Goal: Task Accomplishment & Management: Complete application form

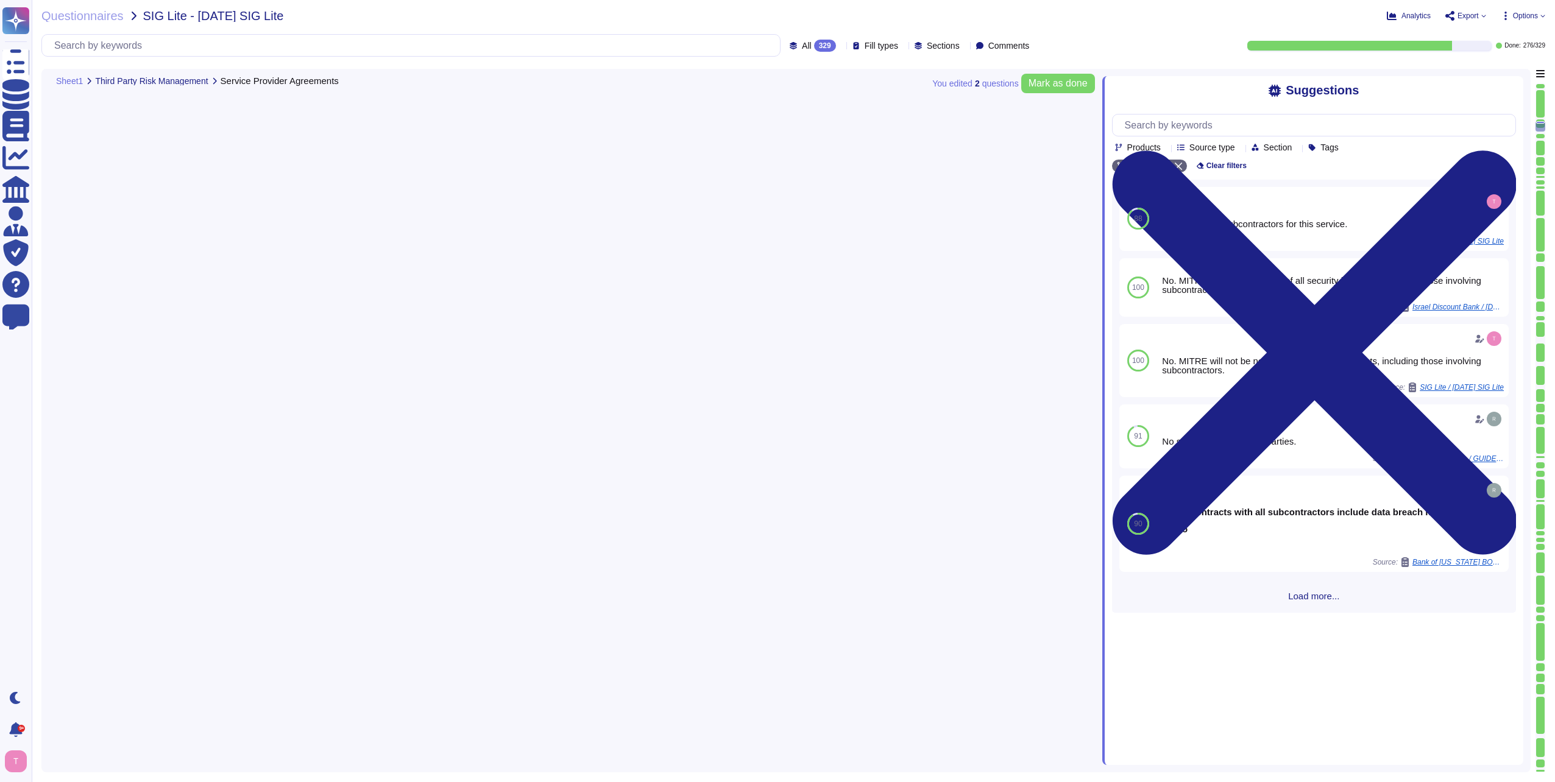
type textarea "We do not use subcontractors for this service."
type textarea "Yes, the third-party risk management program includes owners assigned to mainta…"
type textarea "Remediation reporting includes a process to capture, maintain, and track inform…"
type textarea "Yes, responsibilities for asset protection and for carrying out specific inform…"
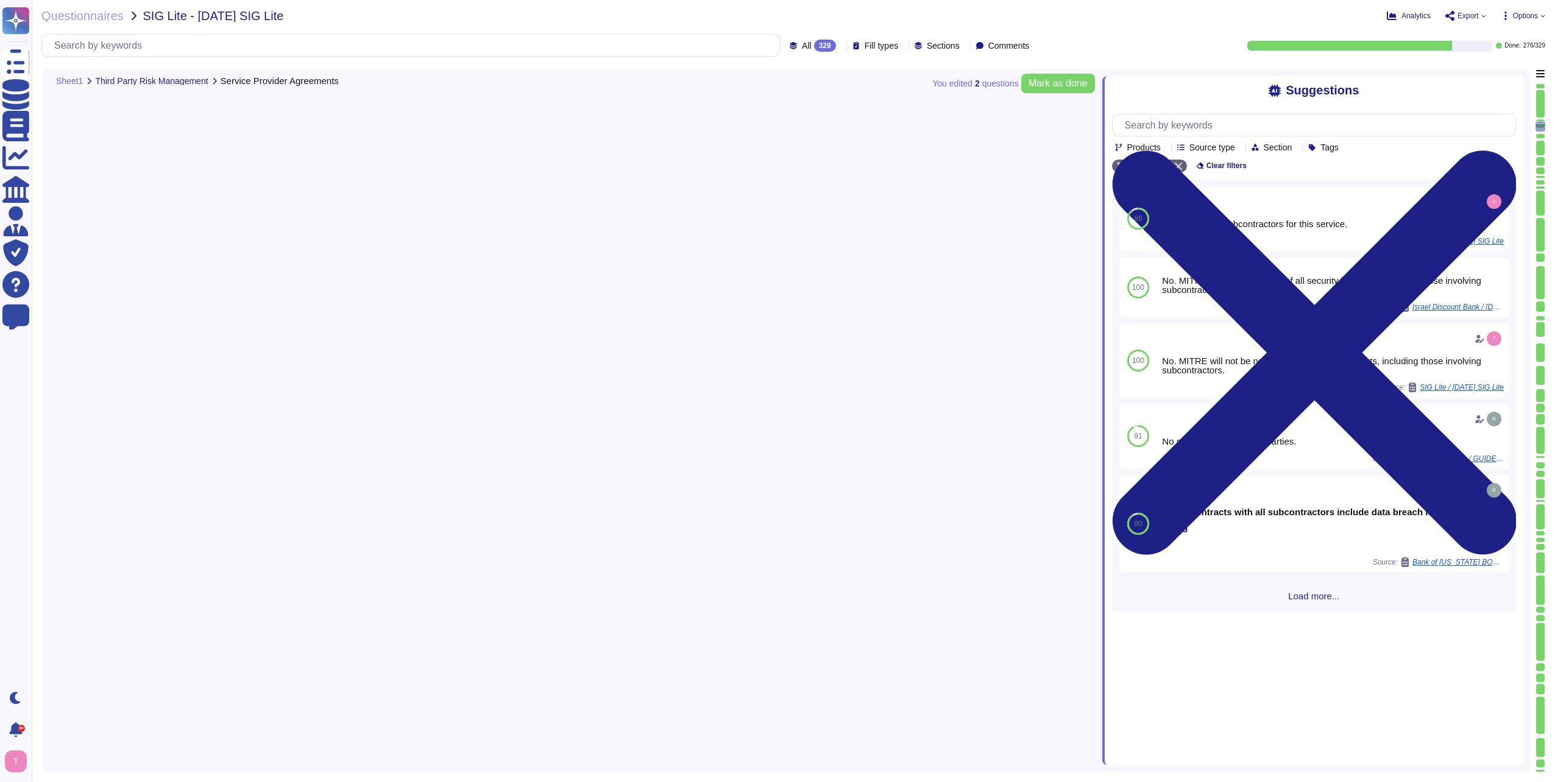
scroll to position [3630, 0]
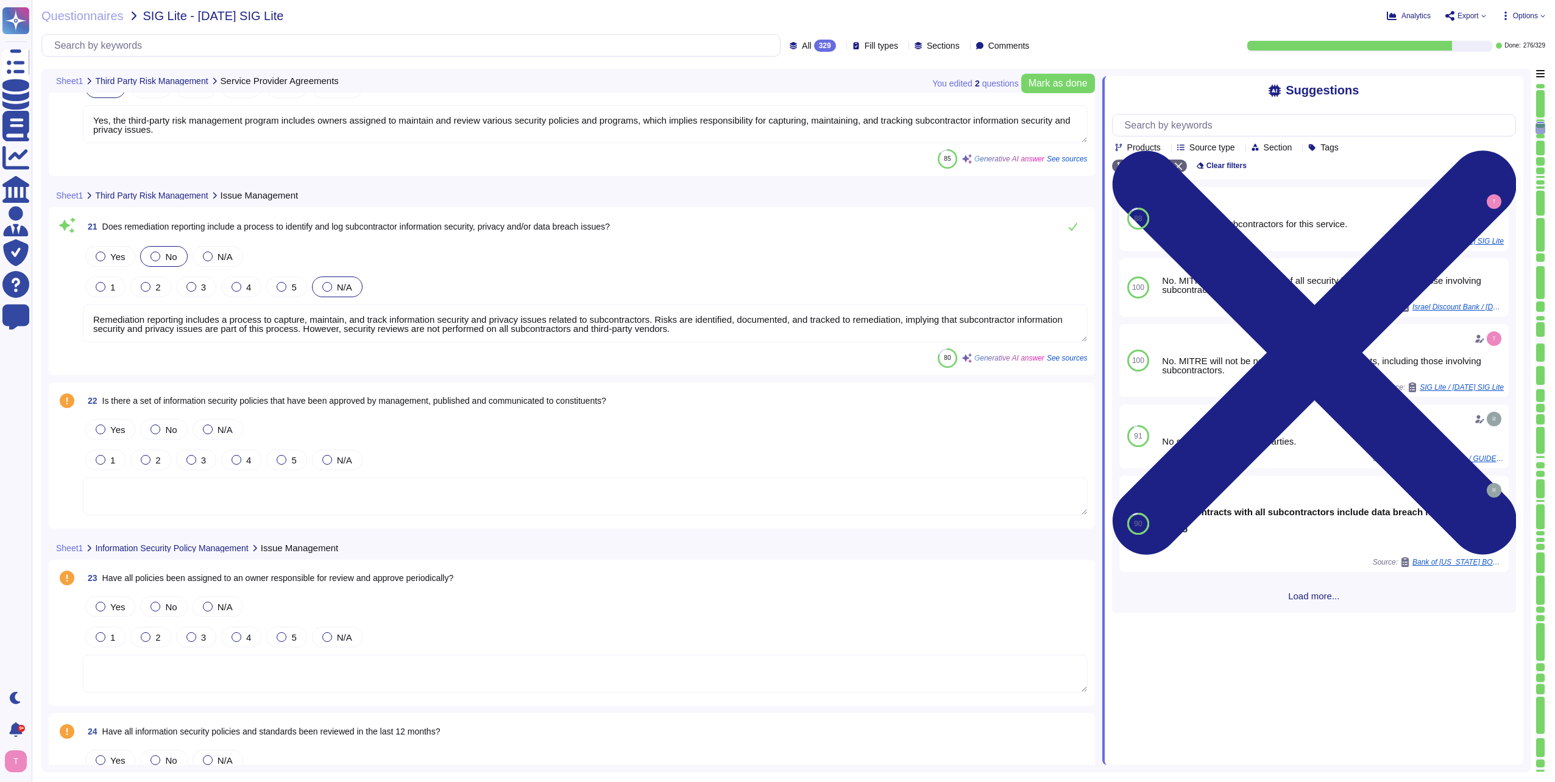
type textarea "Information security personnel, specifically the Chief Information Security Off…"
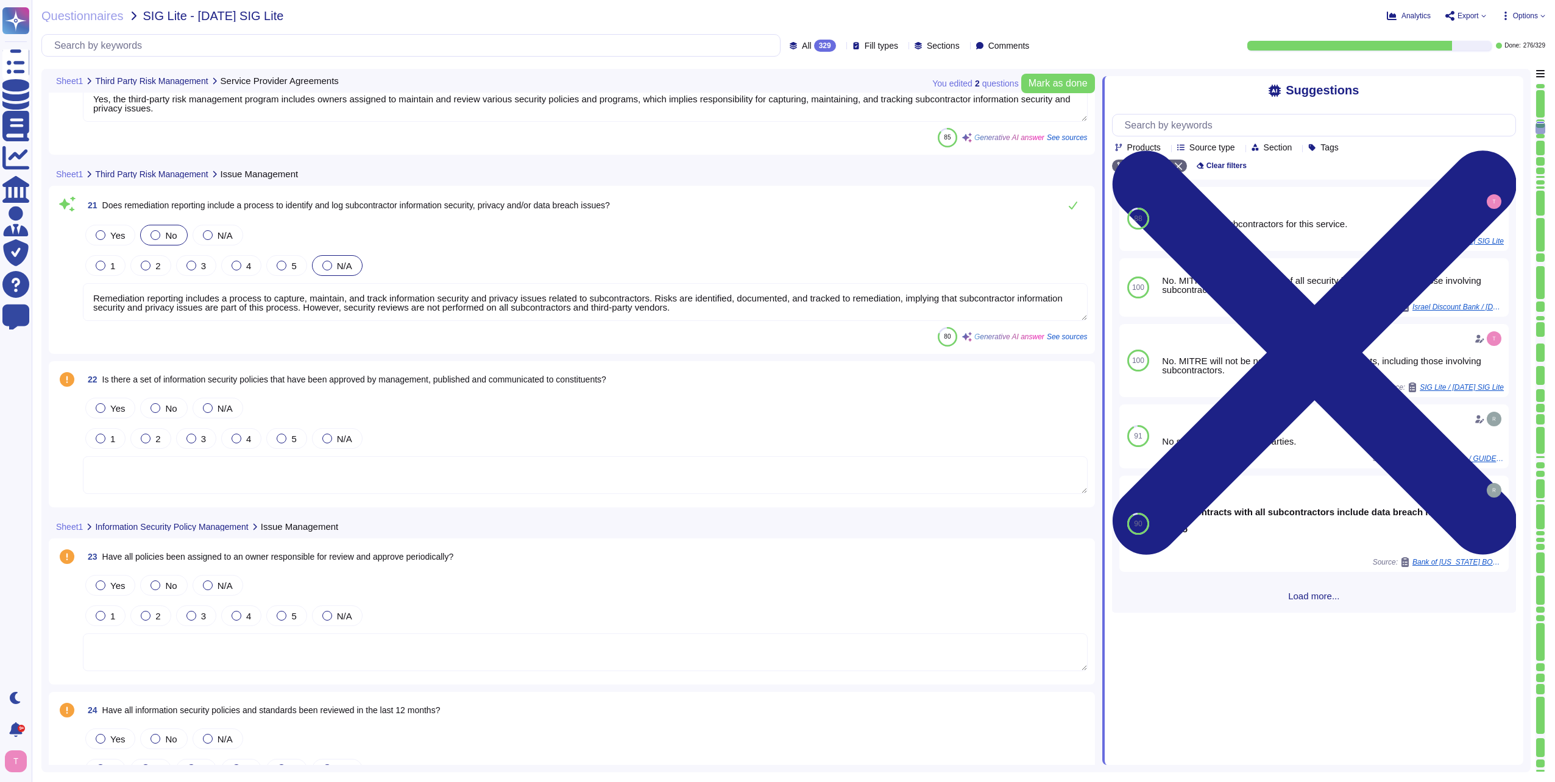
drag, startPoint x: 660, startPoint y: 307, endPoint x: 897, endPoint y: 289, distance: 237.6
click at [897, 289] on textarea "Remediation reporting includes a process to capture, maintain, and track inform…" at bounding box center [585, 302] width 1005 height 38
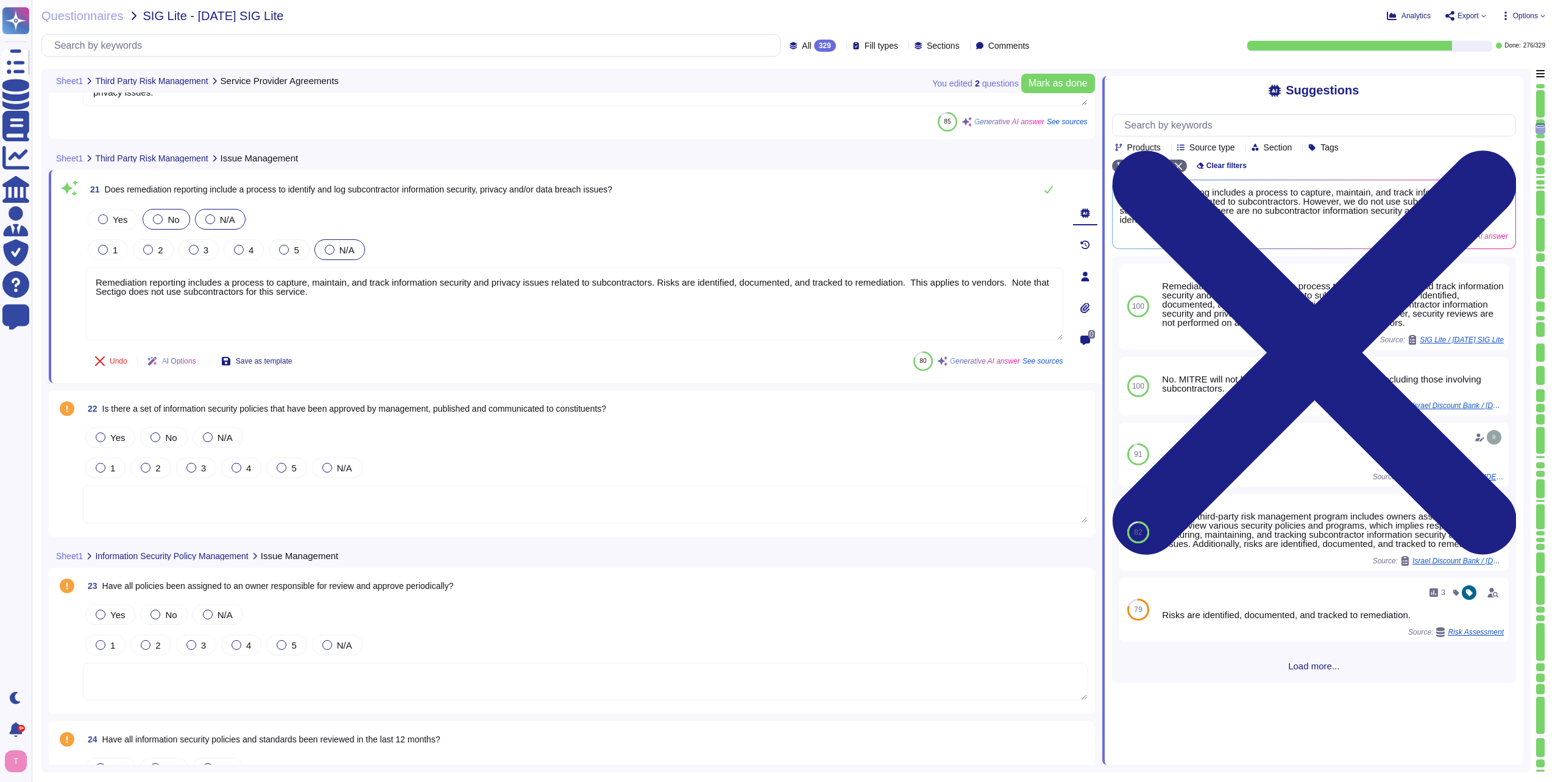
type textarea "Remediation reporting includes a process to capture, maintain, and track inform…"
click at [210, 217] on div at bounding box center [210, 219] width 10 height 10
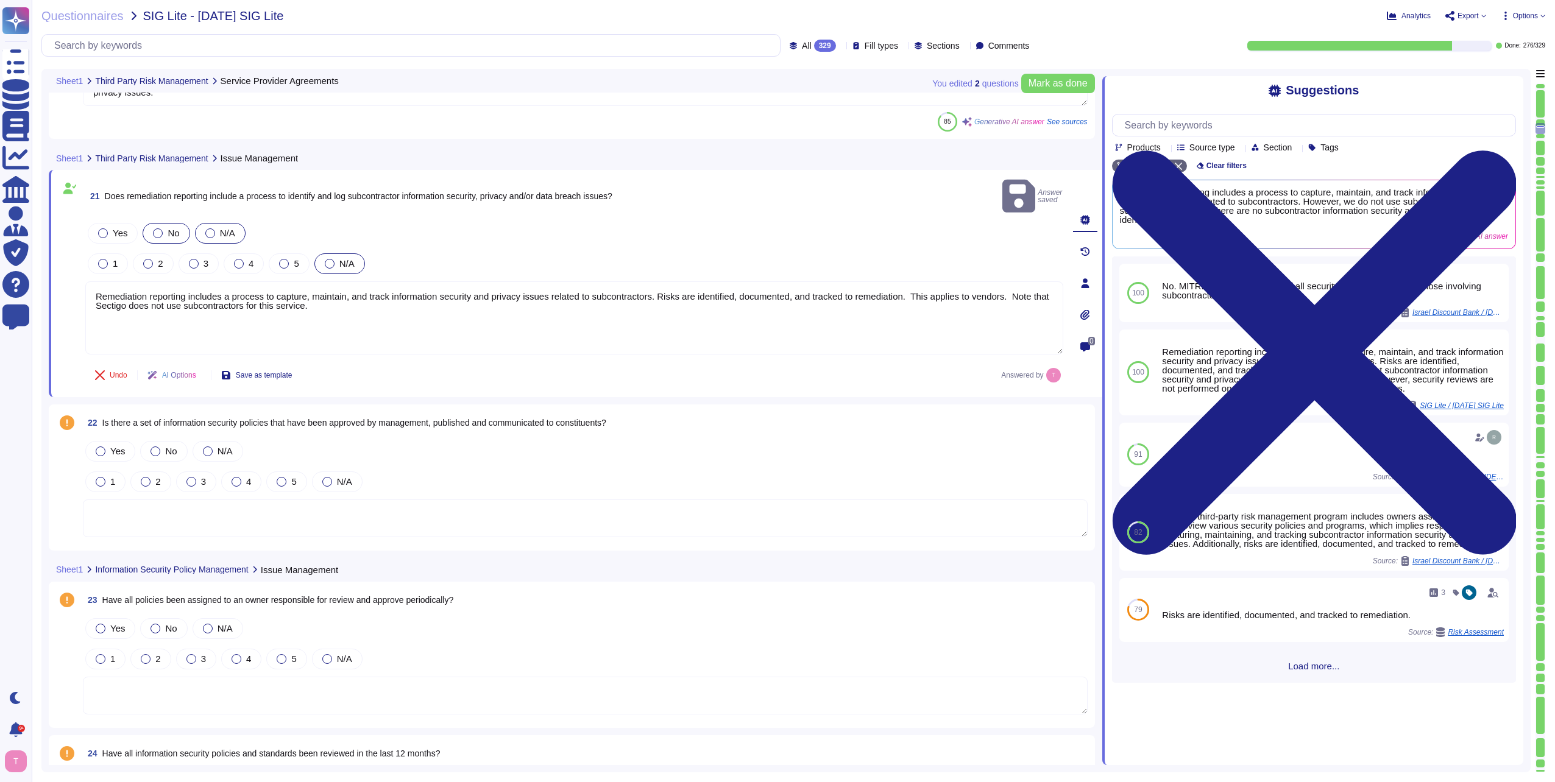
click at [207, 228] on div at bounding box center [210, 233] width 10 height 10
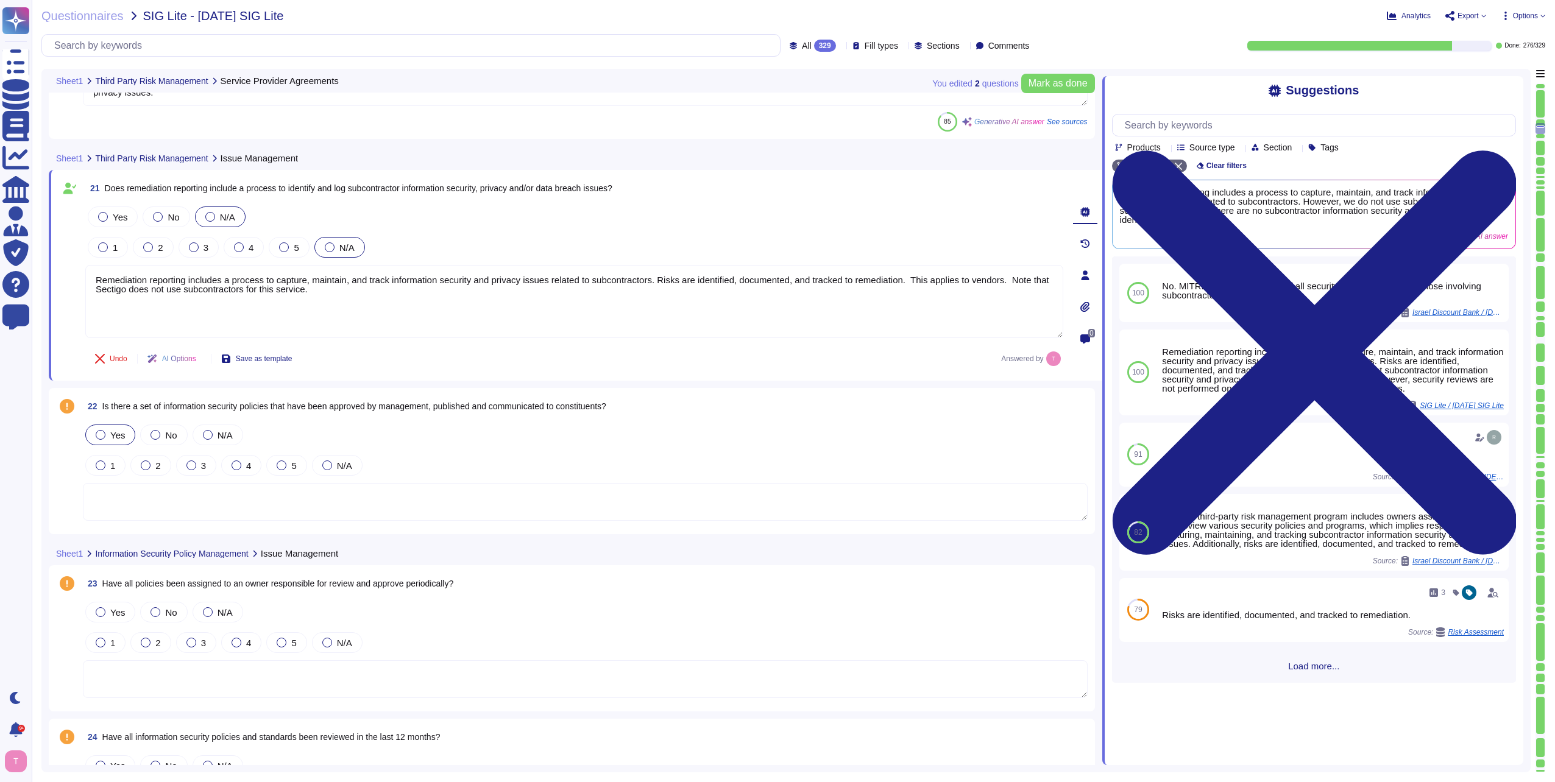
click at [99, 435] on div at bounding box center [101, 435] width 10 height 10
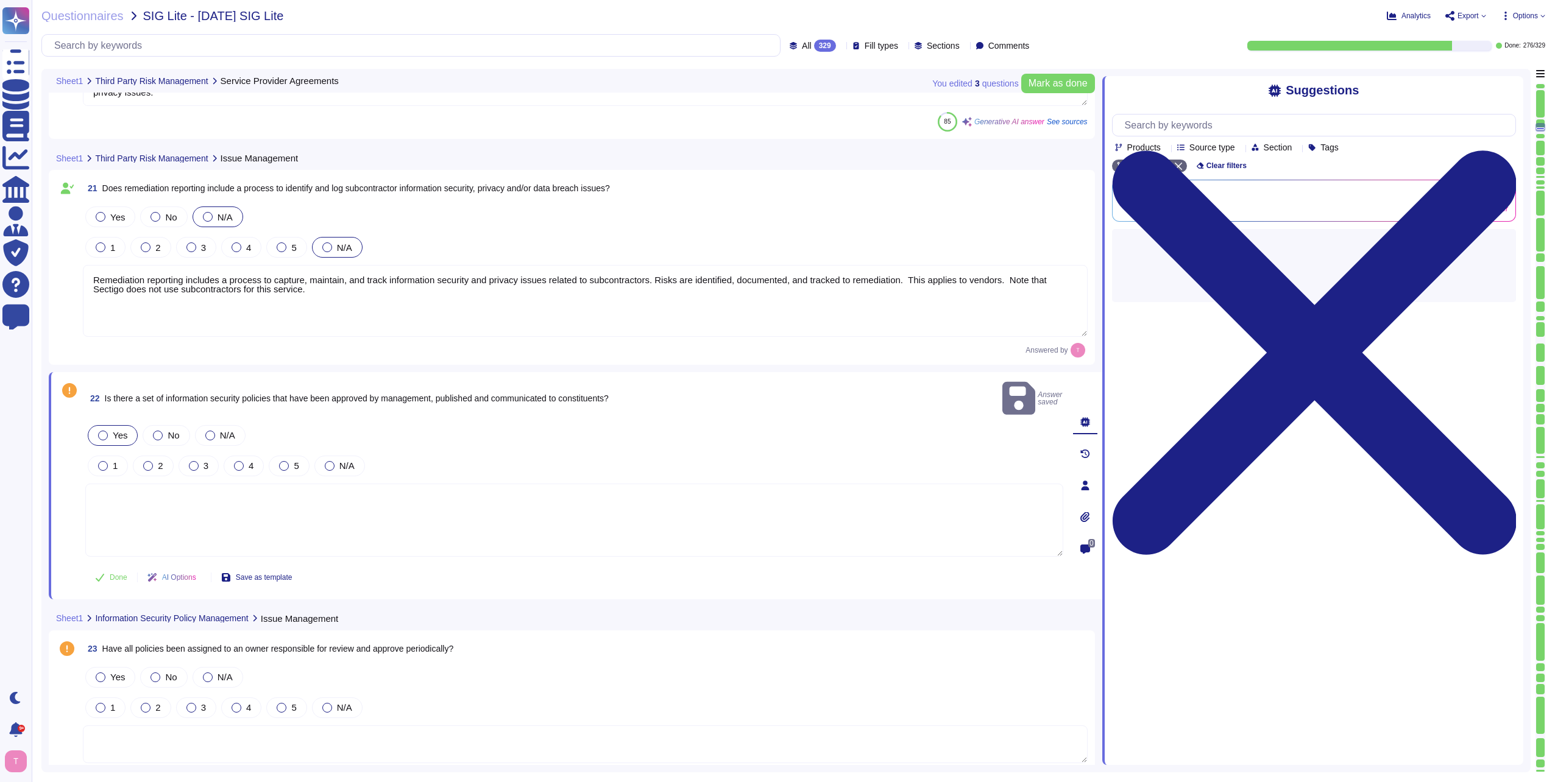
click at [150, 491] on textarea at bounding box center [574, 520] width 978 height 73
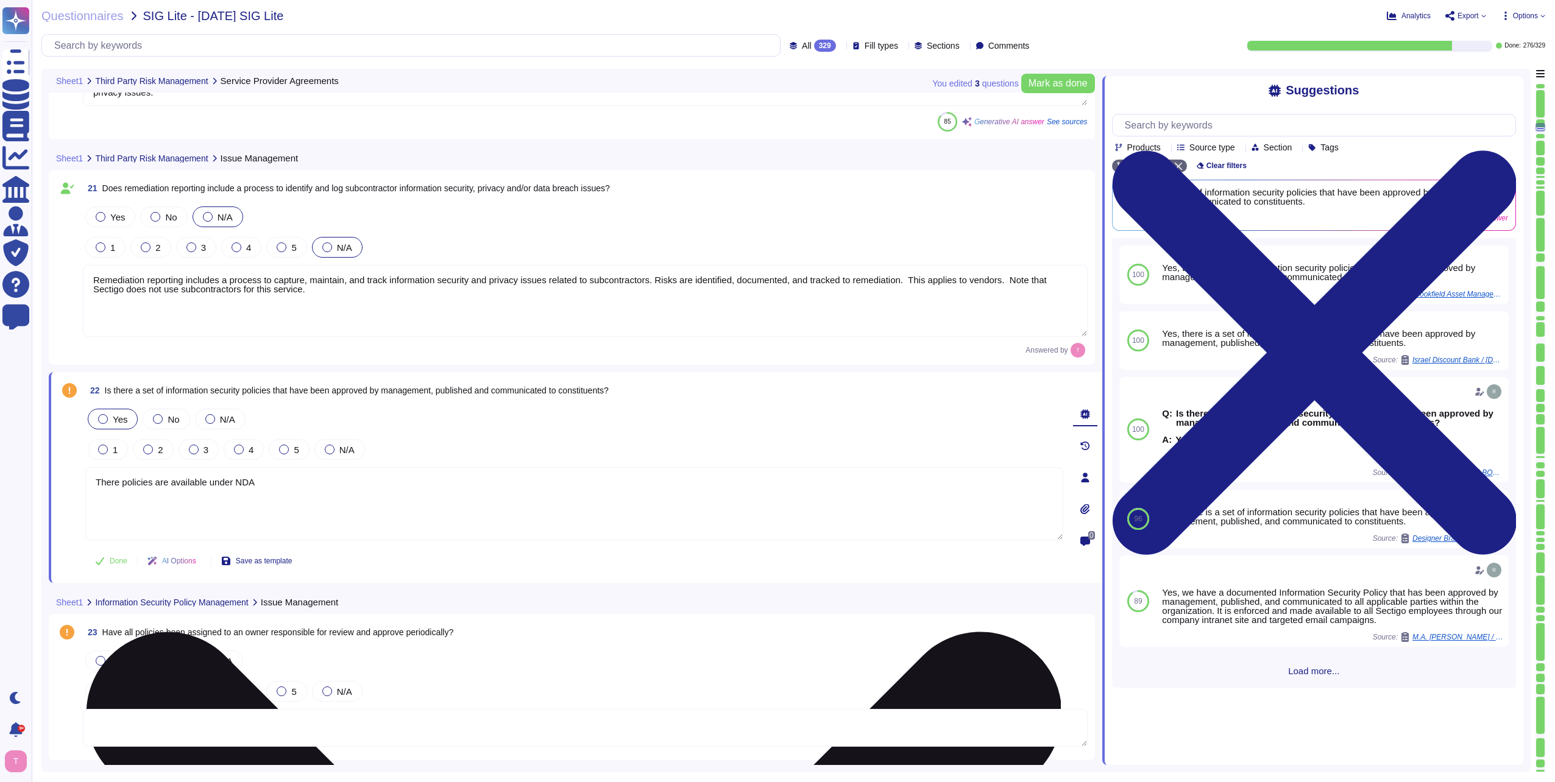
type textarea "There policies are available under NDA."
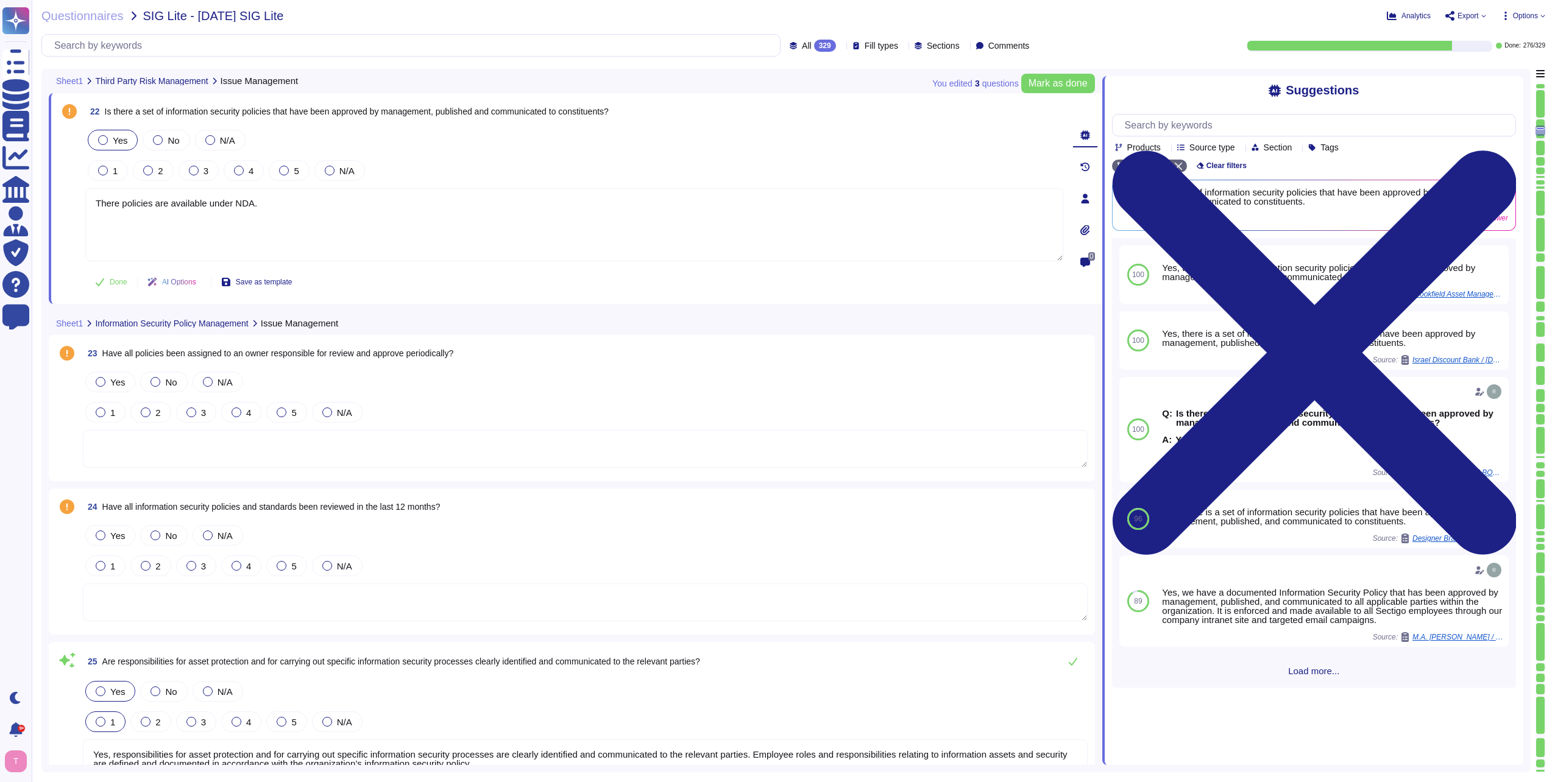
type textarea "Information security personnel, specifically the Chief Information Security Off…"
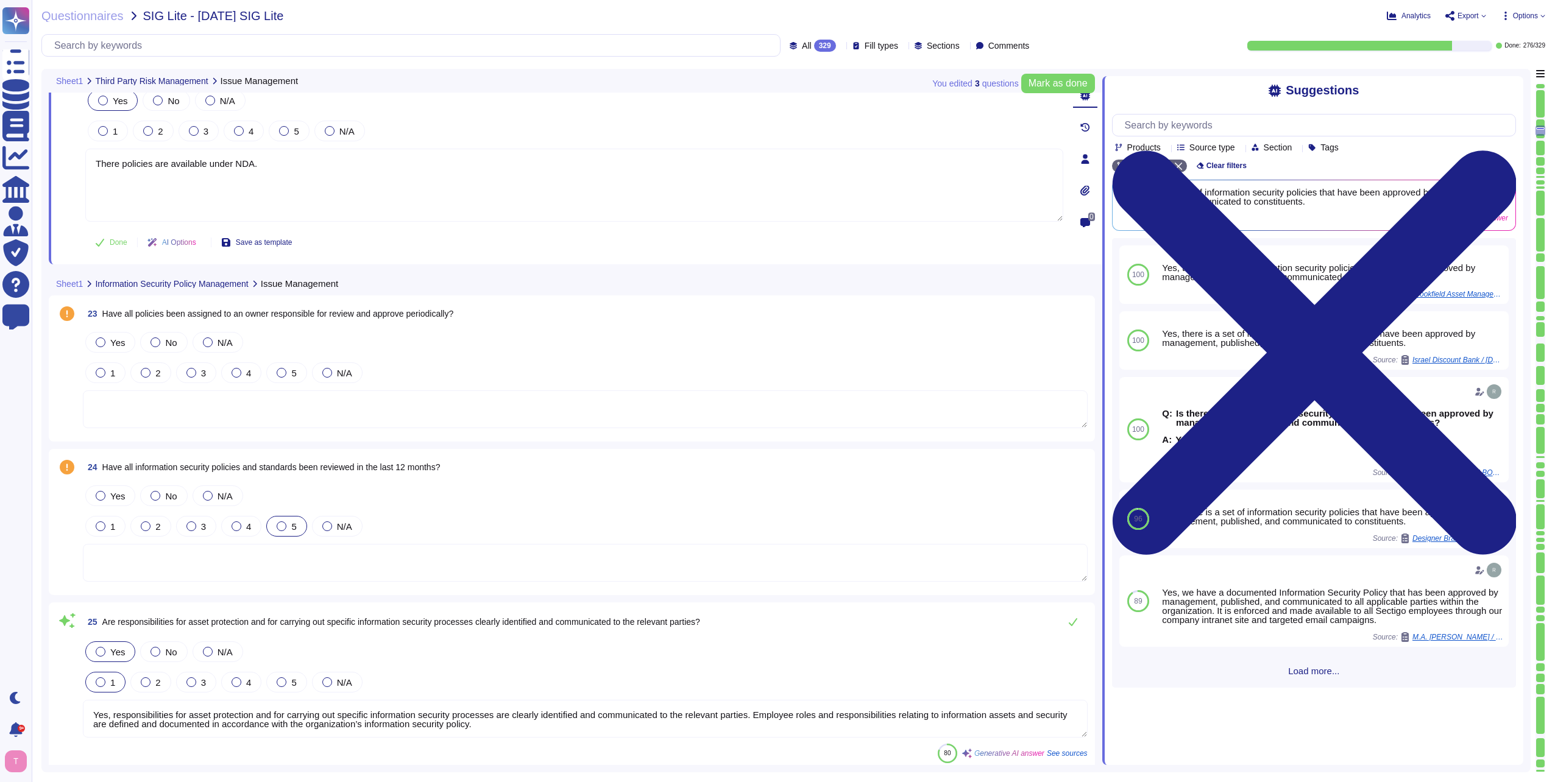
scroll to position [4117, 0]
type textarea "There policies are available under NDA."
click at [101, 342] on div at bounding box center [101, 342] width 10 height 10
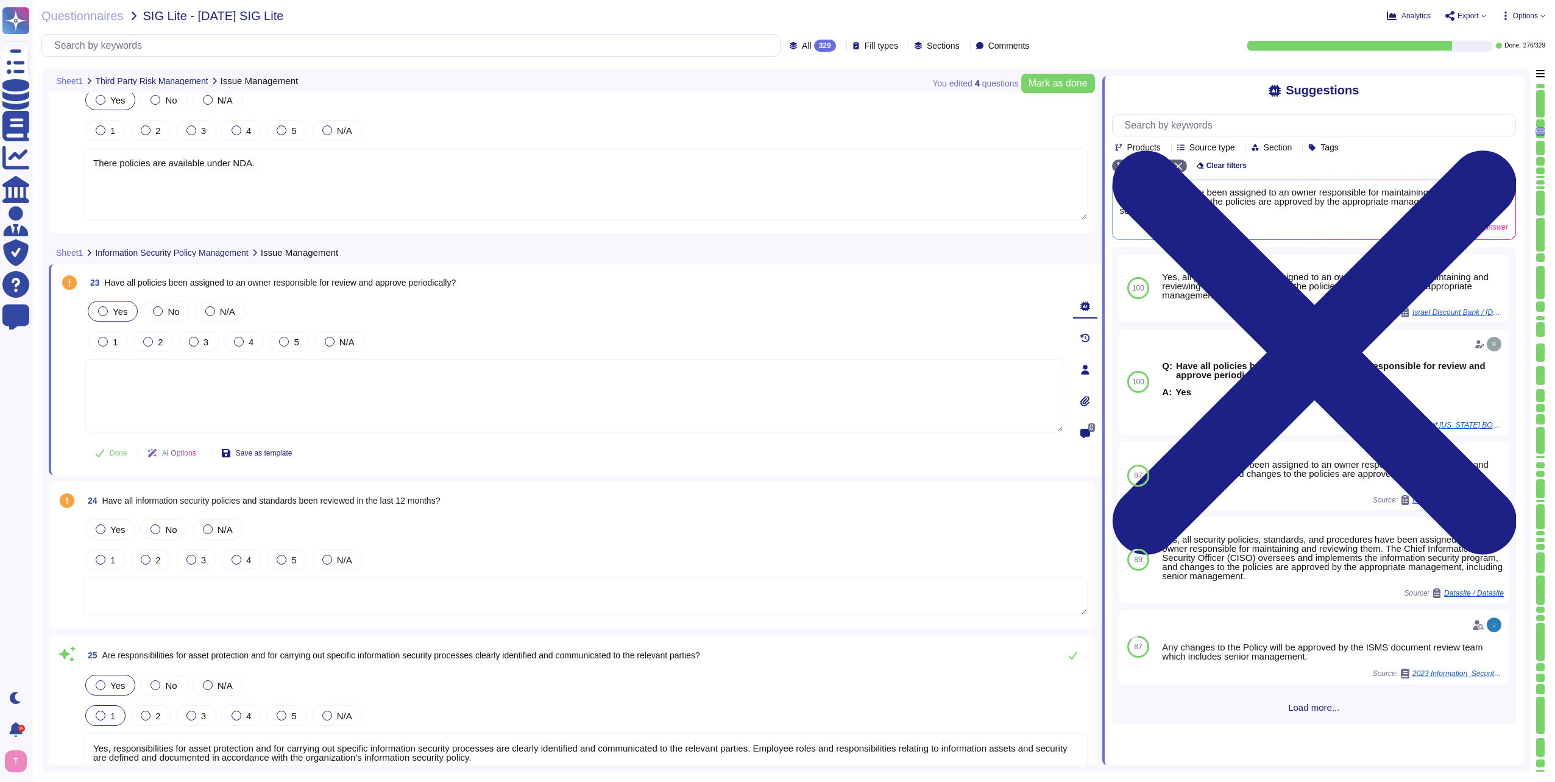
click at [232, 380] on textarea at bounding box center [574, 395] width 978 height 73
click at [1281, 563] on div "Yes, all security policies, standards, and procedures have been assigned to an …" at bounding box center [1306, 558] width 297 height 46
click at [1477, 563] on span "Use" at bounding box center [1483, 559] width 13 height 7
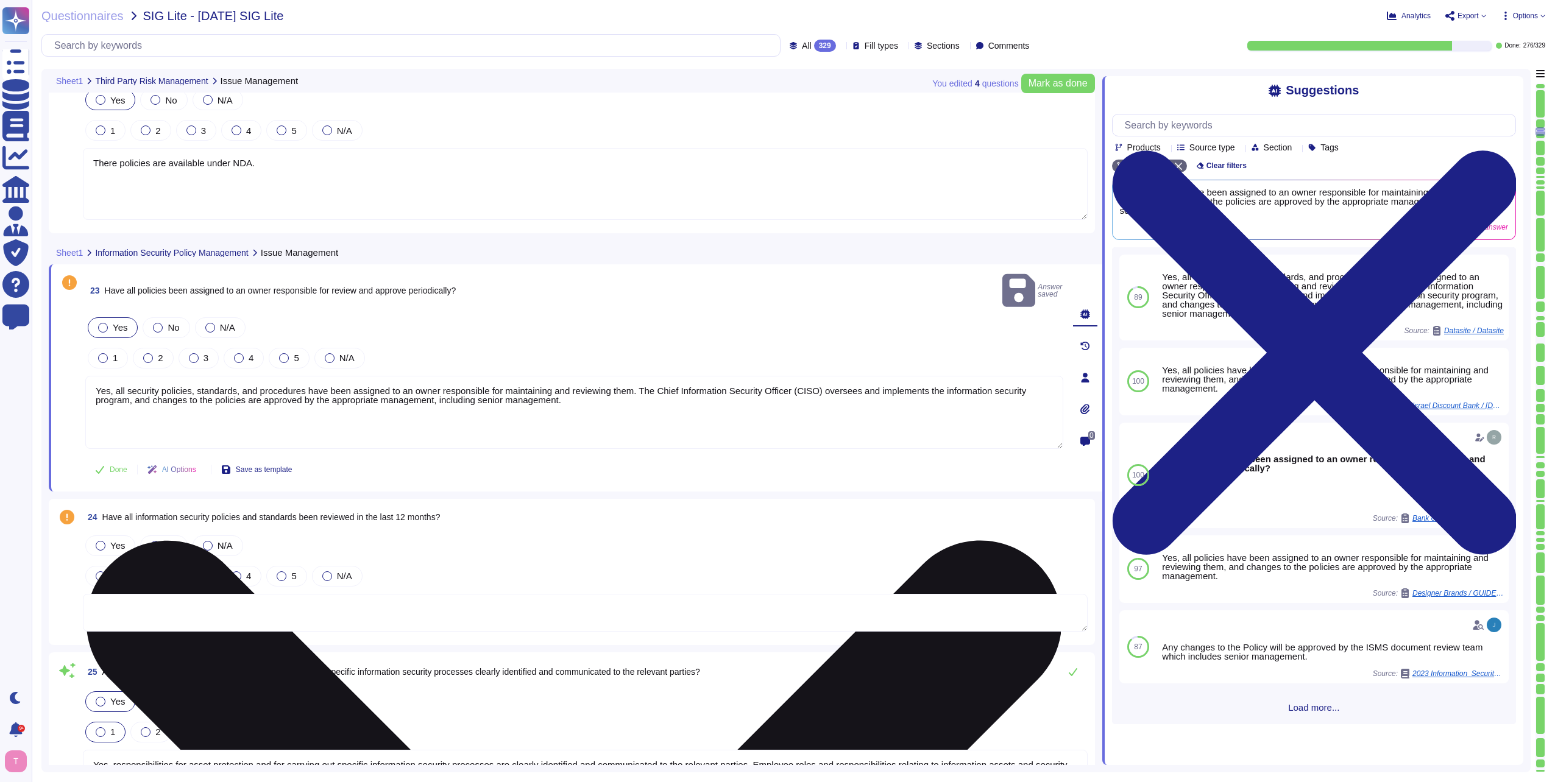
click at [602, 382] on textarea "Yes, all security policies, standards, and procedures have been assigned to an …" at bounding box center [574, 412] width 978 height 73
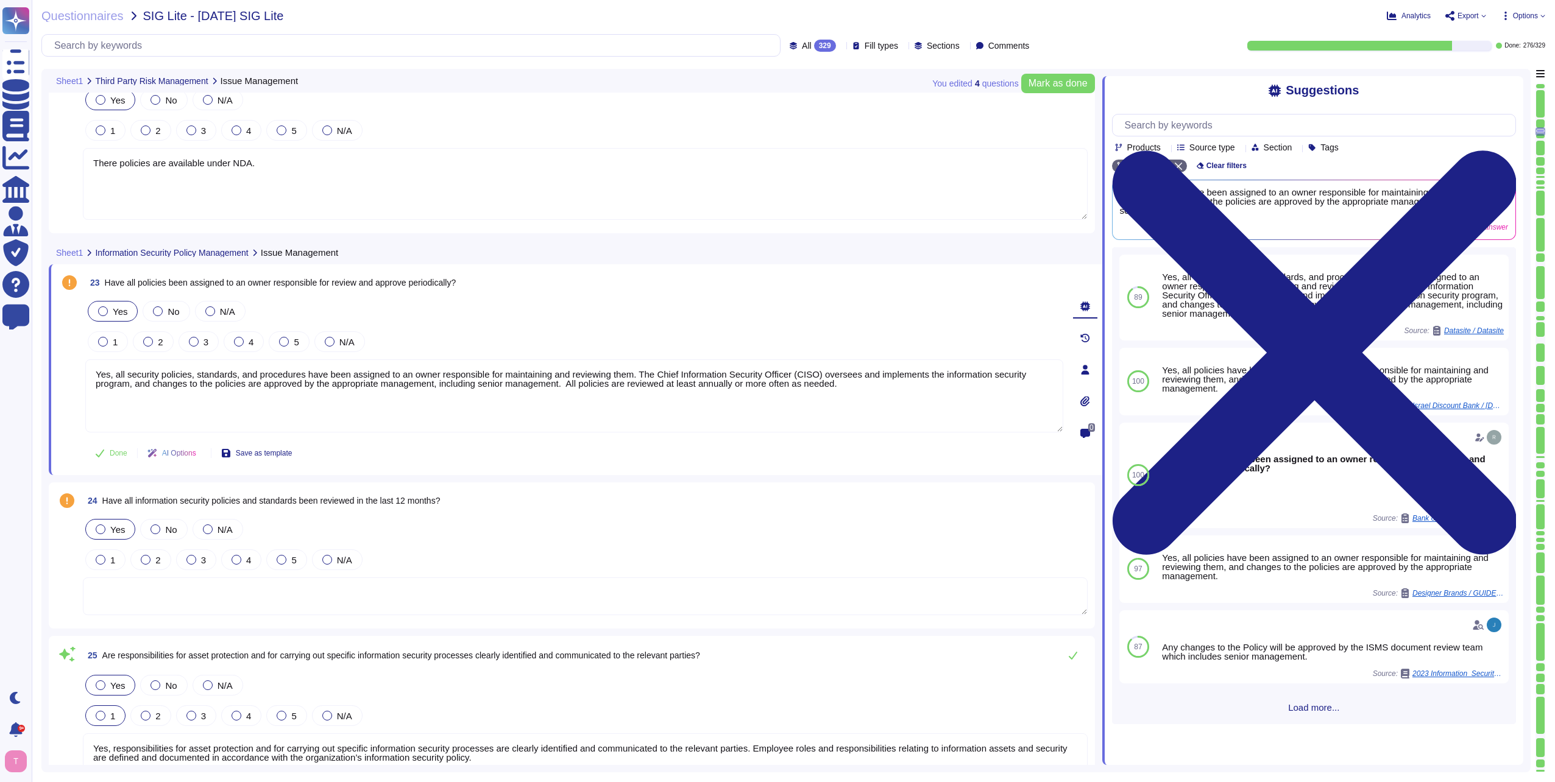
type textarea "Yes, all security policies, standards, and procedures have been assigned to an …"
click at [97, 528] on div at bounding box center [101, 529] width 10 height 10
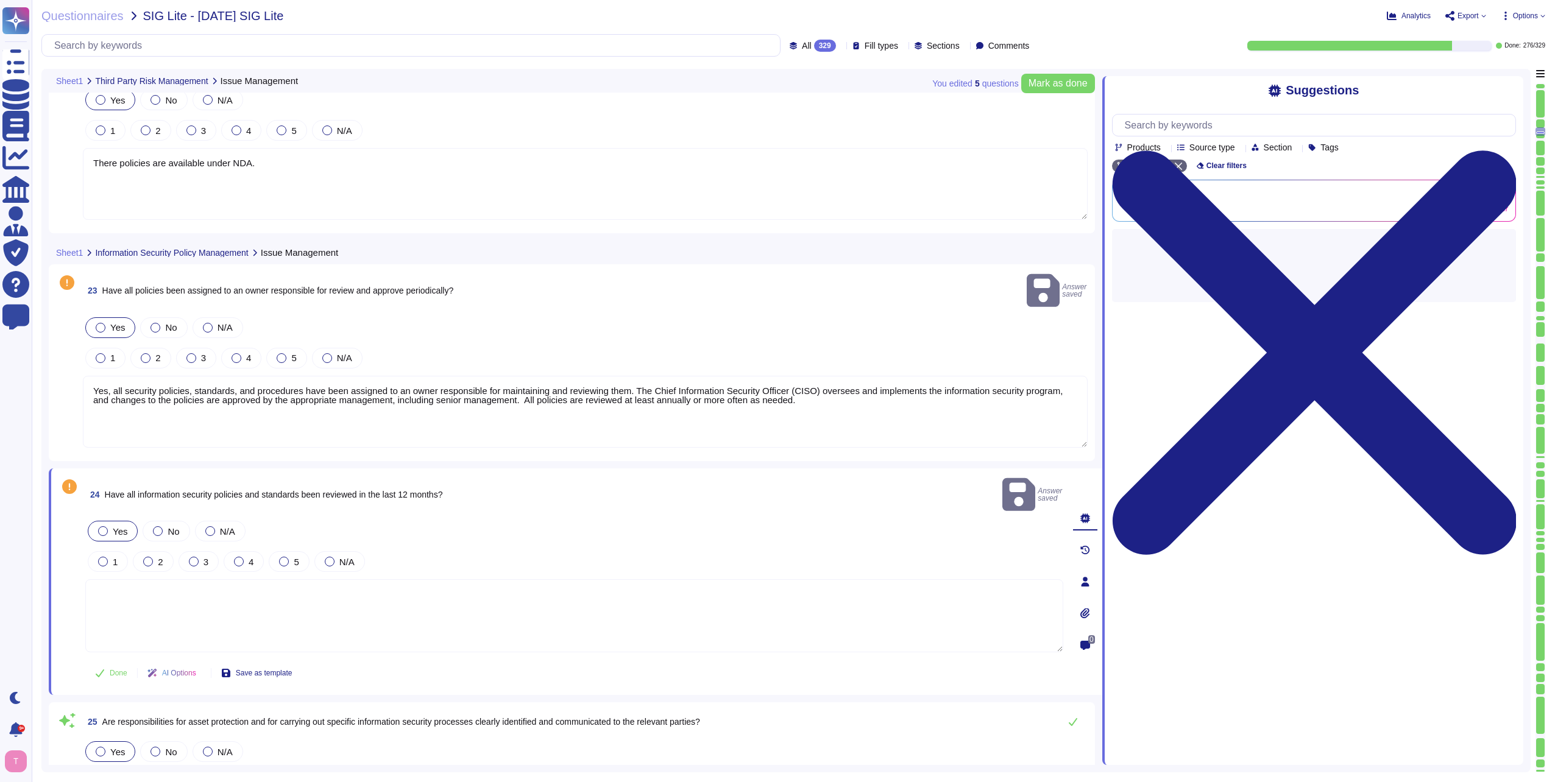
click at [219, 579] on textarea at bounding box center [574, 615] width 978 height 73
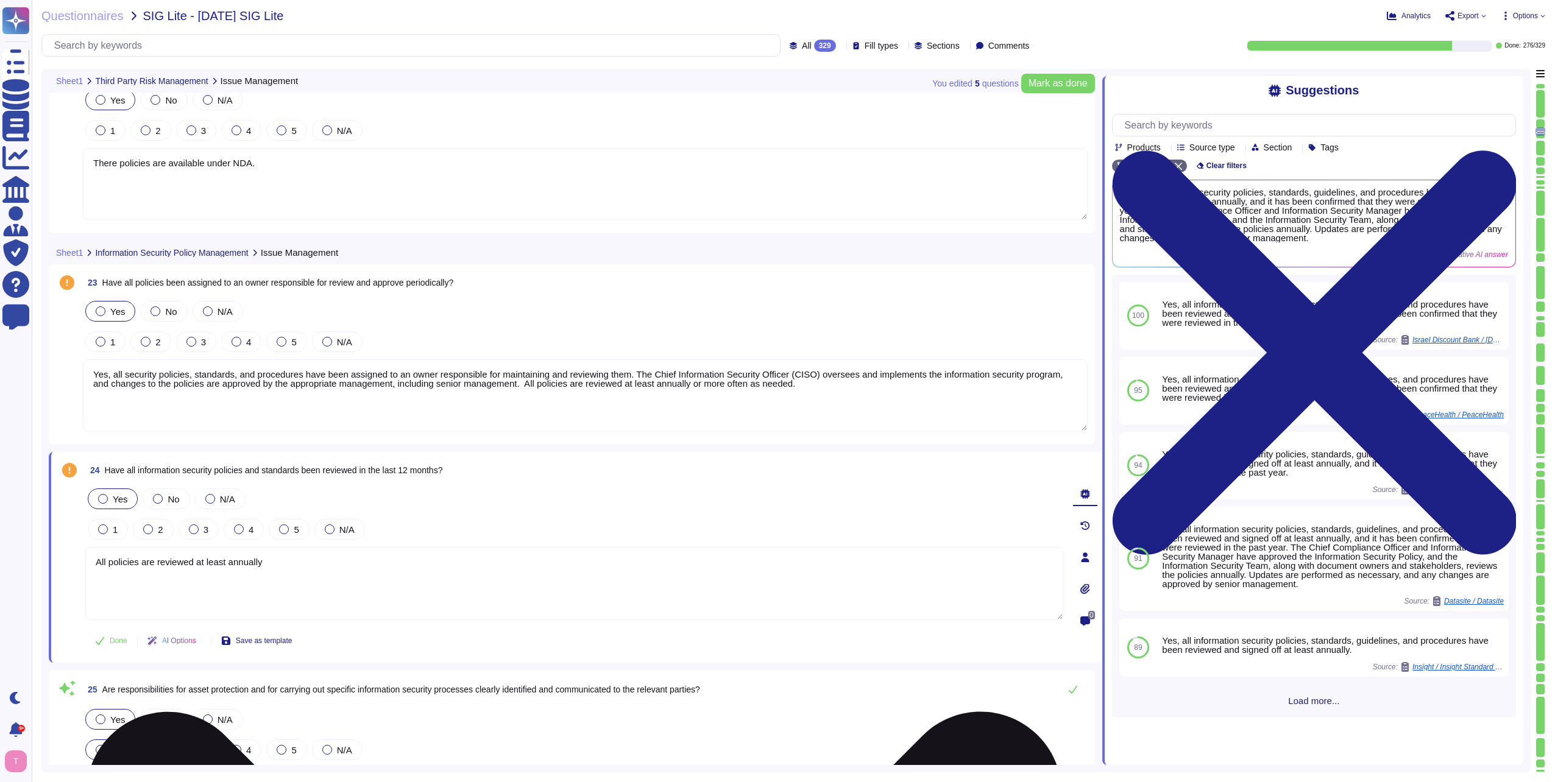
type textarea "All policies are reviewed at least annually."
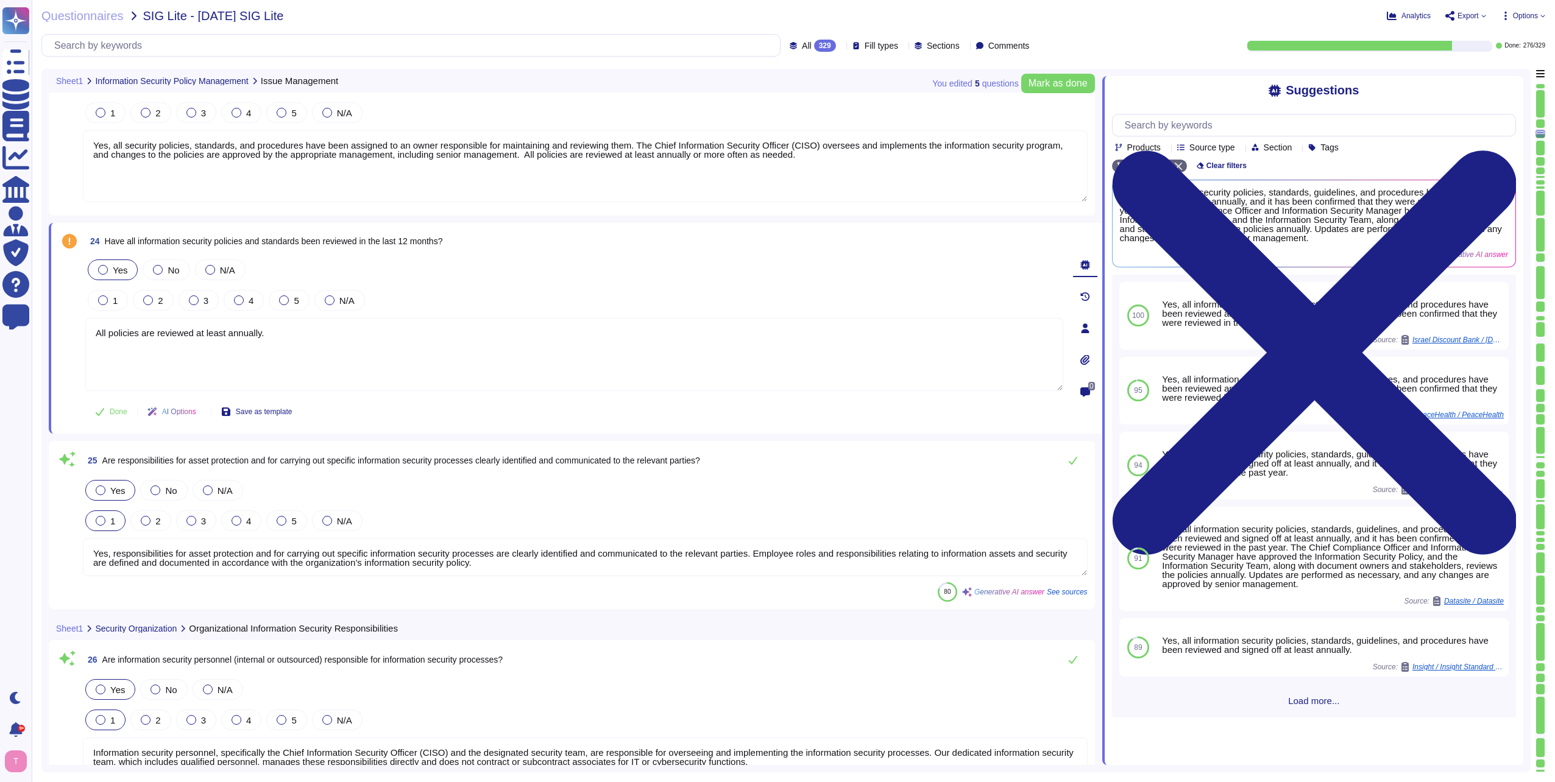
type textarea "Yes, information security personnel, specifically the Chief Information Securit…"
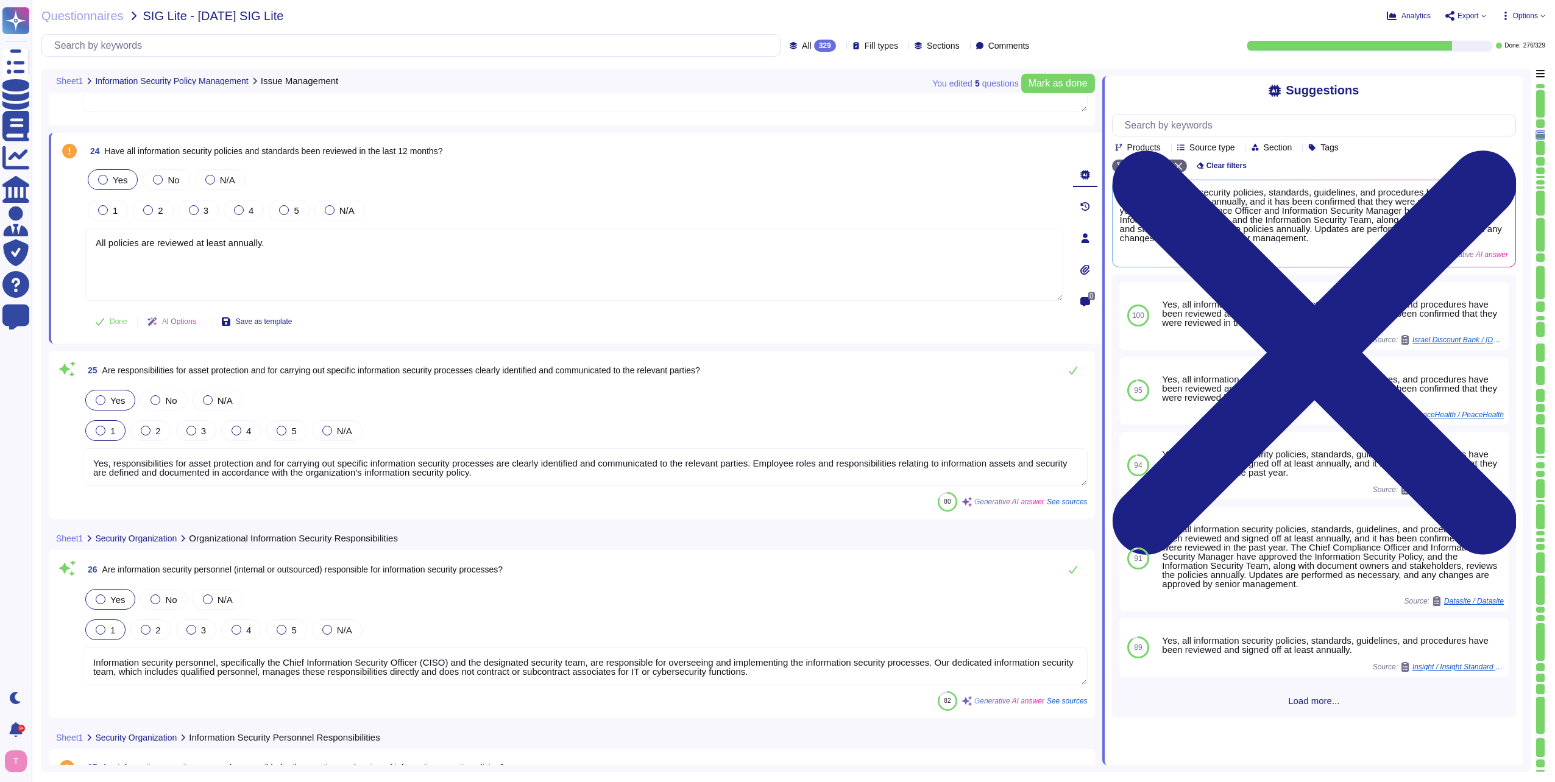
scroll to position [1, 0]
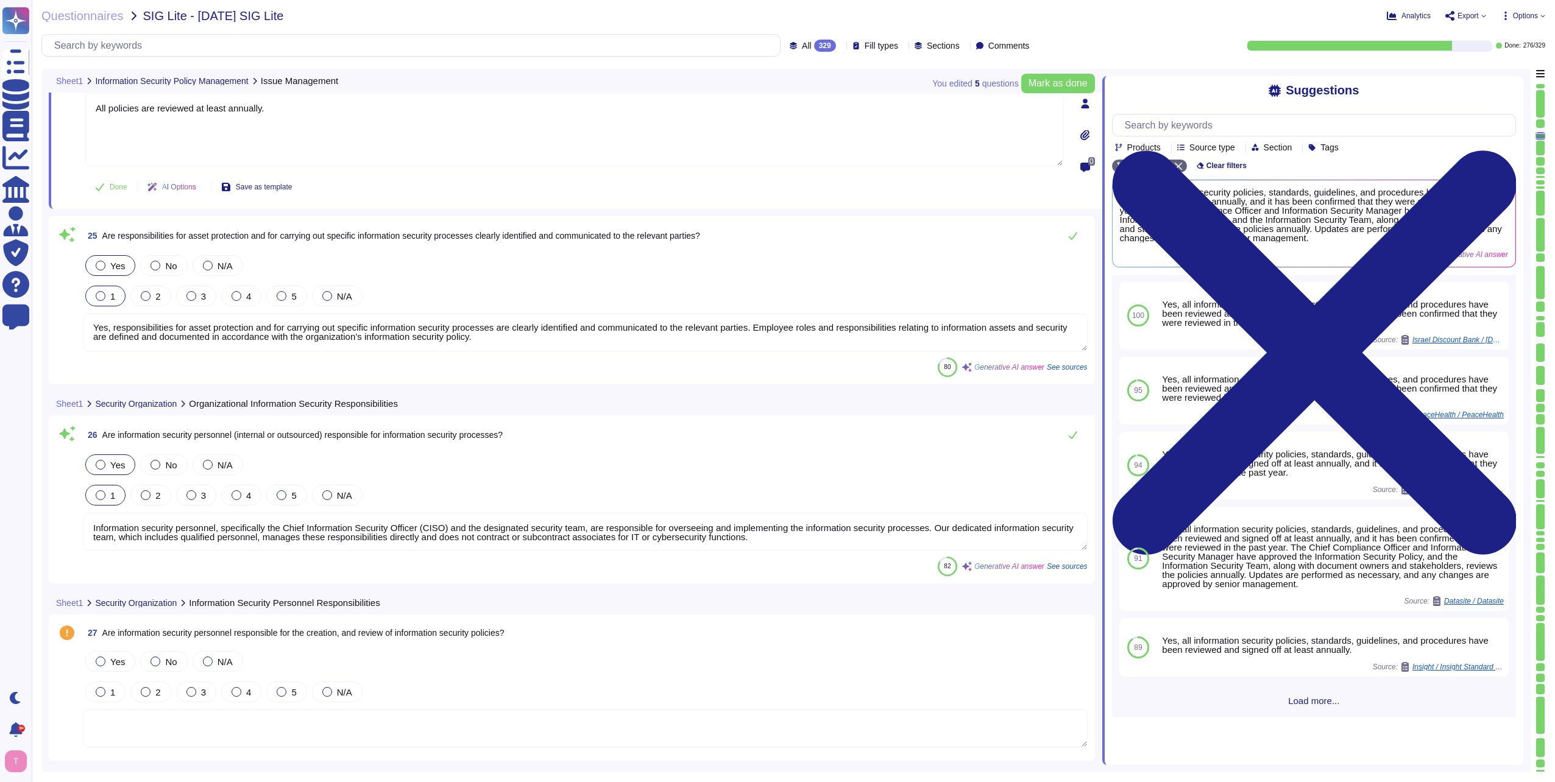
type textarea "Yes, all projects involving scoped systems and data go through some form of inf…"
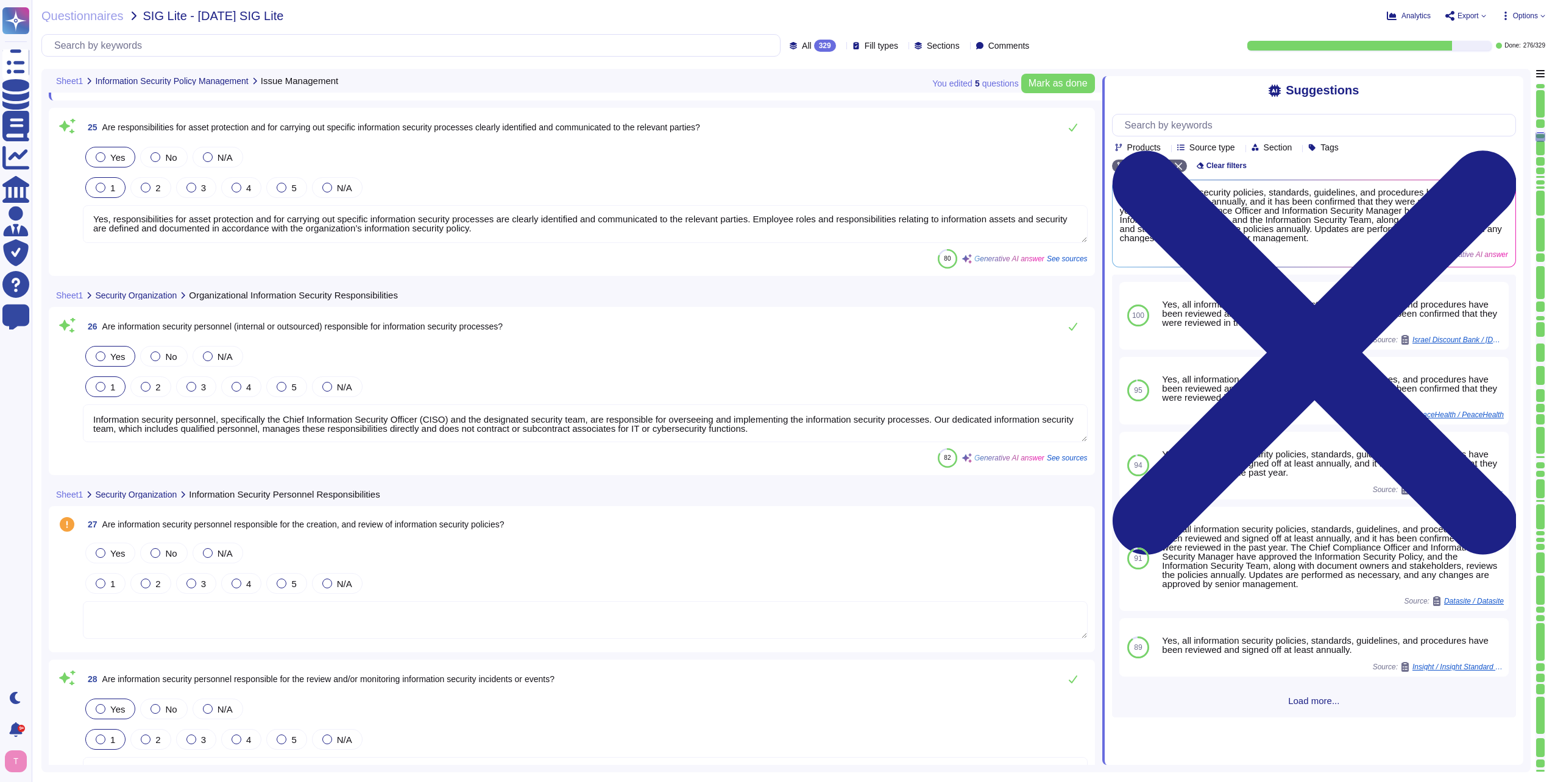
type textarea "Yes, there is an asset management program in place that is approved by manageme…"
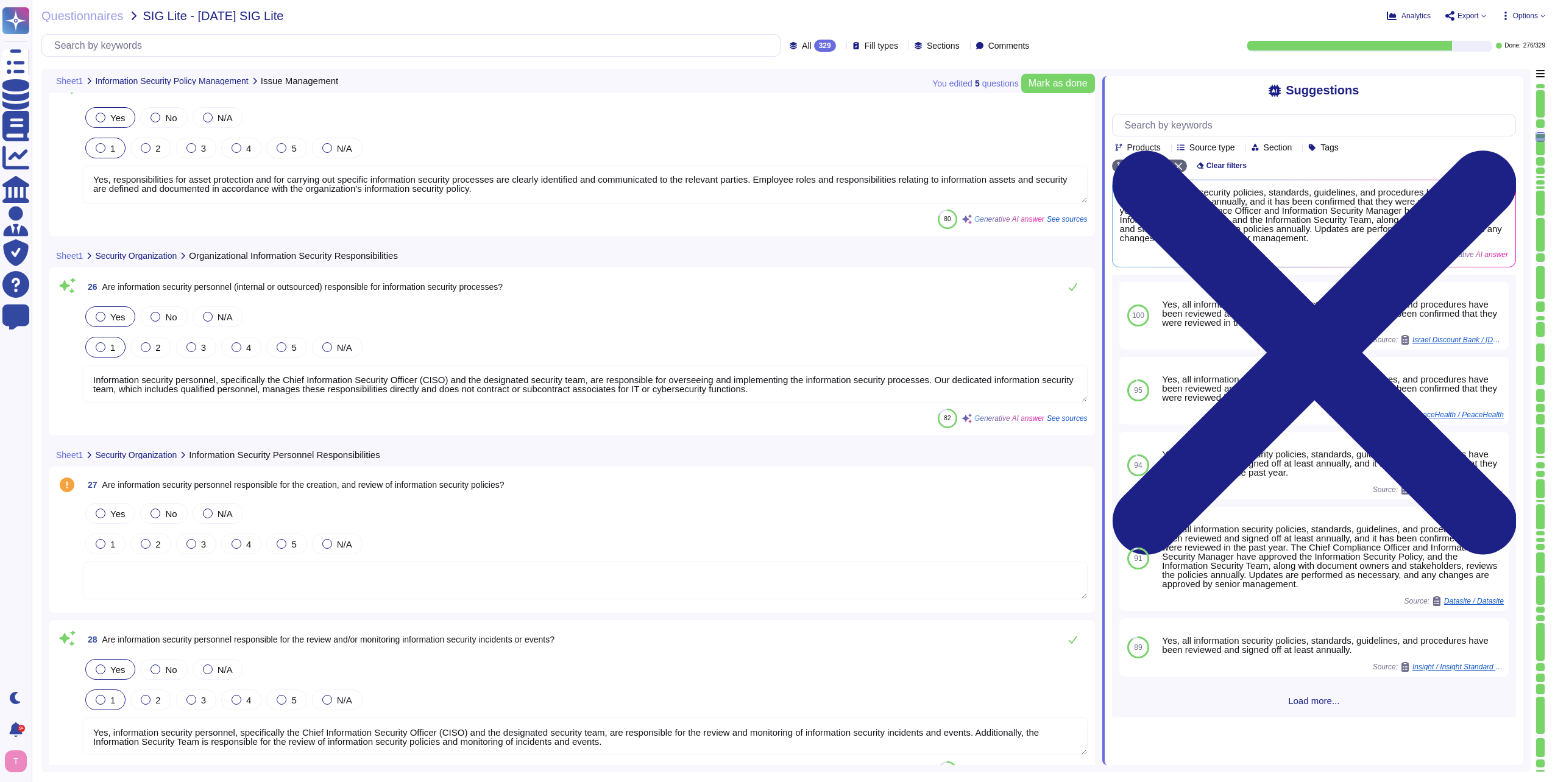
type textarea "All policies are reviewed at least annually."
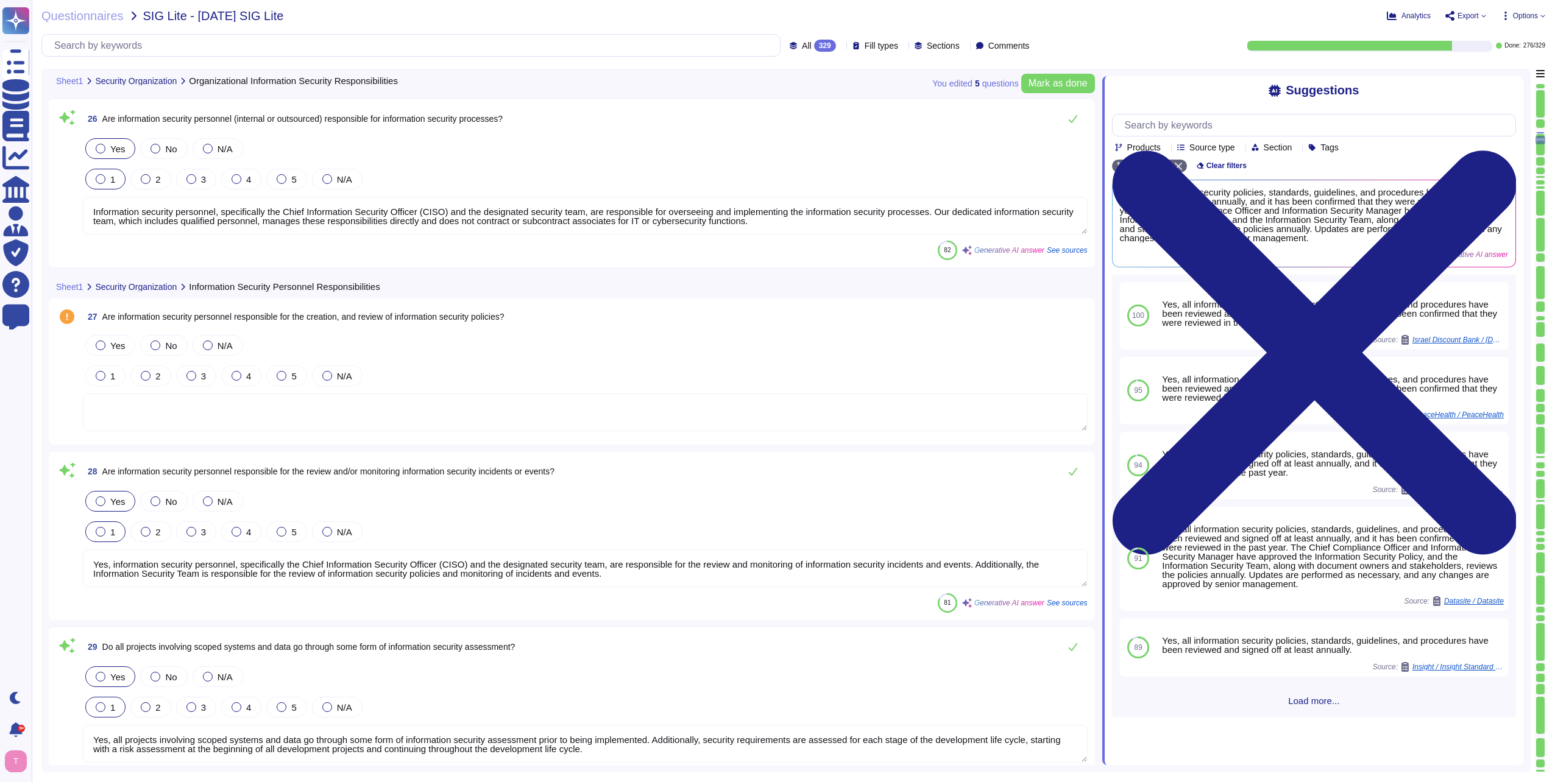
scroll to position [4909, 0]
type textarea "Yes, the organization maintains an inventory of both hardware and software asse…"
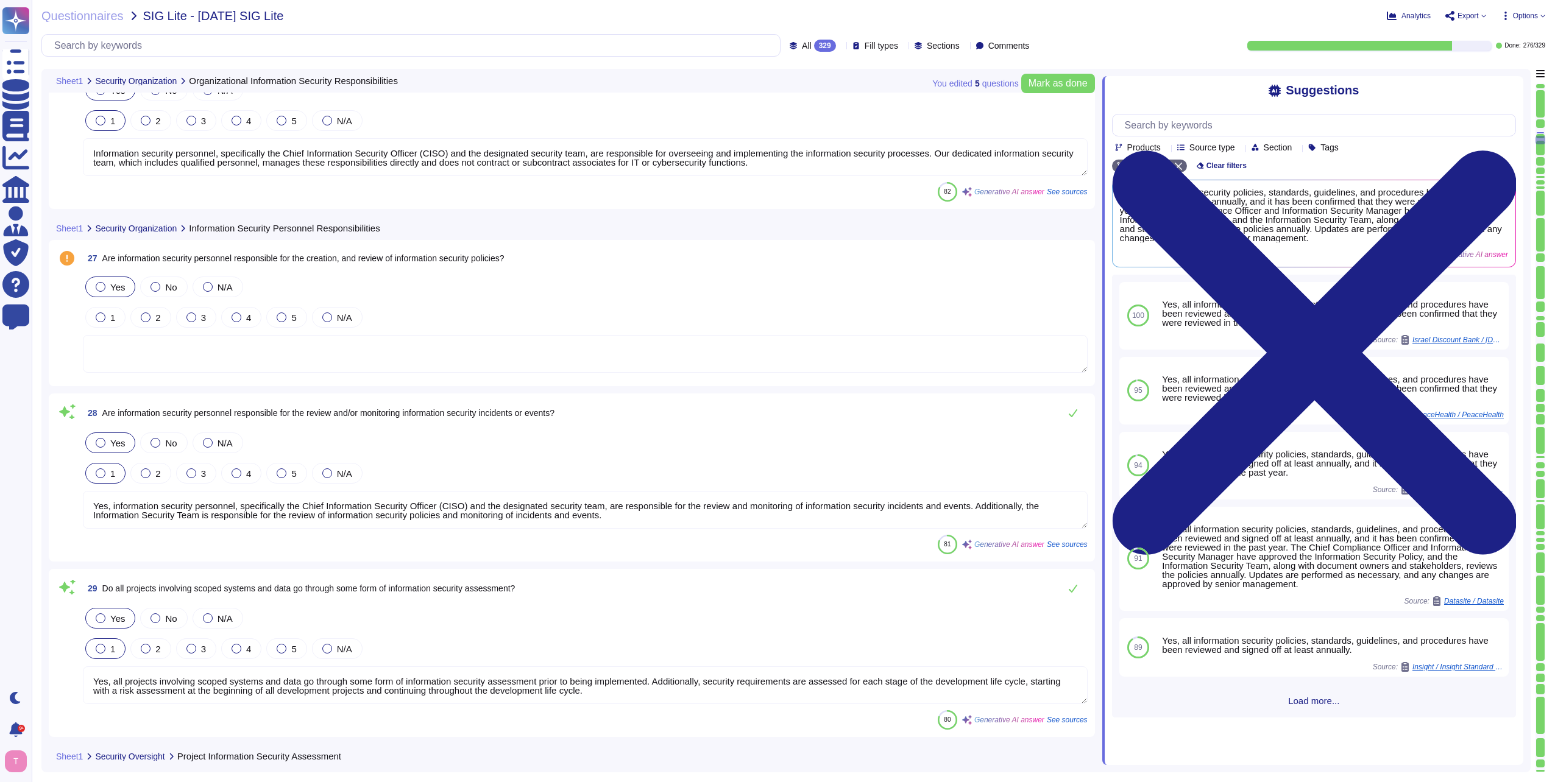
click at [99, 288] on div at bounding box center [101, 287] width 10 height 10
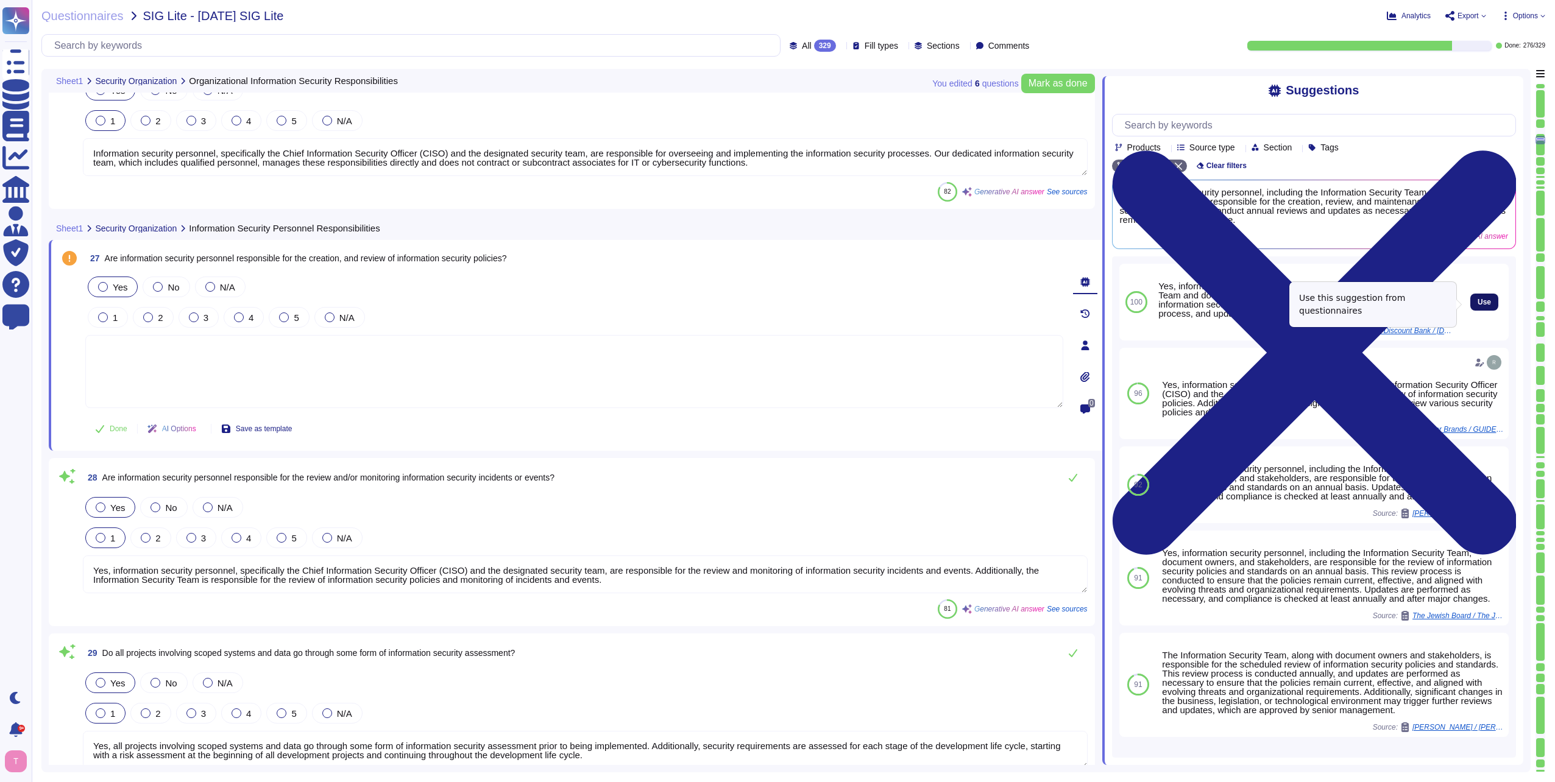
click at [1477, 303] on span "Use" at bounding box center [1483, 301] width 13 height 7
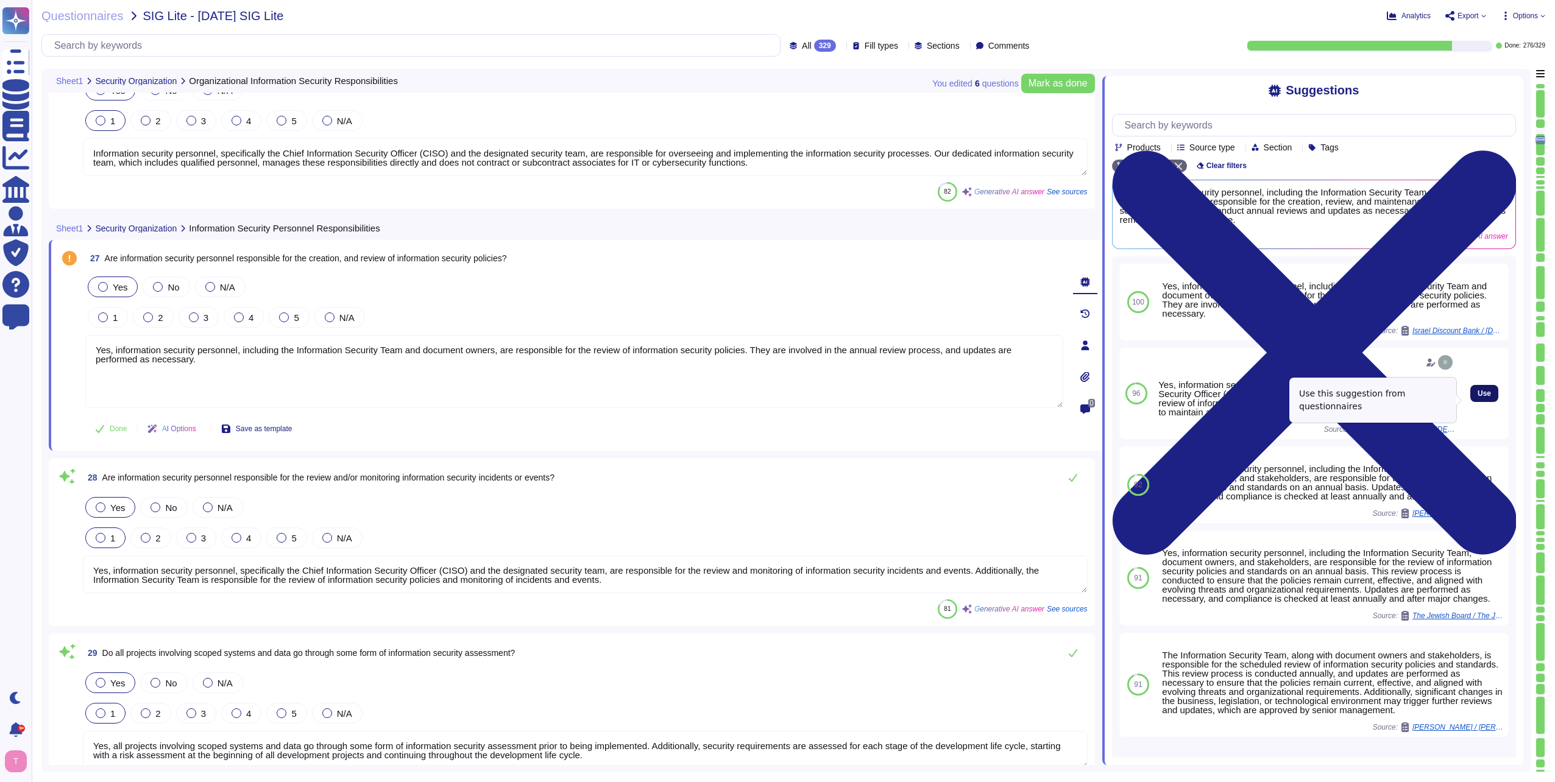
click at [1477, 397] on span "Use" at bounding box center [1483, 393] width 13 height 7
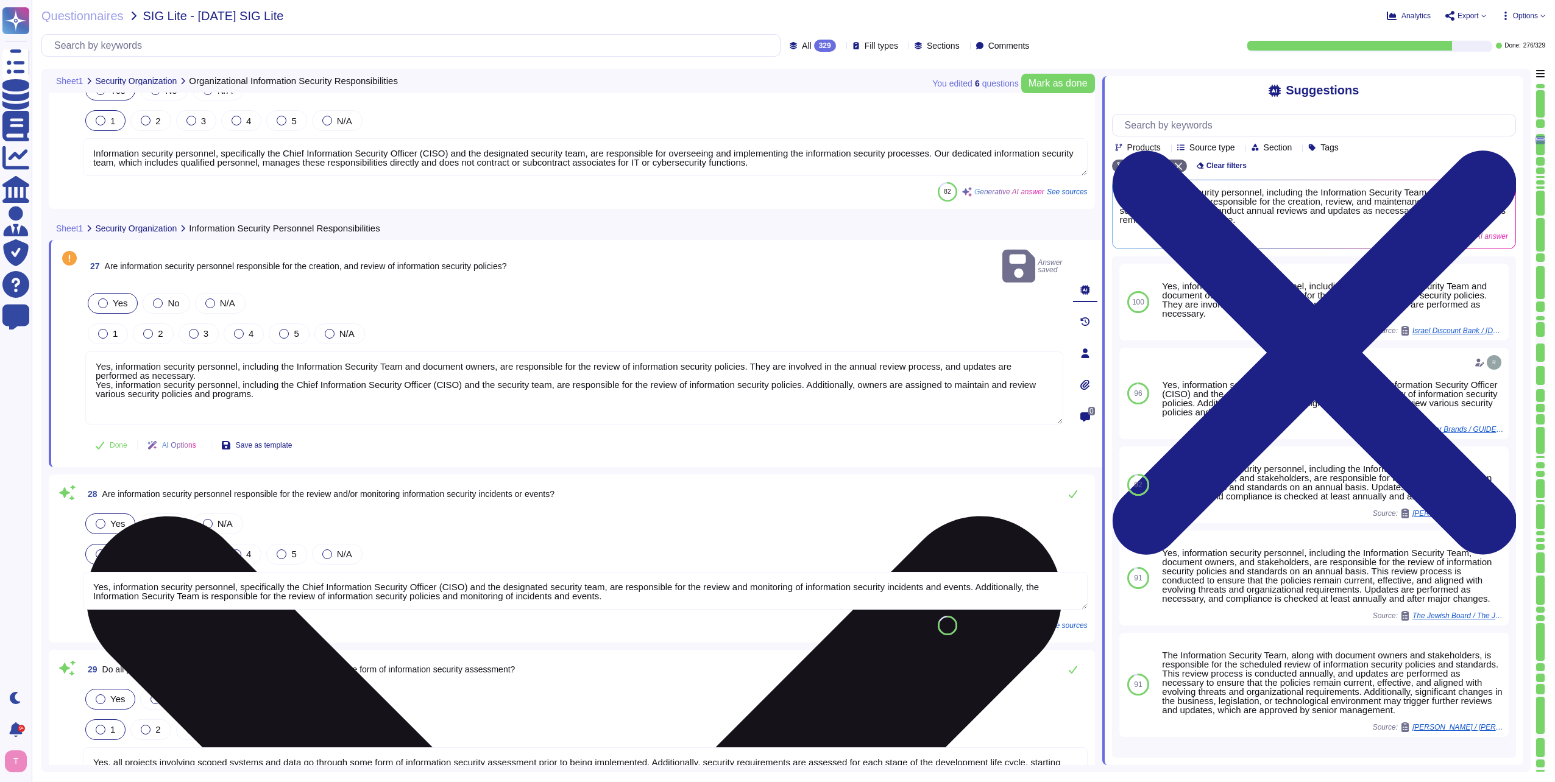
drag, startPoint x: 186, startPoint y: 359, endPoint x: 90, endPoint y: 342, distance: 97.6
click at [90, 351] on textarea "Yes, information security personnel, including the Information Security Team an…" at bounding box center [574, 387] width 978 height 73
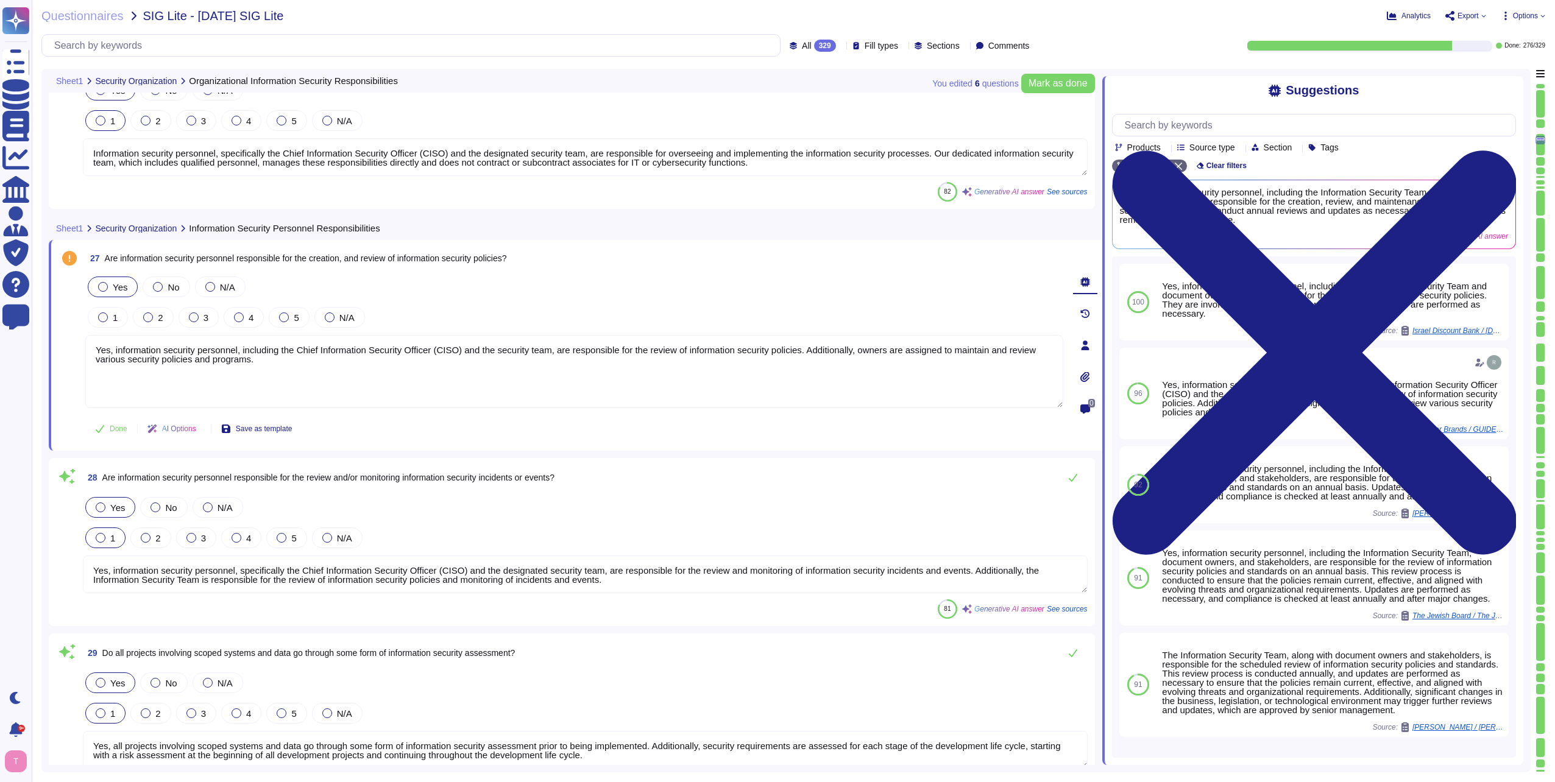
type textarea "Yes, information security personnel, including the Chief Information Security O…"
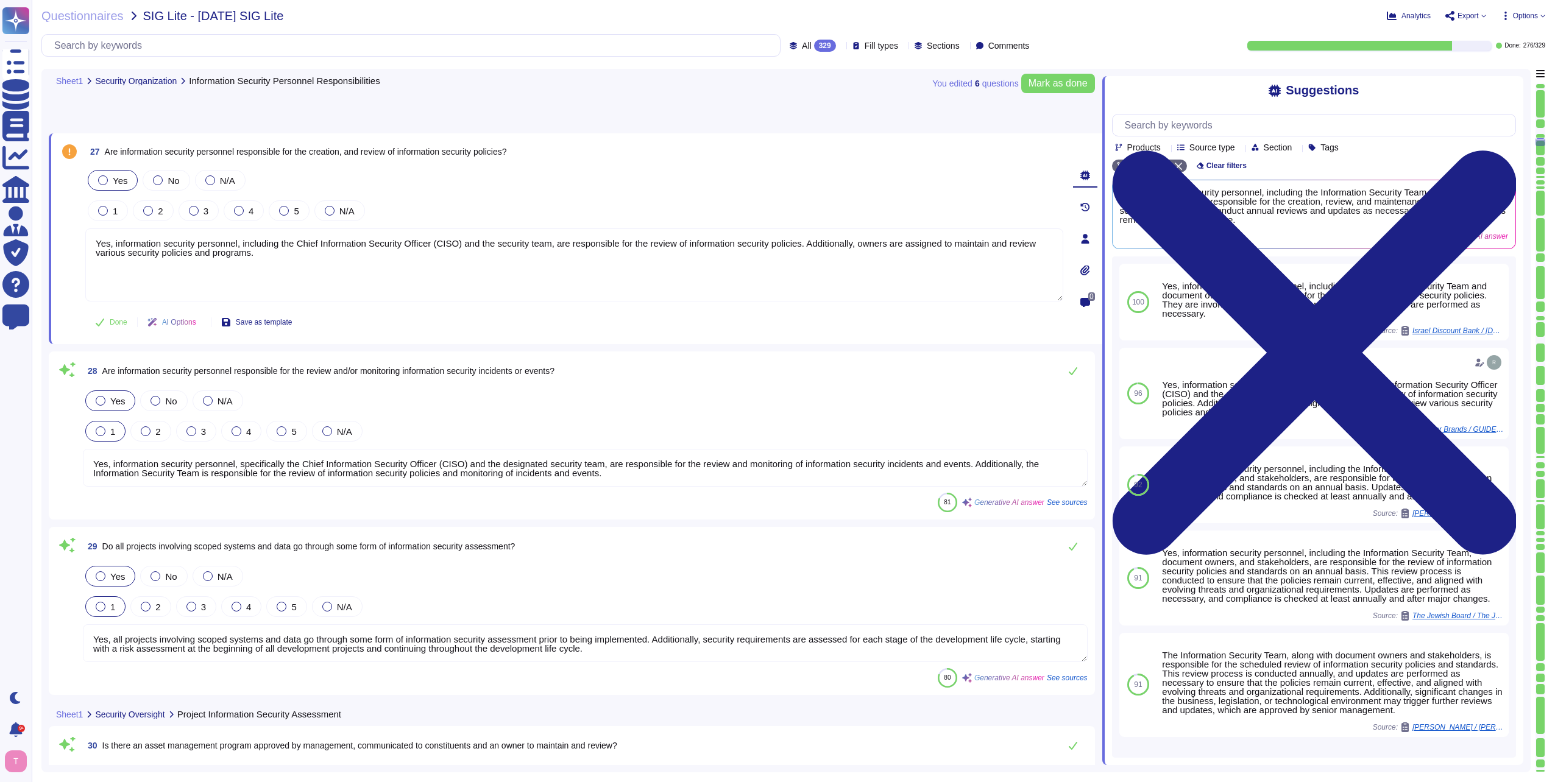
type textarea "Yes, there is an Acceptable Use Policy for information and associated assets th…"
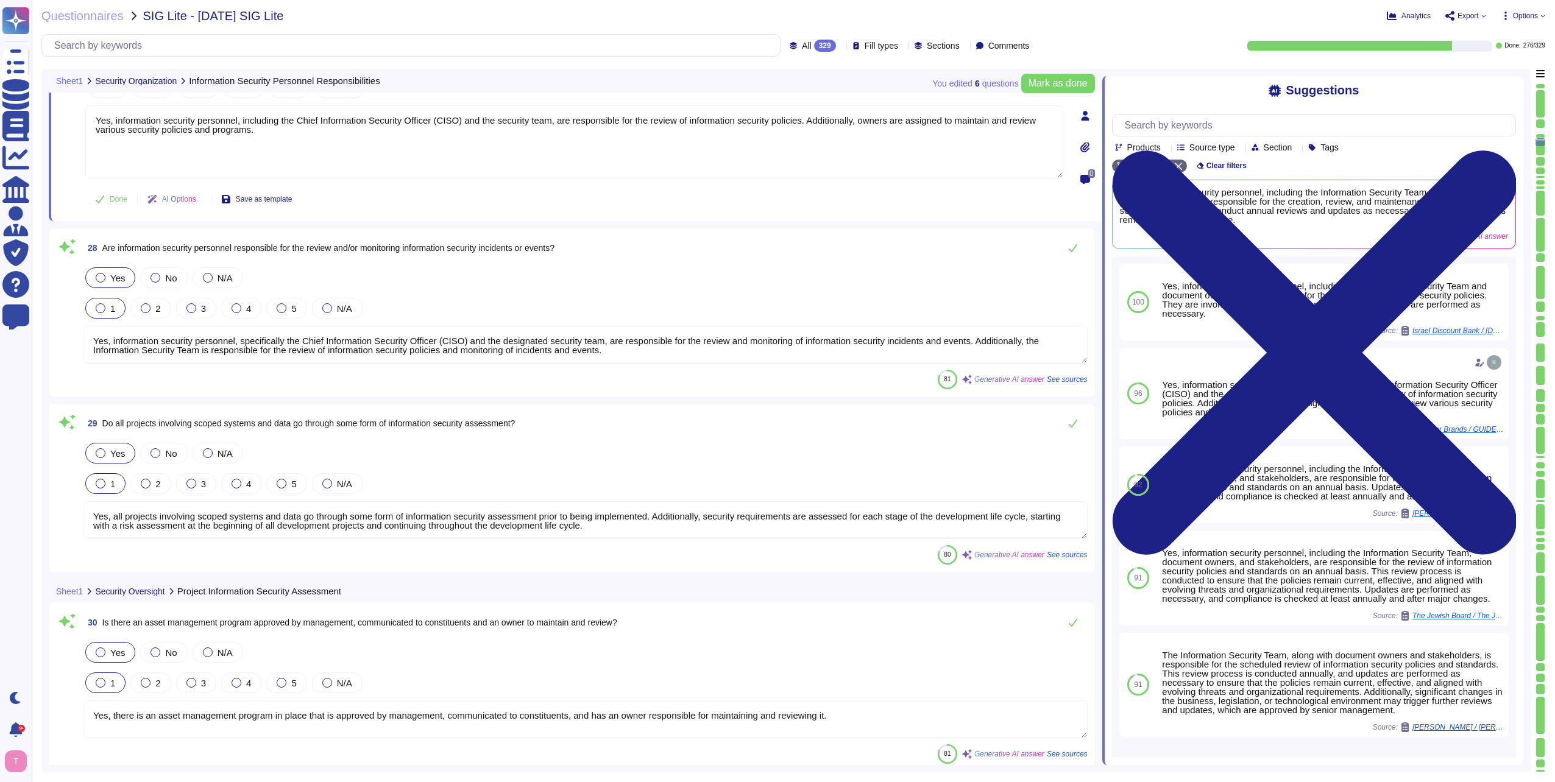
scroll to position [5153, 0]
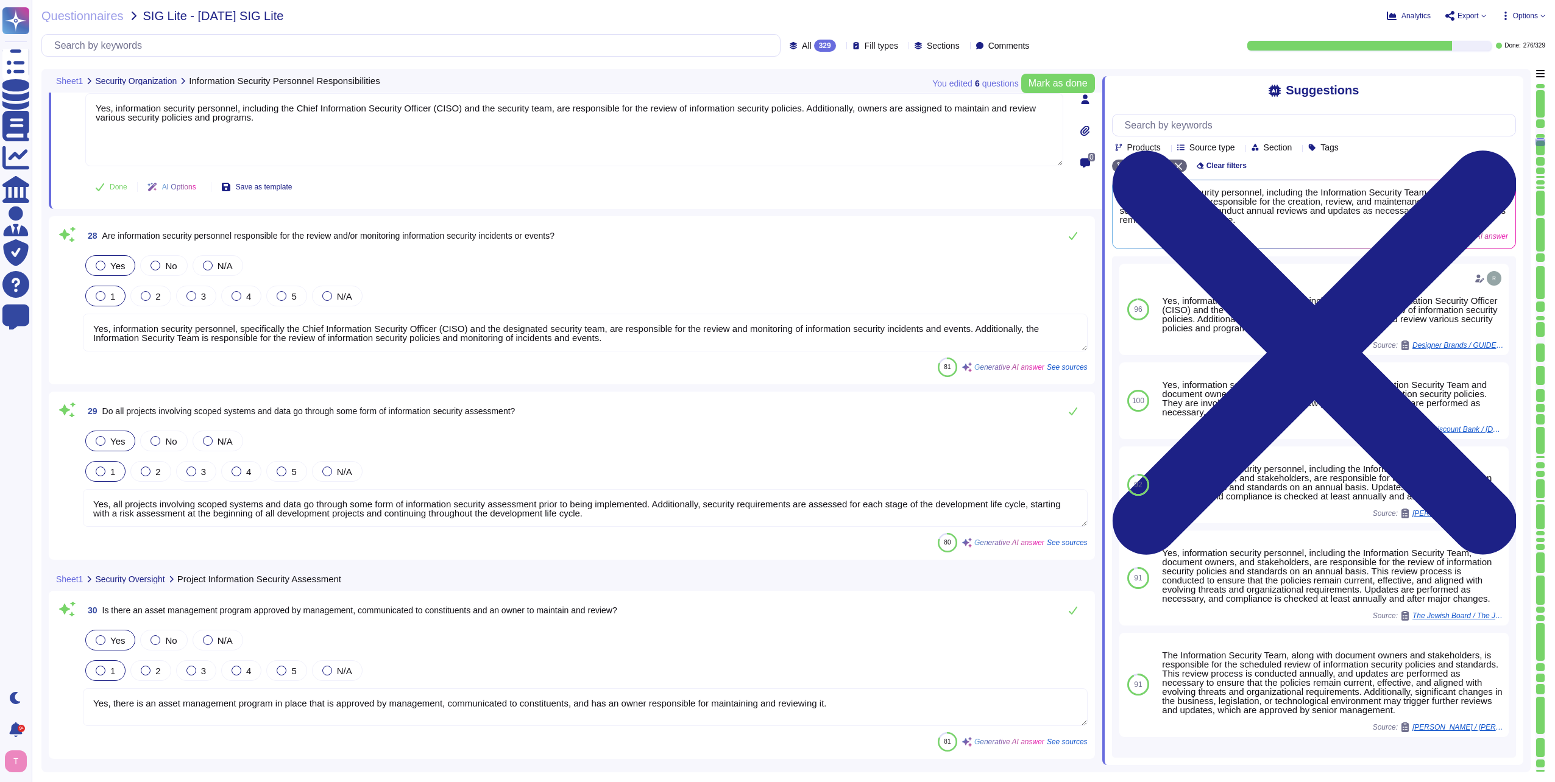
type textarea "Yes, information security personnel, including the Chief Information Security O…"
click at [624, 331] on textarea "Yes, information security personnel, specifically the Chief Information Securit…" at bounding box center [585, 333] width 1005 height 38
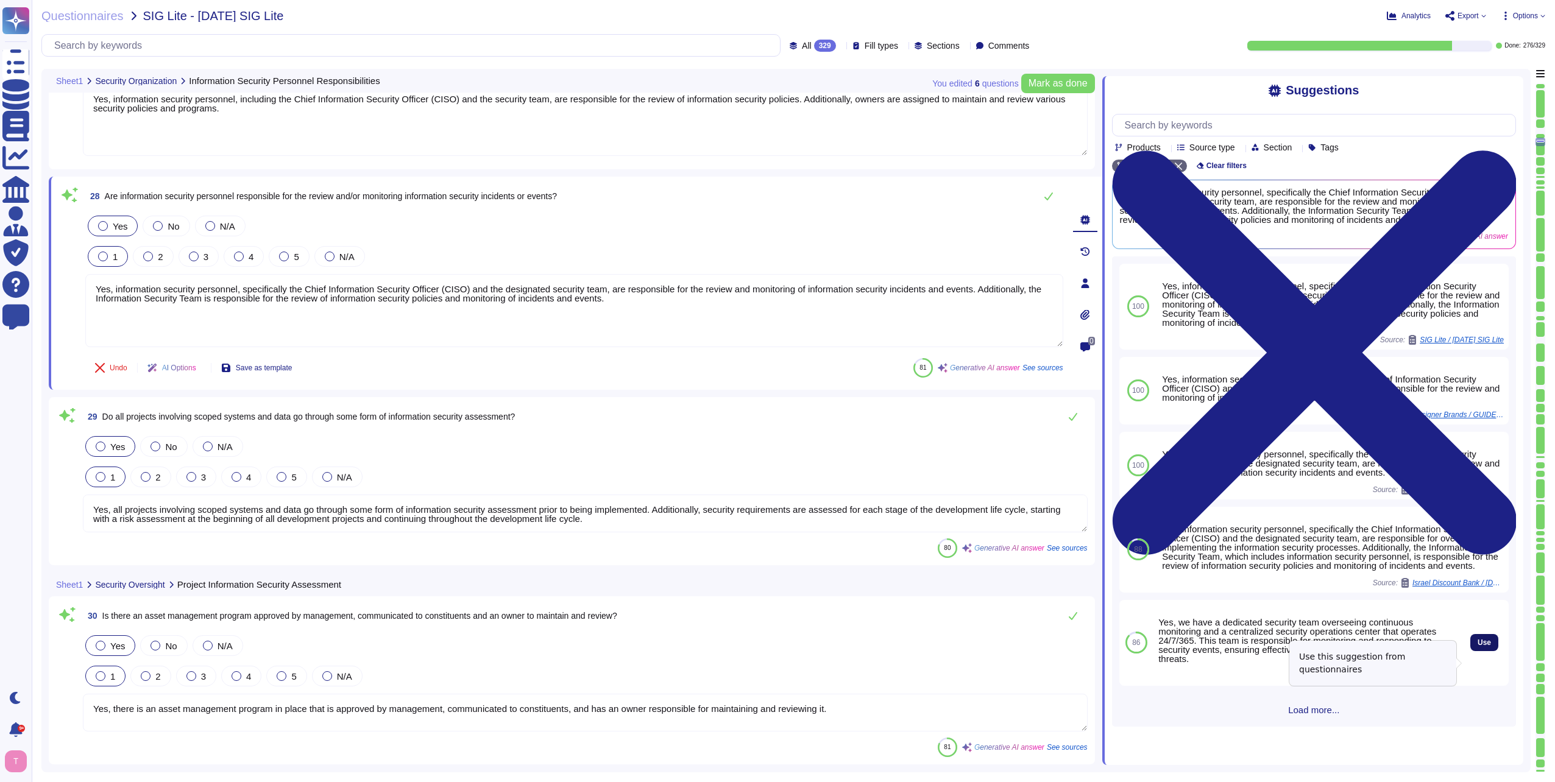
click at [1477, 646] on span "Use" at bounding box center [1483, 642] width 13 height 7
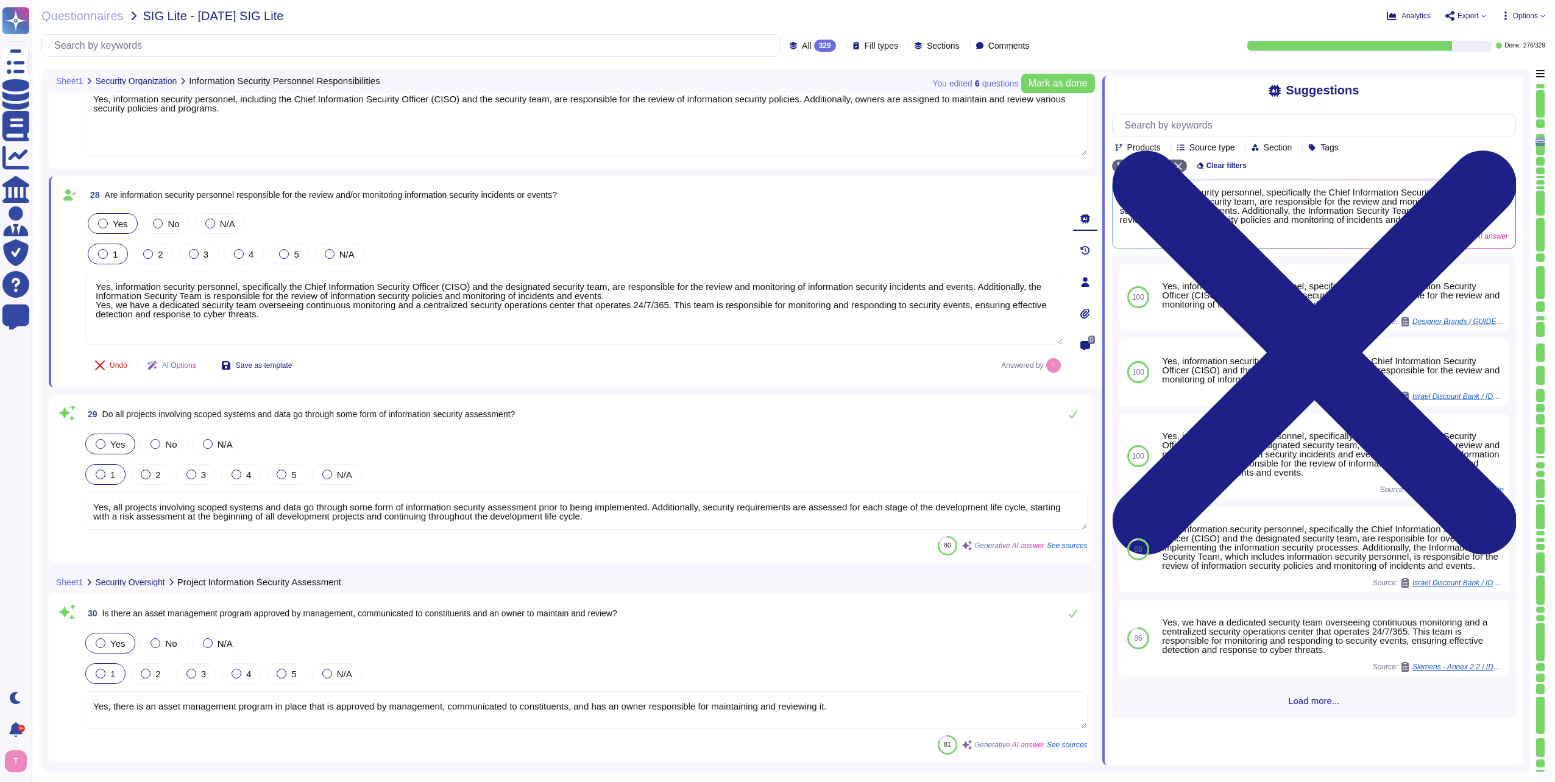
drag, startPoint x: 611, startPoint y: 294, endPoint x: 82, endPoint y: 284, distance: 528.9
click at [82, 284] on div "28 Are information security personnel responsible for the review and/or monitor…" at bounding box center [560, 282] width 1005 height 196
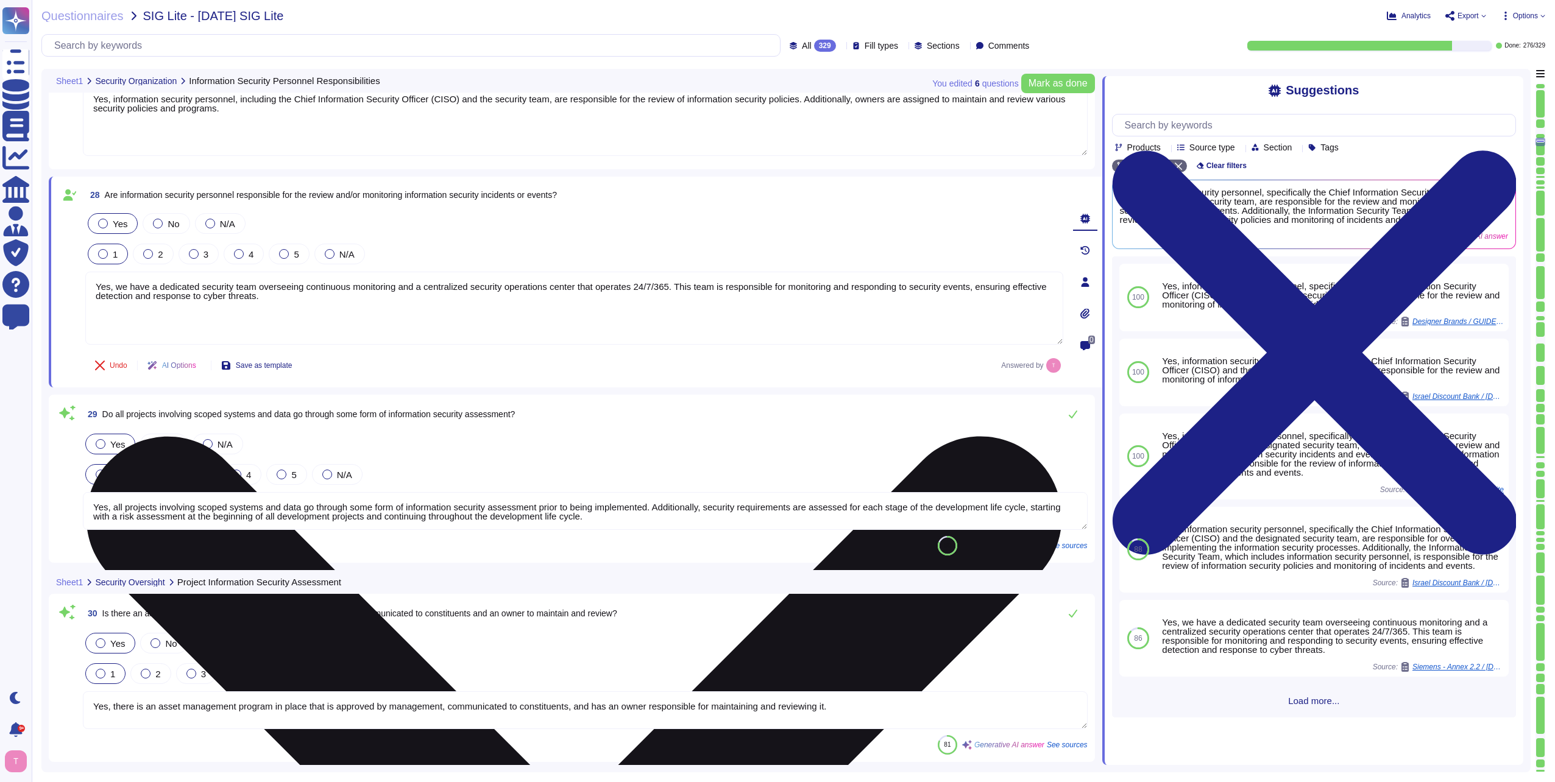
type textarea "Yes, we have a dedicated security team overseeing continuous monitoring and a c…"
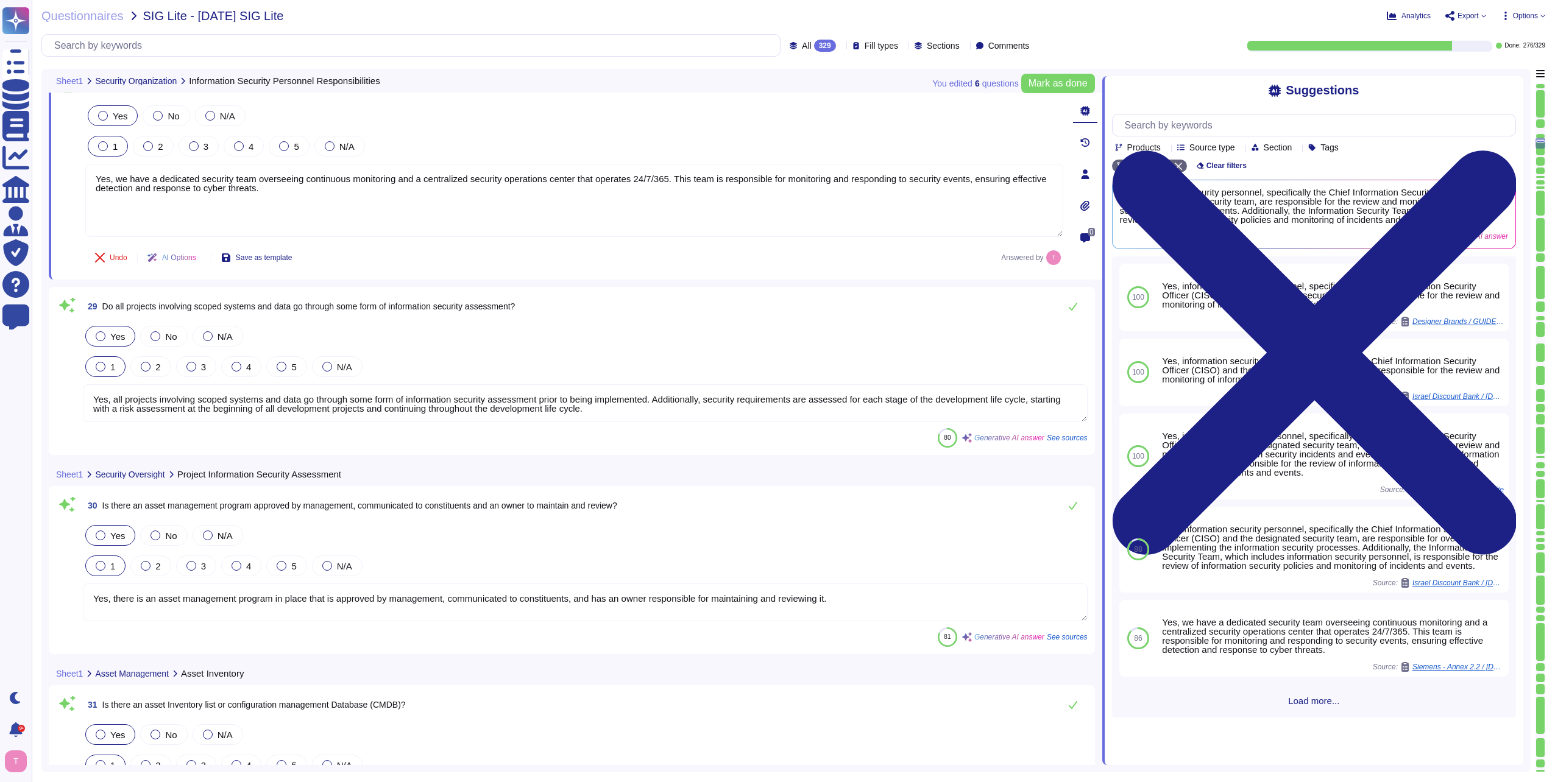
scroll to position [5275, 0]
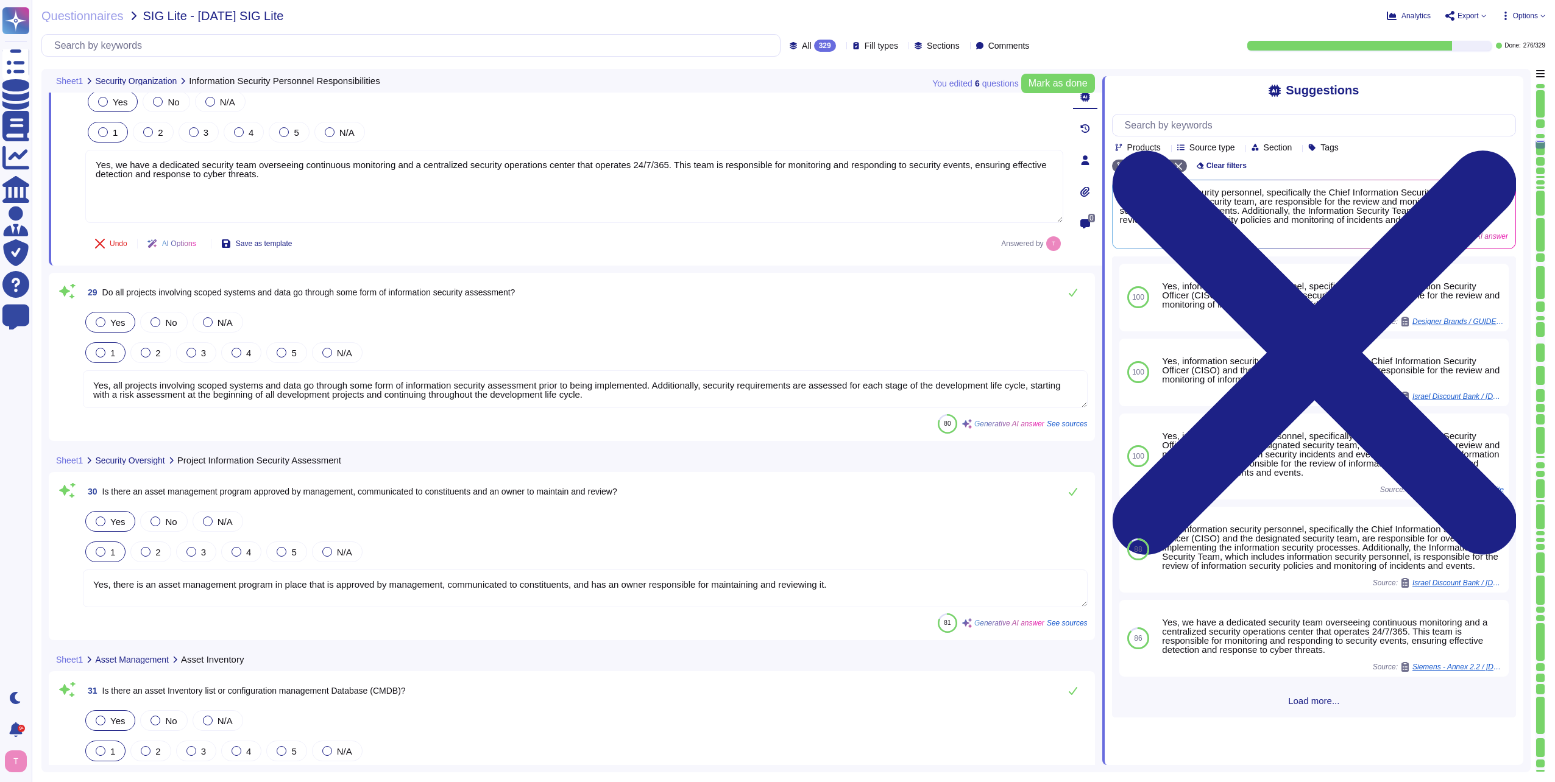
type textarea "Yes, there is a process to verify the return of company assets, including compu…"
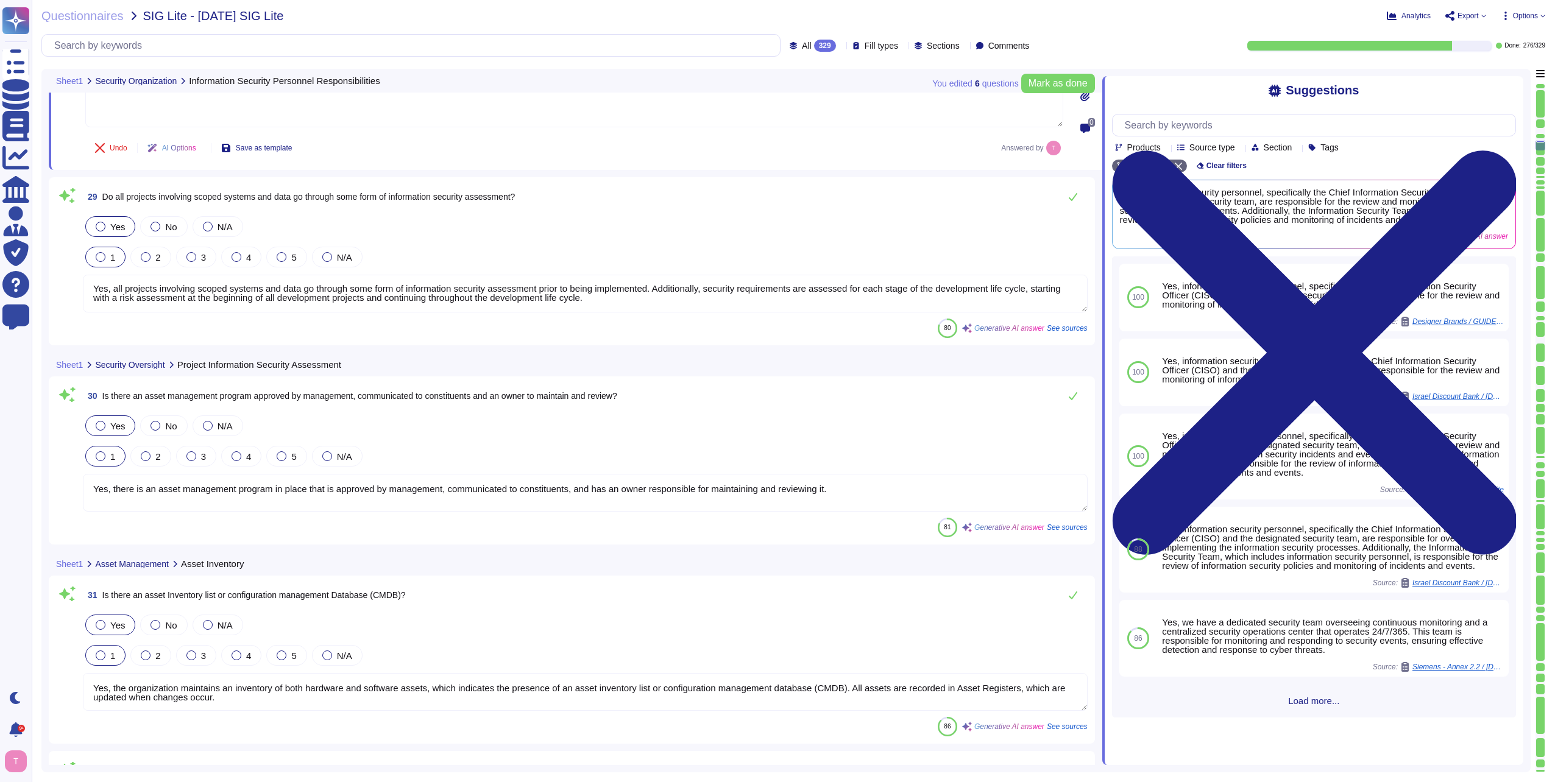
scroll to position [5397, 0]
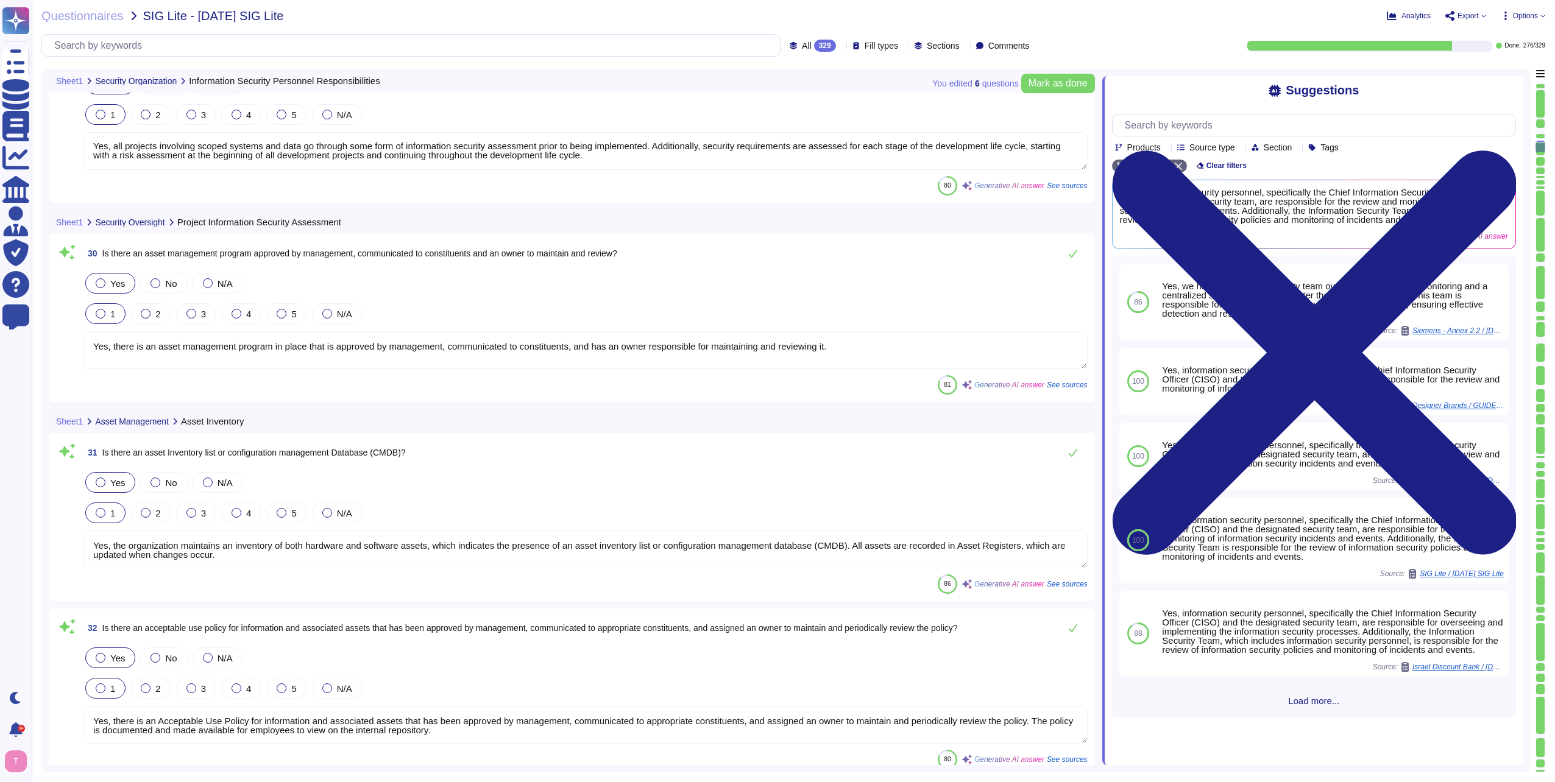
type textarea "Yes, we have a dedicated security team overseeing continuous monitoring and a c…"
type textarea "Yes, information is classified according to legal or regulatory requirements, b…"
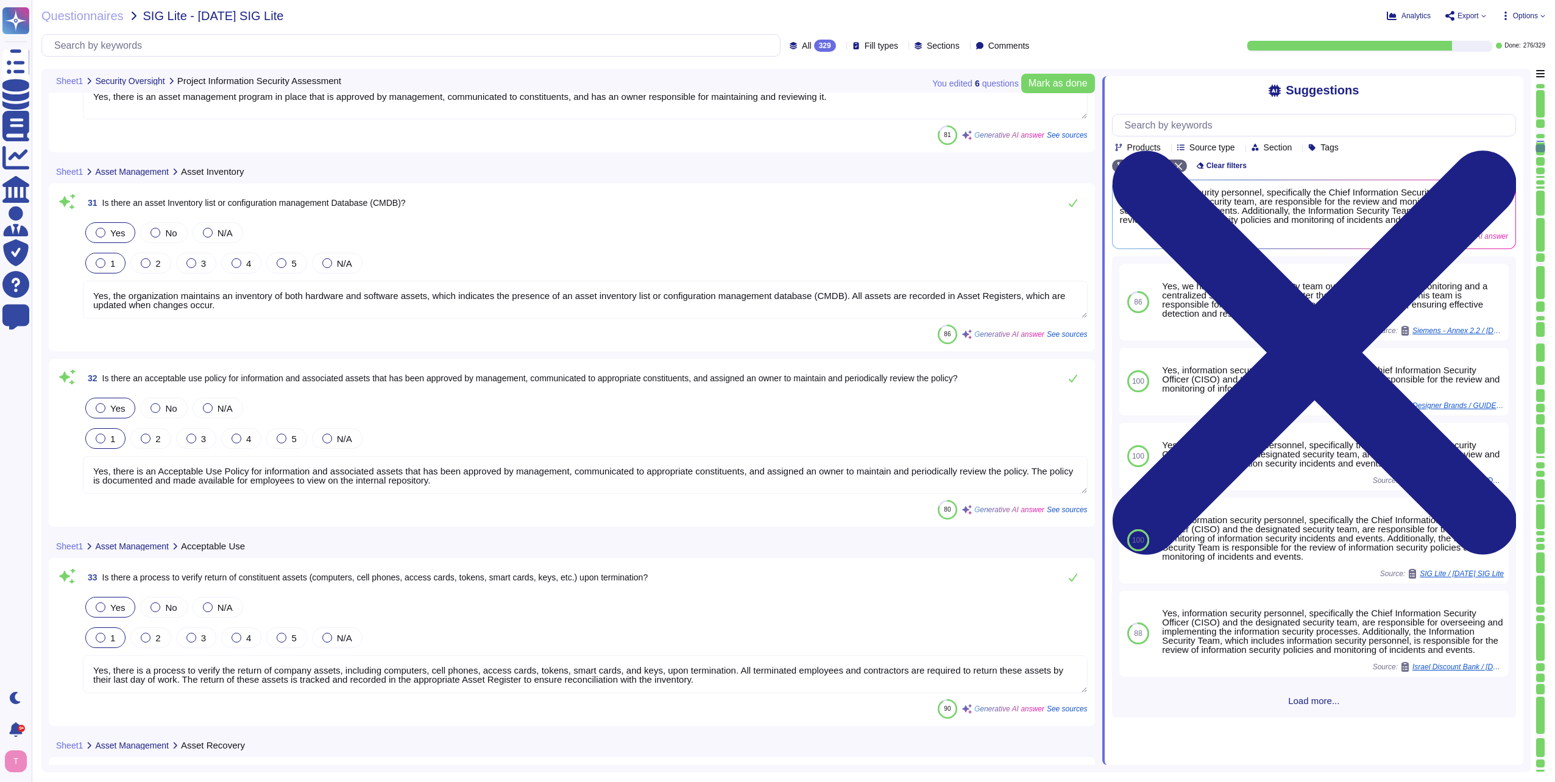
scroll to position [5762, 0]
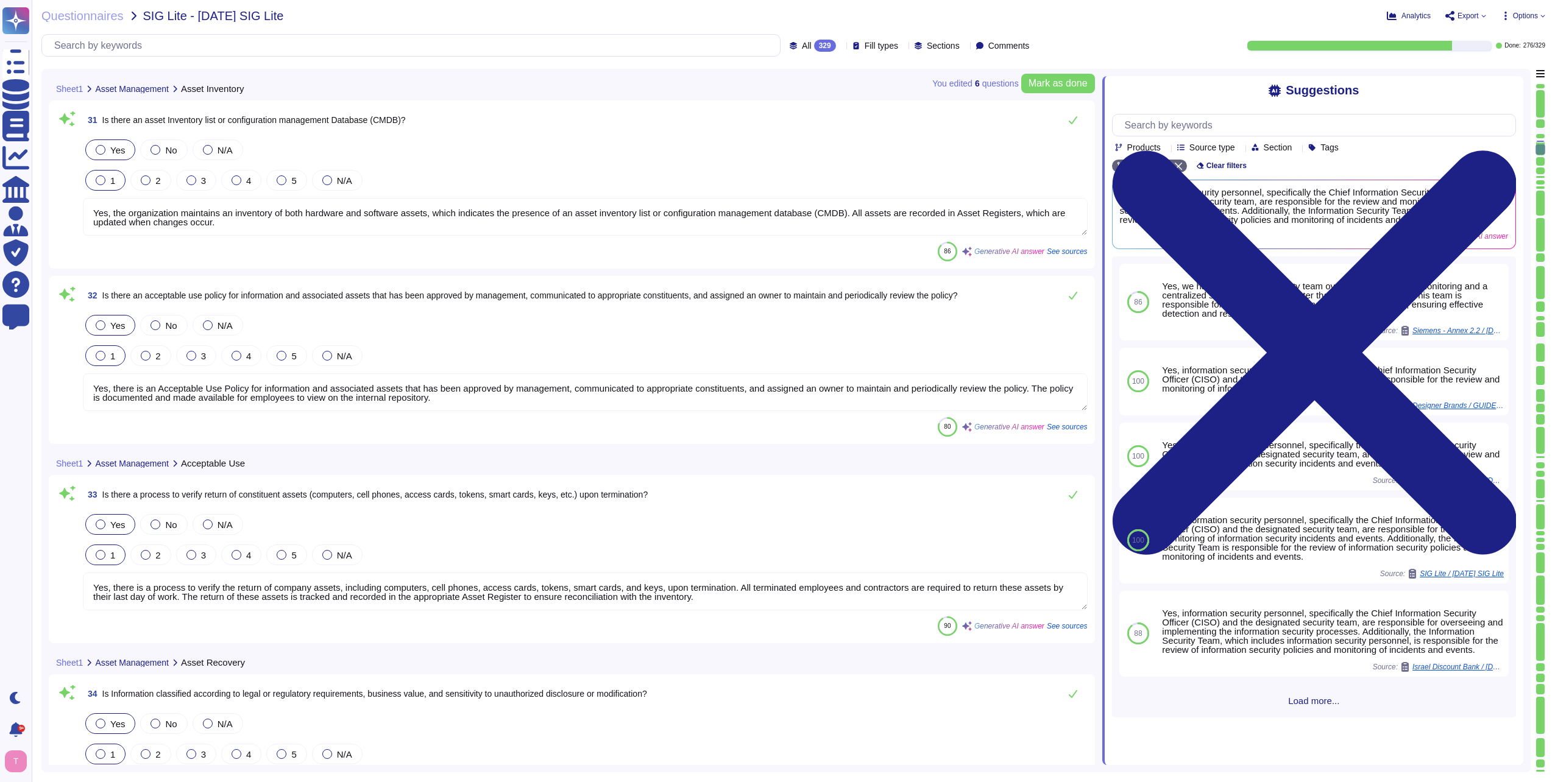
type textarea "Yes, owners are responsible to approve and periodically review access to Inform…"
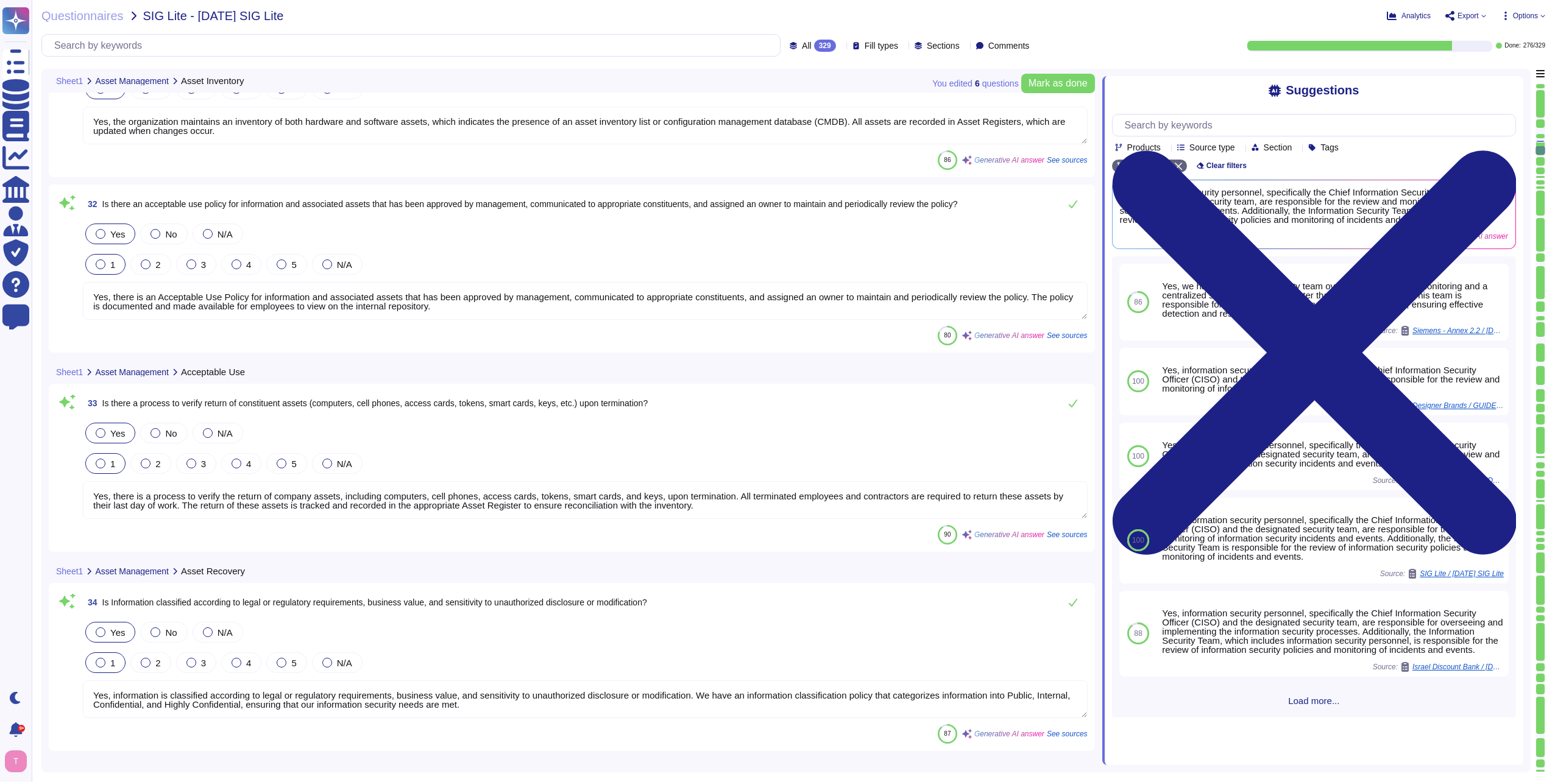
scroll to position [5945, 0]
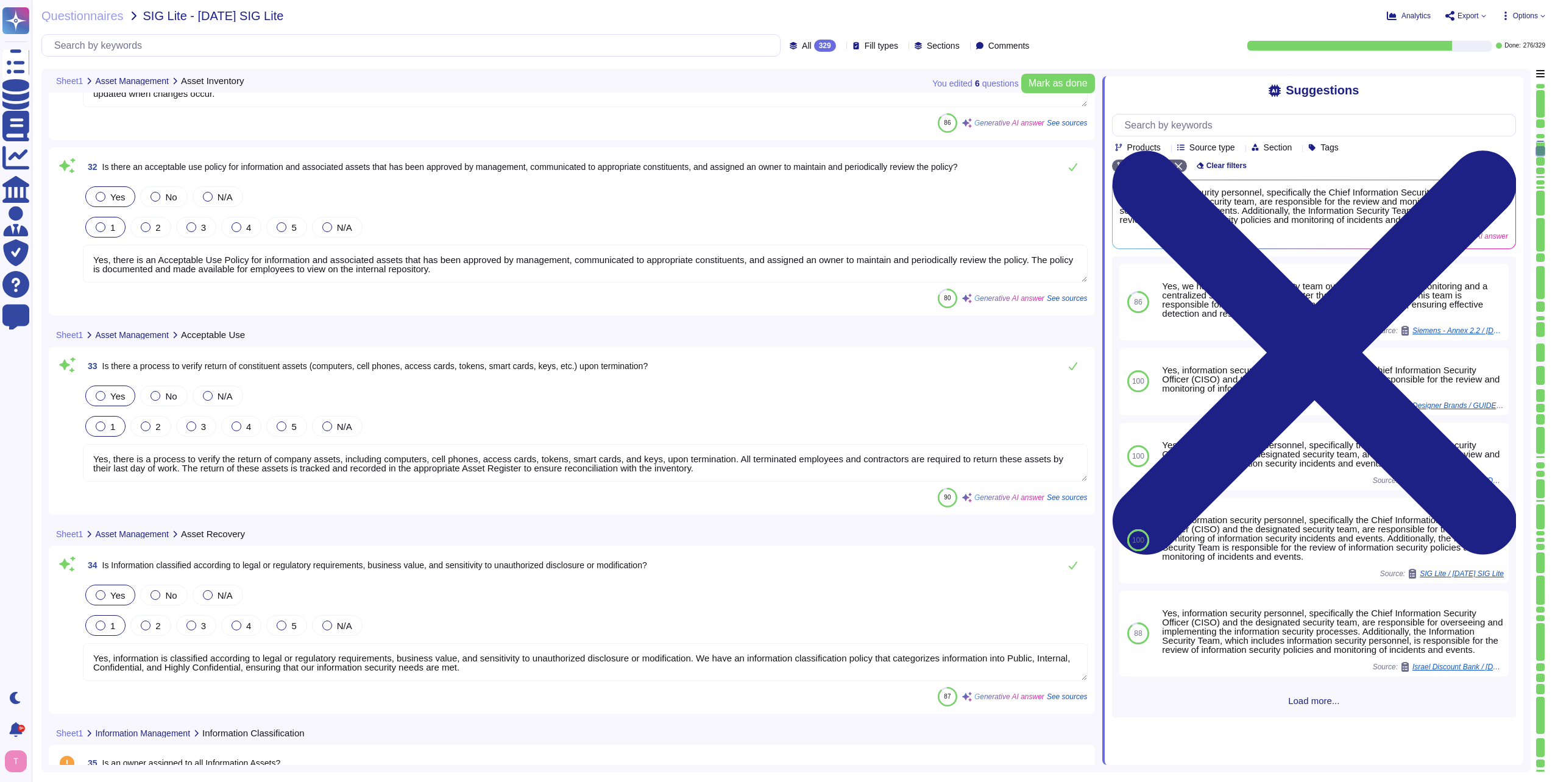
click at [454, 267] on textarea "Yes, there is an Acceptable Use Policy for information and associated assets th…" at bounding box center [585, 264] width 1005 height 38
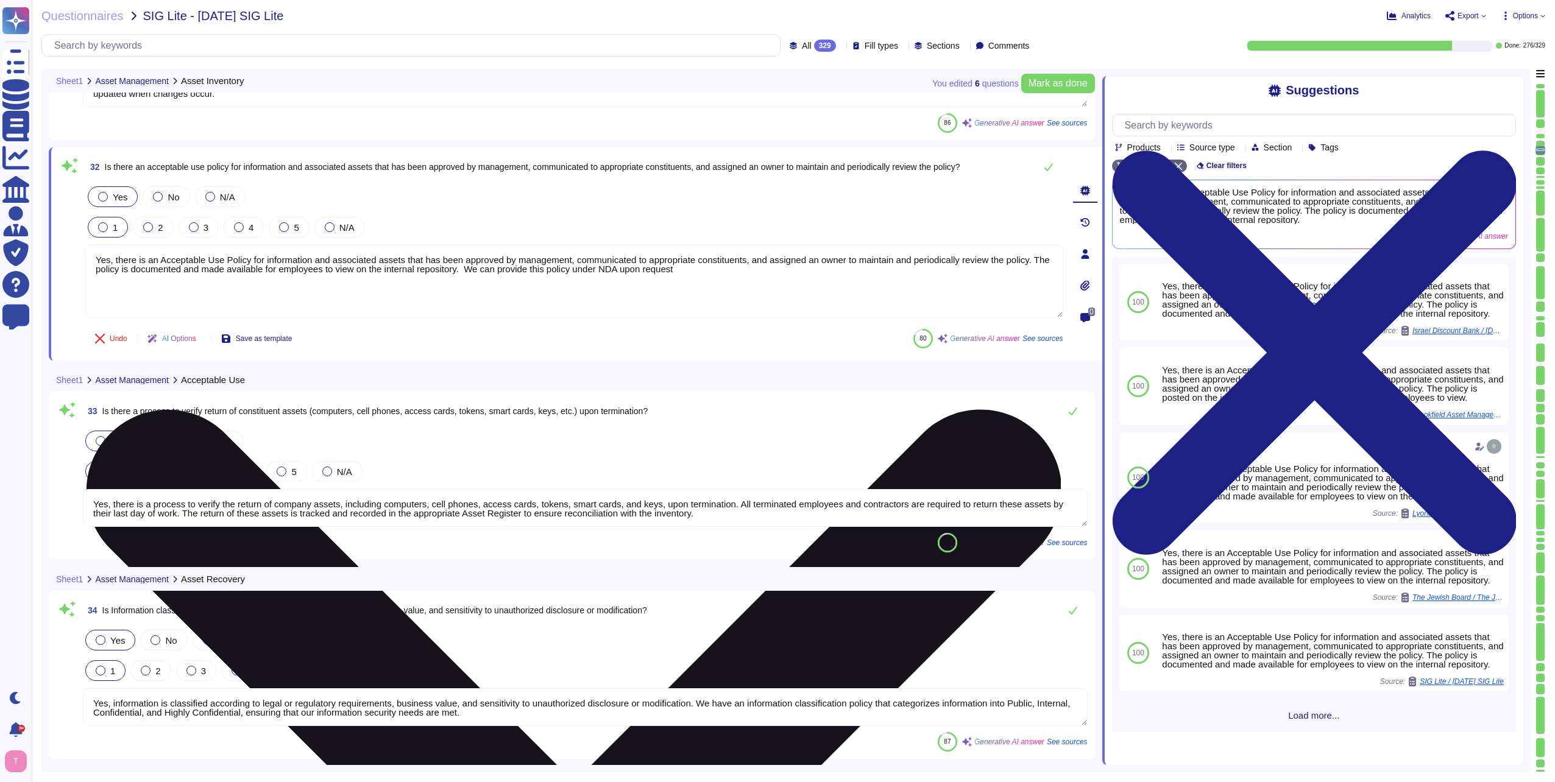
type textarea "Yes, there is an Acceptable Use Policy for information and associated assets th…"
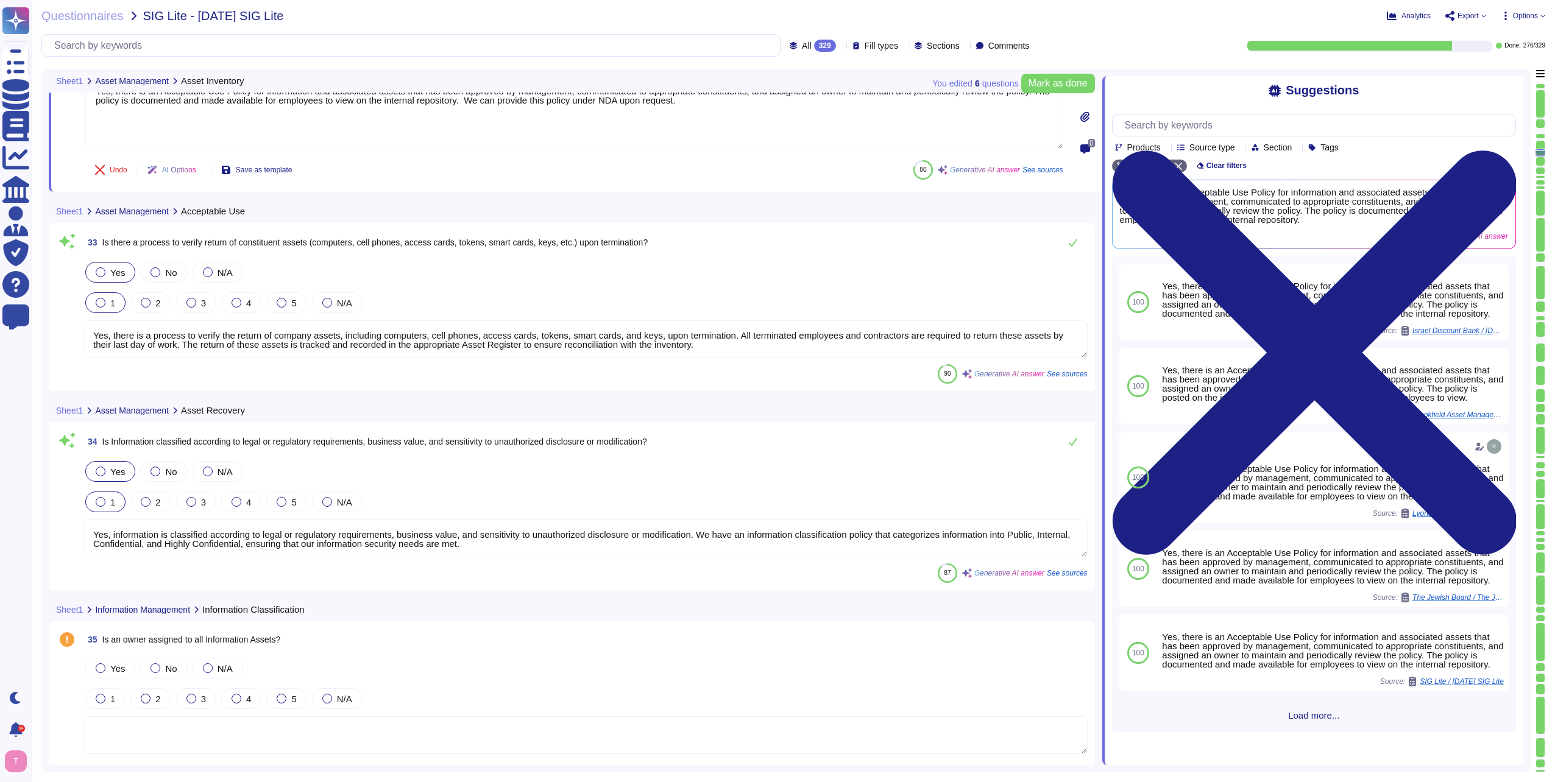
scroll to position [6128, 0]
type textarea "Yes, we have a policy for information handling that is consistent with its clas…"
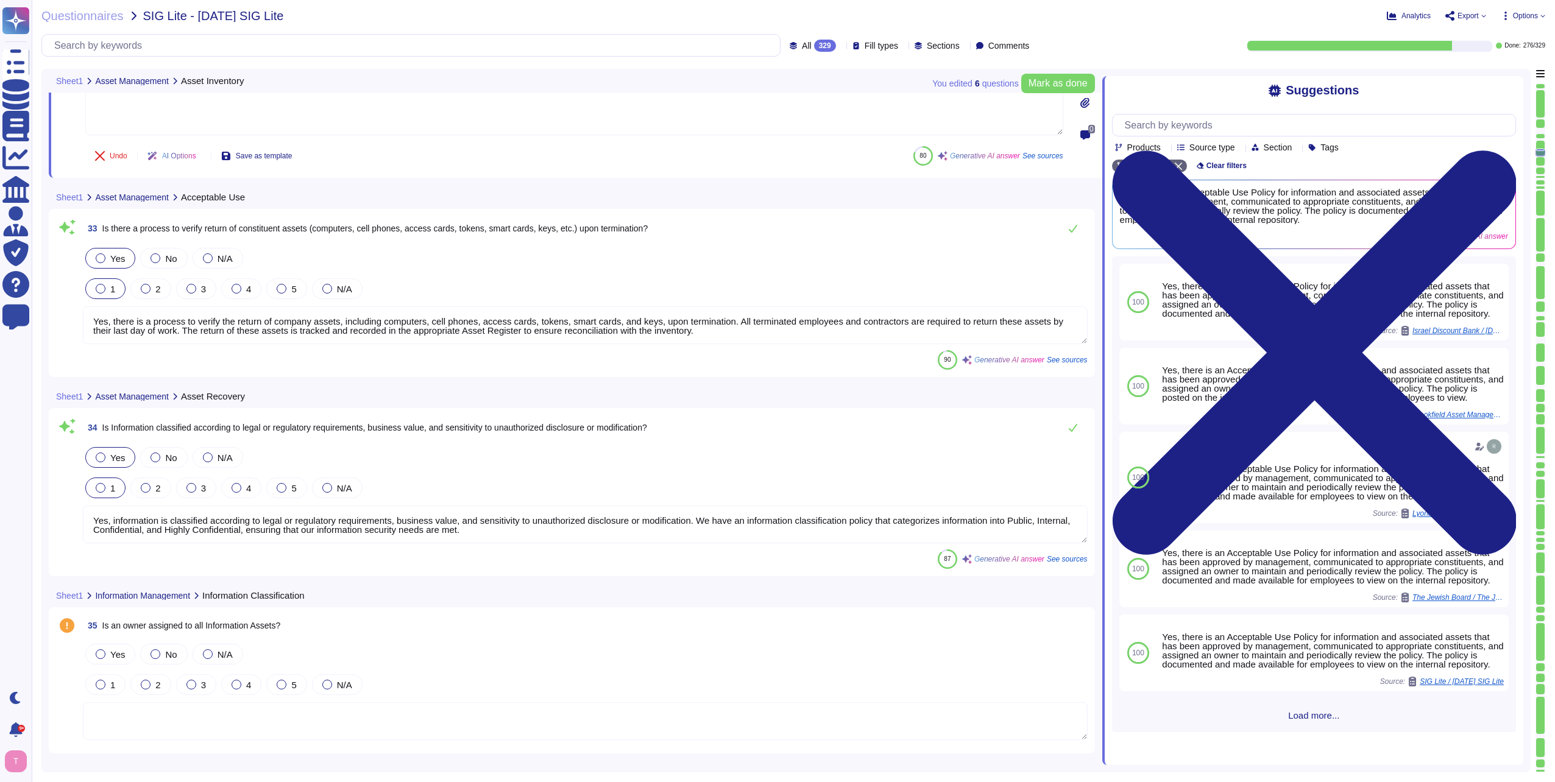
type textarea "Yes, there is an Acceptable Use Policy for information and associated assets th…"
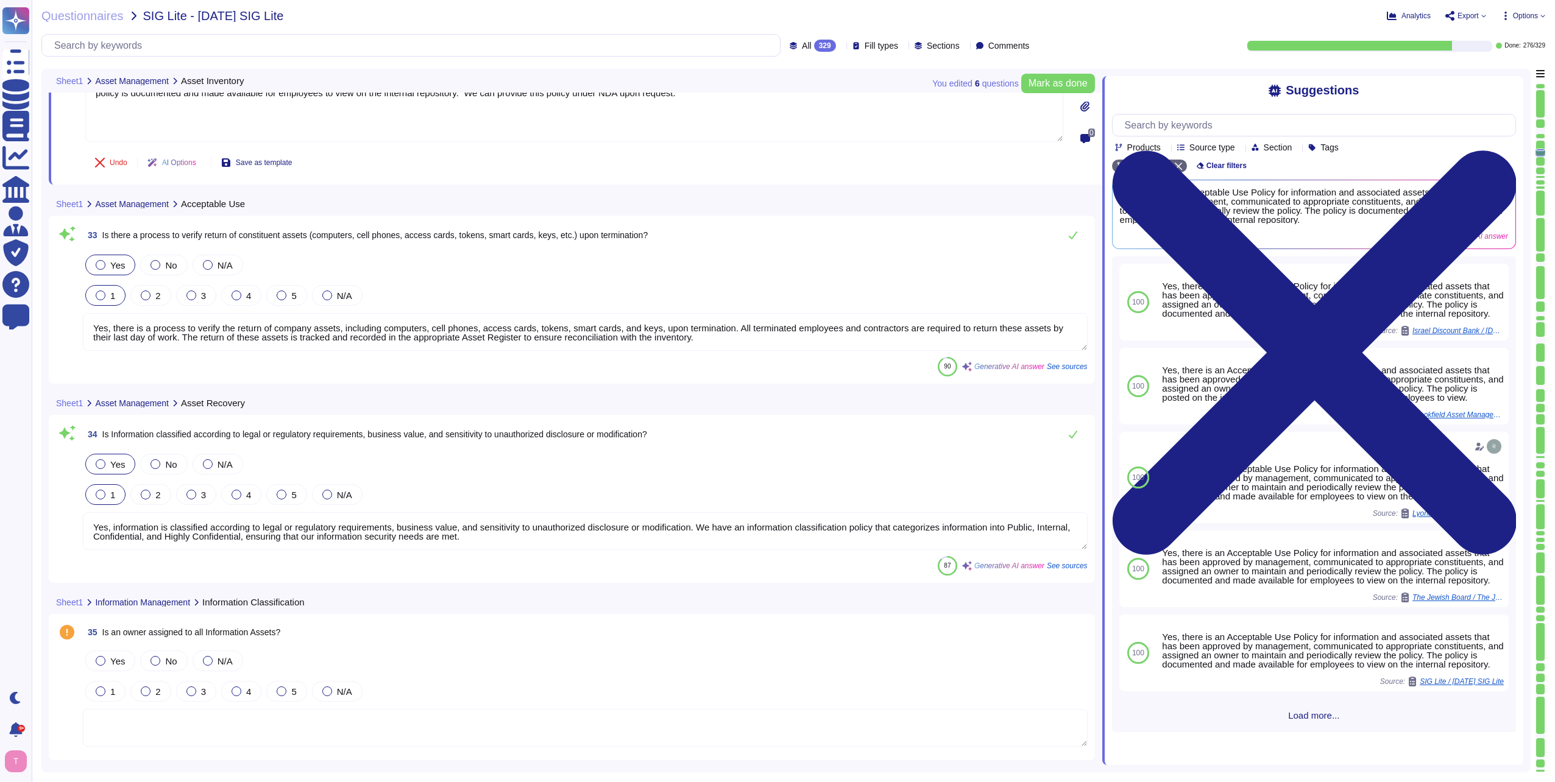
click at [747, 330] on textarea "Yes, there is a process to verify the return of company assets, including compu…" at bounding box center [585, 332] width 1005 height 38
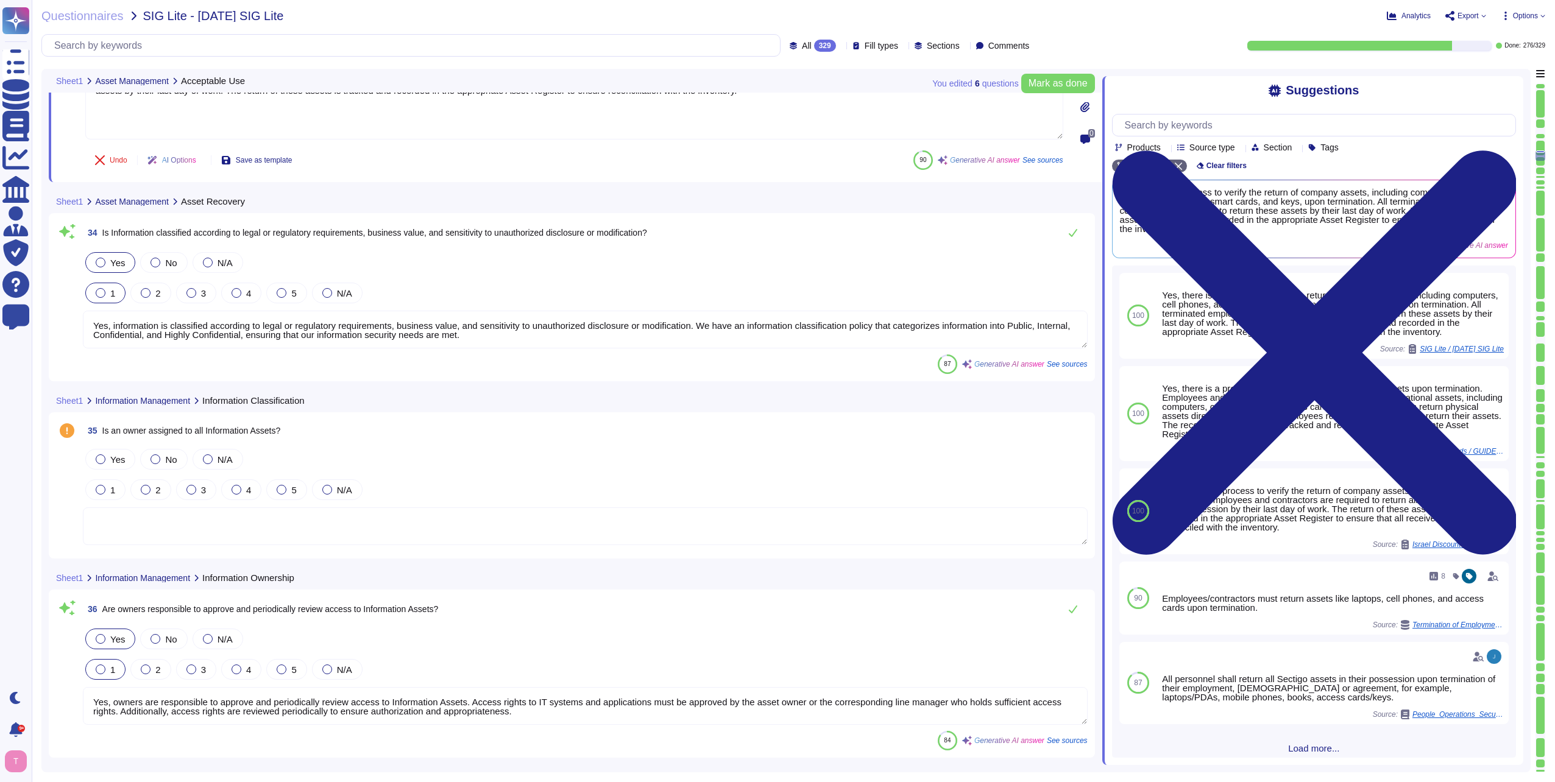
scroll to position [6371, 0]
type textarea "Yes, the policy for information handling includes encryption requirements. It s…"
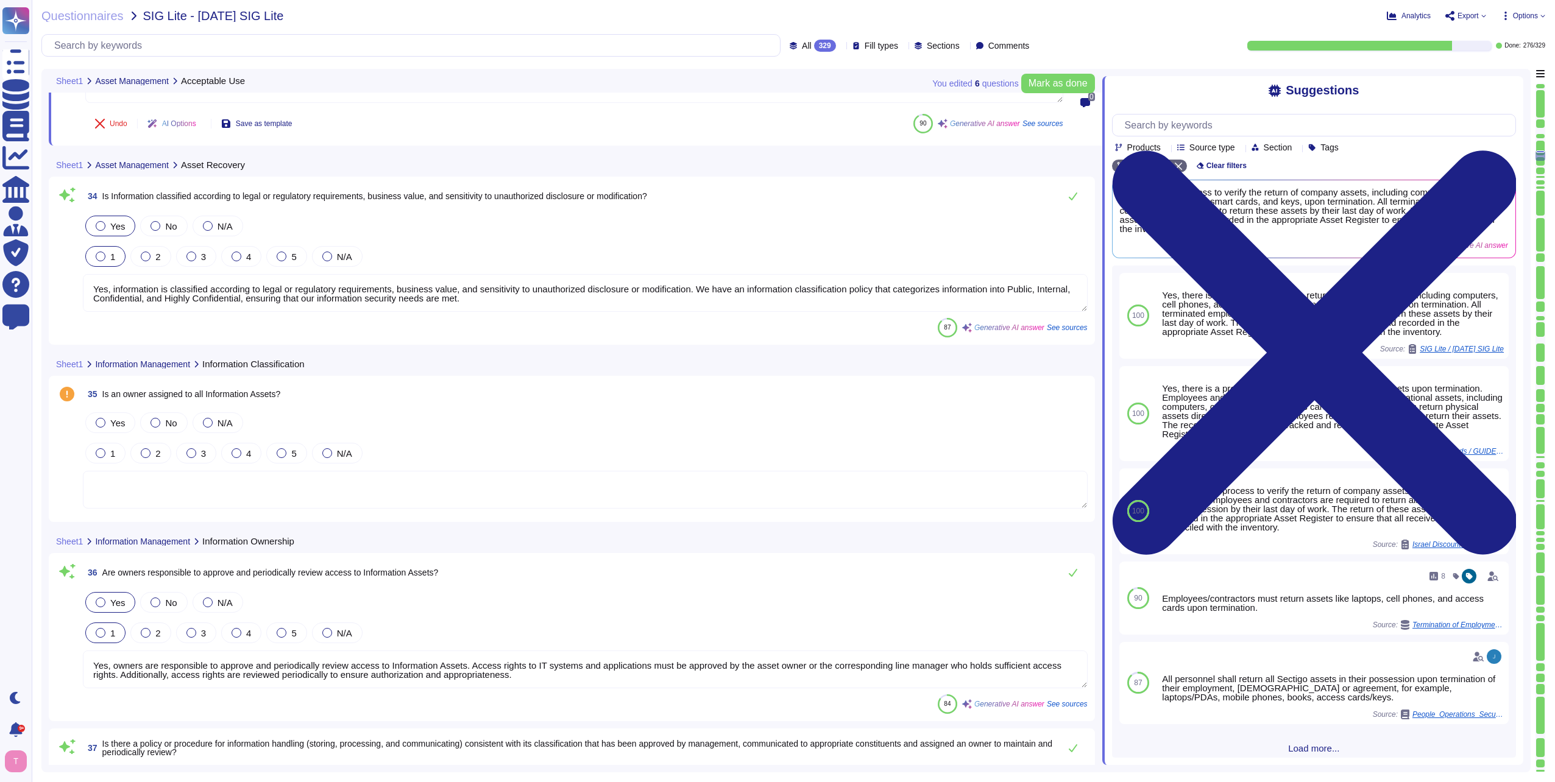
scroll to position [1, 0]
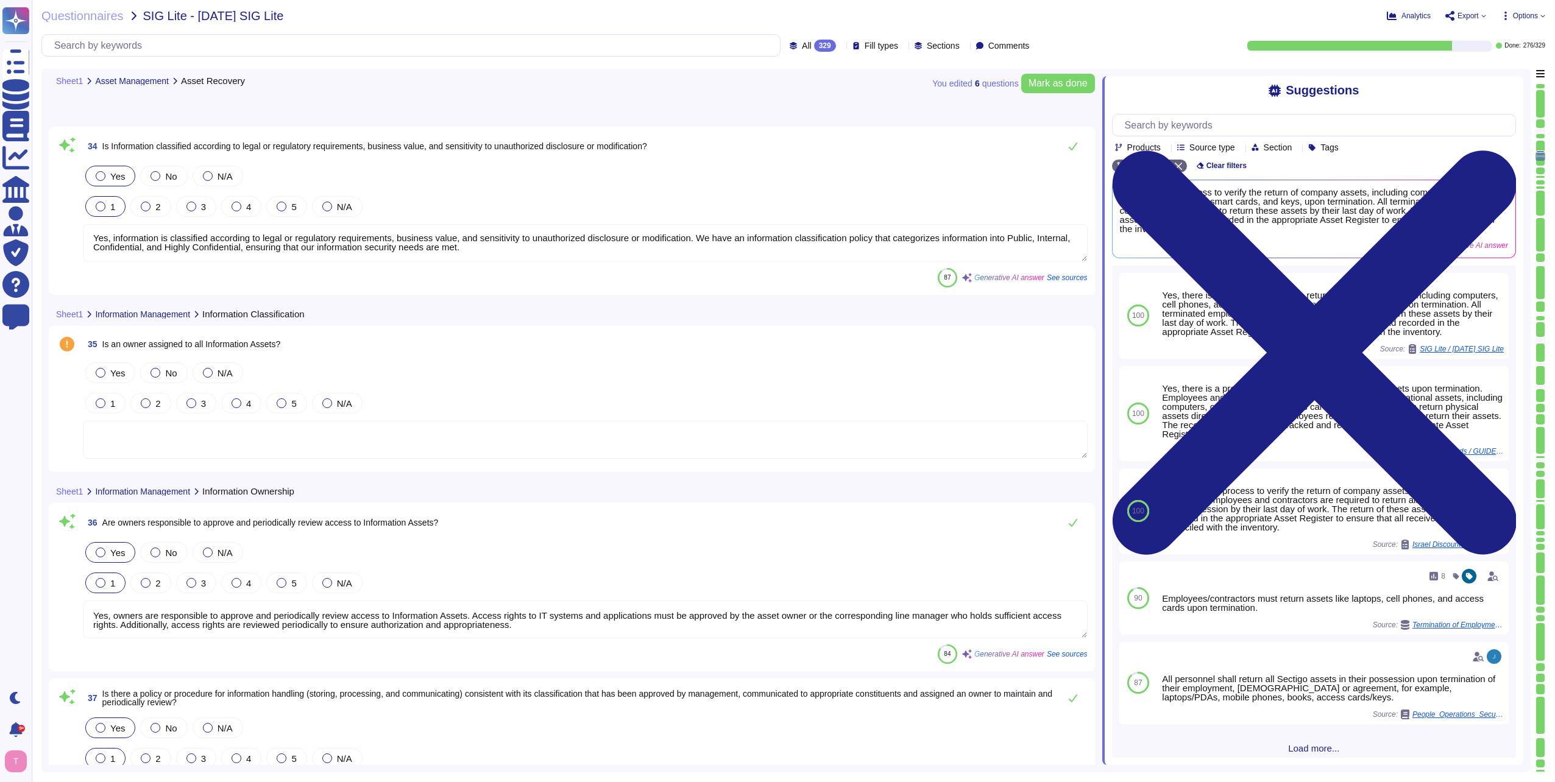
type textarea "Yes, the procedure for information handling includes storage requirements and a…"
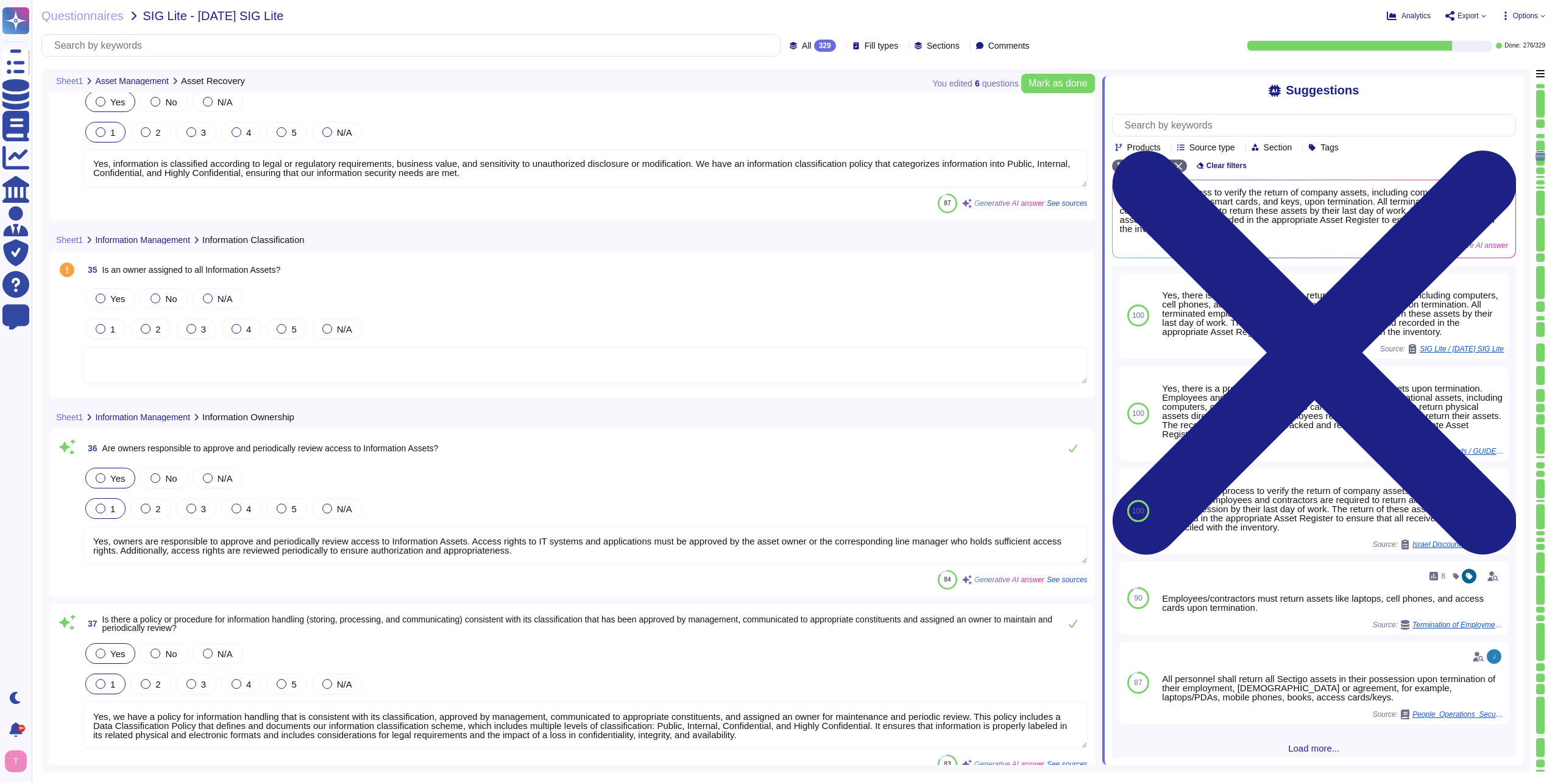
scroll to position [6493, 0]
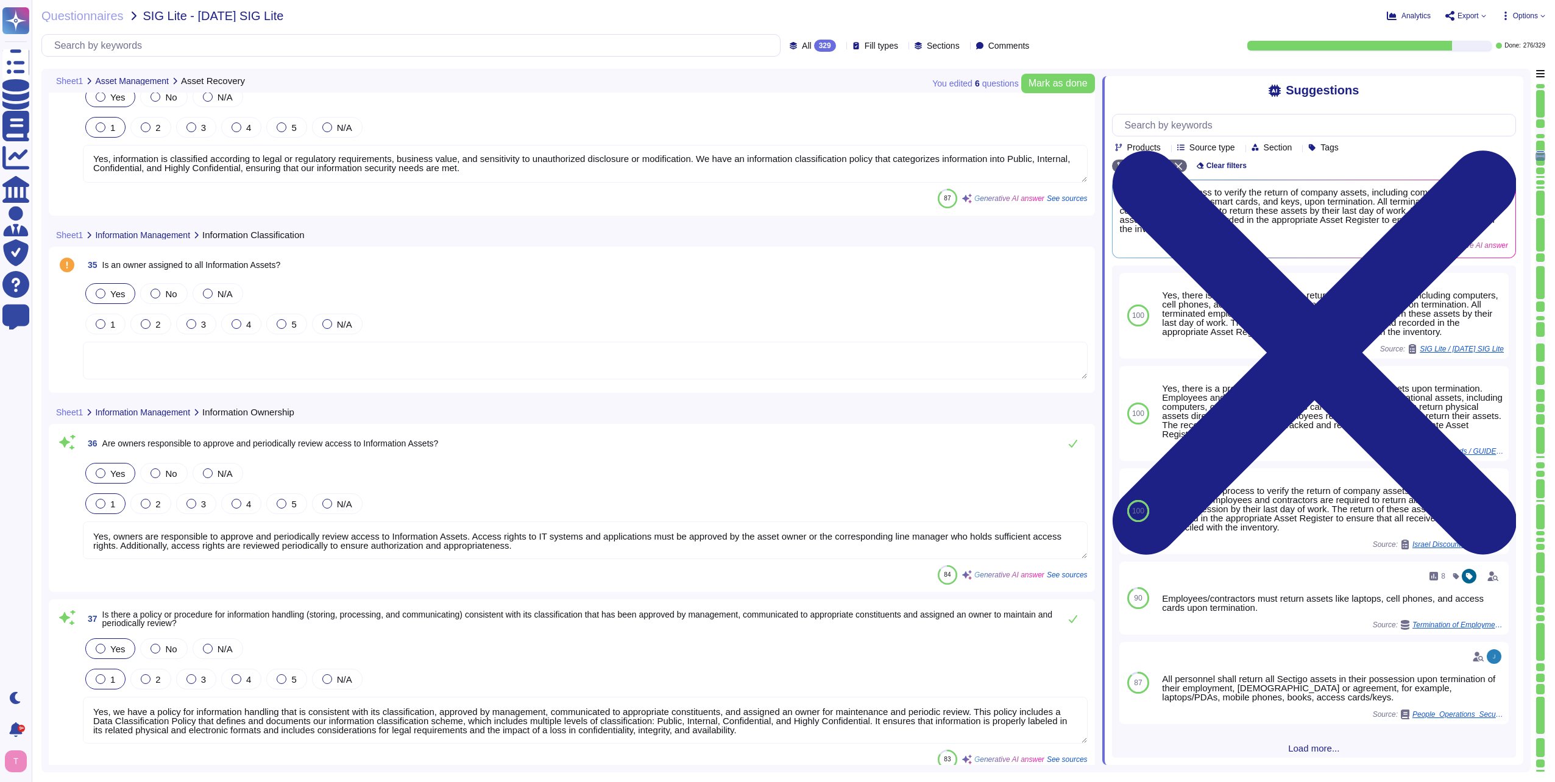
click at [97, 292] on div at bounding box center [101, 294] width 10 height 10
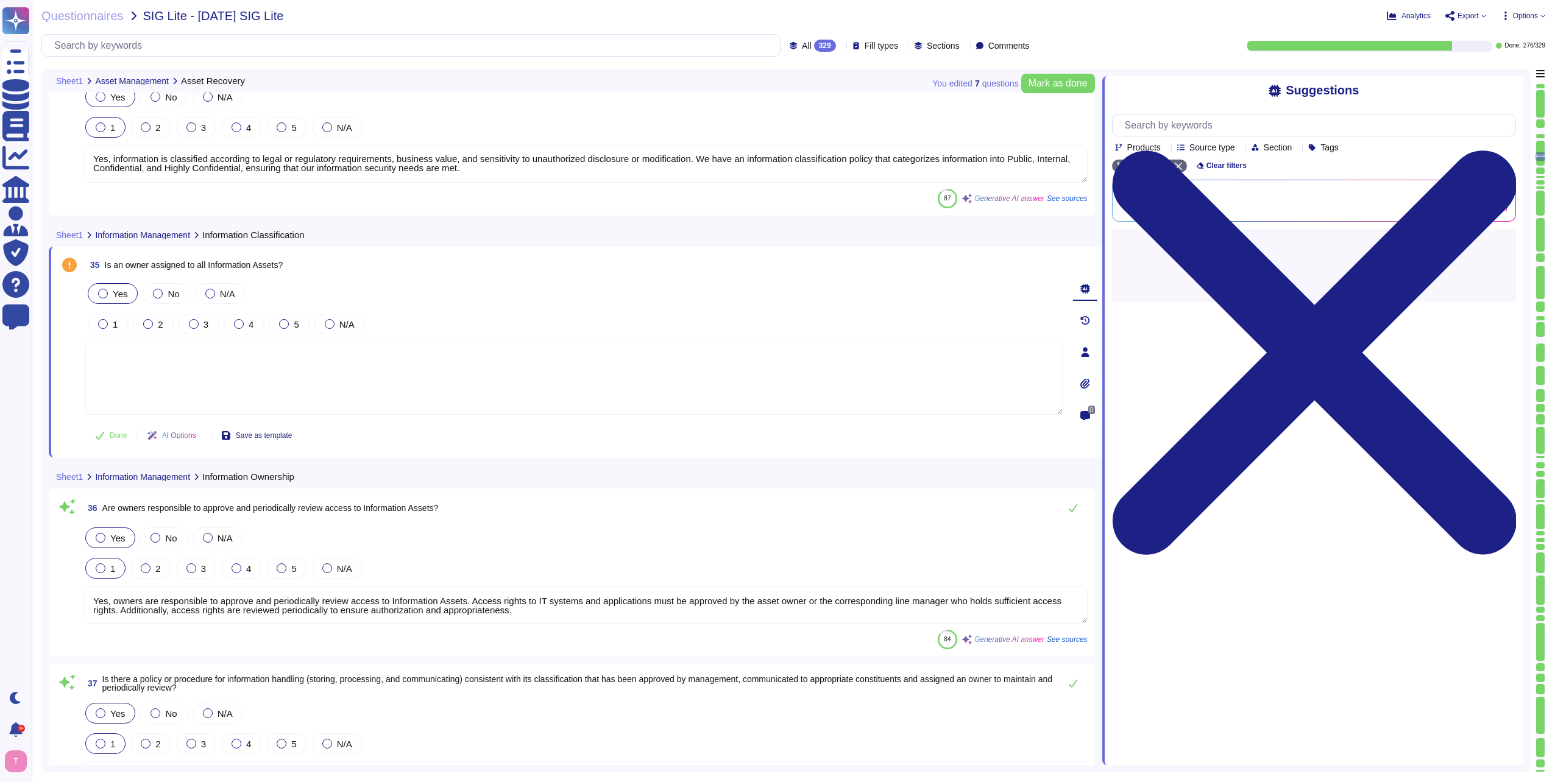
click at [258, 364] on textarea at bounding box center [574, 378] width 978 height 73
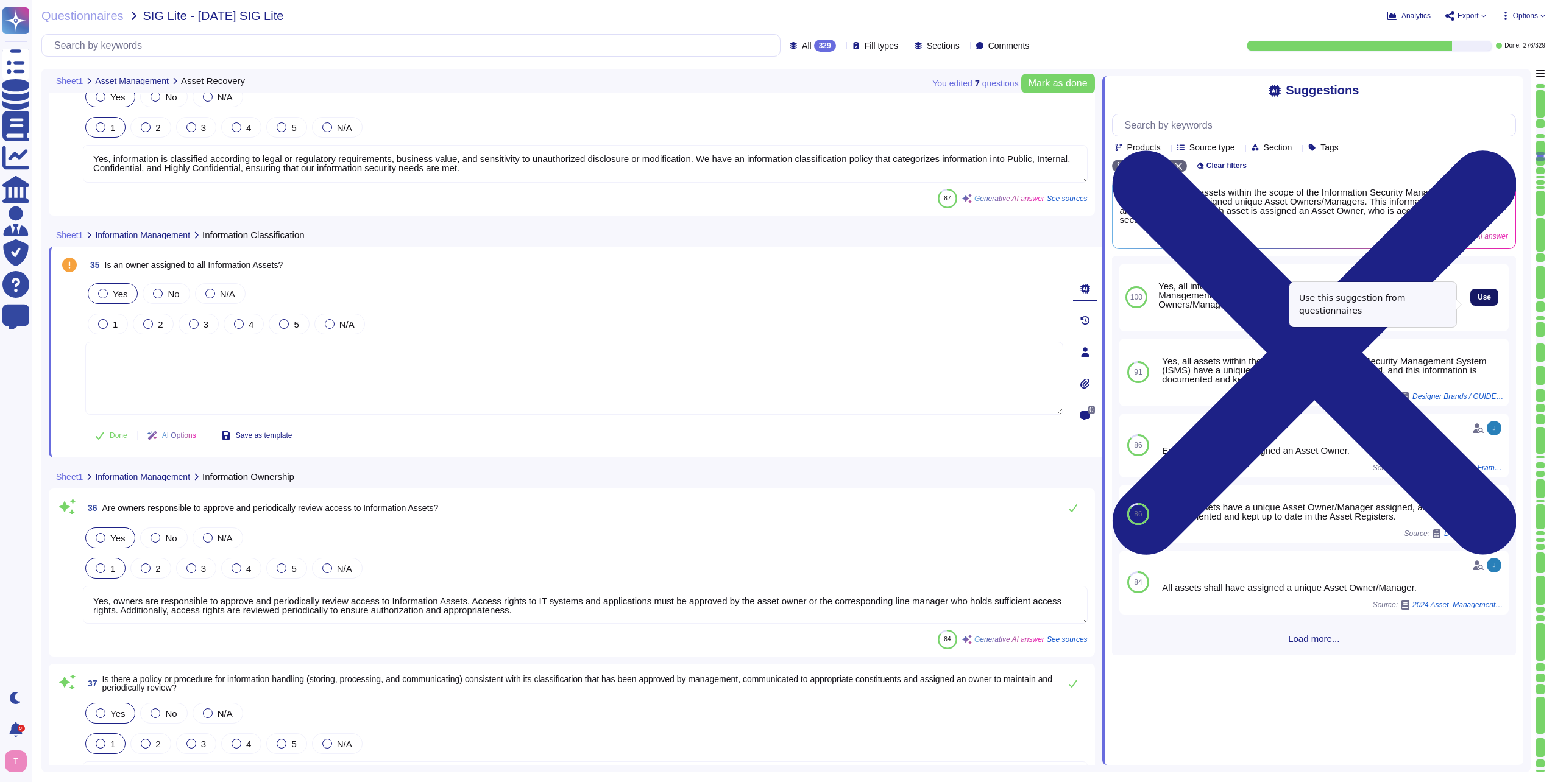
click at [1477, 301] on span "Use" at bounding box center [1483, 297] width 13 height 7
type textarea "Yes, all information assets within the scope of the Information Security Manage…"
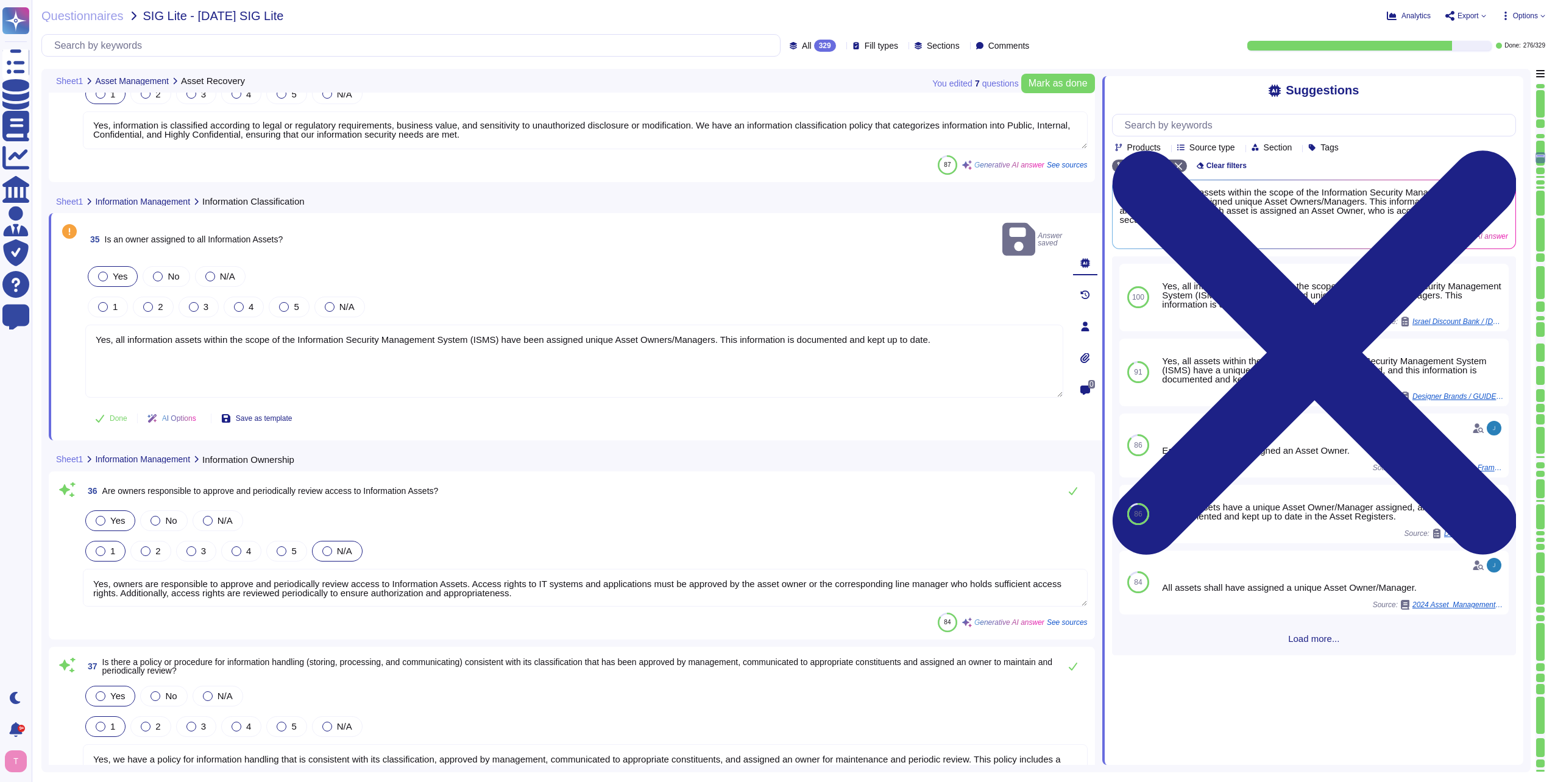
type textarea "Yes, the procedure for information handling includes storage requirements and a…"
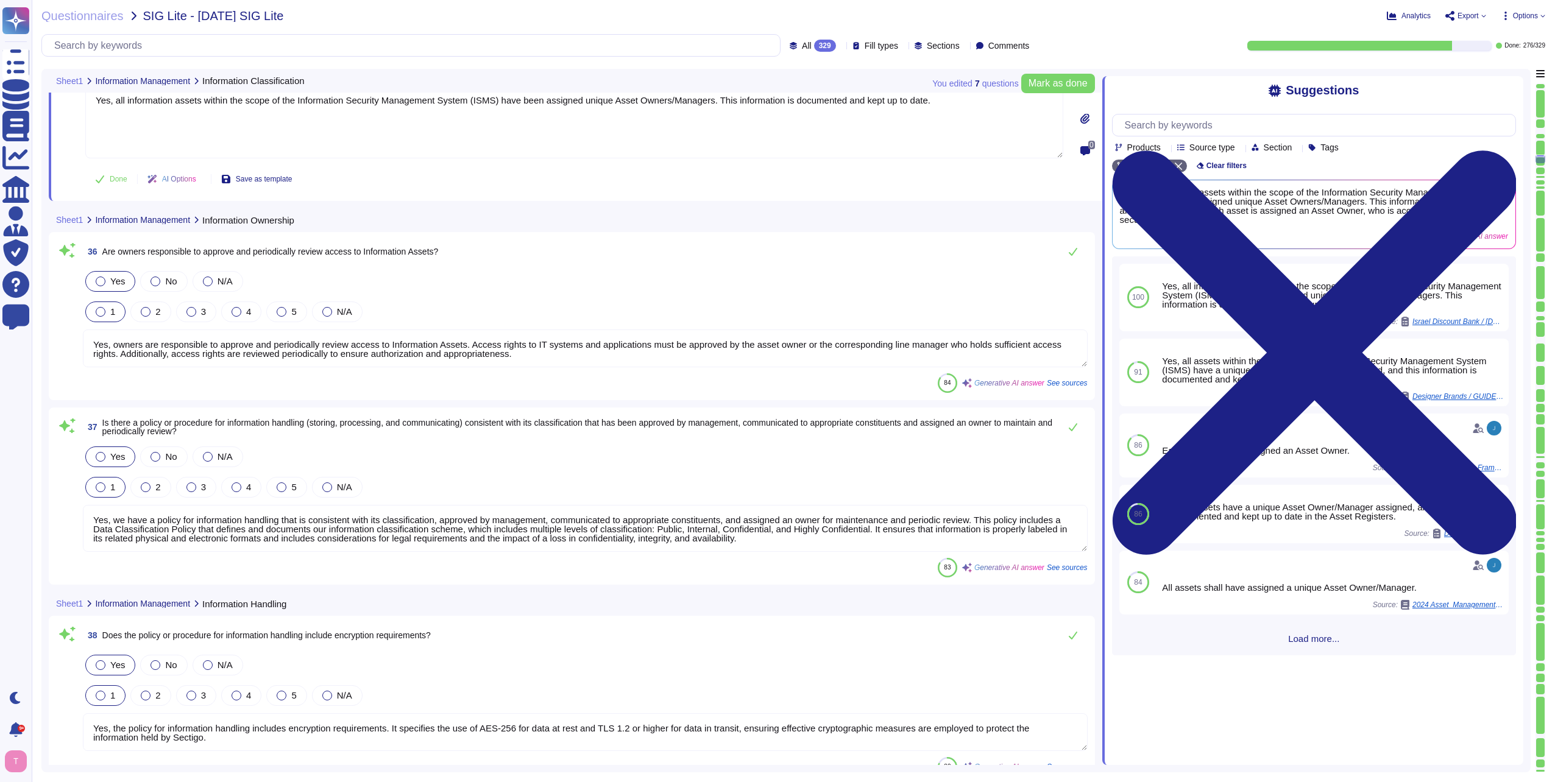
scroll to position [6798, 0]
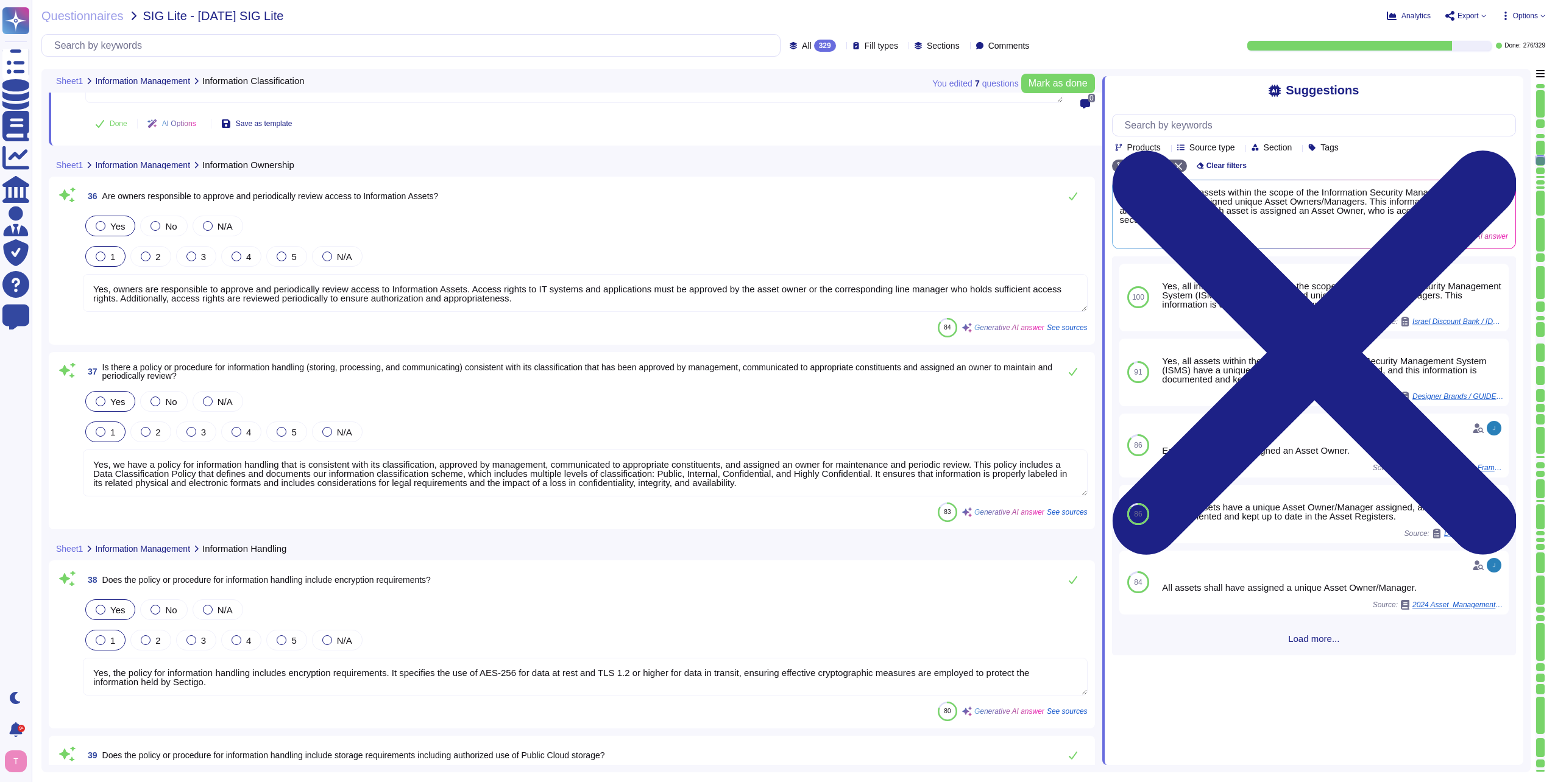
click at [311, 299] on textarea "Yes, owners are responsible to approve and periodically review access to Inform…" at bounding box center [585, 293] width 1005 height 38
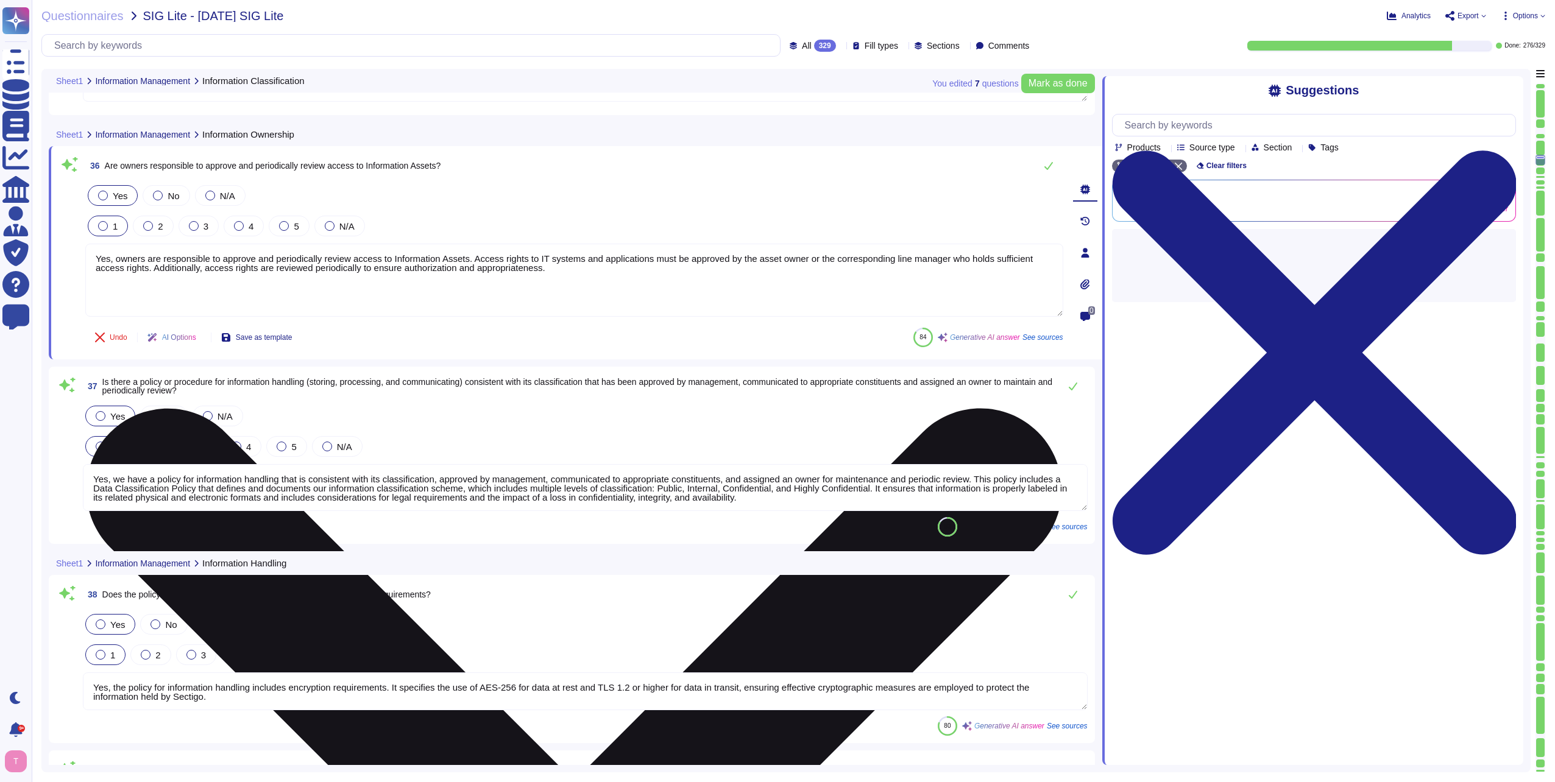
click at [311, 299] on textarea "Yes, owners are responsible to approve and periodically review access to Inform…" at bounding box center [574, 280] width 978 height 73
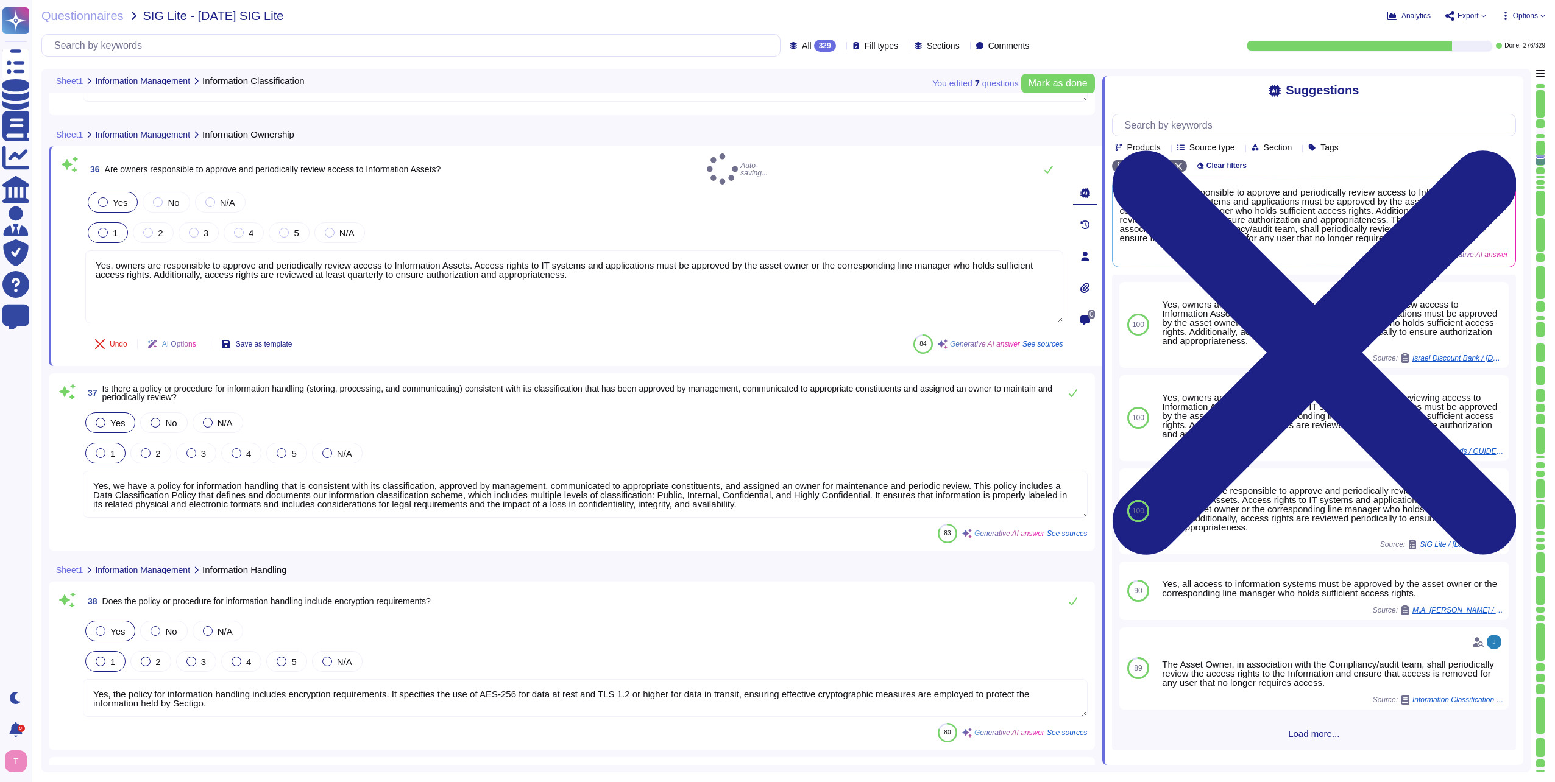
type textarea "Yes, owners are responsible to approve and periodically review access to Inform…"
click at [768, 500] on textarea "Yes, we have a policy for information handling that is consistent with its clas…" at bounding box center [585, 494] width 1005 height 47
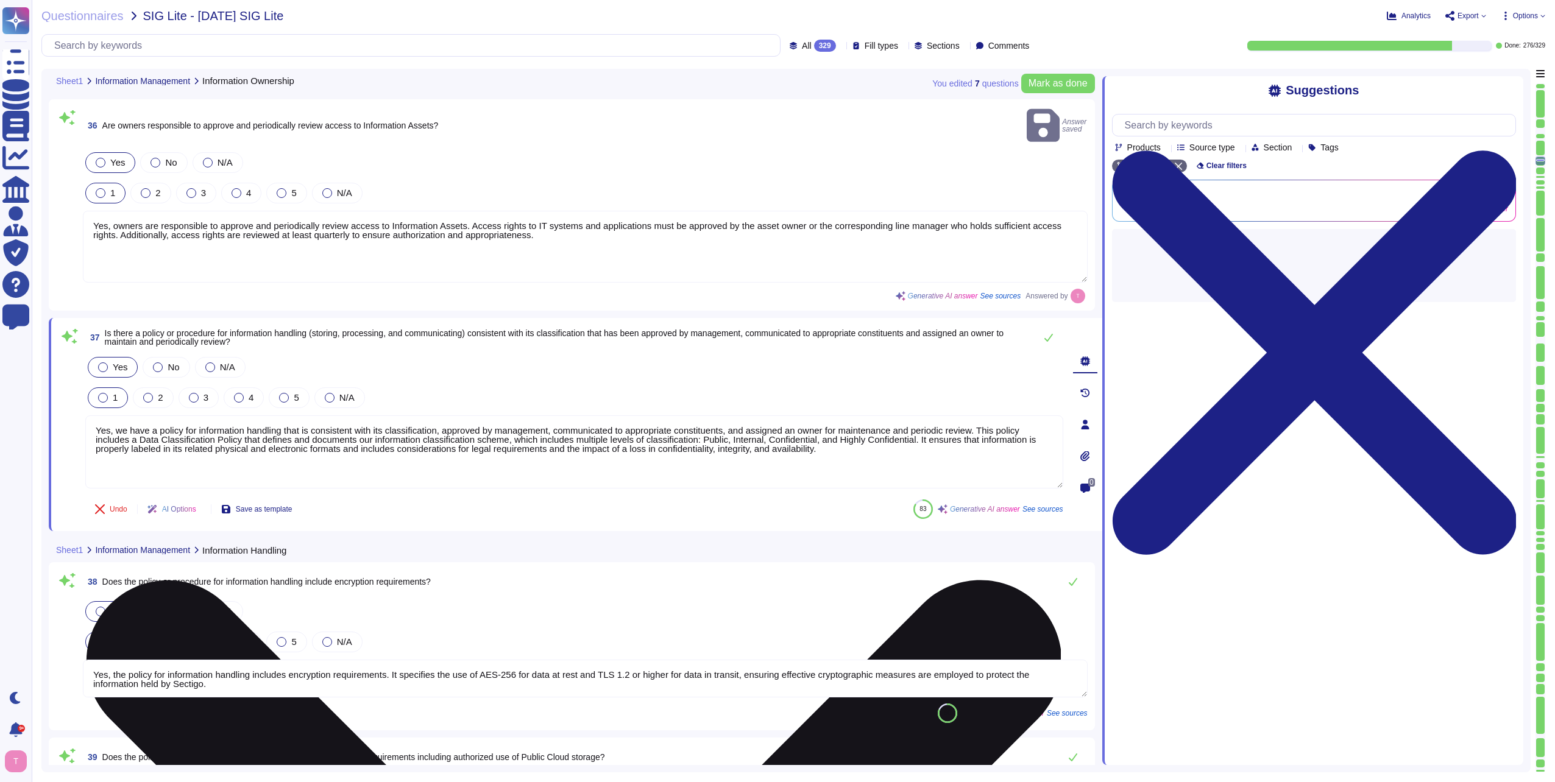
type textarea "Yes, the policy for information handling includes requirements for removable me…"
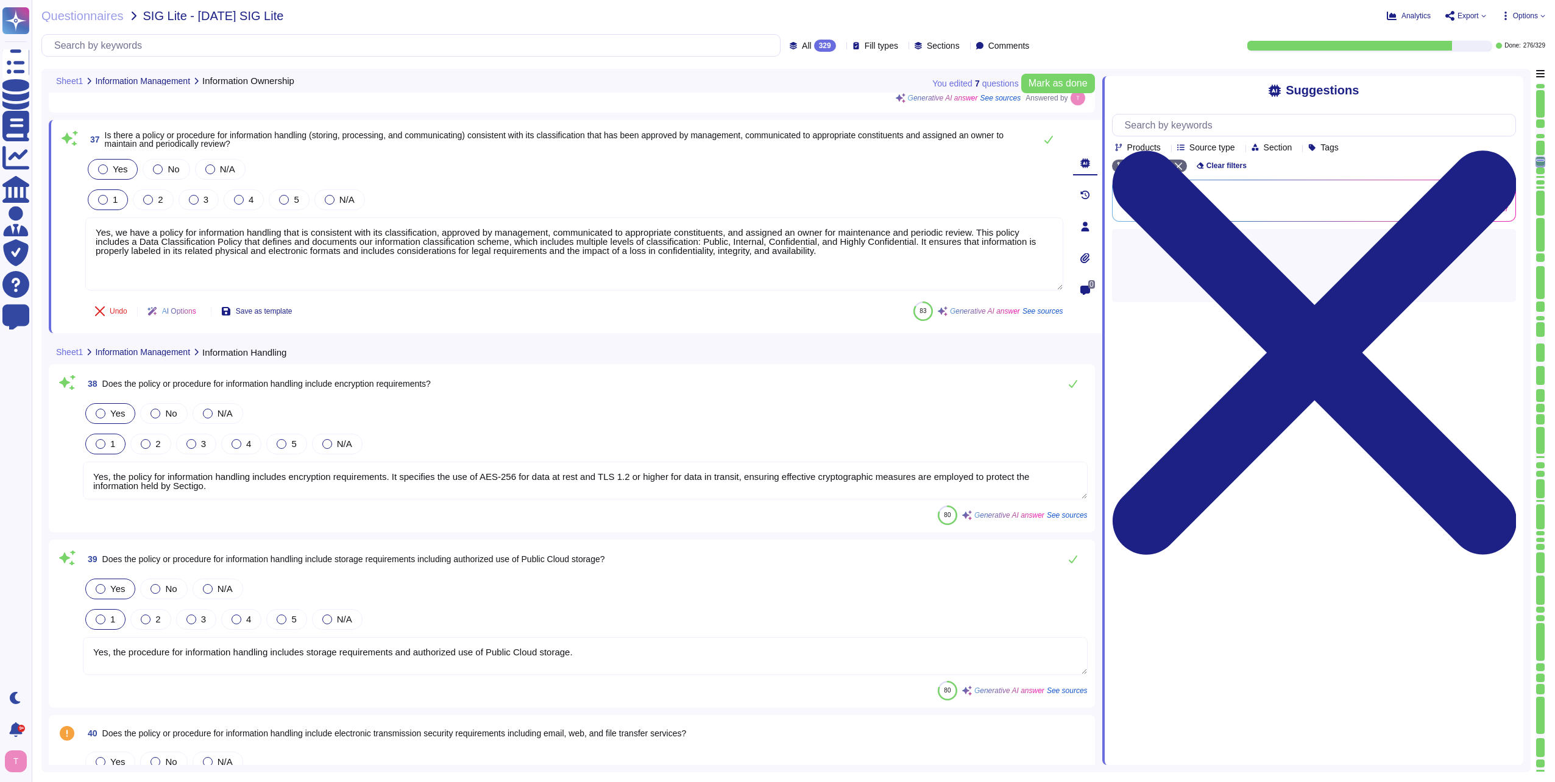
type textarea "Yes, there is a data retention/destruction requirement that includes informatio…"
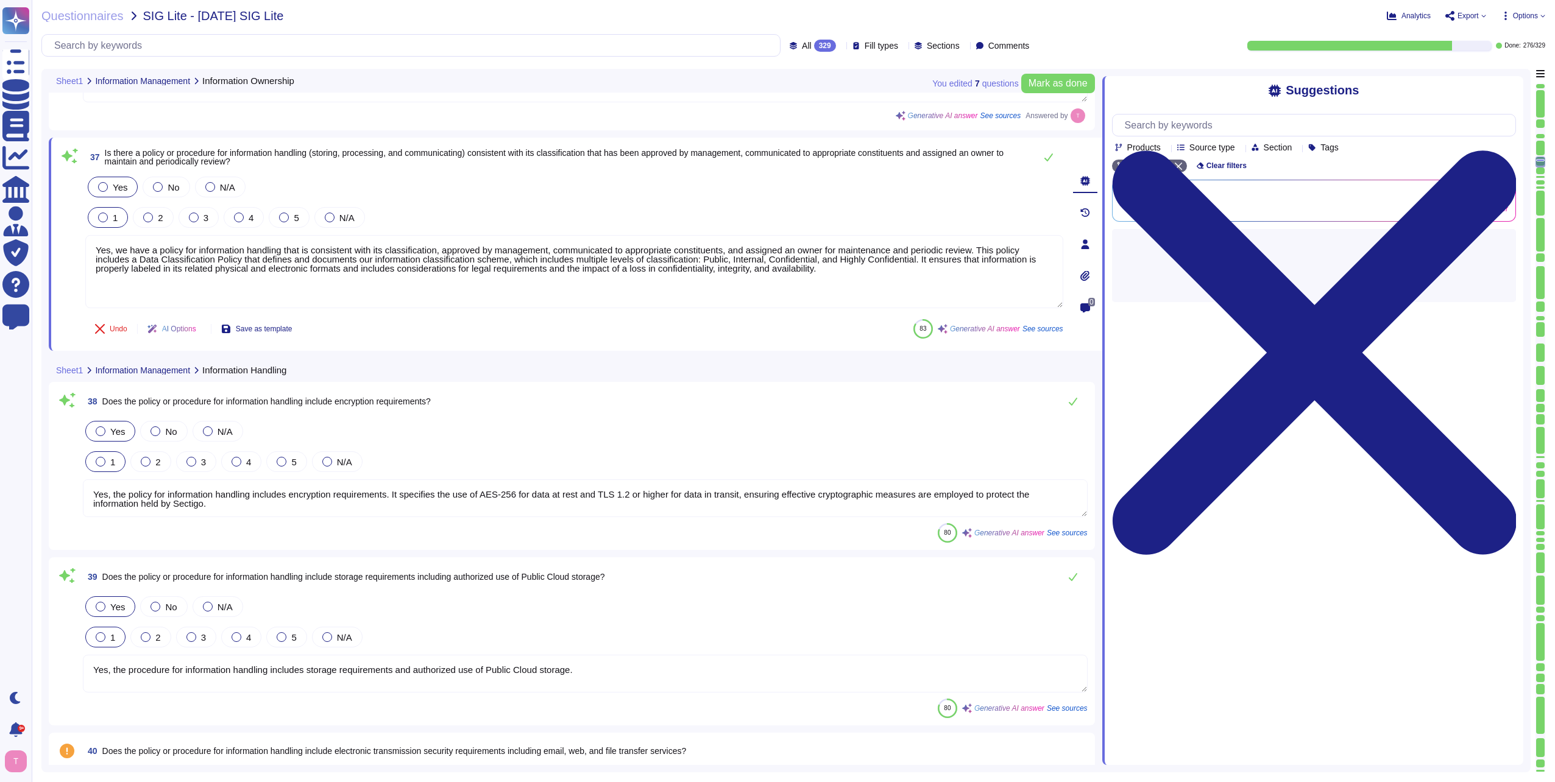
scroll to position [6981, 0]
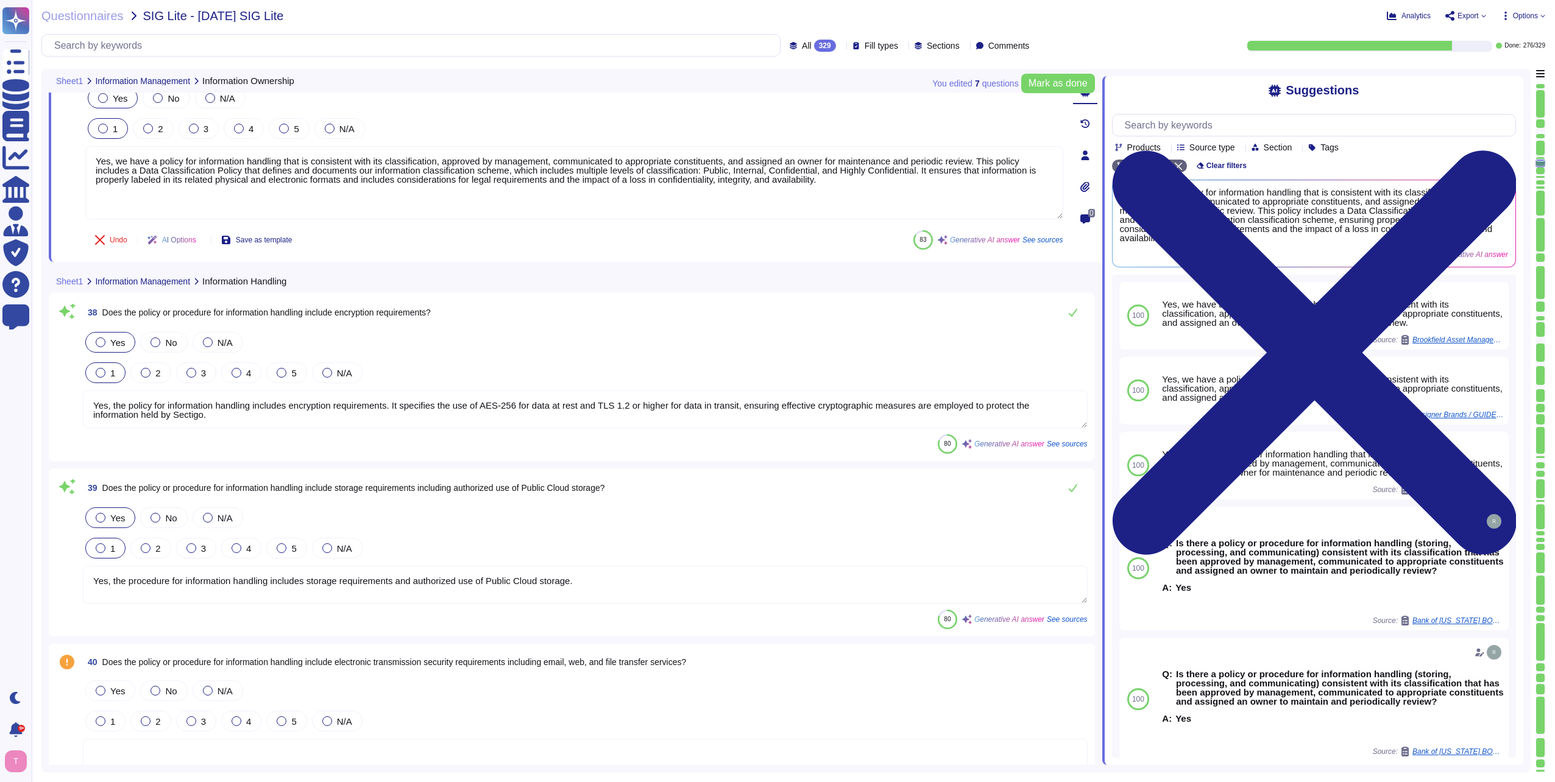
type textarea "Yes, there is a data retention/destruction requirement that includes informatio…"
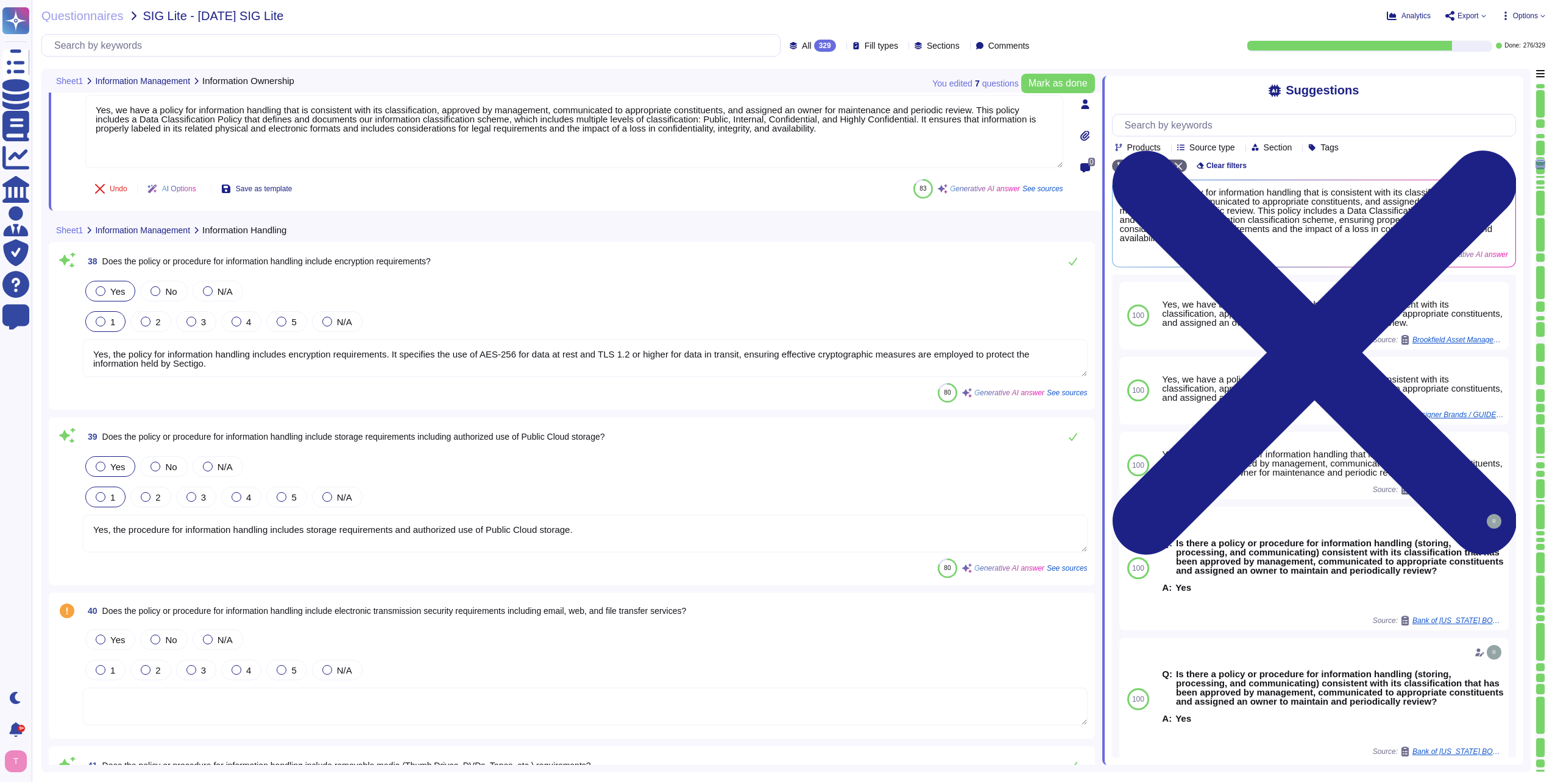
scroll to position [7163, 0]
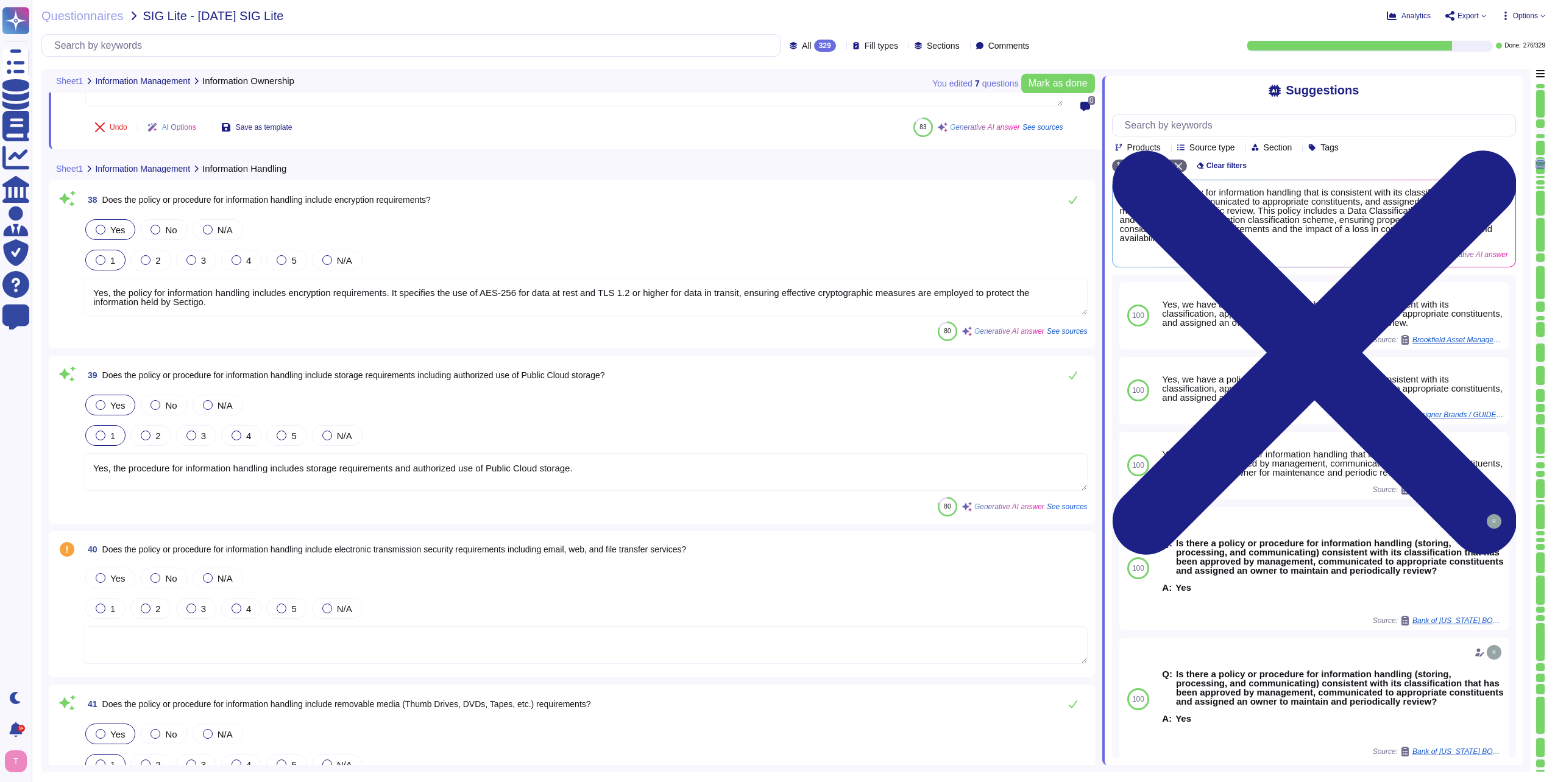
type textarea "Confidential and highly confidential information shall not be transmitted via f…"
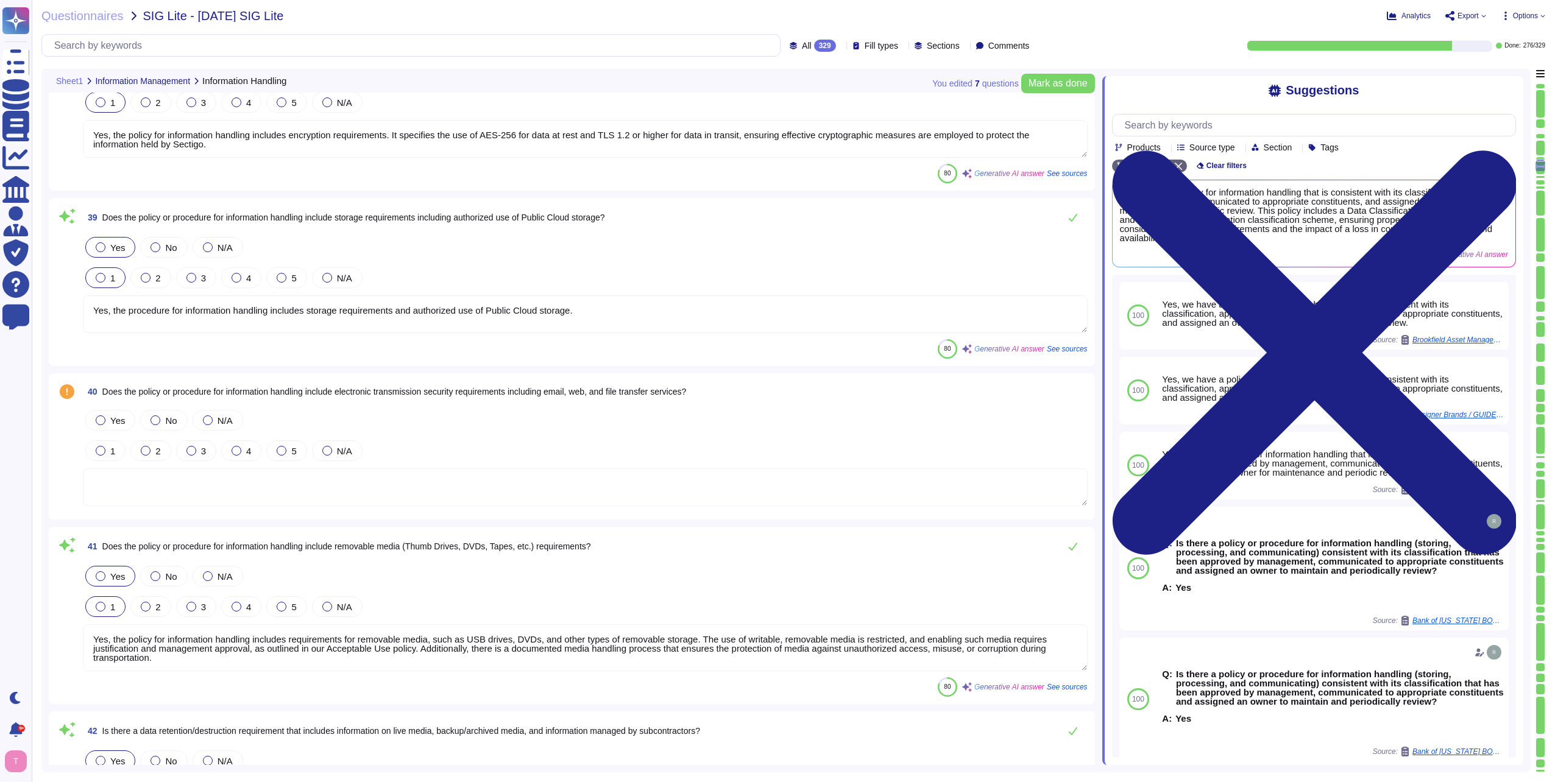
scroll to position [7407, 0]
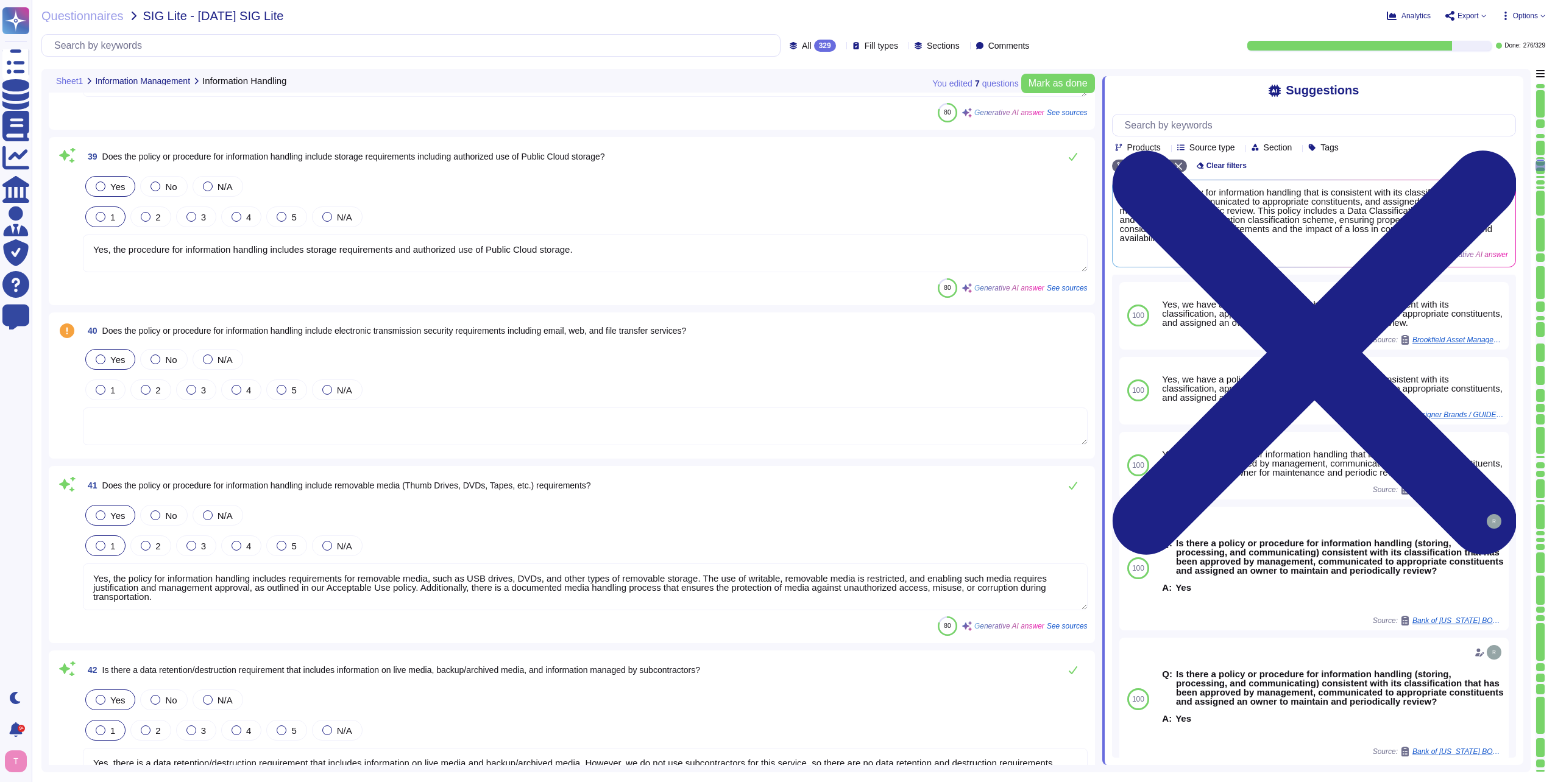
click at [101, 356] on div at bounding box center [101, 360] width 10 height 10
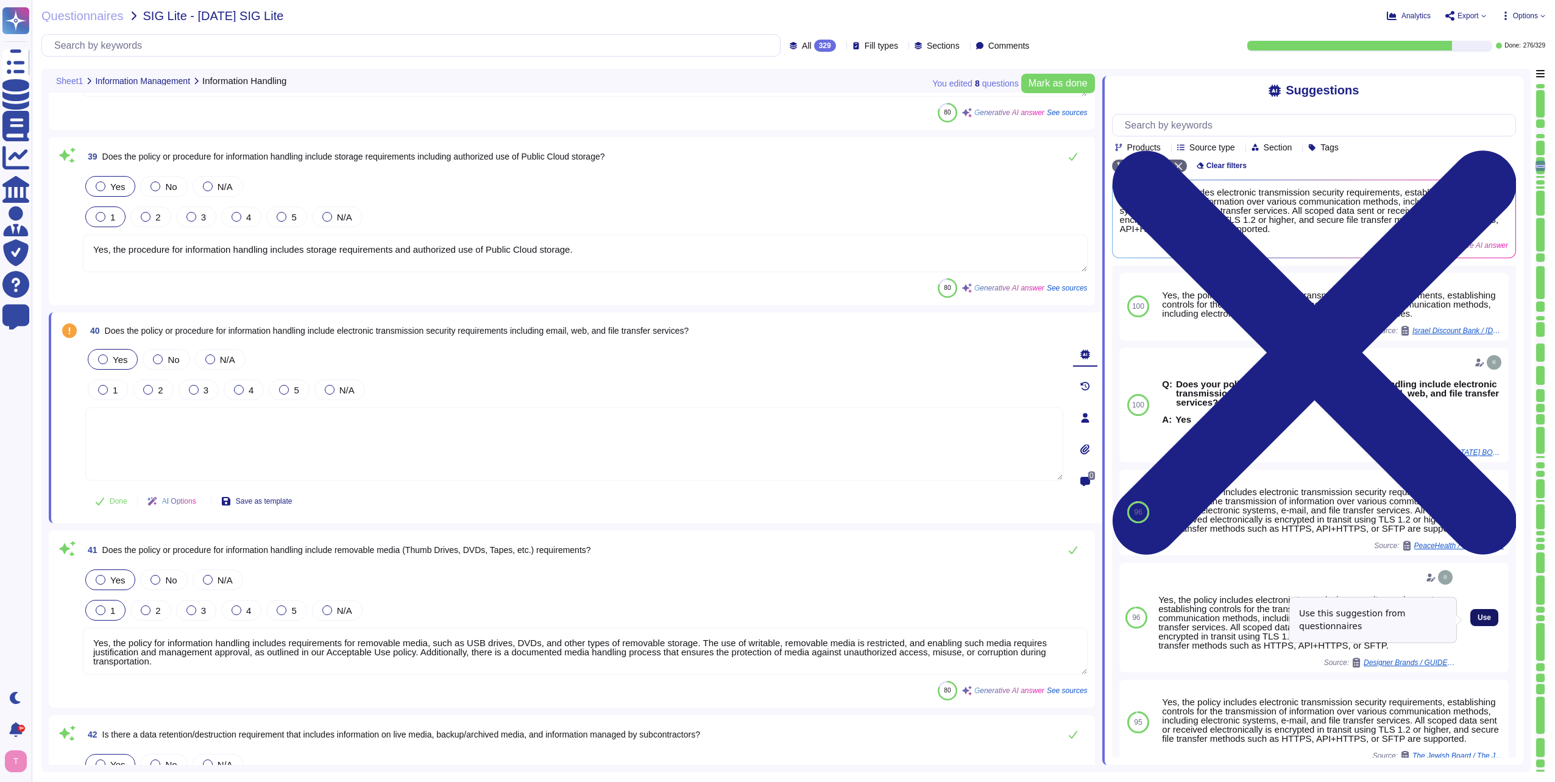
click at [1478, 619] on span "Use" at bounding box center [1483, 617] width 13 height 7
type textarea "Yes, the policy includes electronic transmission security requirements, establi…"
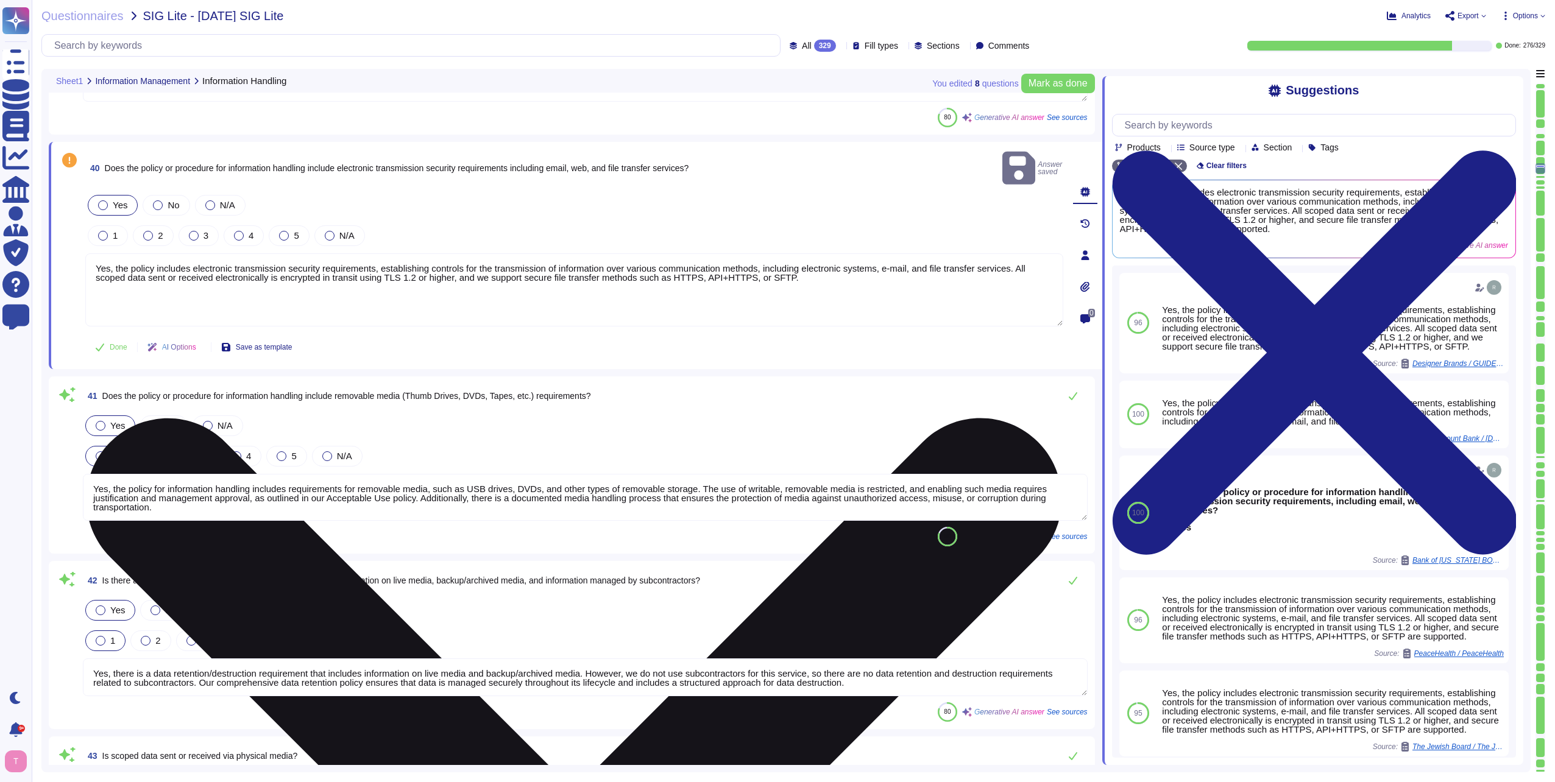
scroll to position [7590, 0]
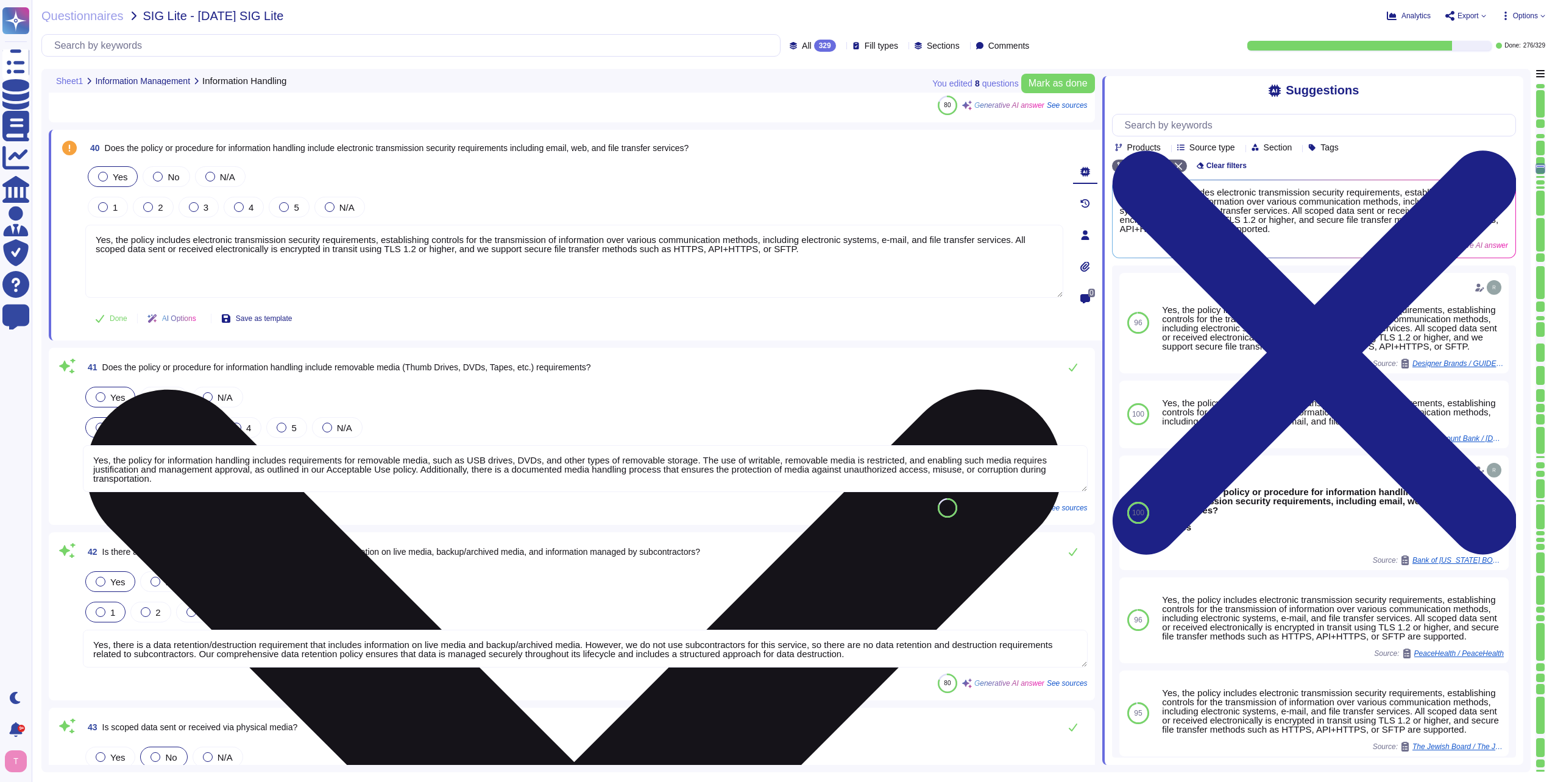
click at [799, 251] on textarea "Yes, the policy includes electronic transmission security requirements, establi…" at bounding box center [574, 261] width 978 height 73
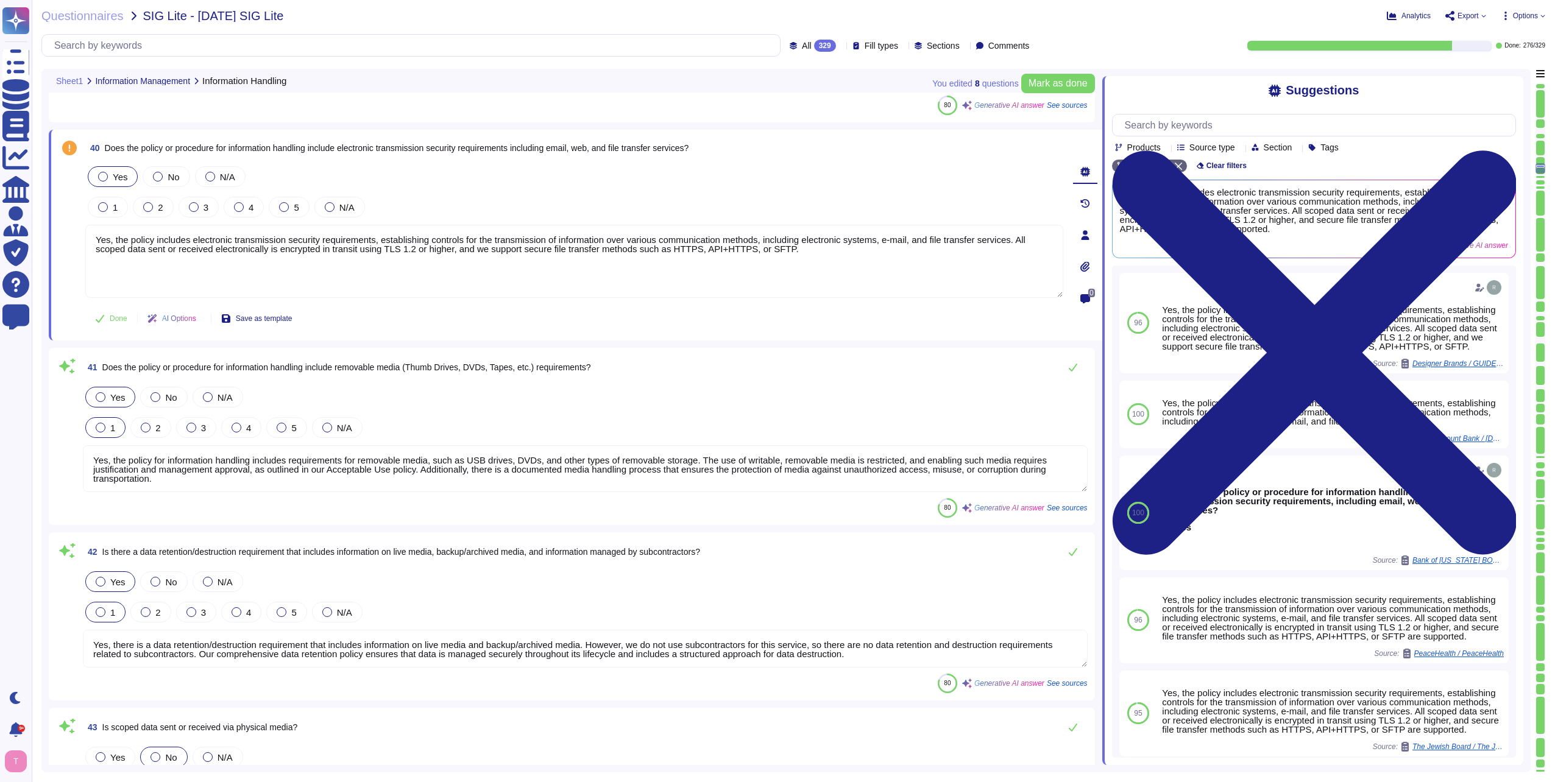
scroll to position [1, 0]
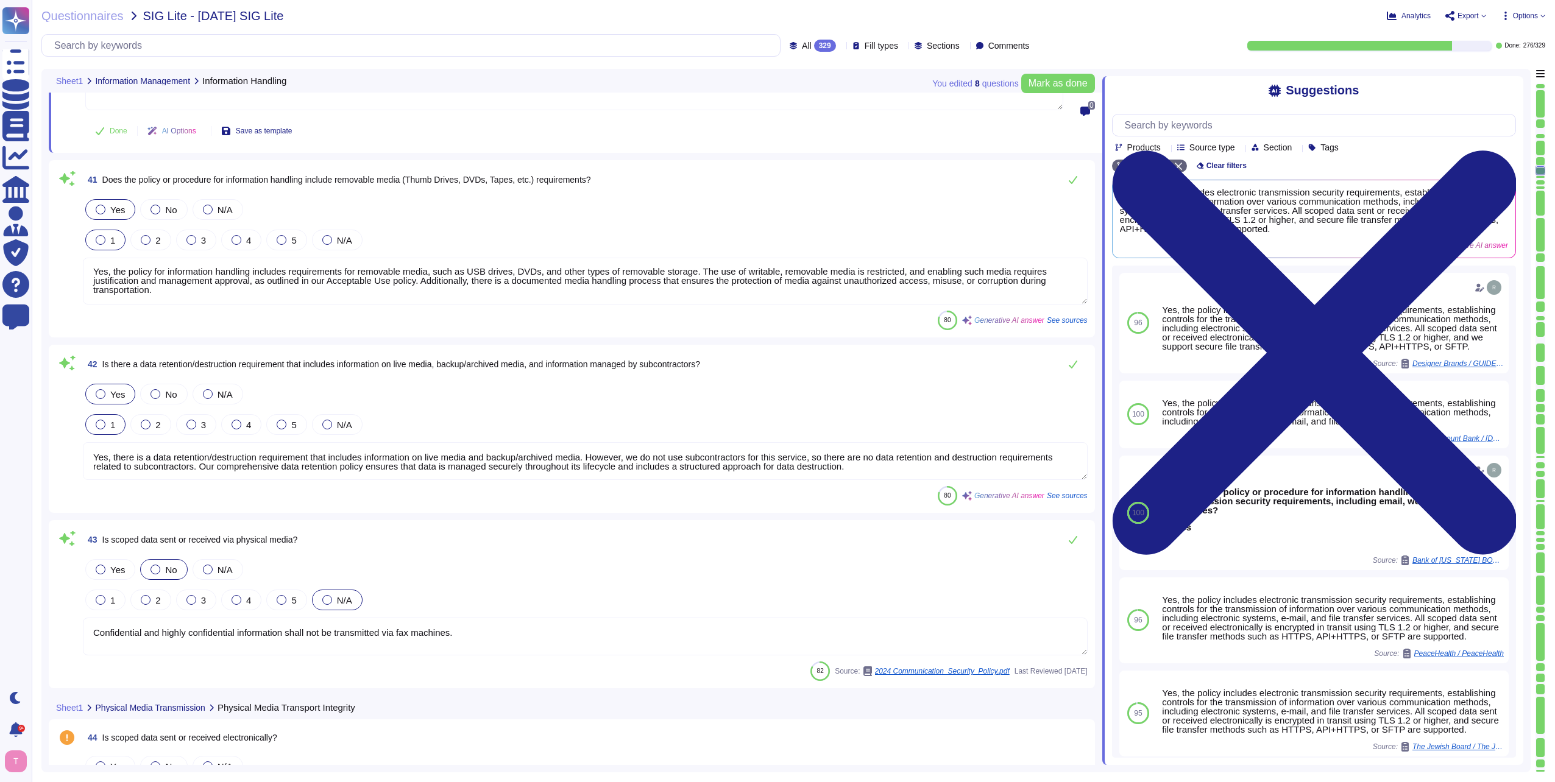
type textarea "Yes, all scoped data sent or received electronically is encrypted in transit us…"
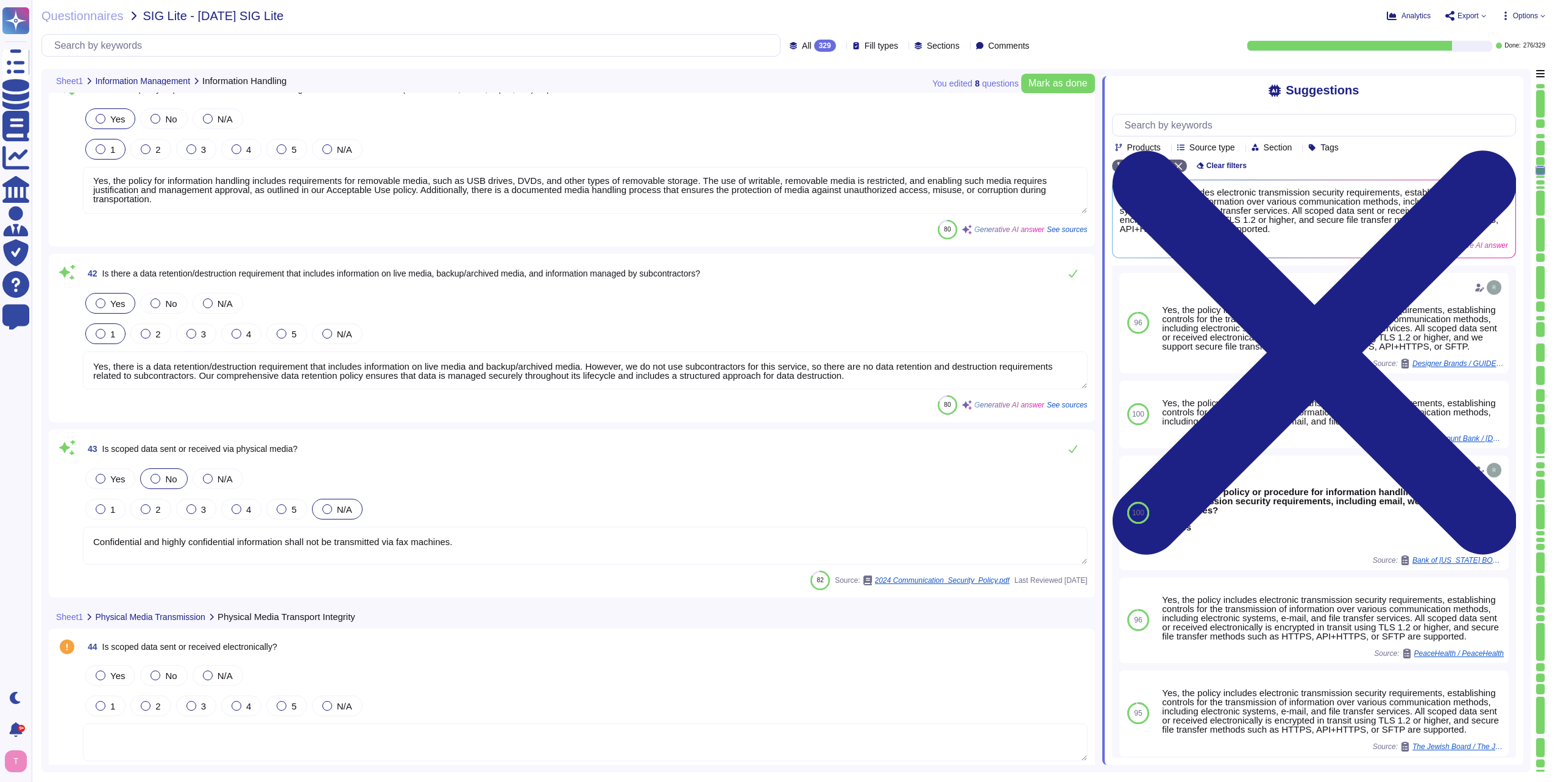
scroll to position [7894, 0]
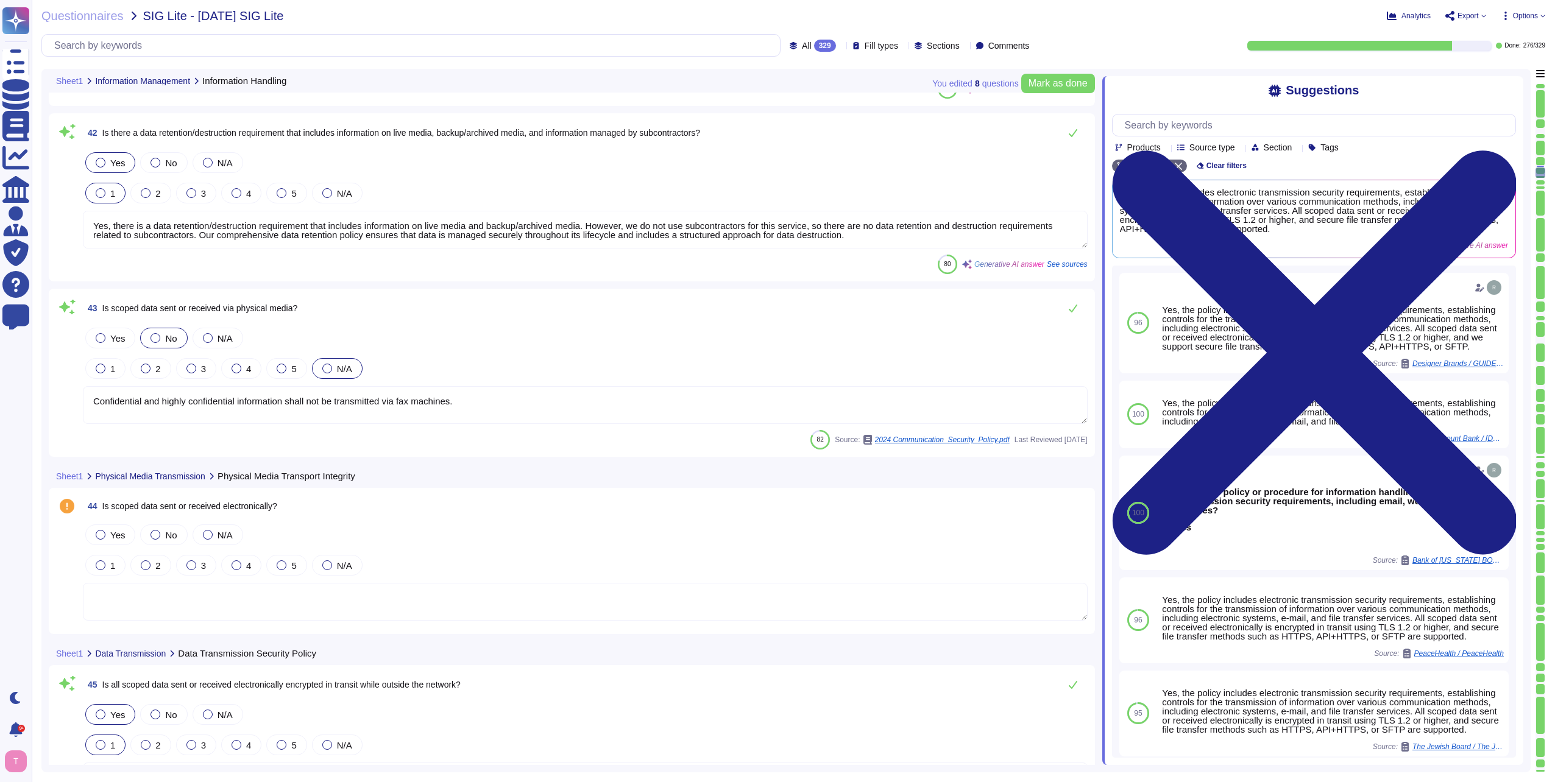
type textarea "Yes, scans performed on incoming and outgoing email include phishing prevention…"
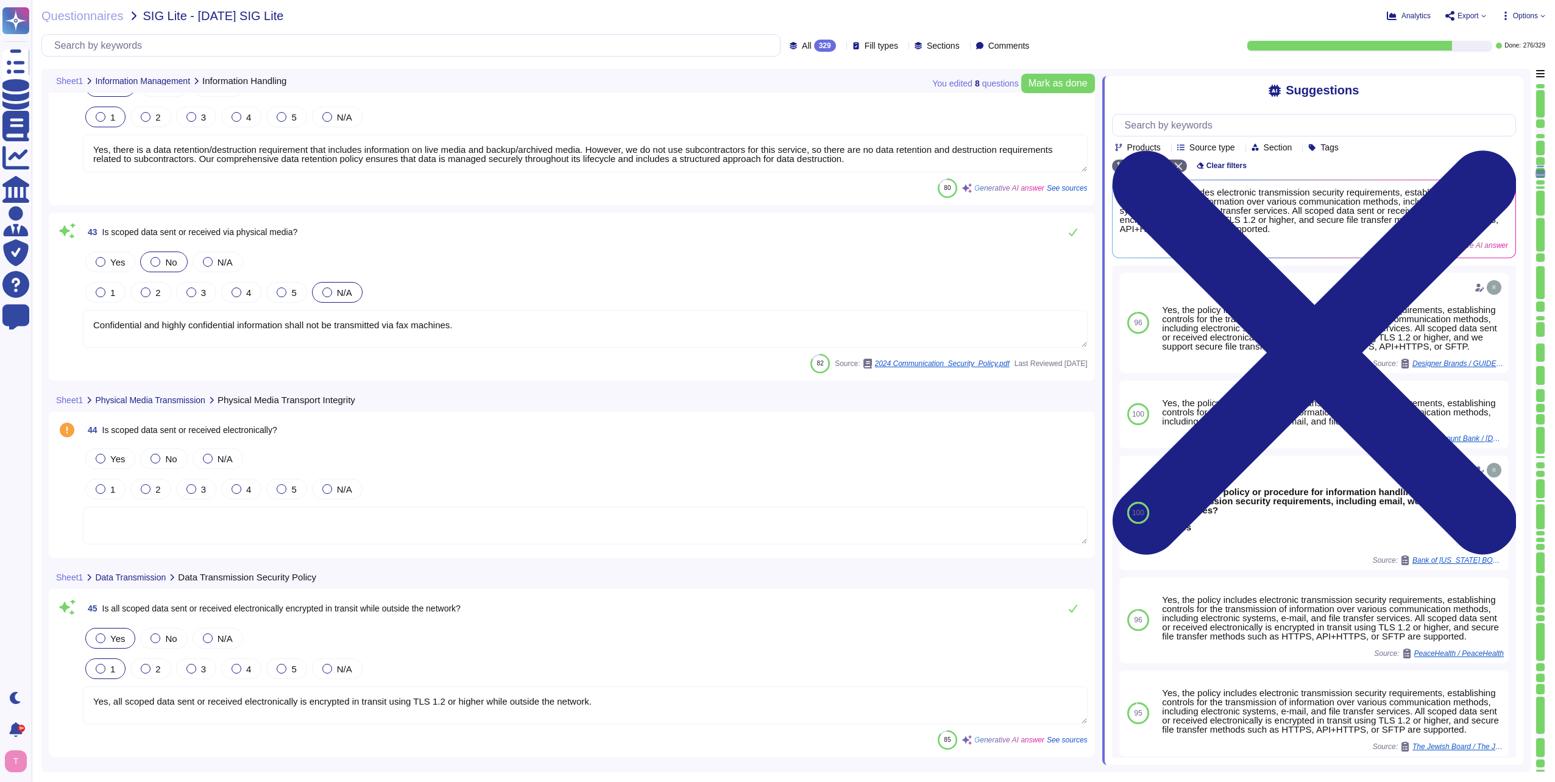
scroll to position [8077, 0]
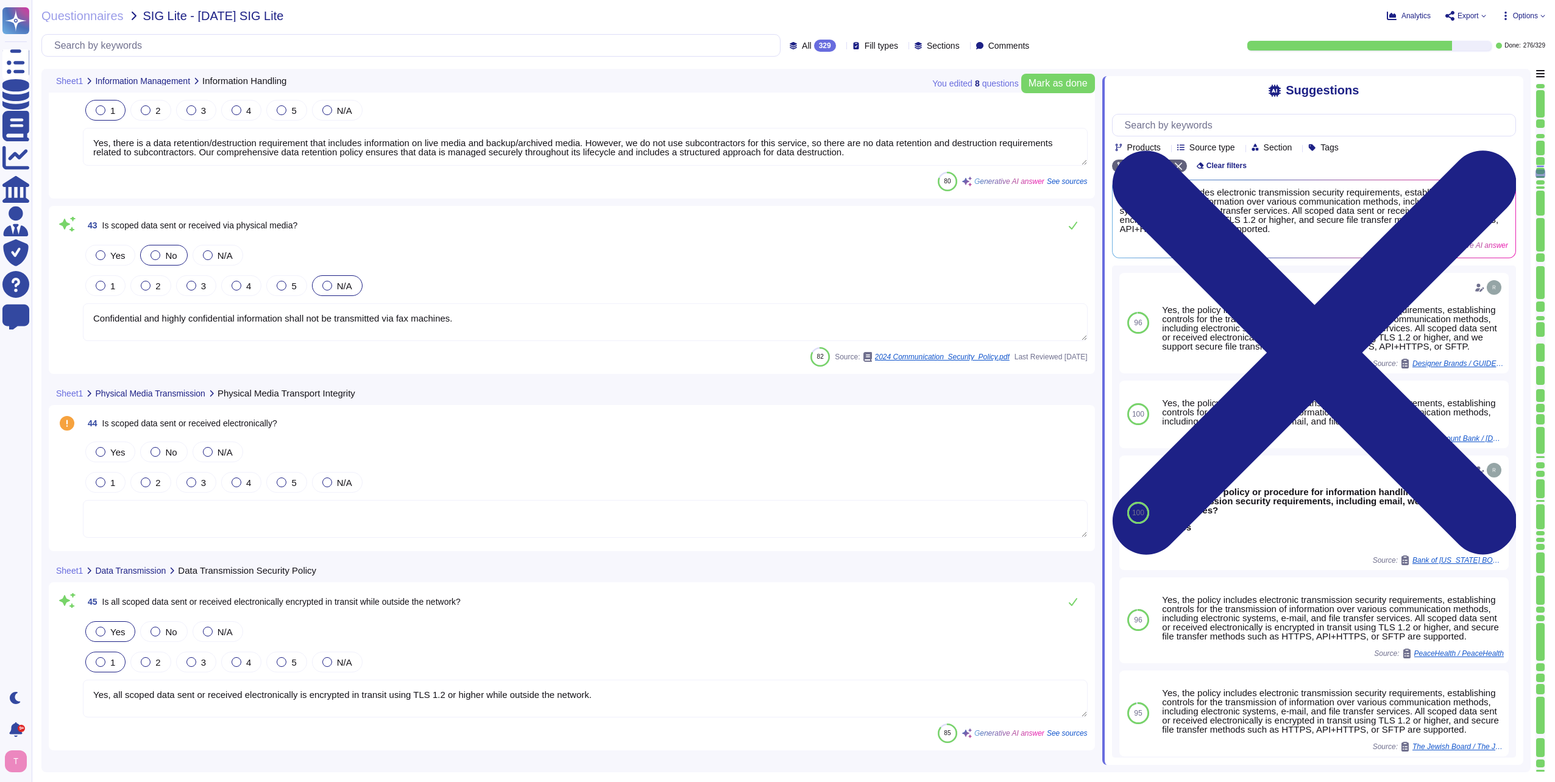
drag, startPoint x: 472, startPoint y: 317, endPoint x: 43, endPoint y: 327, distance: 429.0
click at [43, 327] on div "You edited 8 question s Mark as done Sheet1 Information Management Information …" at bounding box center [785, 421] width 1489 height 704
drag, startPoint x: 462, startPoint y: 317, endPoint x: 94, endPoint y: 297, distance: 368.5
click at [94, 297] on div "Yes No N/A 1 2 3 4 5 N/A Confidential and highly confidential information shall…" at bounding box center [585, 292] width 1005 height 100
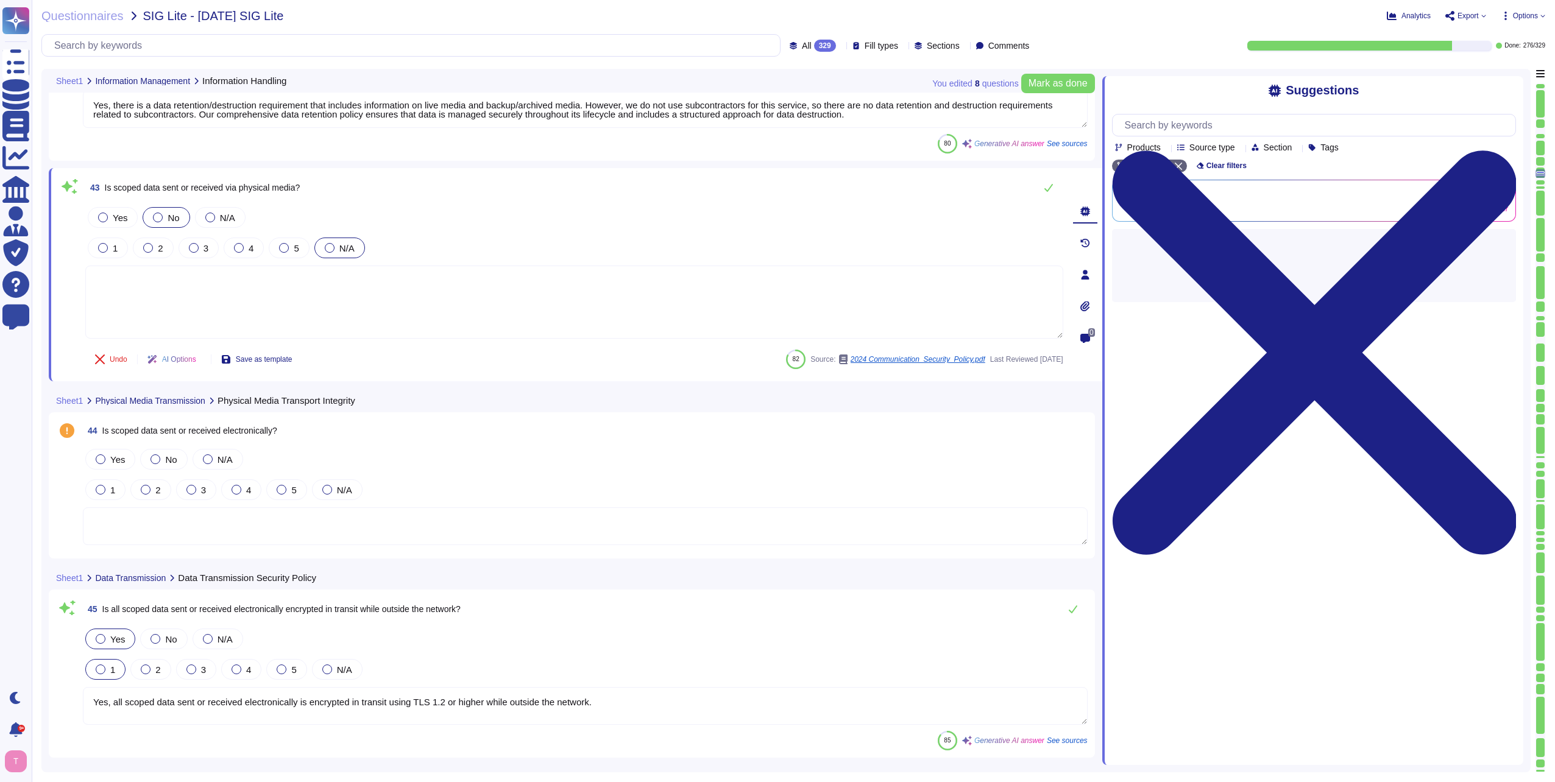
type textarea "Yes, scans performed on incoming and outgoing email include phishing prevention…"
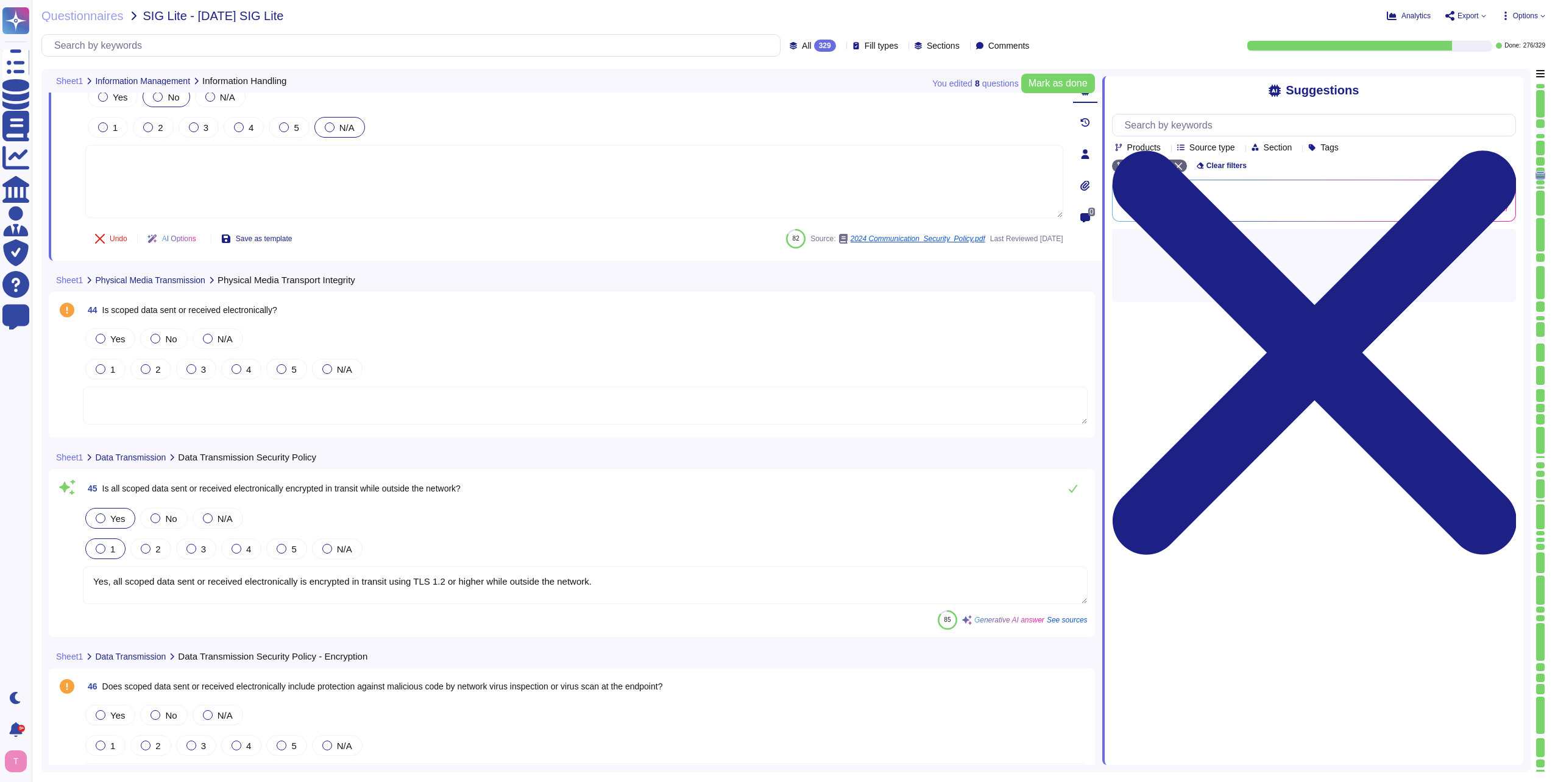
type textarea "No, scoped data are only sent through our SaaS platform and do not include file…"
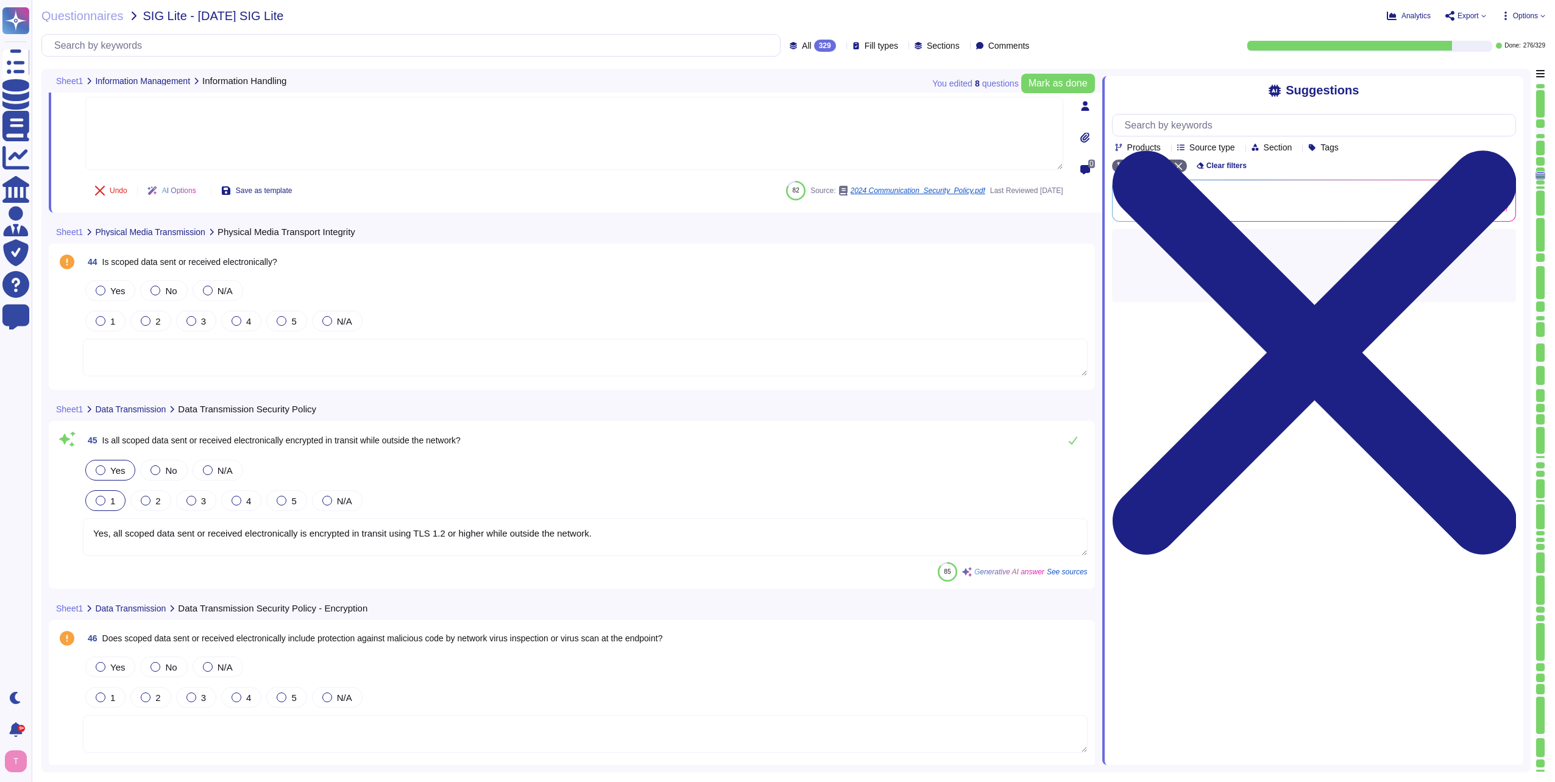
scroll to position [8260, 0]
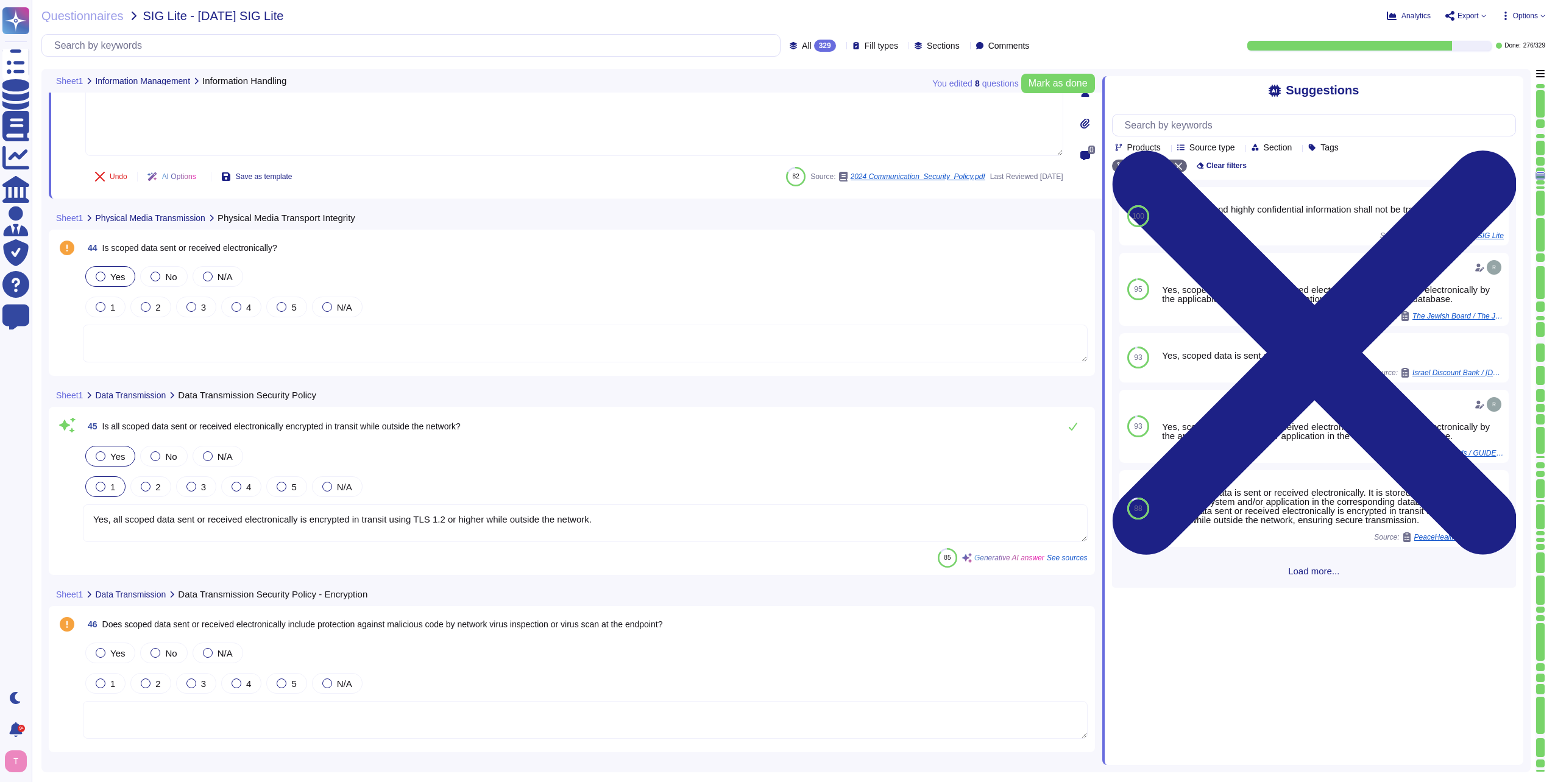
click at [101, 275] on div at bounding box center [101, 277] width 10 height 10
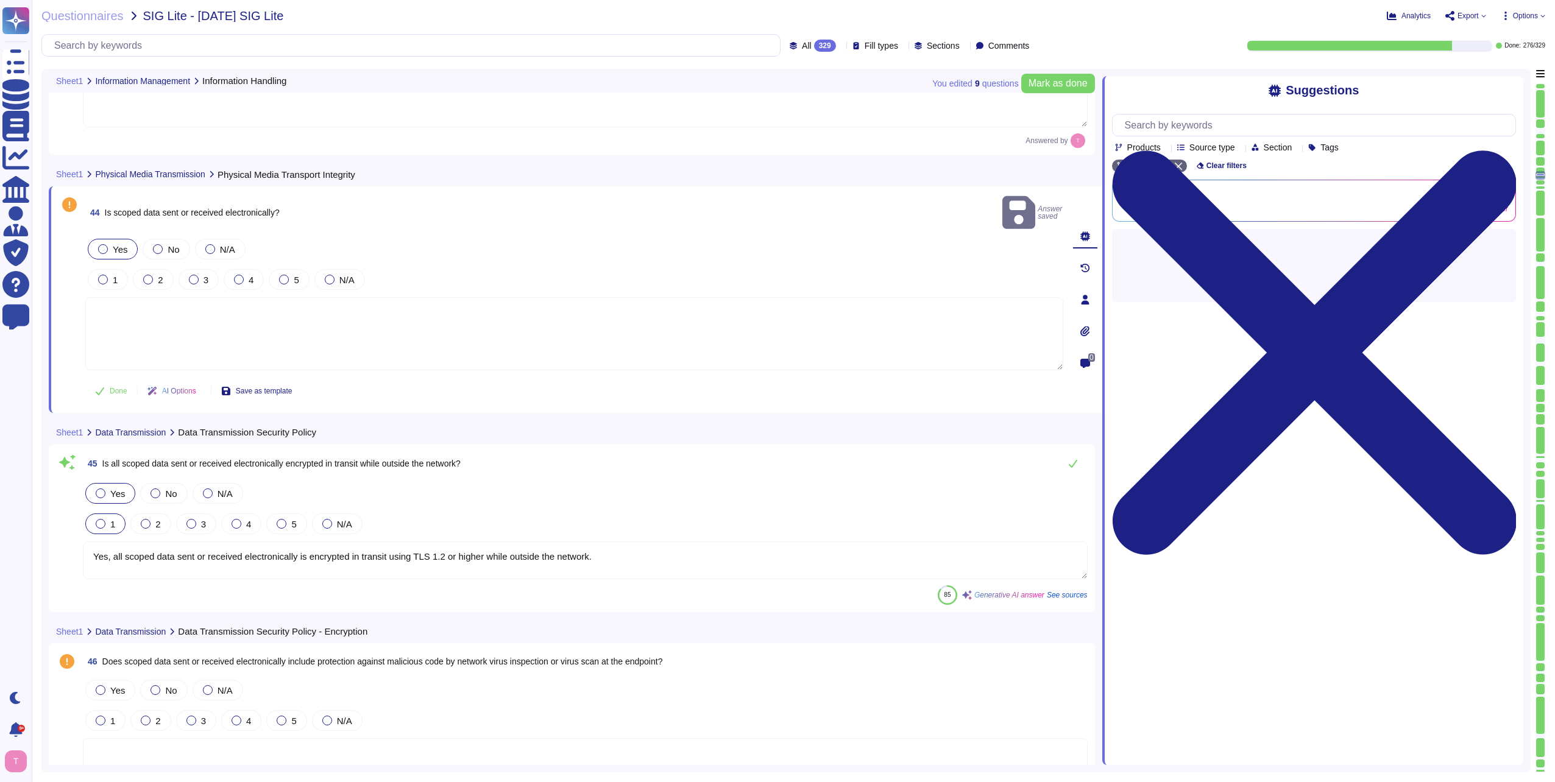
type textarea "No, scoped data are only sent through our SaaS platform and do not include file…"
click at [166, 297] on textarea at bounding box center [574, 333] width 978 height 73
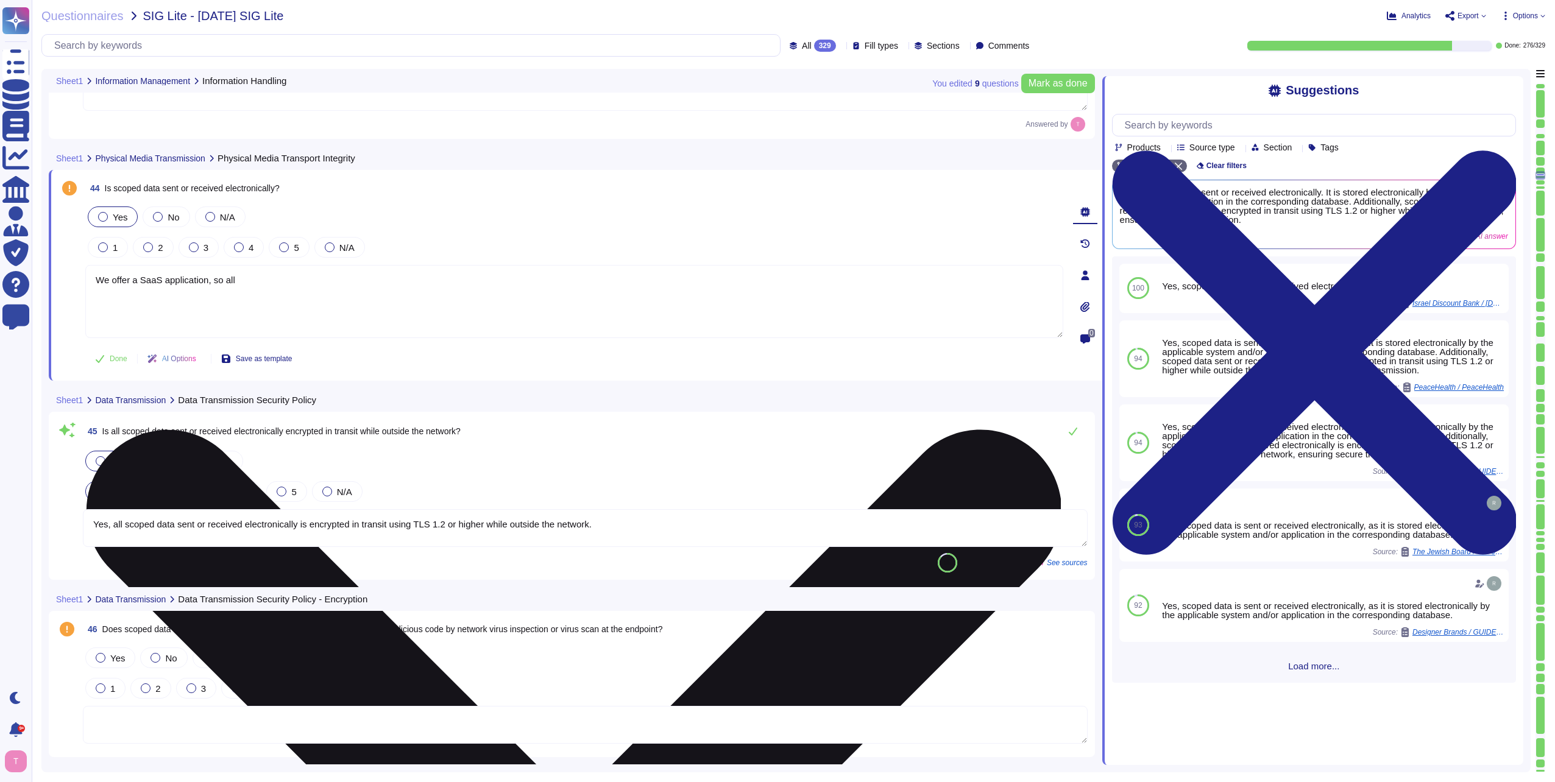
click at [297, 277] on textarea "We offer a SaaS application, so all" at bounding box center [574, 301] width 978 height 73
type textarea "We offer a SaaS application, so all data transfer by our web portal or API acce…"
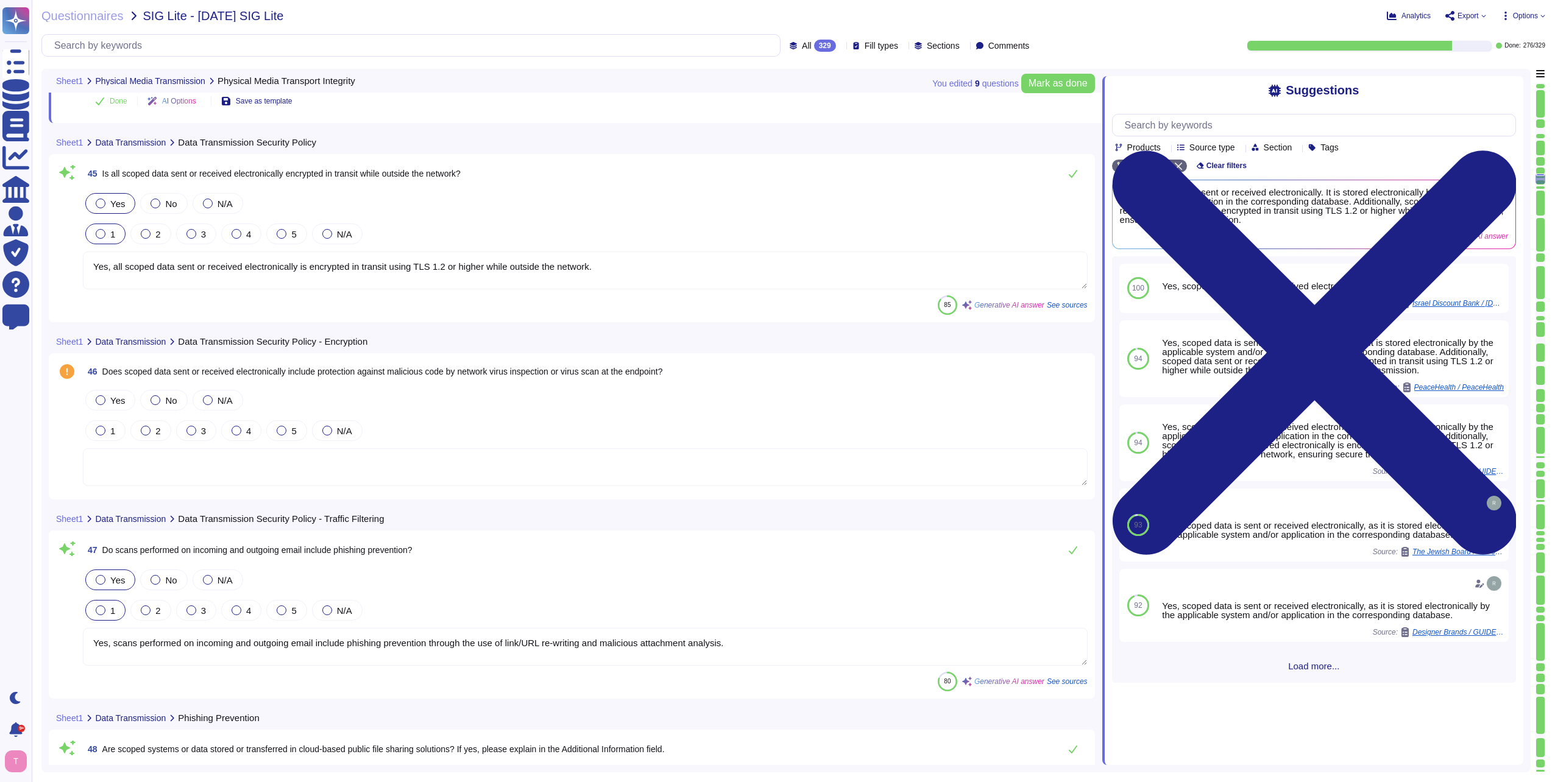
scroll to position [8503, 0]
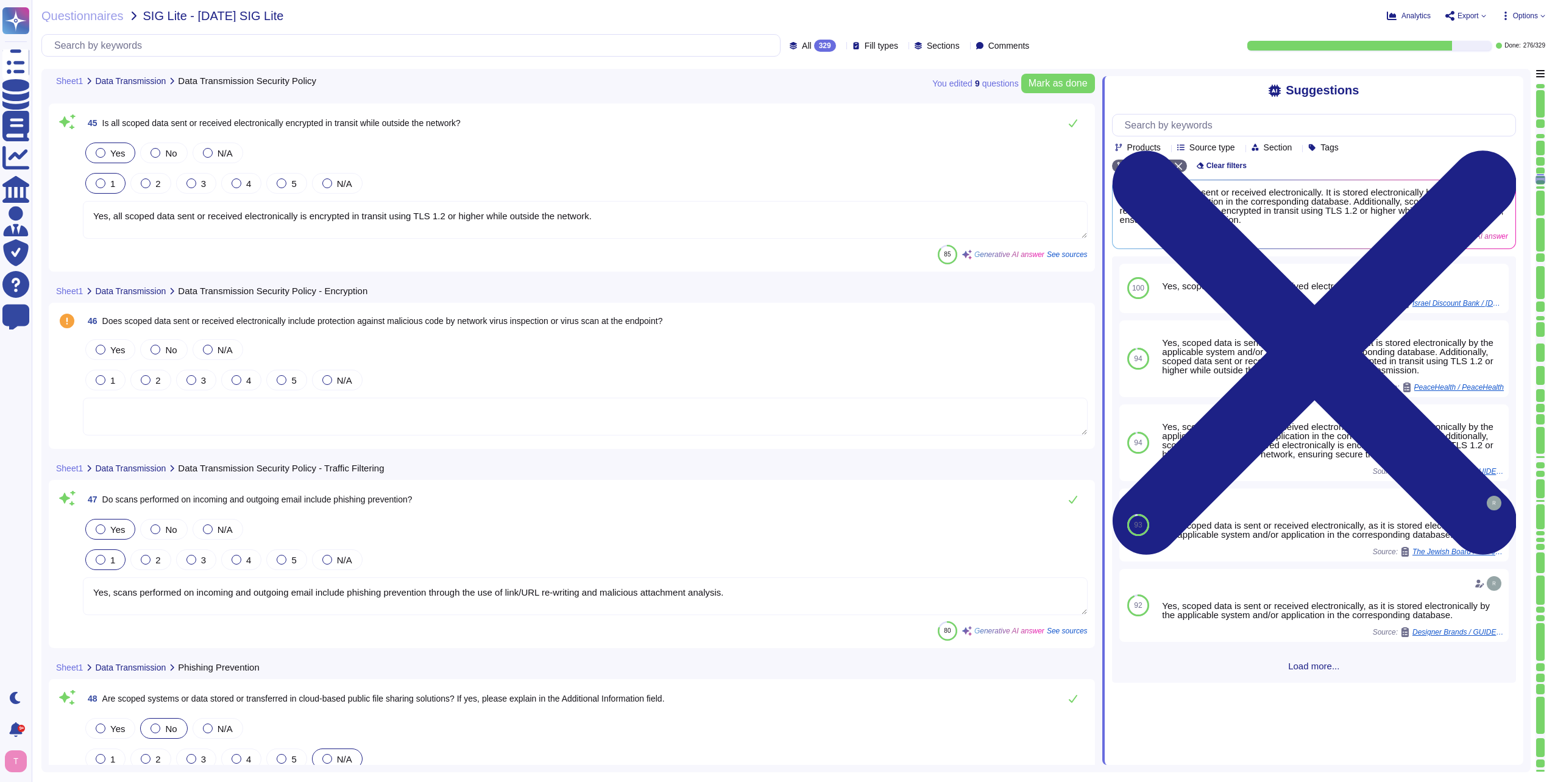
type textarea "Yes, regulated or confidential scoped data is stored in a database. It is encry…"
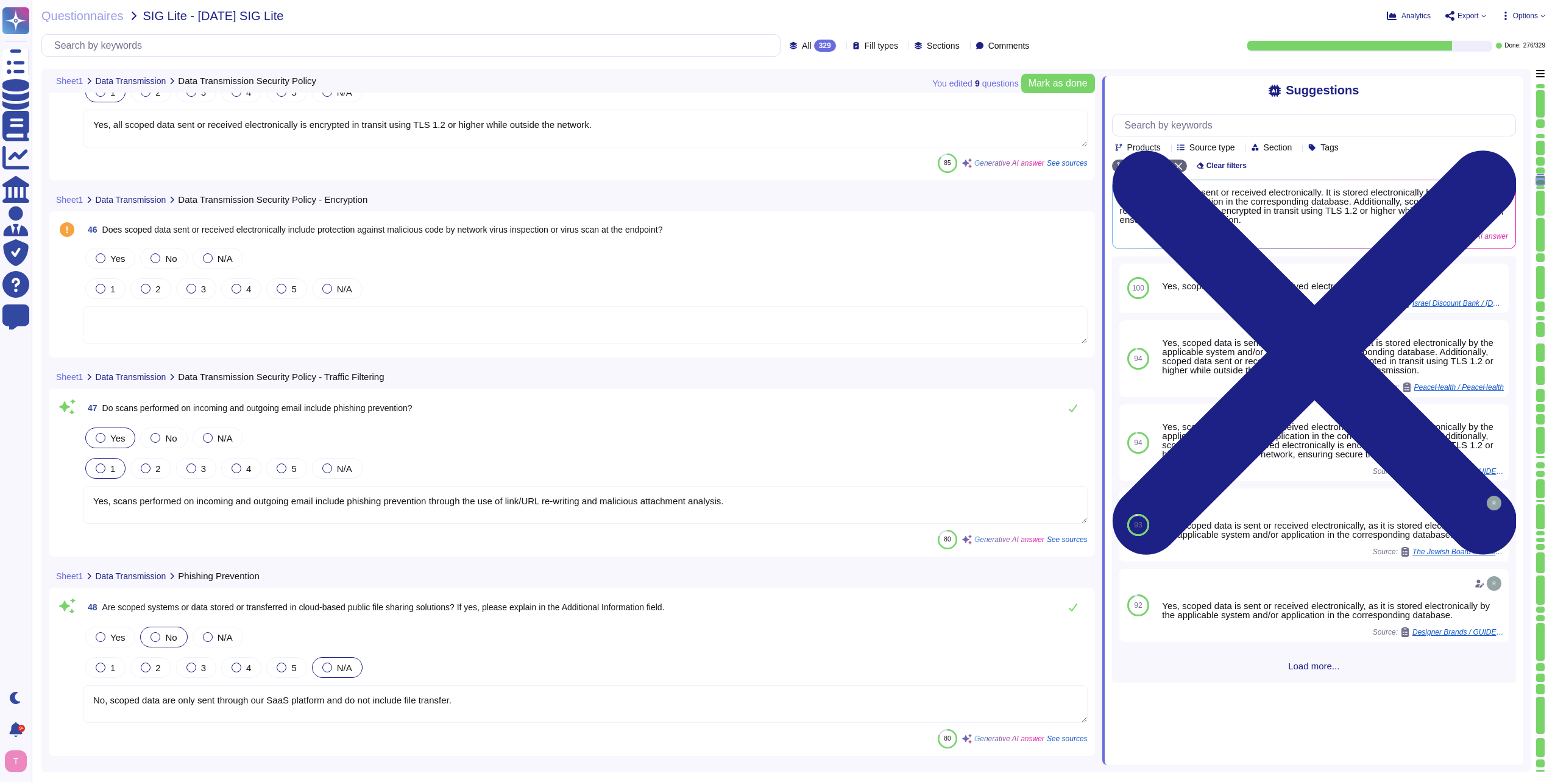
scroll to position [8686, 0]
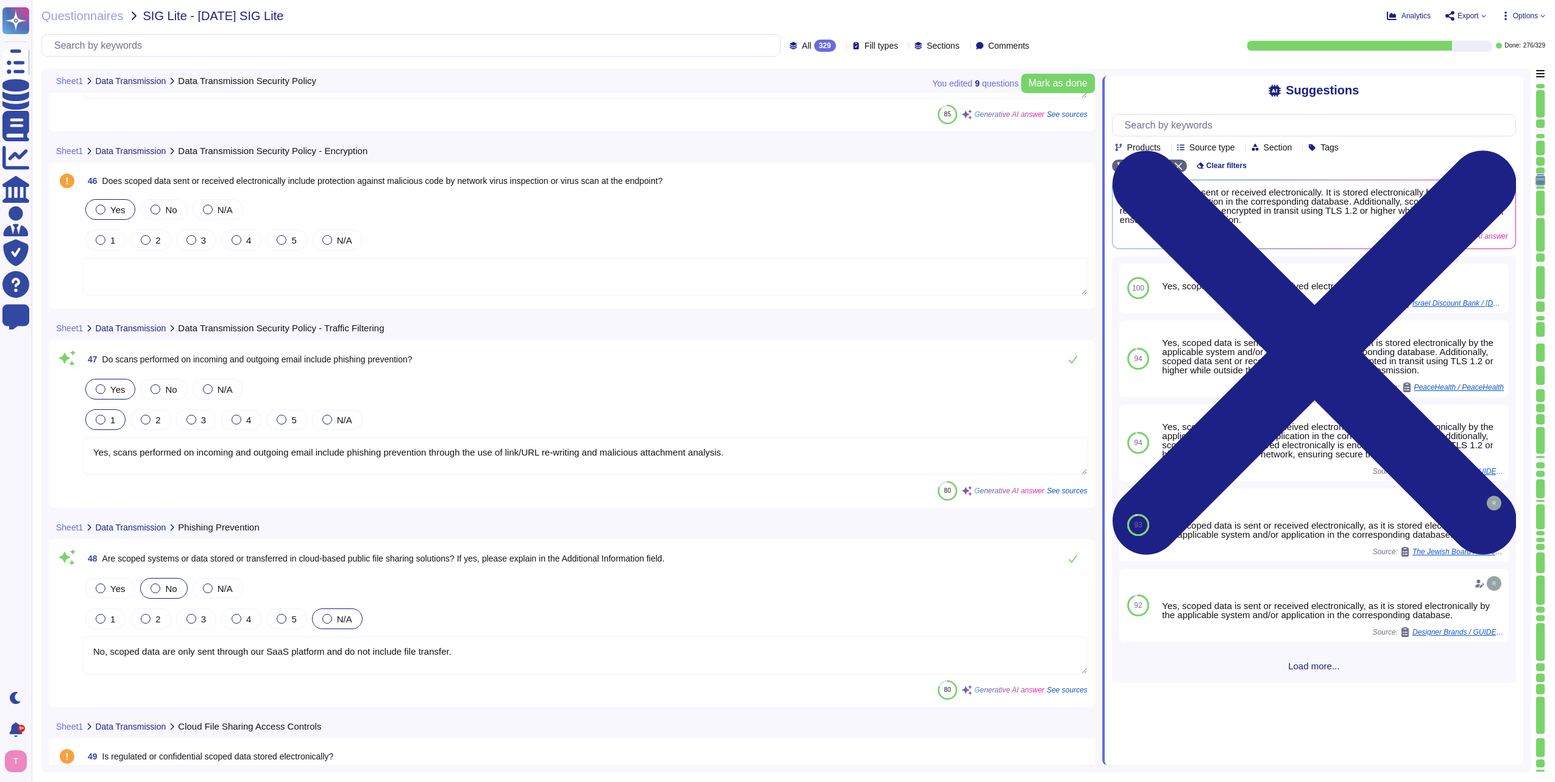
click at [102, 211] on div at bounding box center [101, 210] width 10 height 10
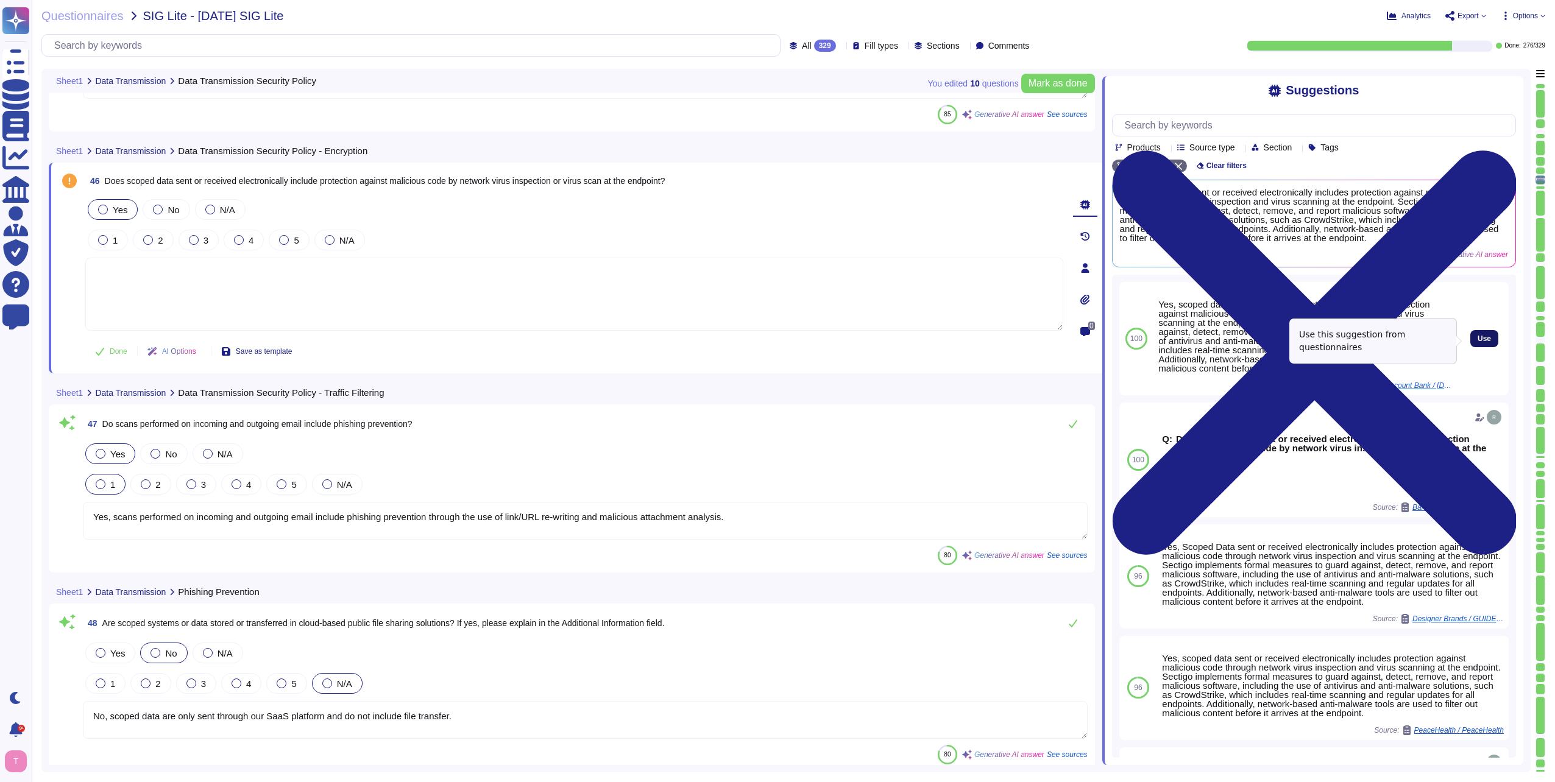
click at [1477, 341] on span "Use" at bounding box center [1483, 338] width 13 height 7
type textarea "Yes, scoped data sent or received electronically includes protection against ma…"
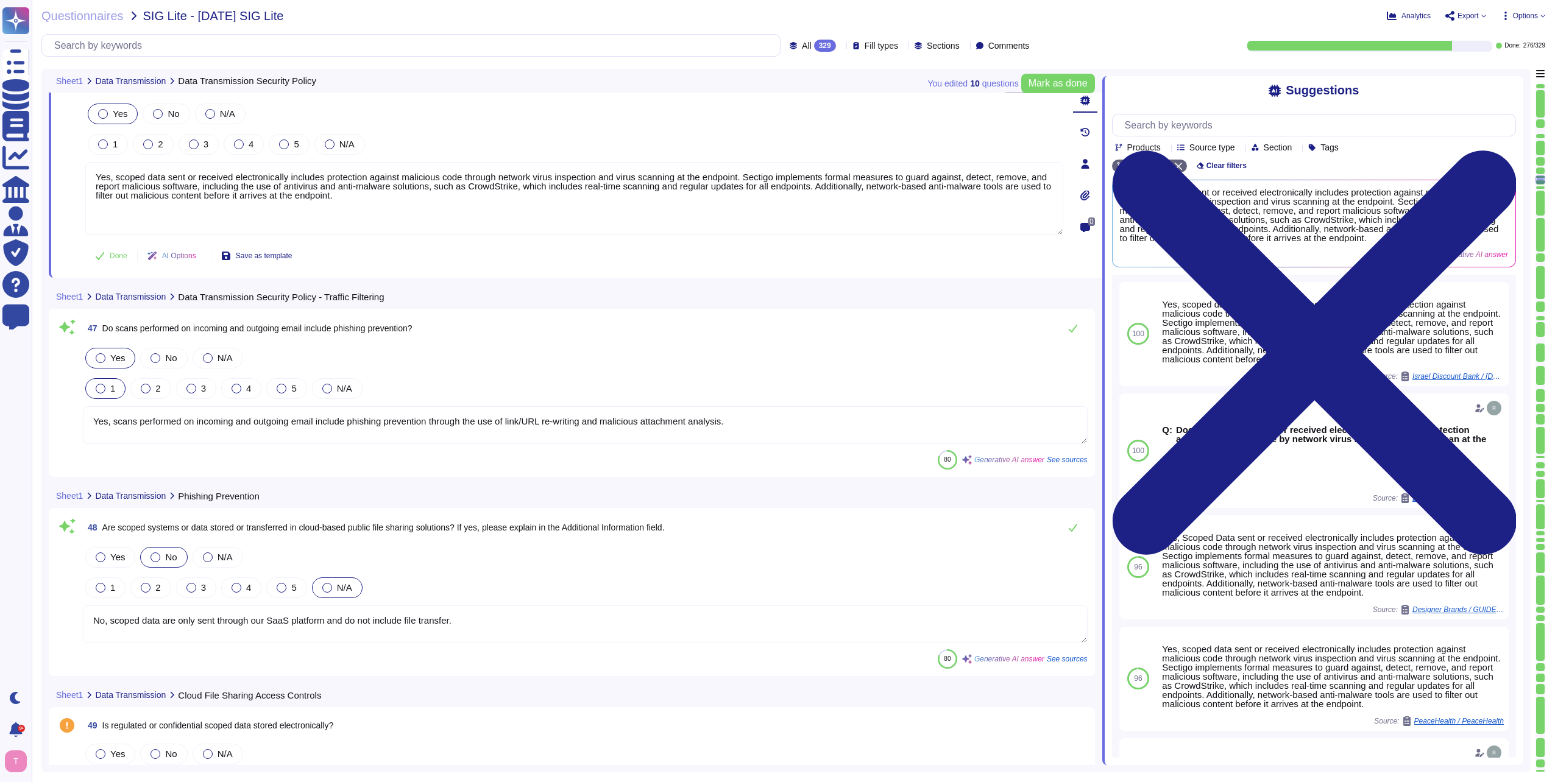
scroll to position [8808, 0]
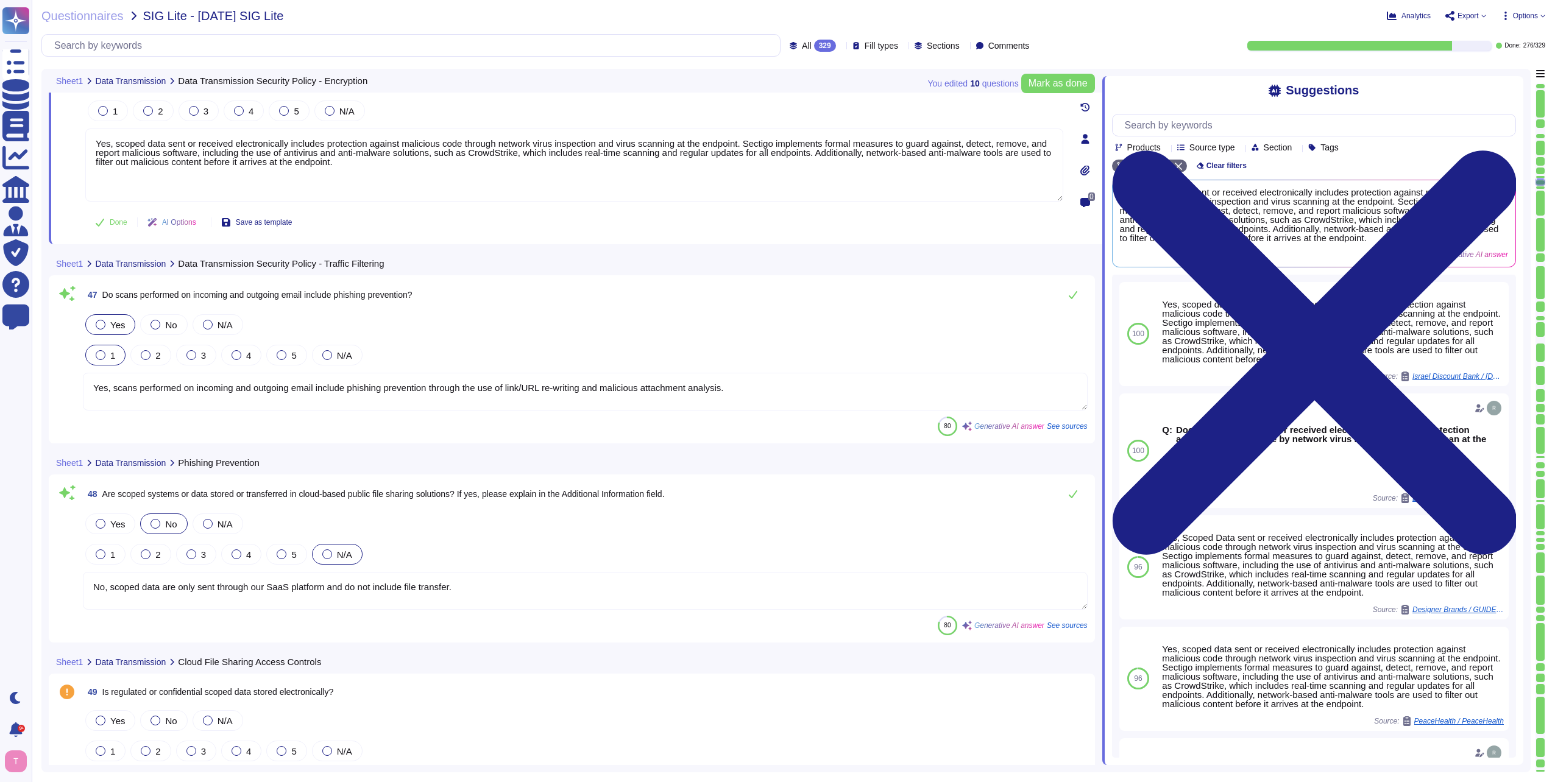
click at [736, 390] on textarea "Yes, scans performed on incoming and outgoing email include phishing prevention…" at bounding box center [585, 392] width 1005 height 38
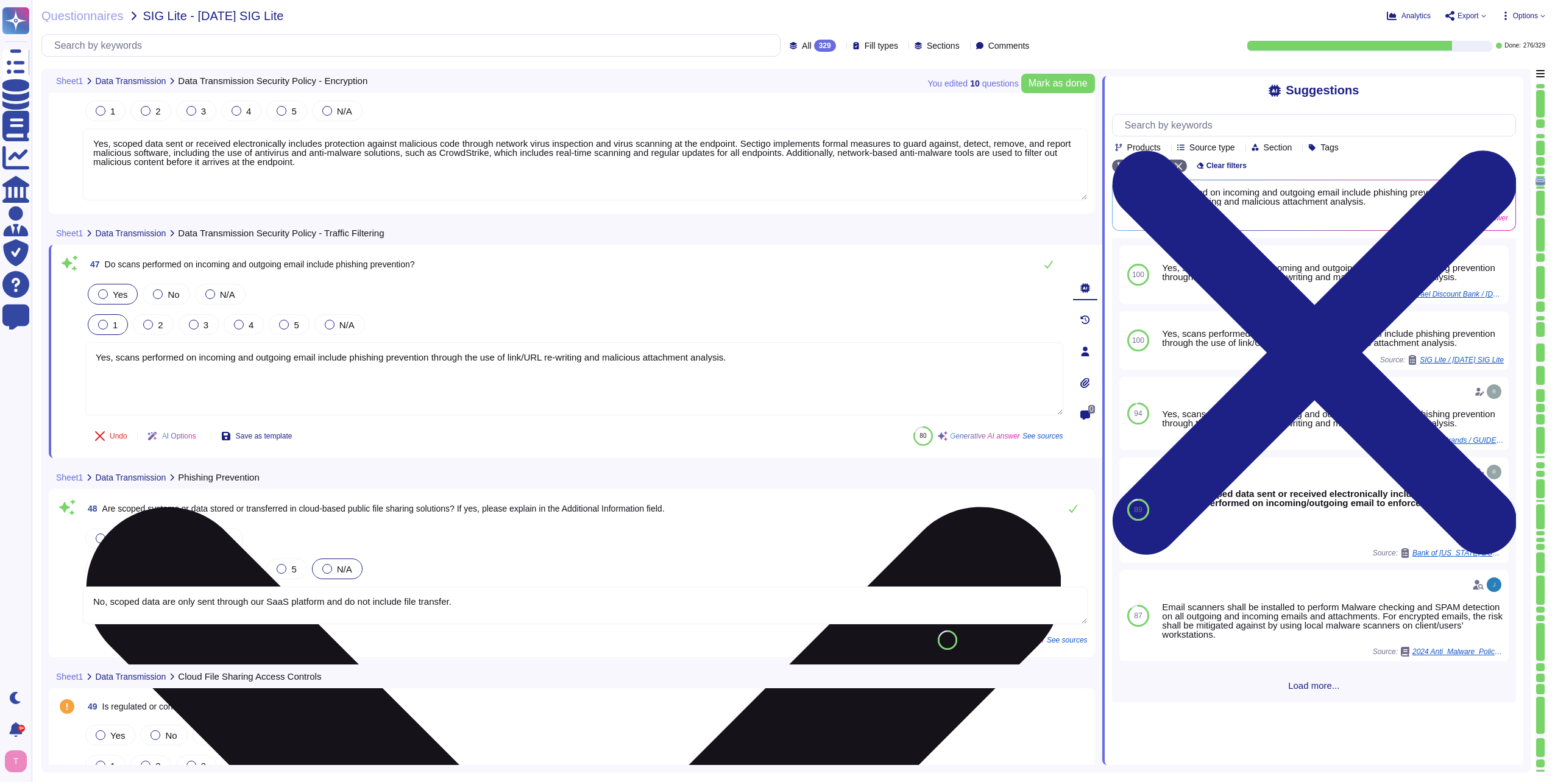
click at [751, 356] on textarea "Yes, scans performed on incoming and outgoing email include phishing prevention…" at bounding box center [574, 378] width 978 height 73
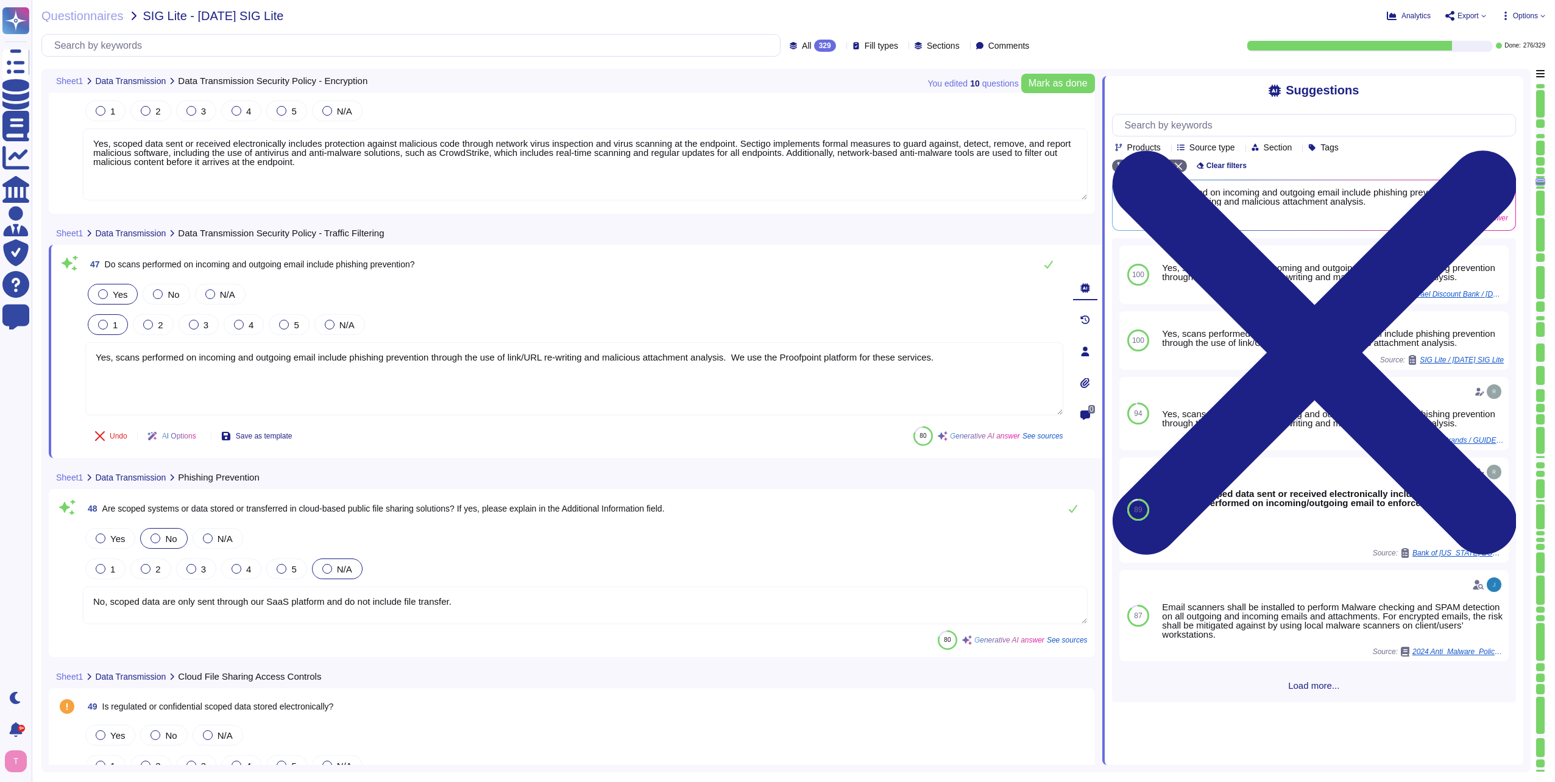
type textarea "Yes, scans performed on incoming and outgoing email include phishing prevention…"
click at [533, 608] on textarea "No, scoped data are only sent through our SaaS platform and do not include file…" at bounding box center [585, 606] width 1005 height 38
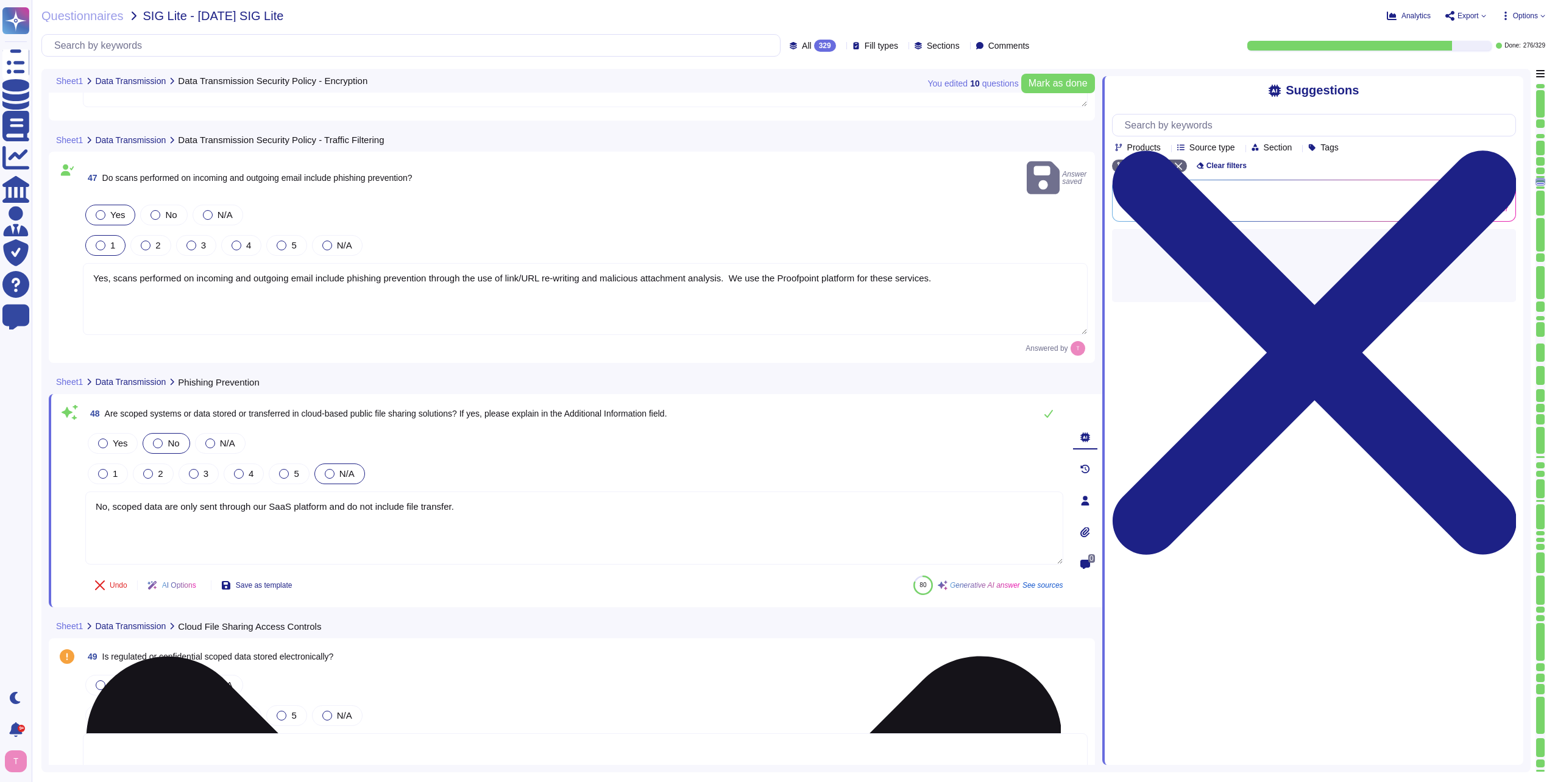
scroll to position [8930, 0]
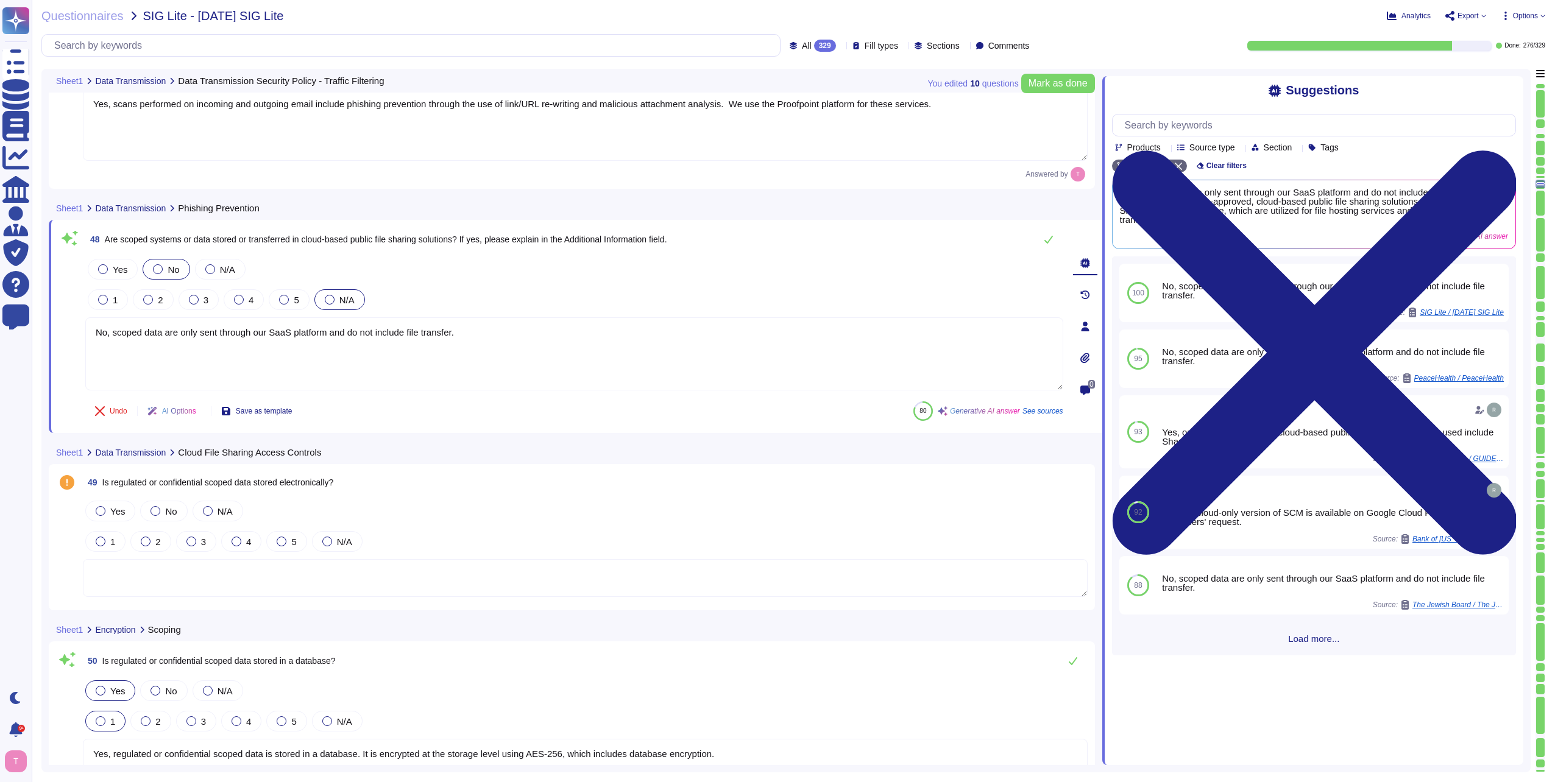
type textarea "Yes, encryption keys are managed and maintained securely for scoped data. We ut…"
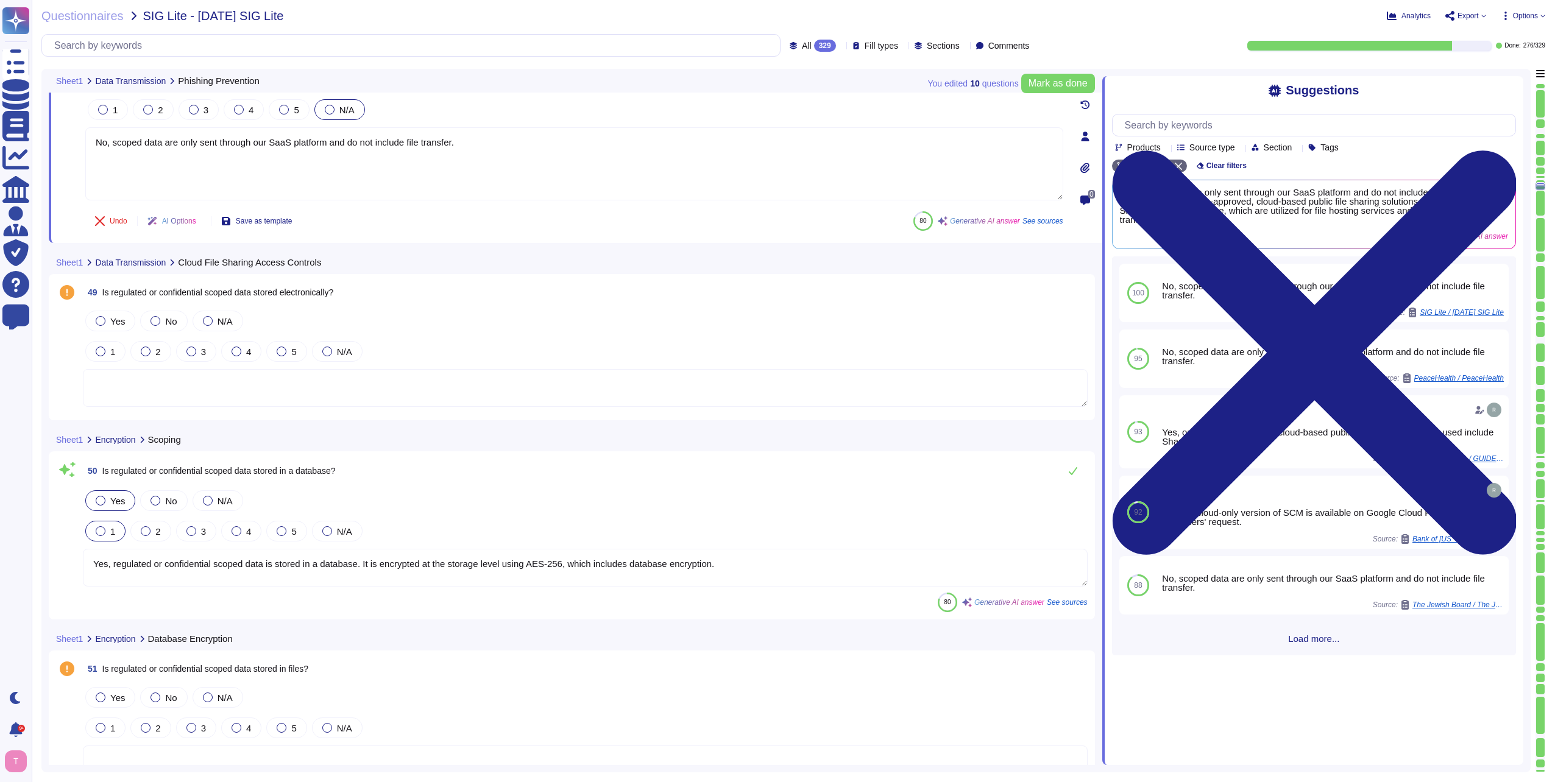
type textarea "Yes, encryption keys are generated in a manner consistent with key management i…"
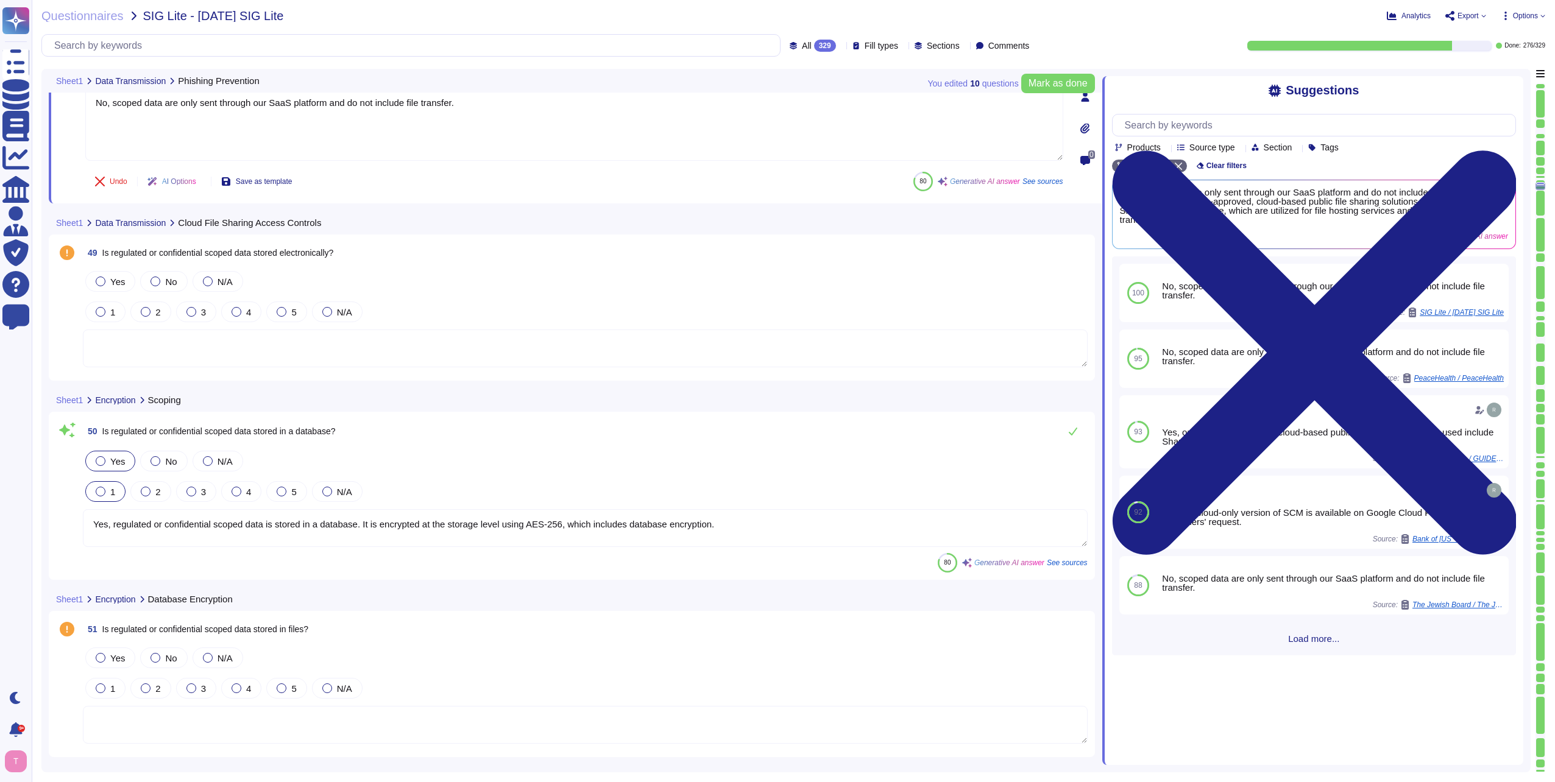
scroll to position [9295, 0]
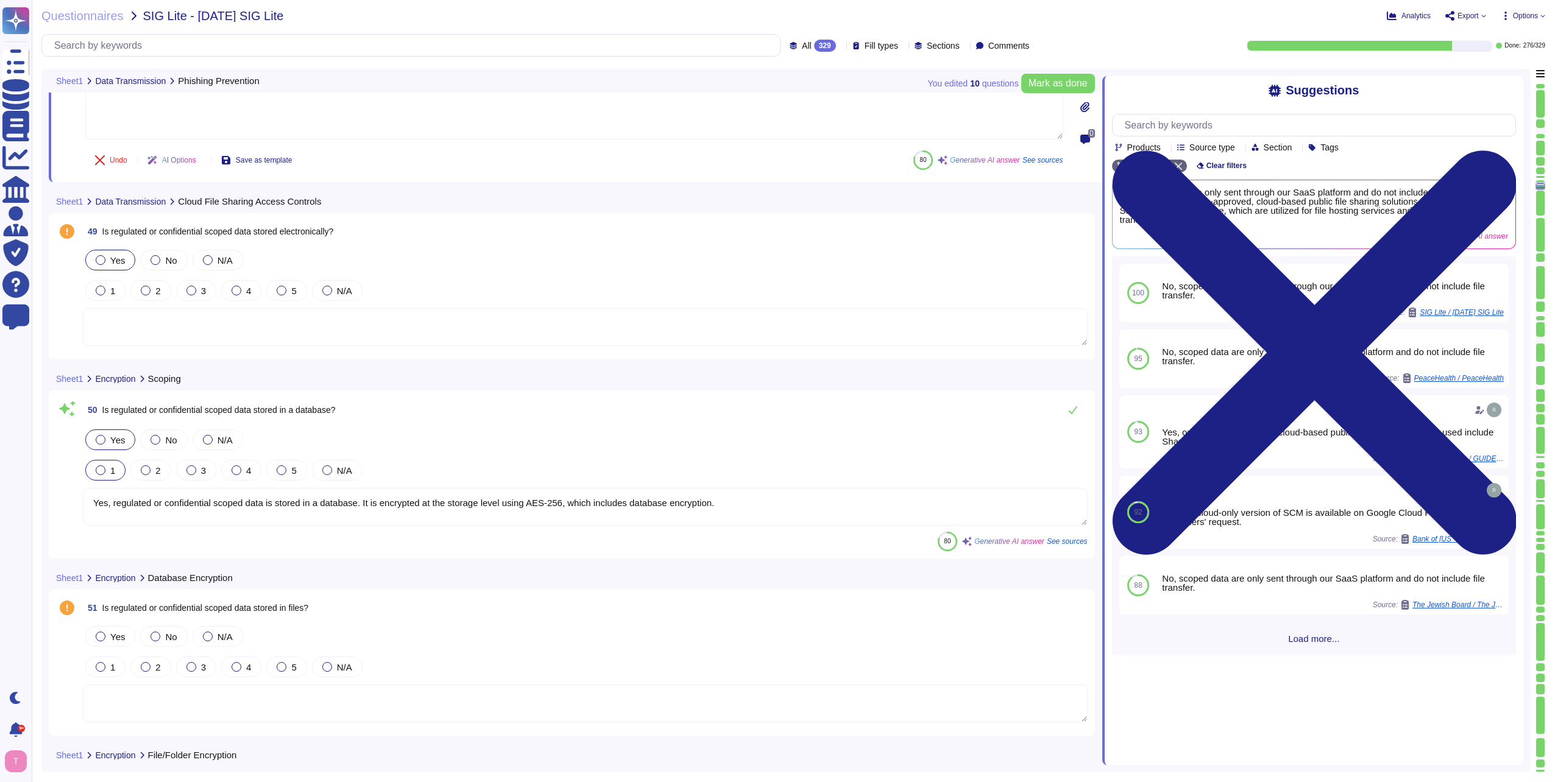
click at [97, 260] on div at bounding box center [101, 260] width 10 height 10
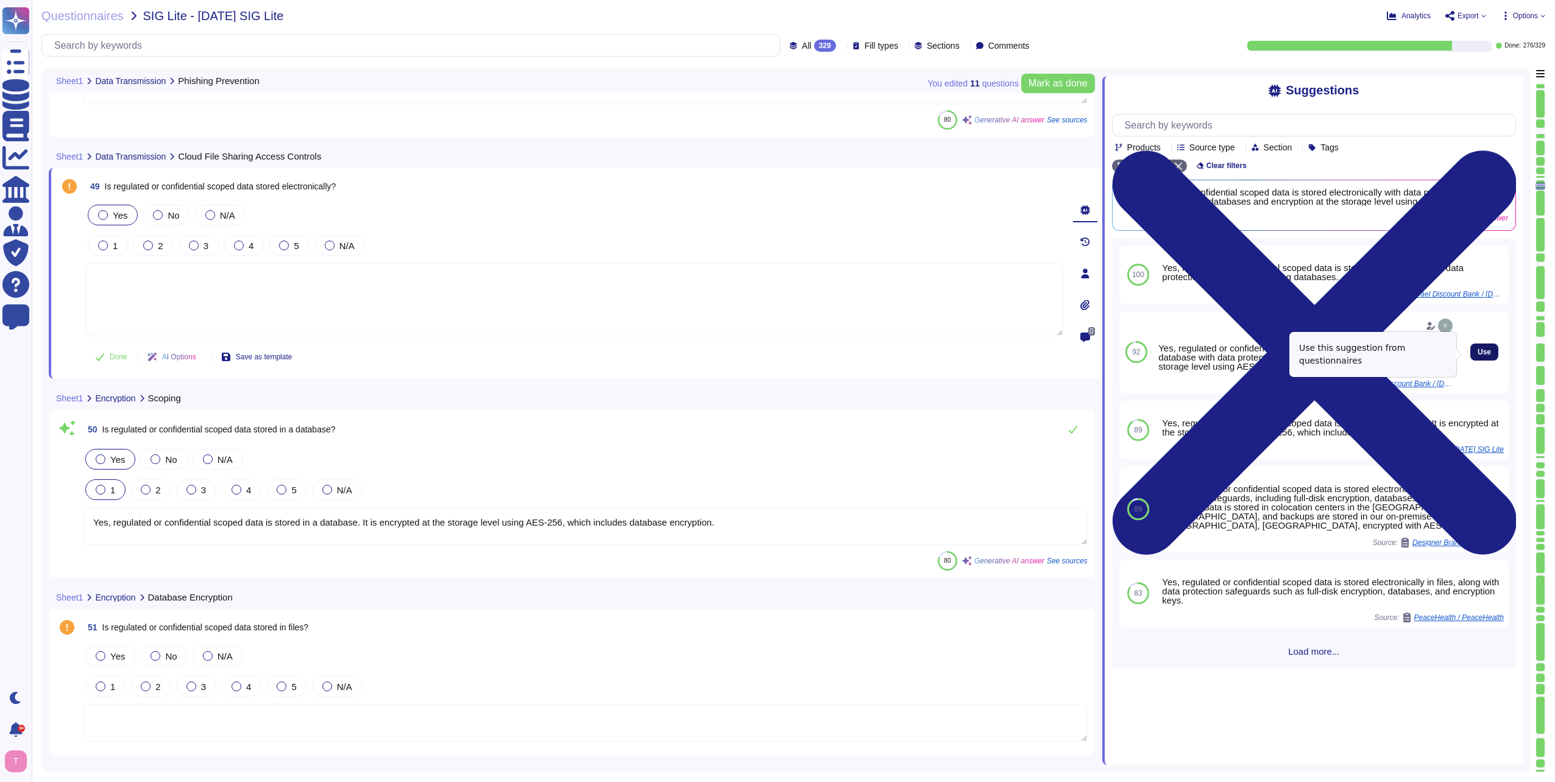
click at [1477, 351] on span "Use" at bounding box center [1483, 351] width 13 height 7
type textarea "Yes, regulated or confidential scoped data is stored electronically in a databa…"
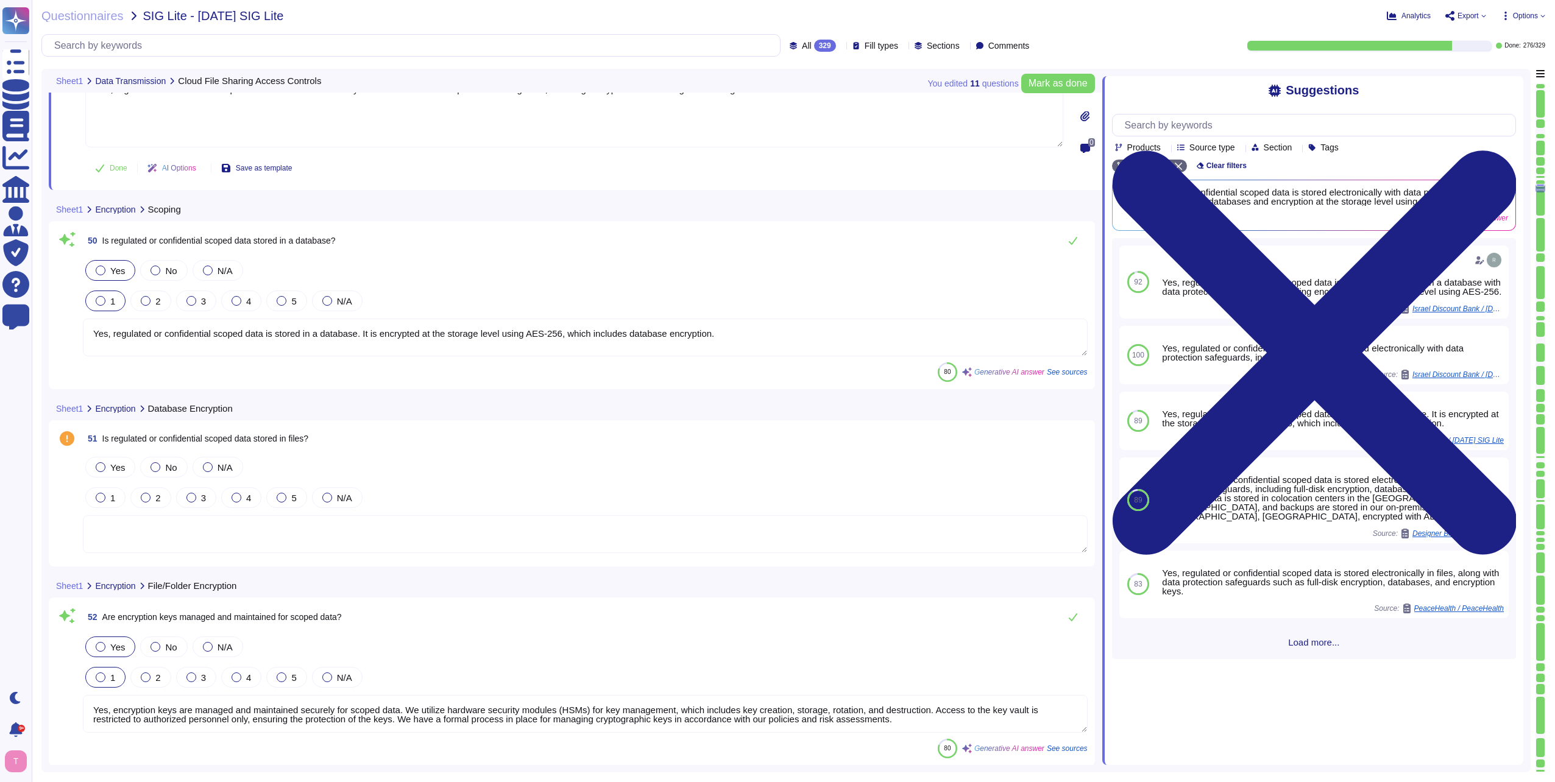
type textarea "Yes, customers manage their own encryption keys, which includes the ability to …"
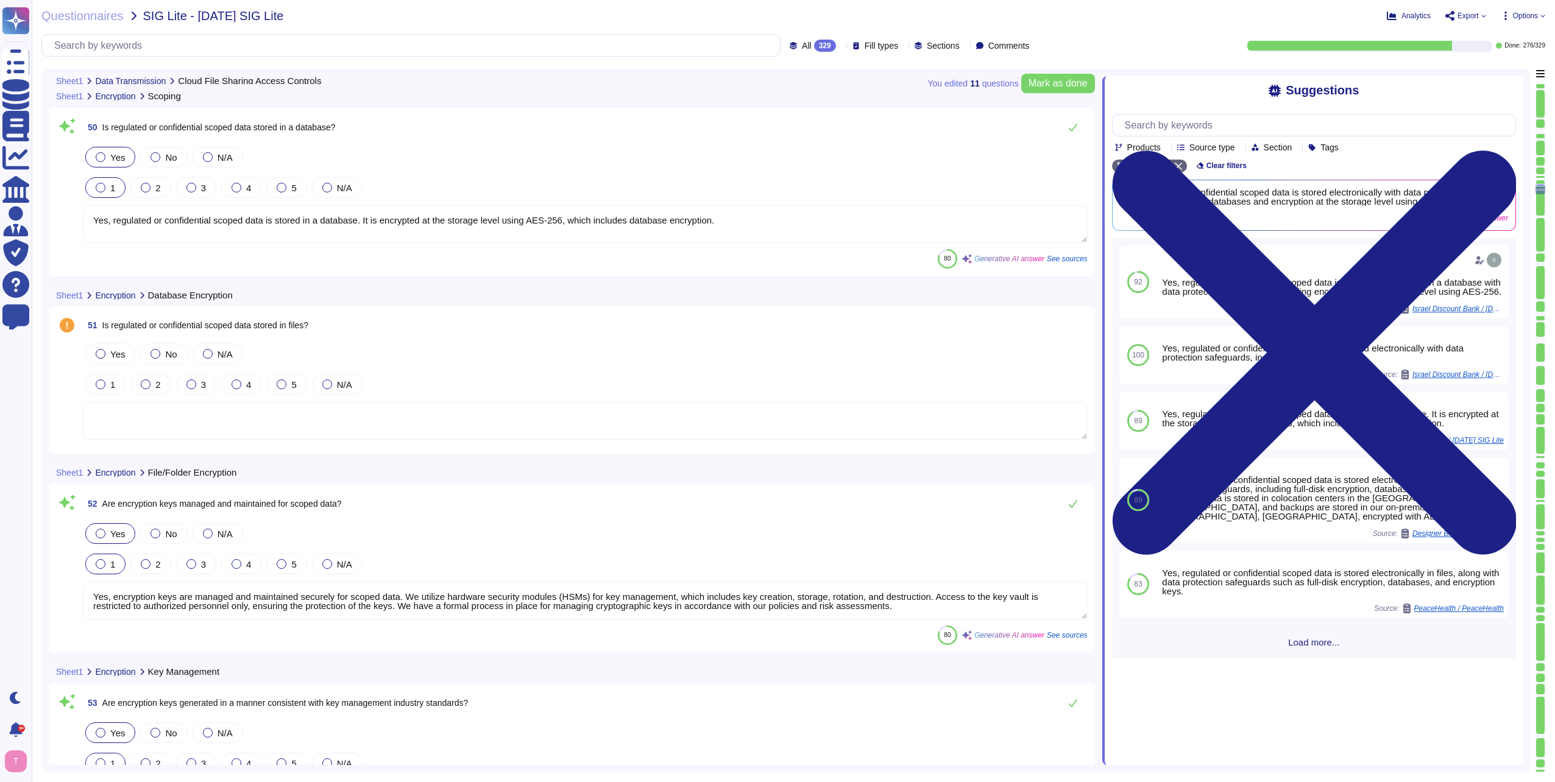
type textarea "A small number of senior Sectigo personnel with advanced privileges are able to…"
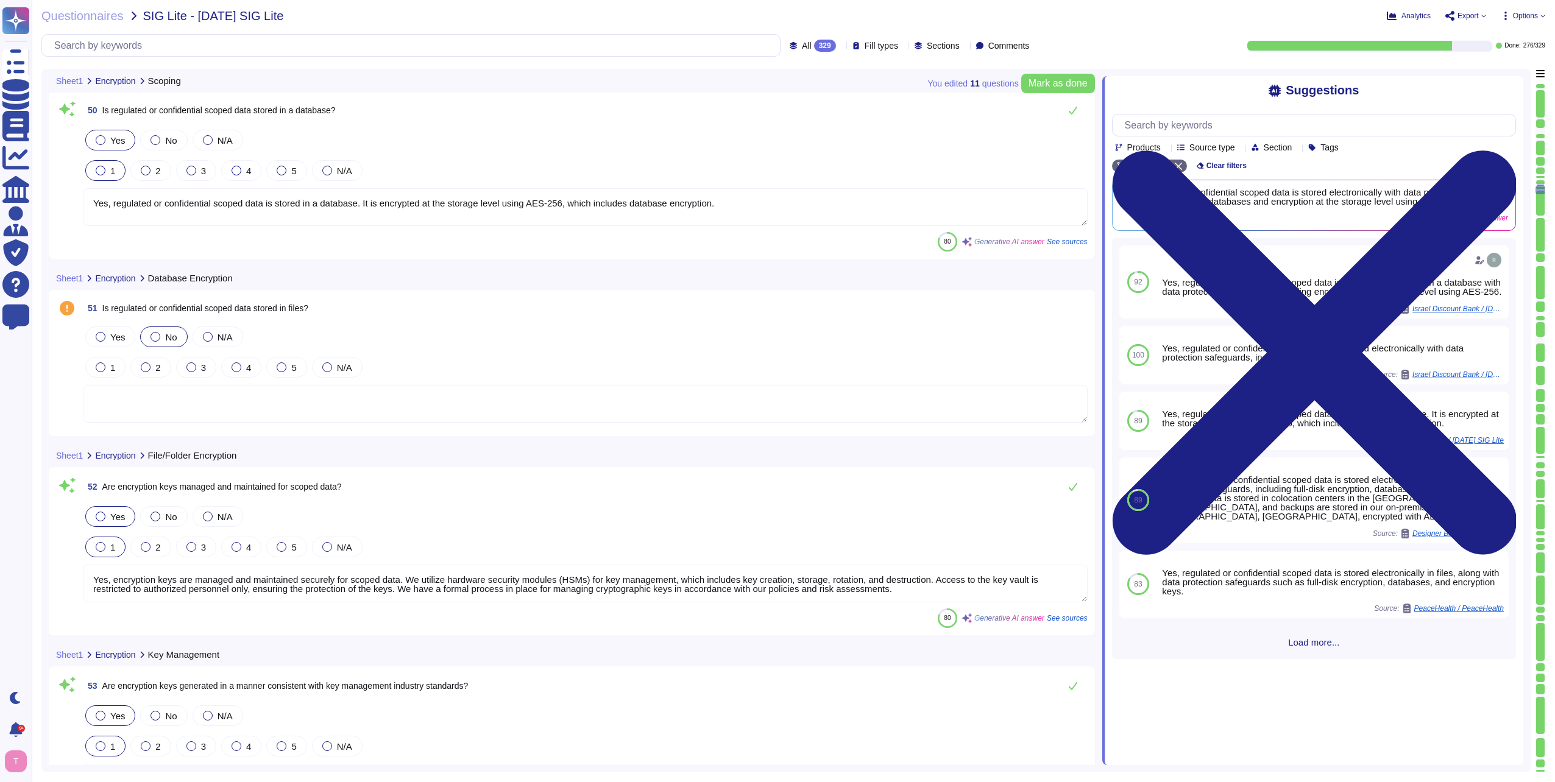
click at [152, 336] on div at bounding box center [155, 337] width 10 height 10
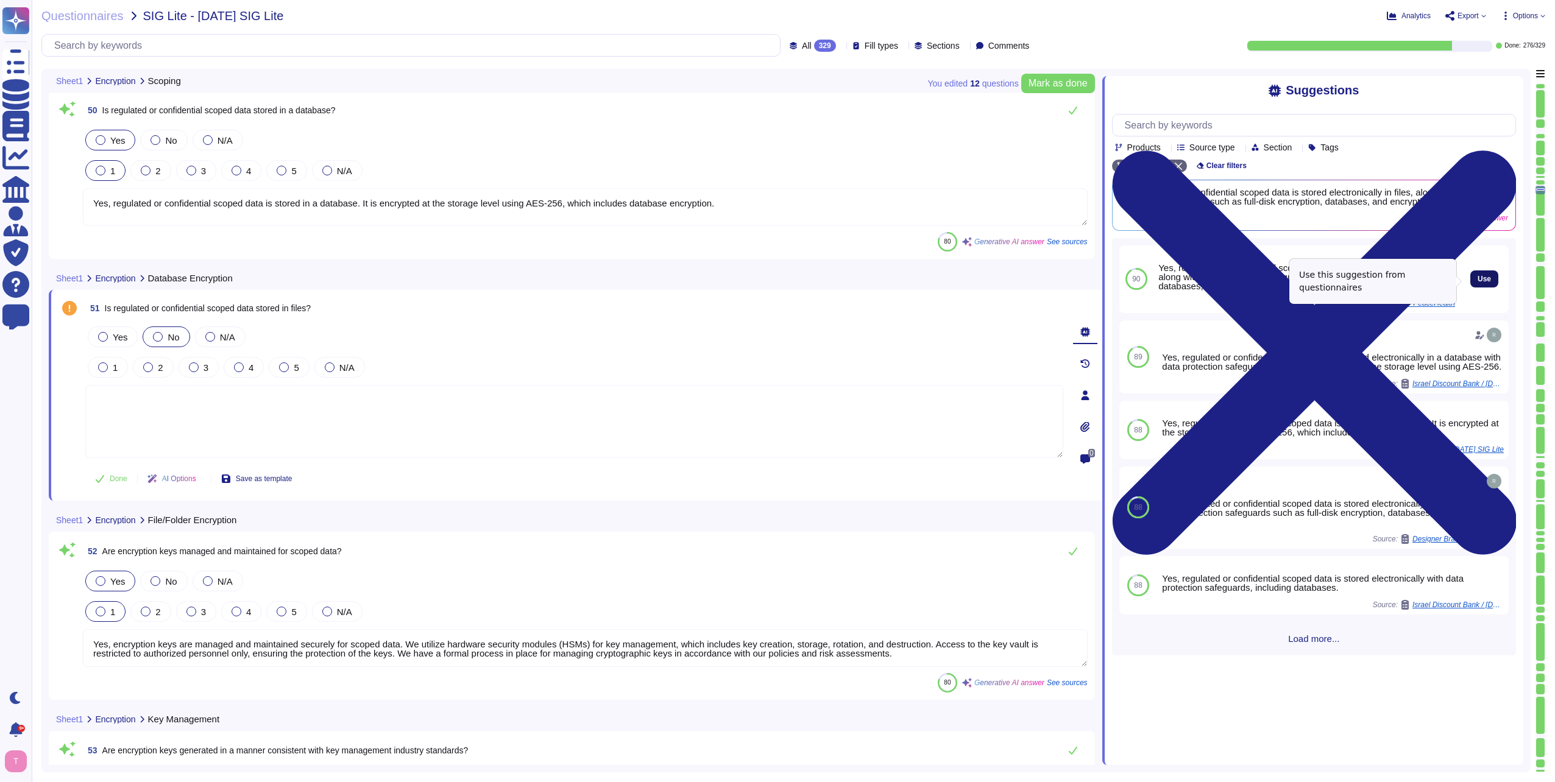
click at [1477, 281] on span "Use" at bounding box center [1483, 278] width 13 height 7
type textarea "Yes, regulated or confidential scoped data is stored electronically in files, a…"
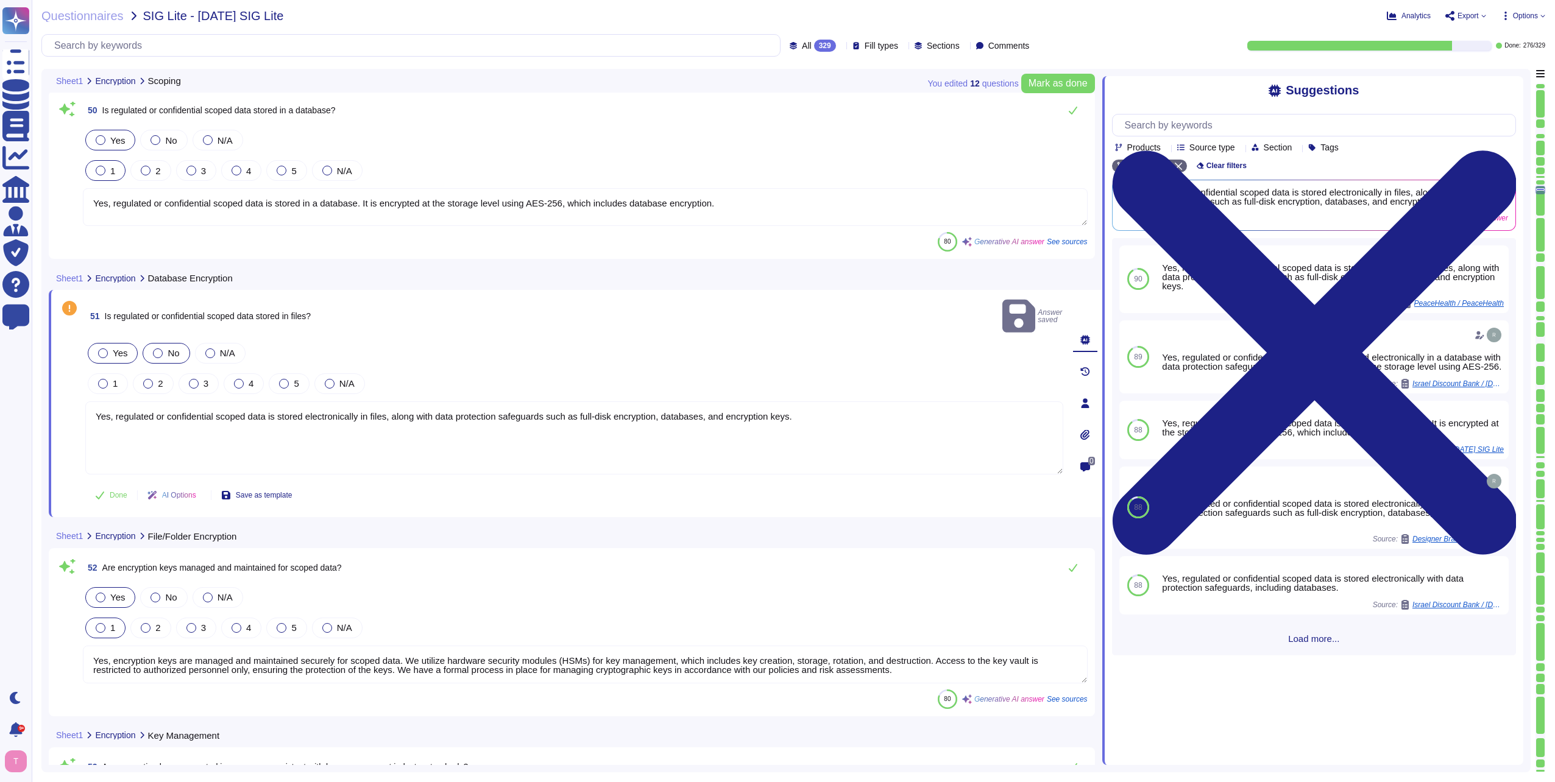
click at [104, 348] on div at bounding box center [103, 353] width 10 height 10
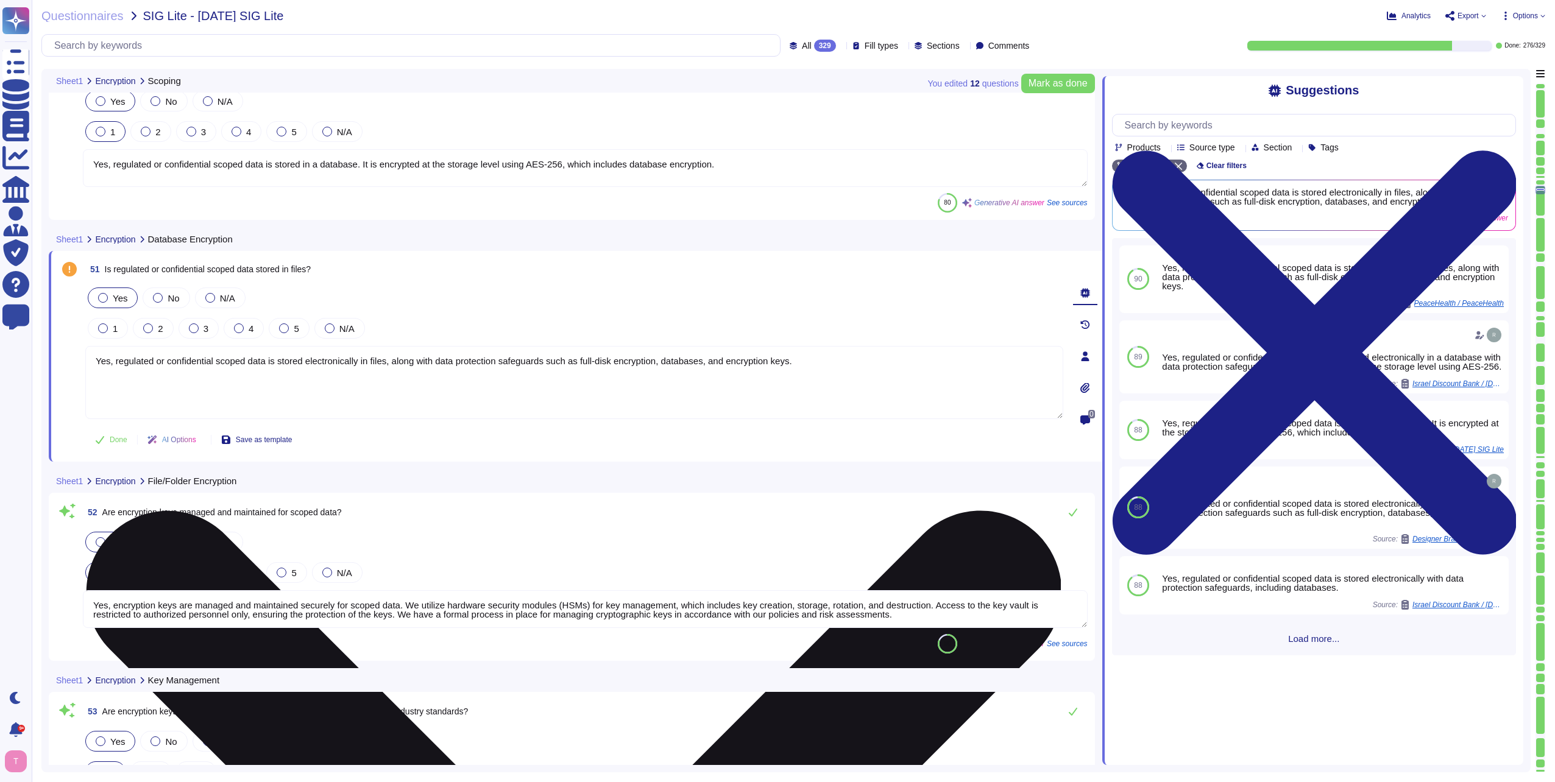
type textarea "A small number of senior Sectigo personnel with advanced privileges are able to…"
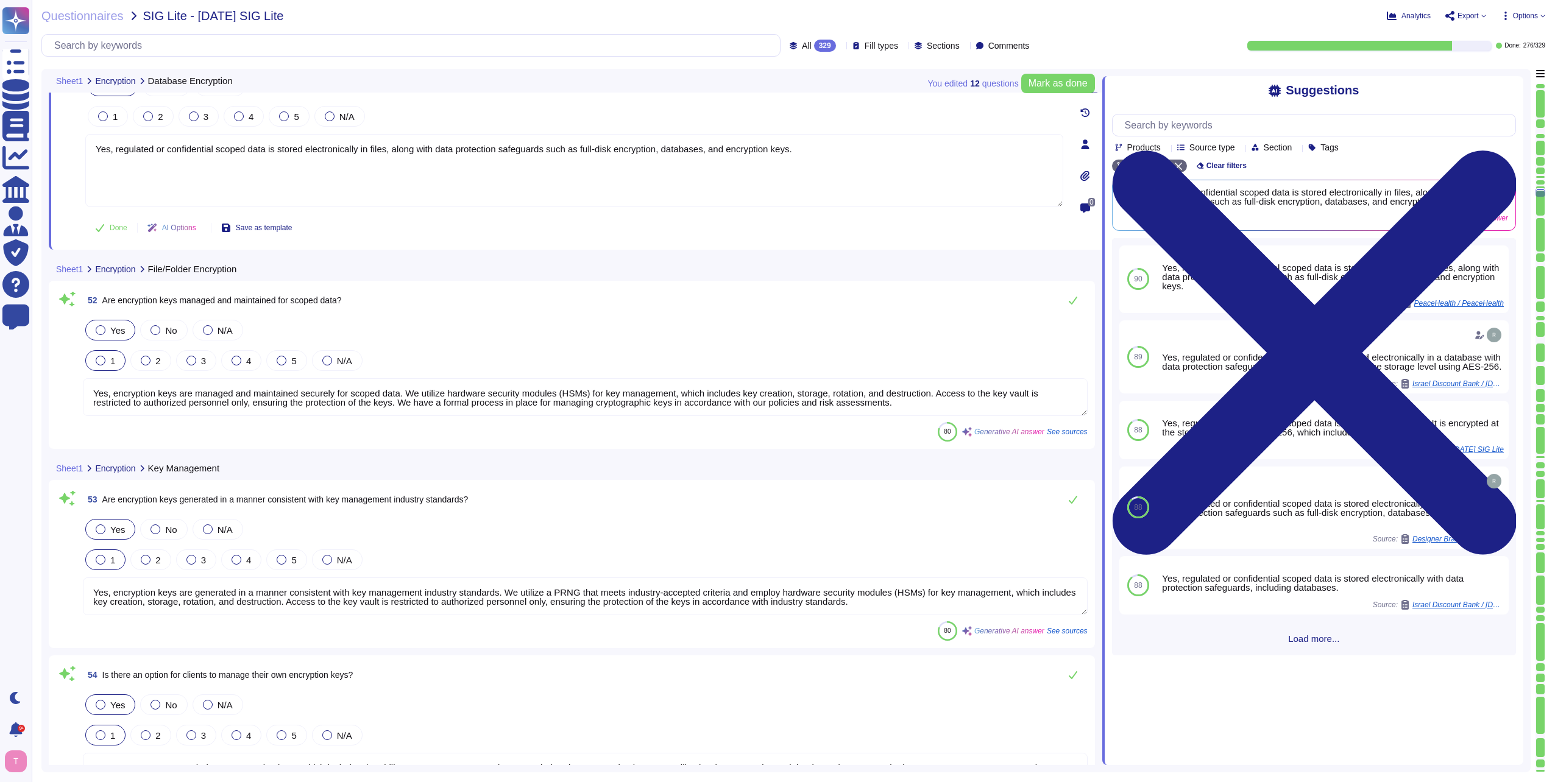
type textarea "No."
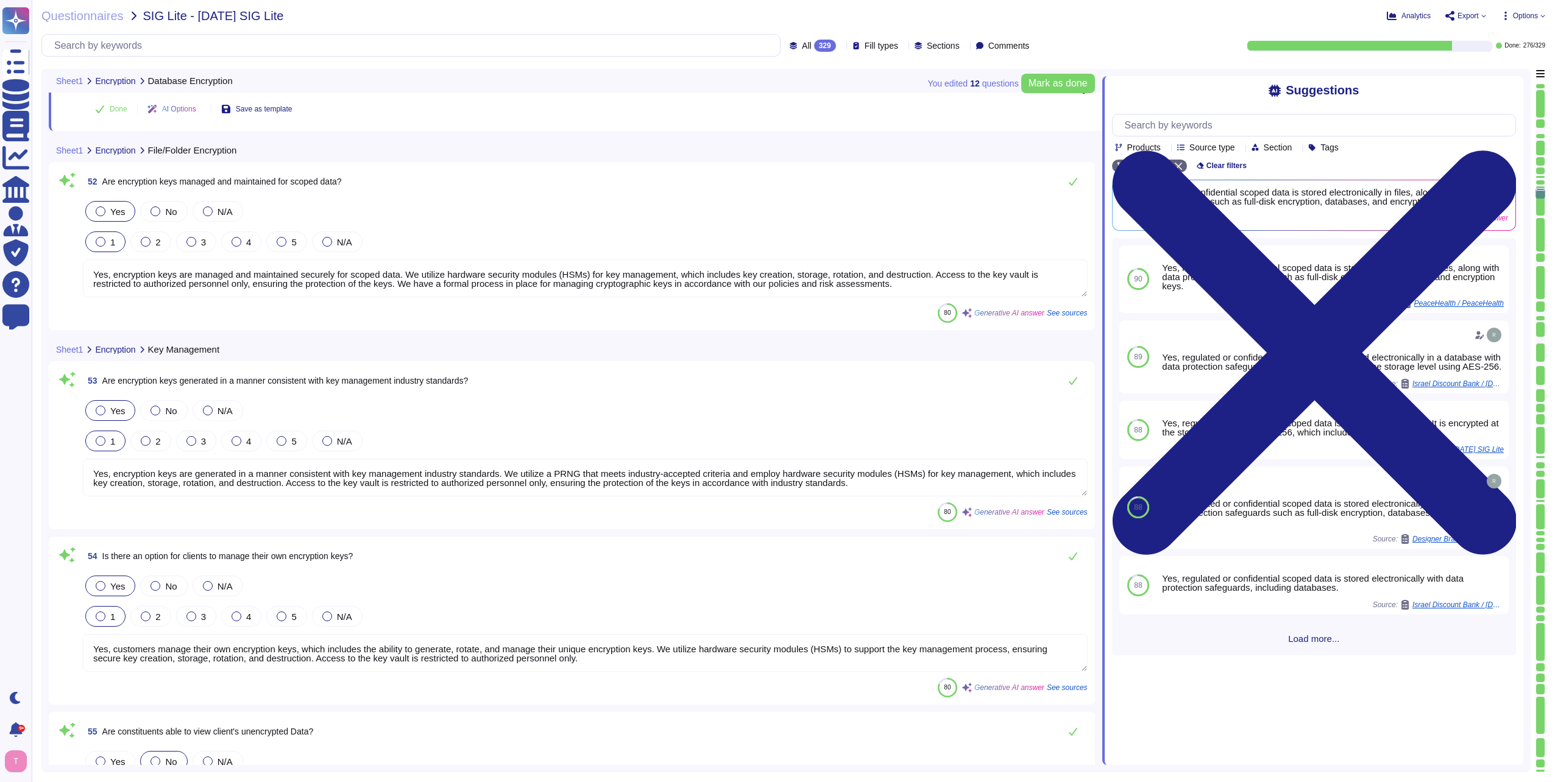
scroll to position [9965, 0]
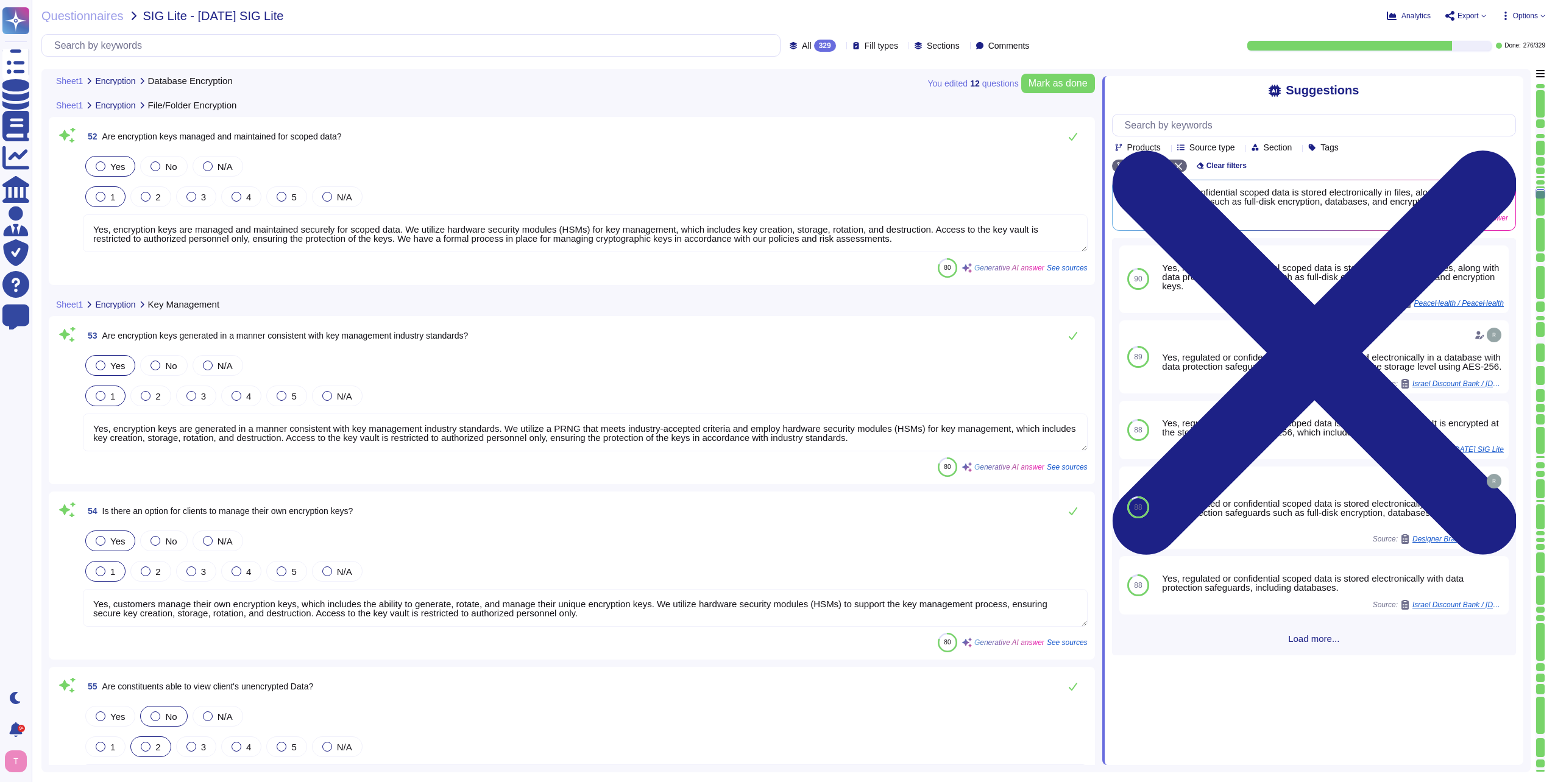
type textarea "Yes, Human Resource policies are approved by management, communicated to consti…"
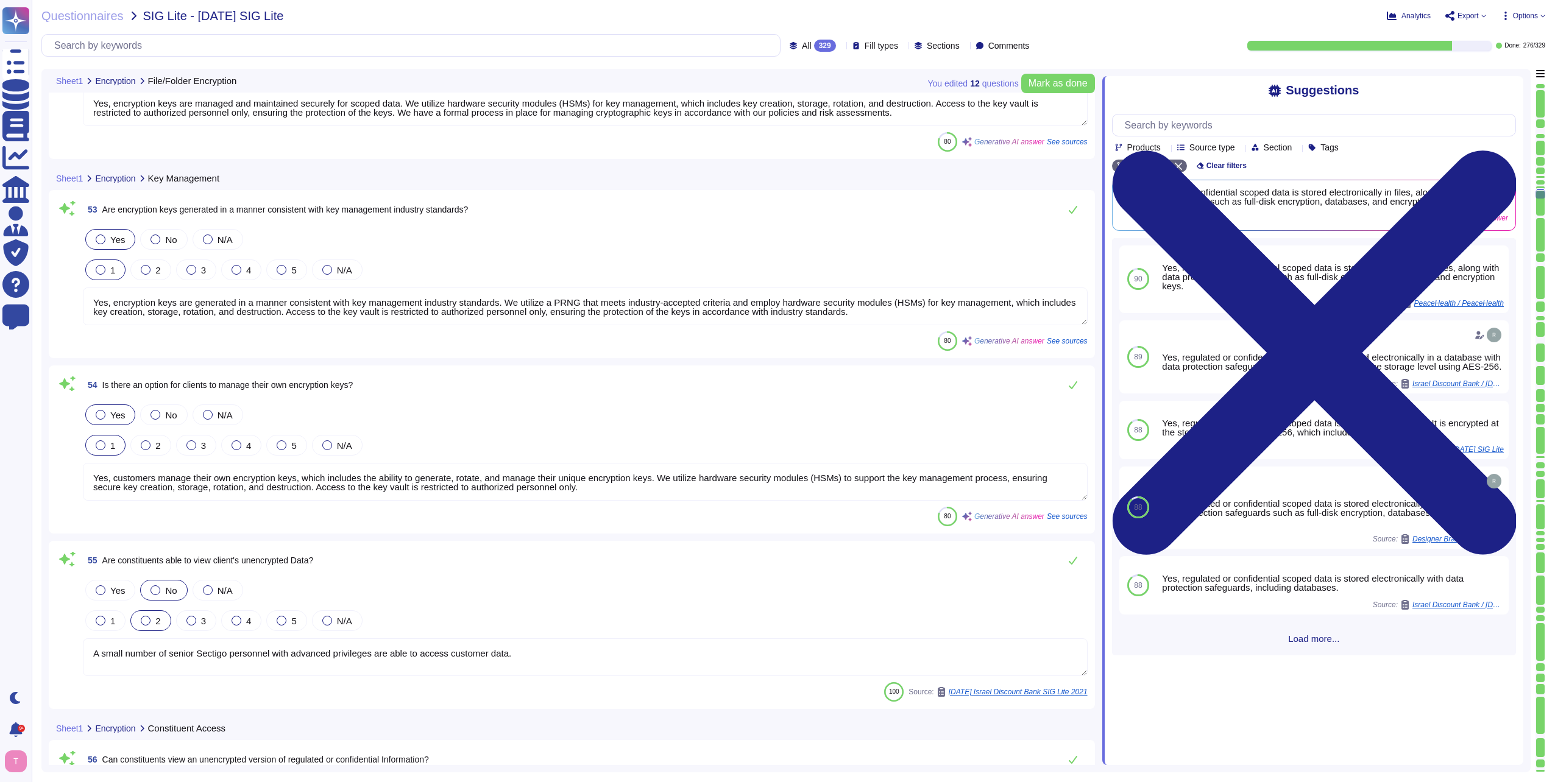
scroll to position [10148, 0]
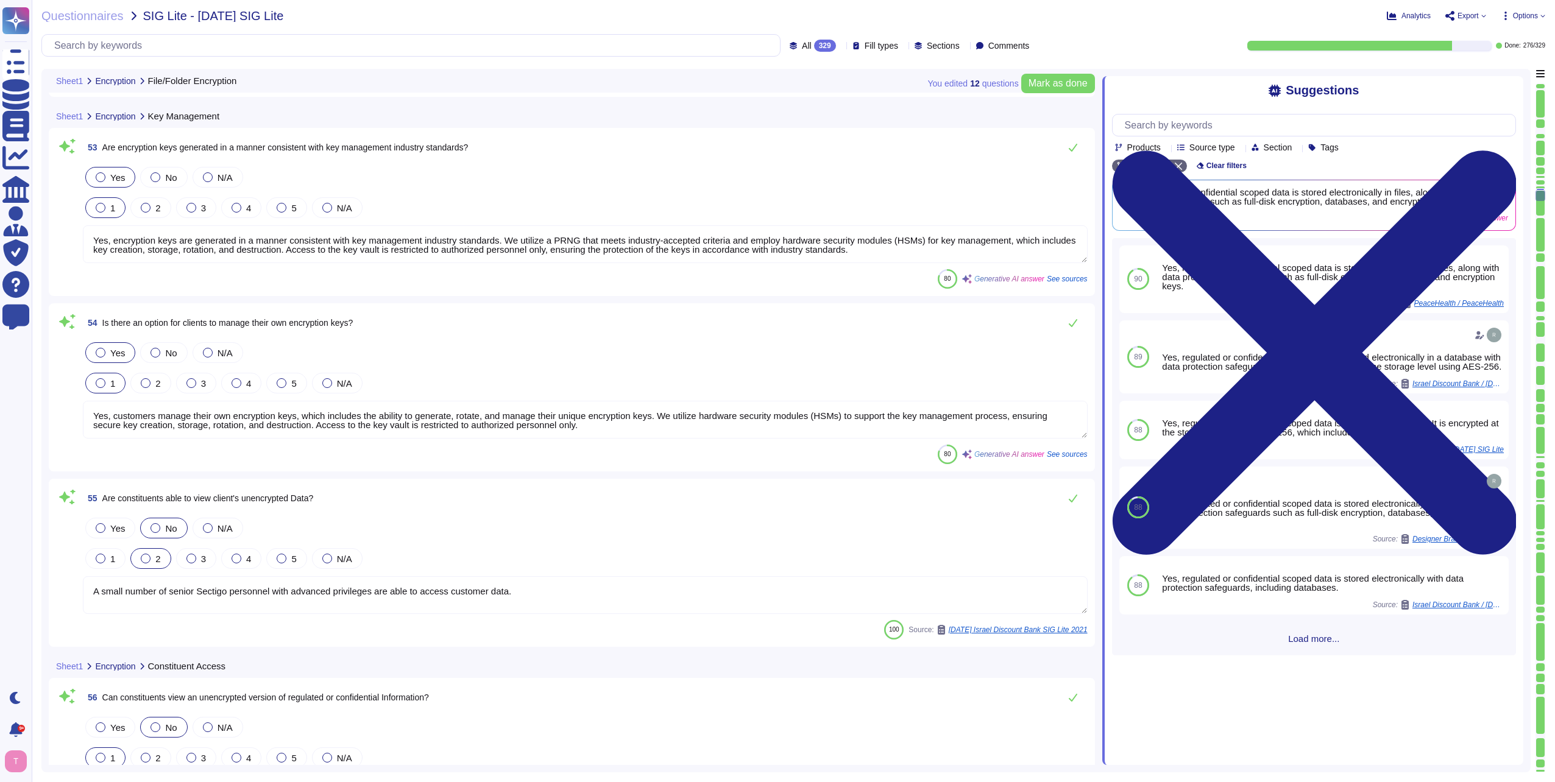
type textarea "Yes. All employees, including contractors, undergo background checks before hir…"
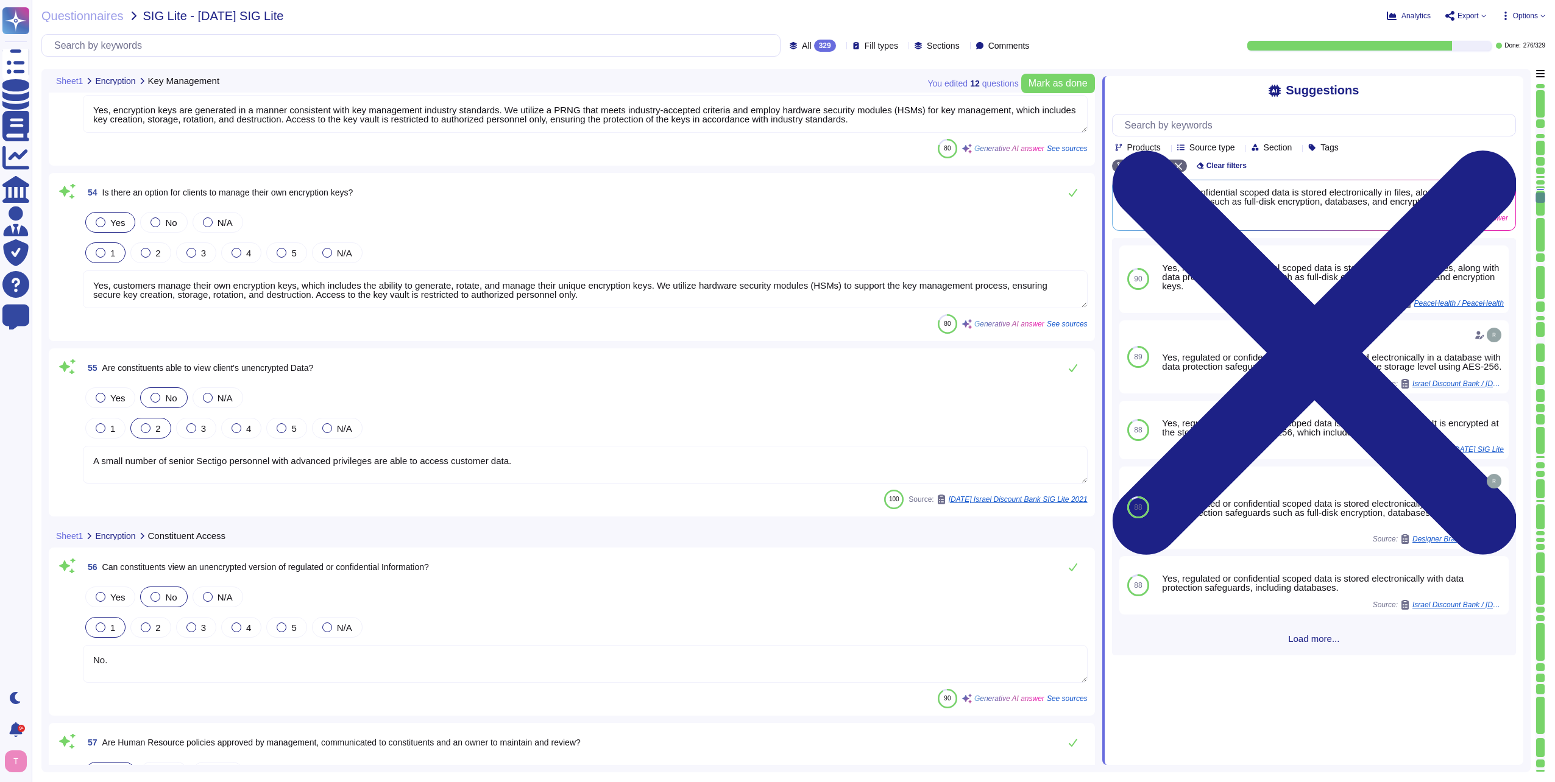
scroll to position [10331, 0]
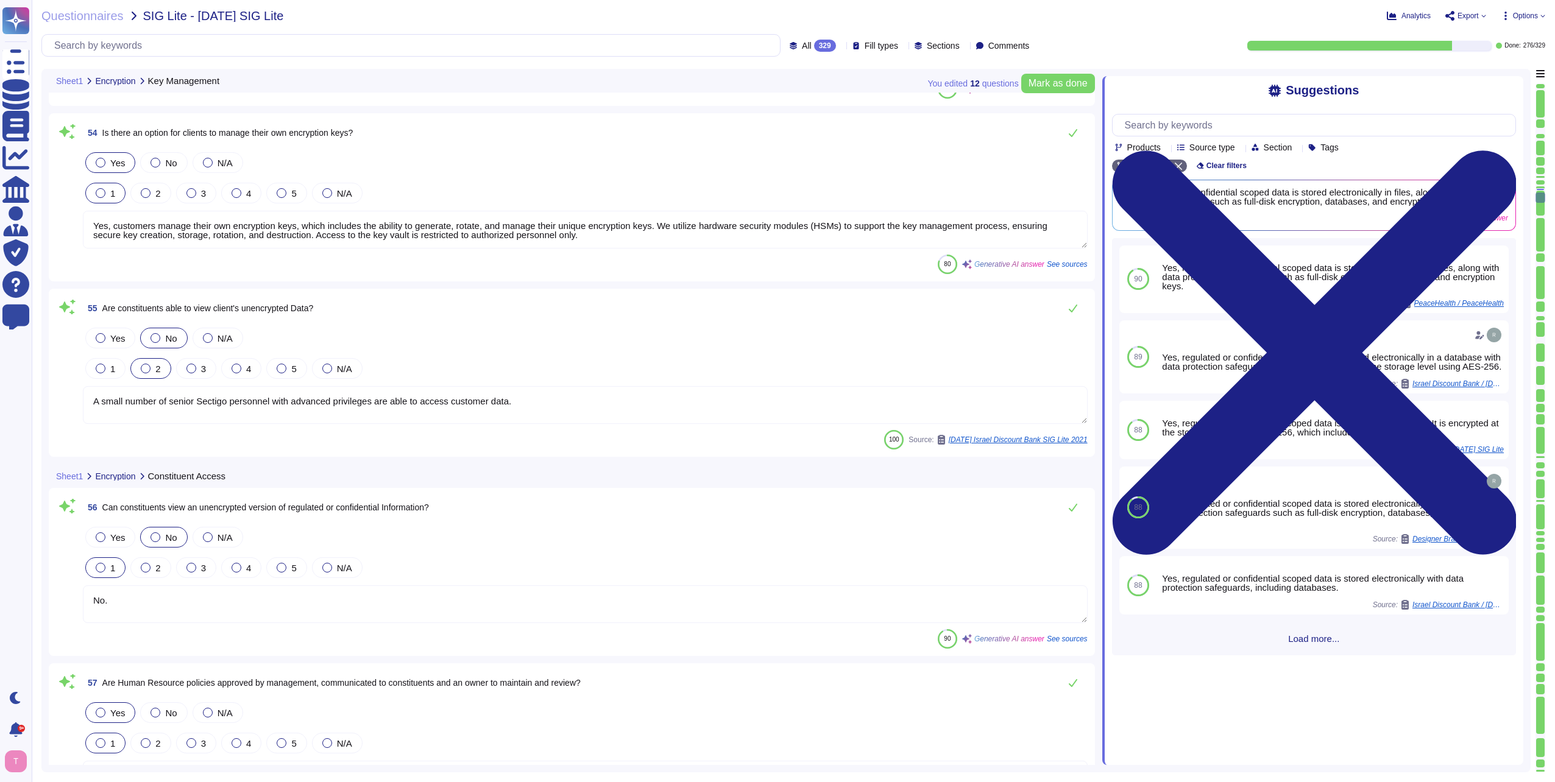
type textarea "Yes, the background screening criteria include criminal screening for all emplo…"
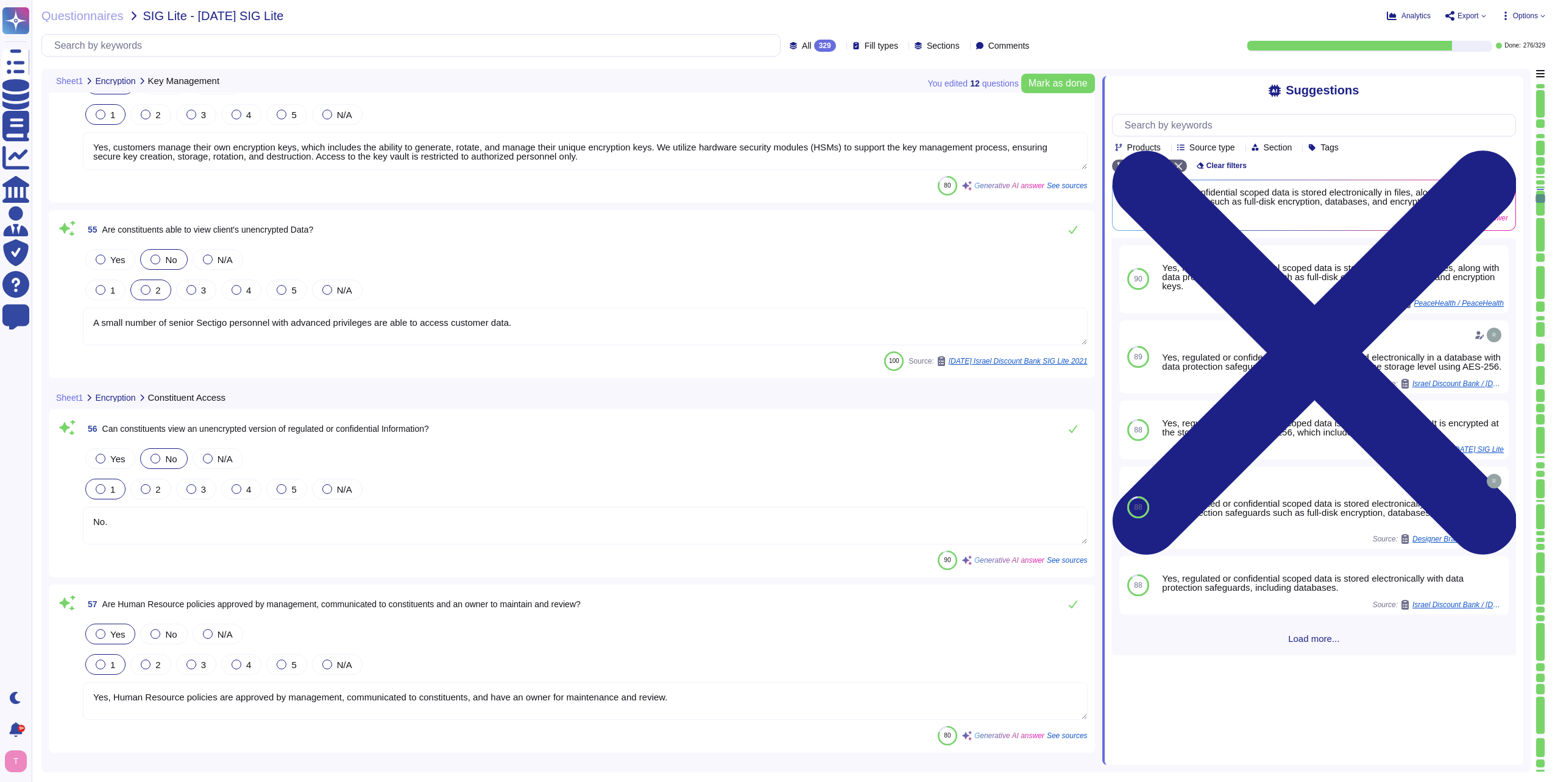
scroll to position [10453, 0]
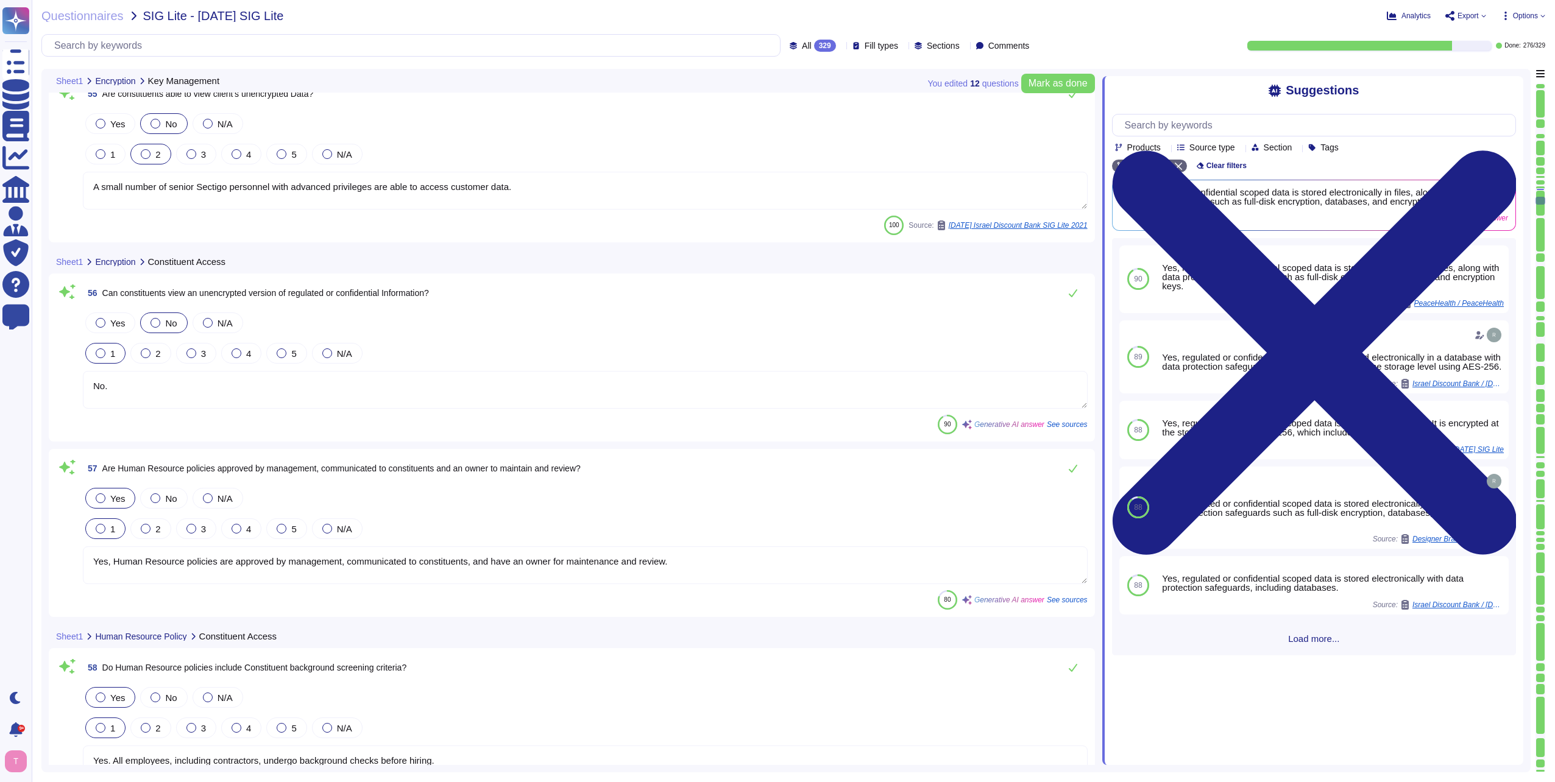
type textarea "Yes, constituents are required to attend security awareness training. All emplo…"
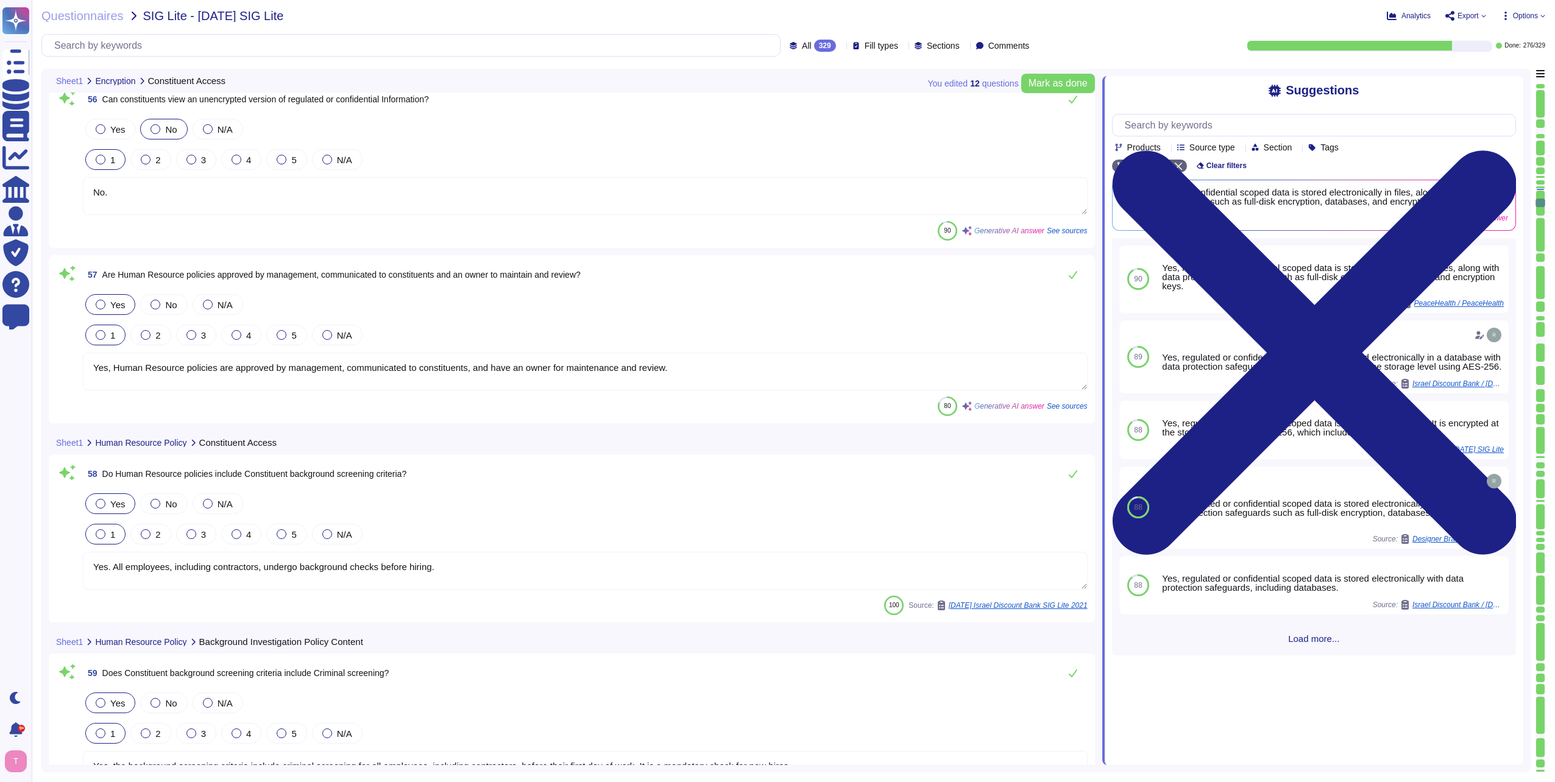
type textarea "Yes, the security awareness training program includes an explanation of constit…"
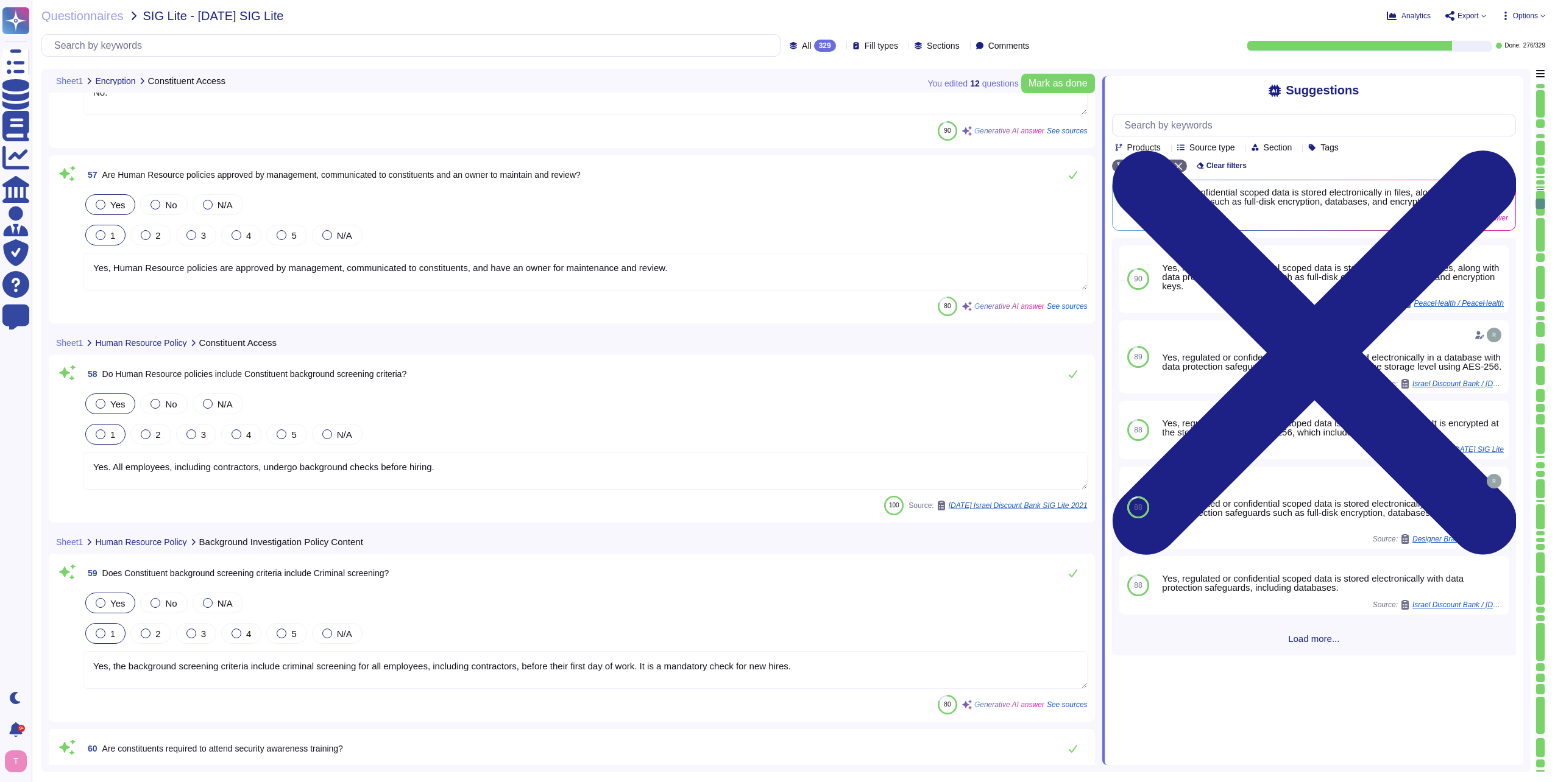
type textarea "Yes, the security awareness training program includes new hires, who are requir…"
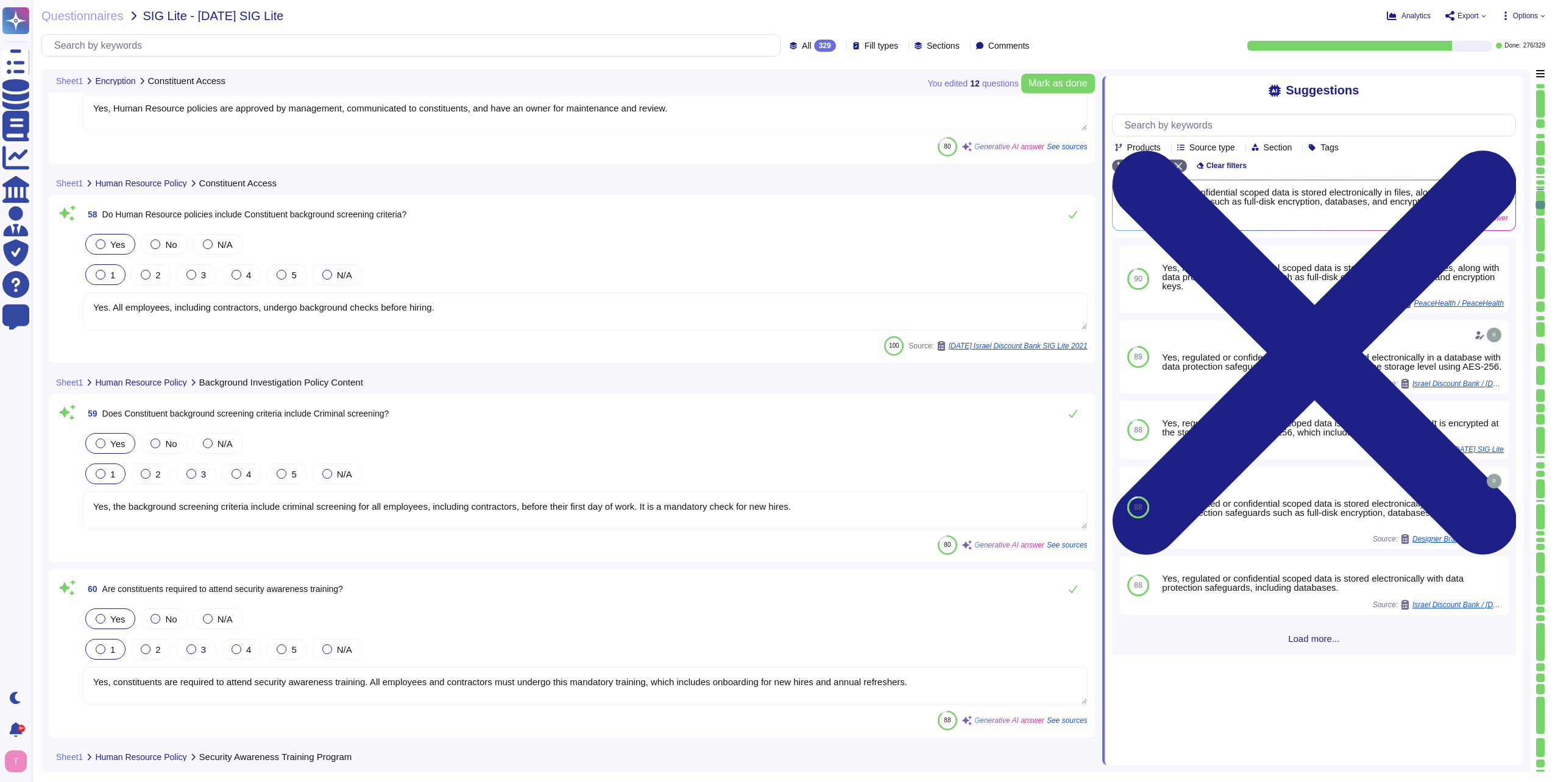
scroll to position [11062, 0]
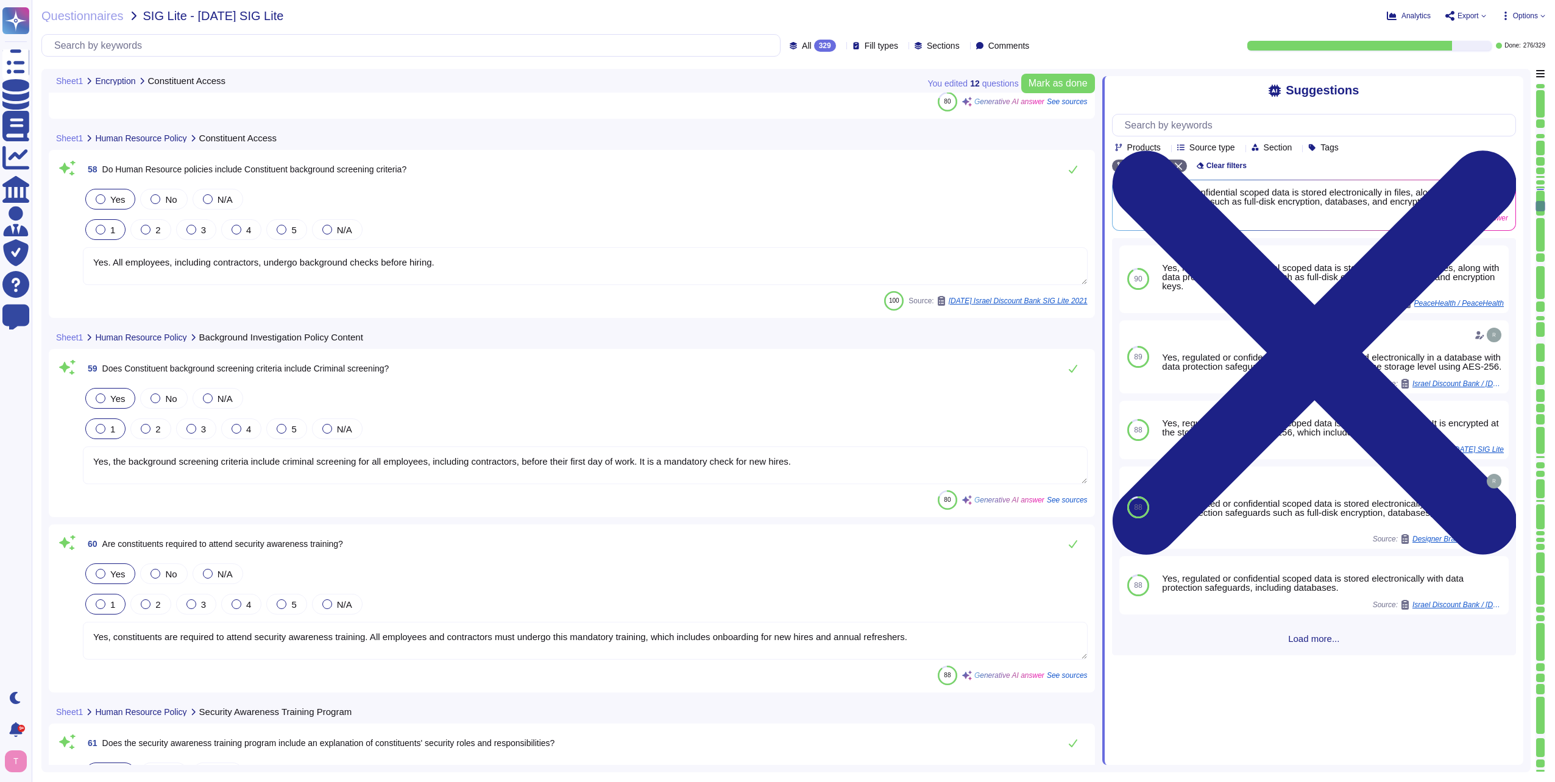
click at [459, 266] on textarea "Yes. All employees, including contractors, undergo background checks before hir…" at bounding box center [585, 266] width 1005 height 38
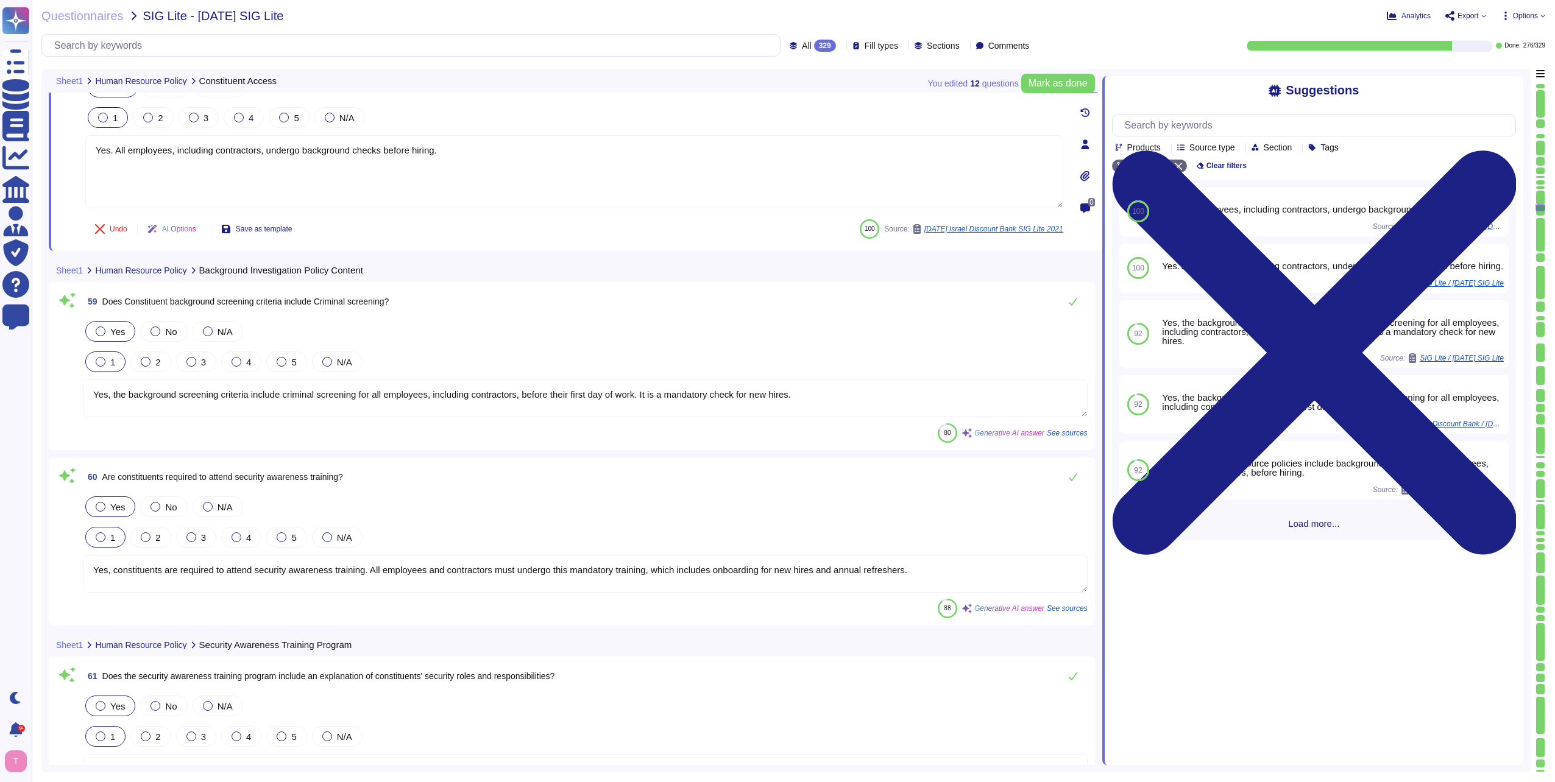
type textarea "Yes, the Human Resource policy includes a disciplinary process for non-complian…"
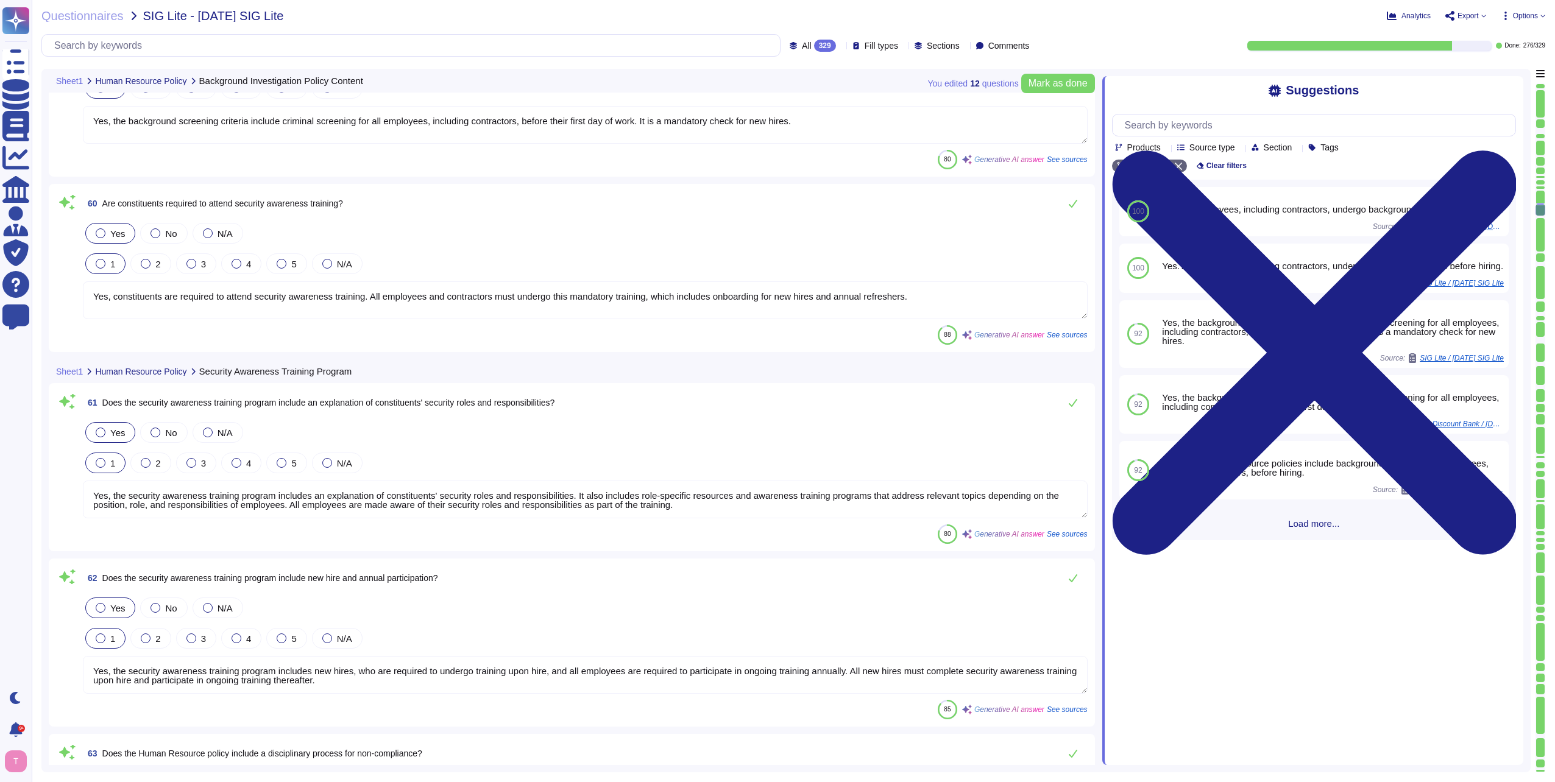
scroll to position [11428, 0]
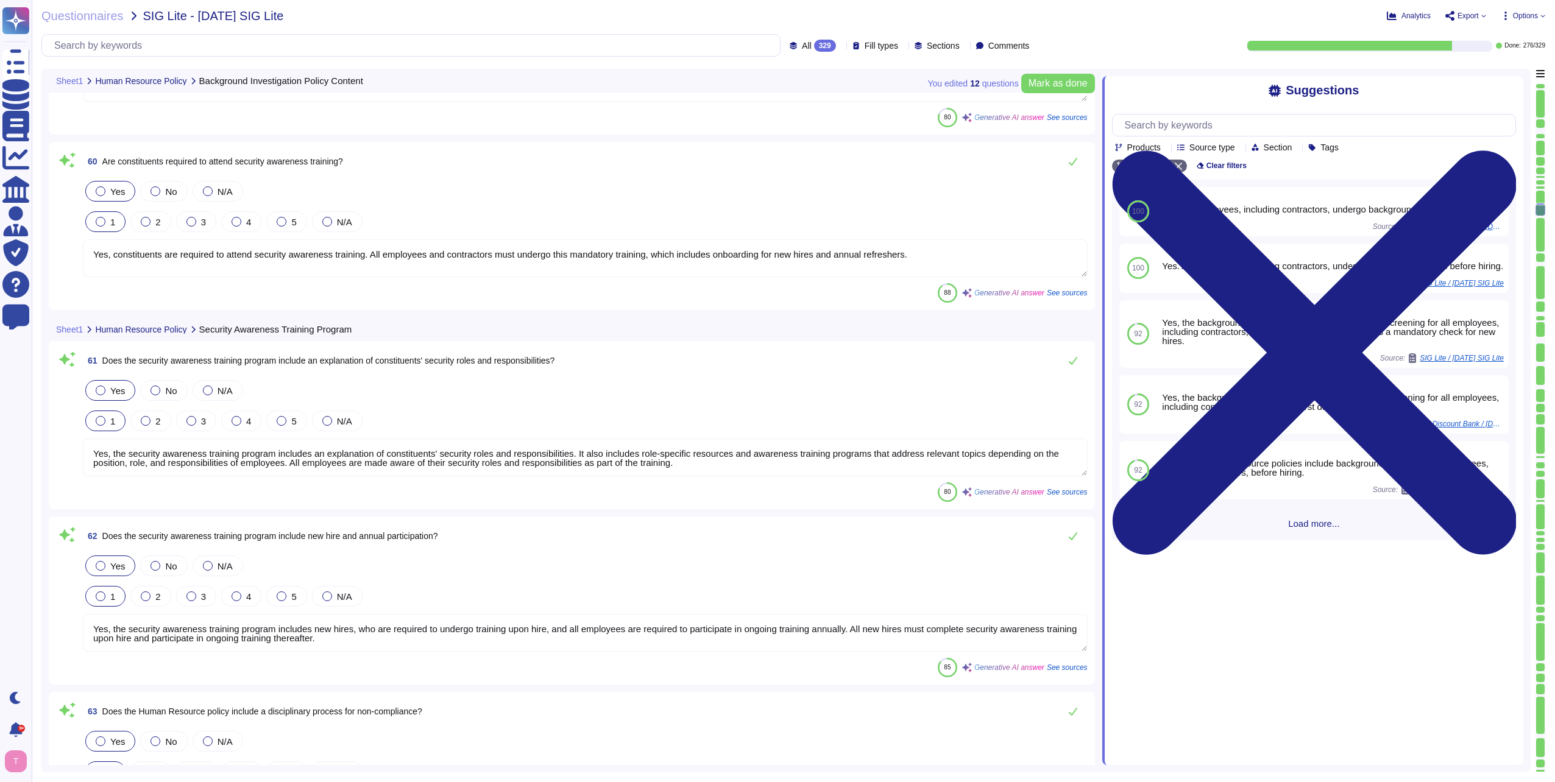
type textarea "Yes, electronic access to systems containing scoped data is removed within 24 h…"
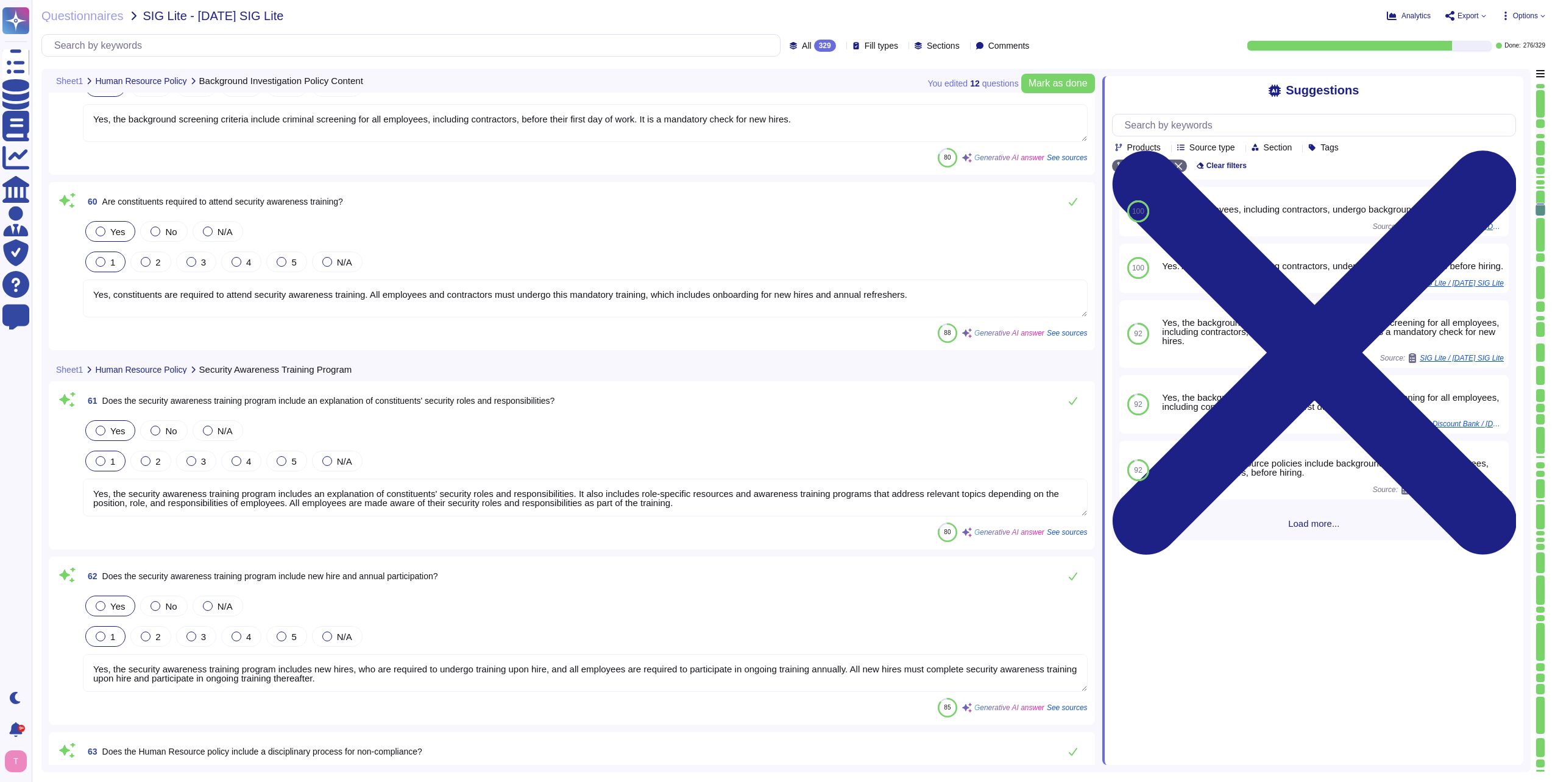
click at [850, 296] on textarea "Yes, constituents are required to attend security awareness training. All emplo…" at bounding box center [585, 299] width 1005 height 38
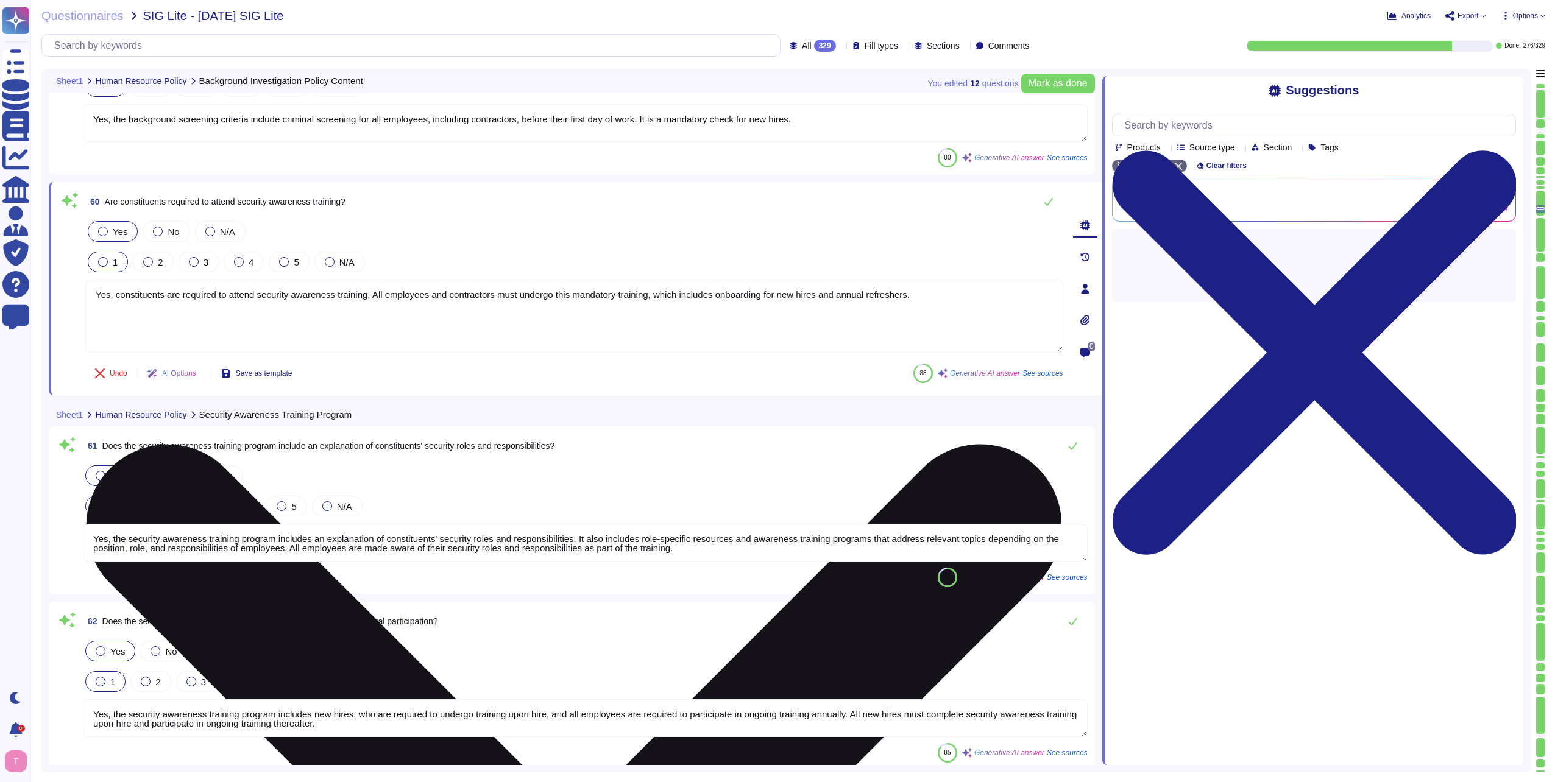
click at [850, 296] on textarea "Yes, constituents are required to attend security awareness training. All emplo…" at bounding box center [574, 316] width 978 height 73
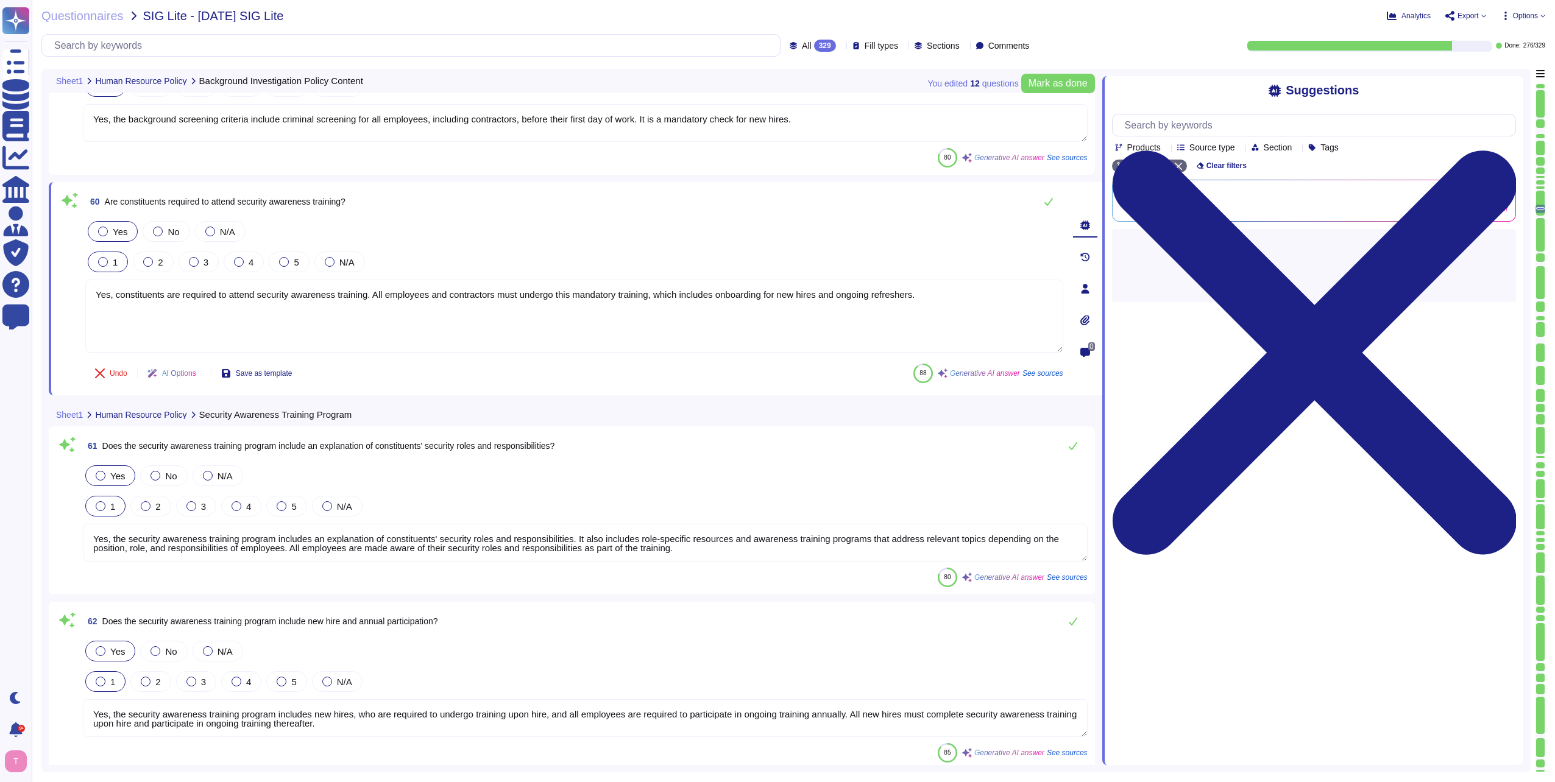
type textarea "Yes, constituents are required to attend security awareness training. All emplo…"
click at [364, 546] on textarea "Yes, the security awareness training program includes an explanation of constit…" at bounding box center [585, 543] width 1005 height 38
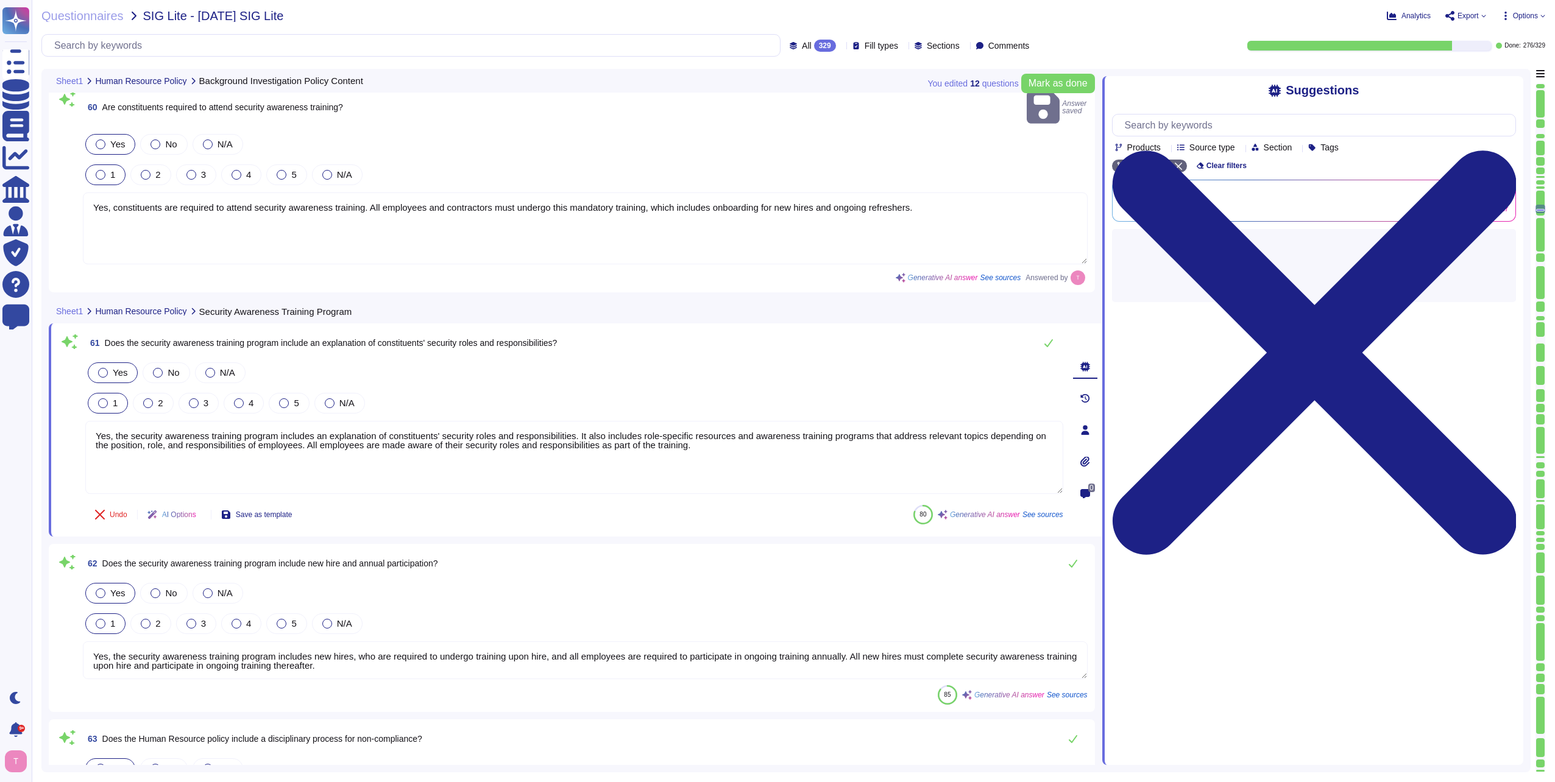
scroll to position [11549, 0]
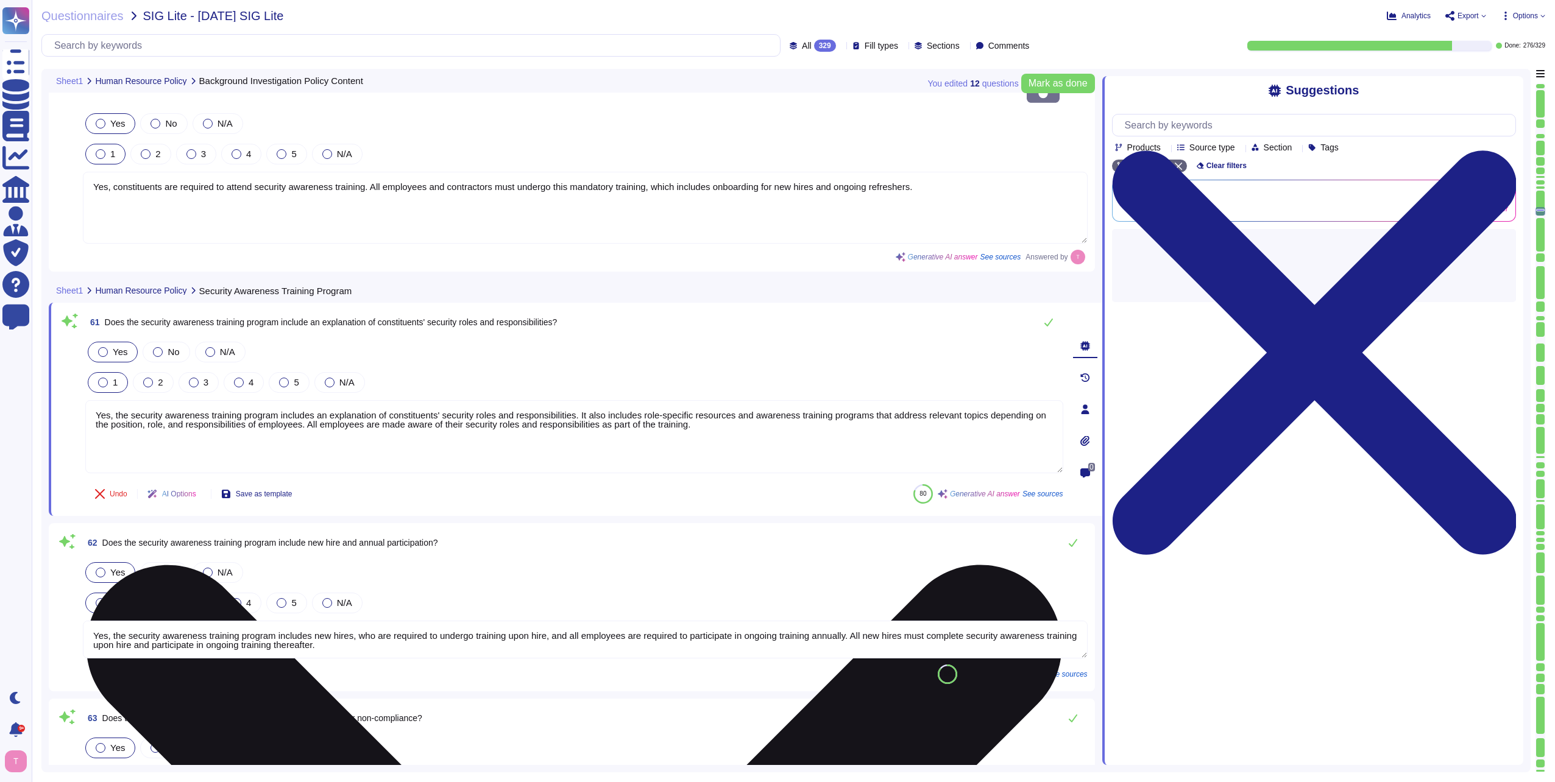
click at [717, 406] on textarea "Yes, the security awareness training program includes an explanation of constit…" at bounding box center [574, 436] width 978 height 73
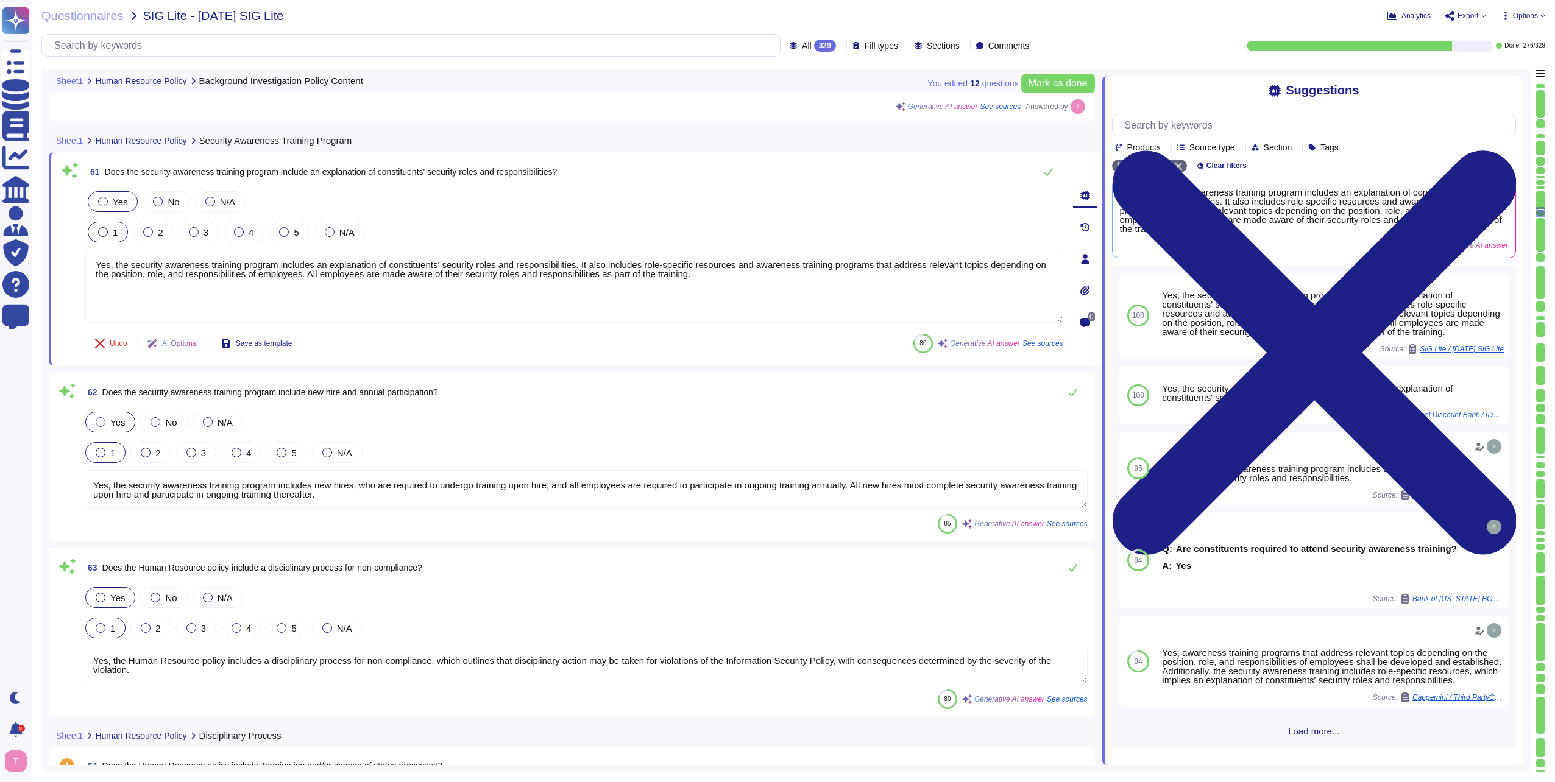
type textarea "Yes, electronic access to systems containing scoped data is removed within 24 h…"
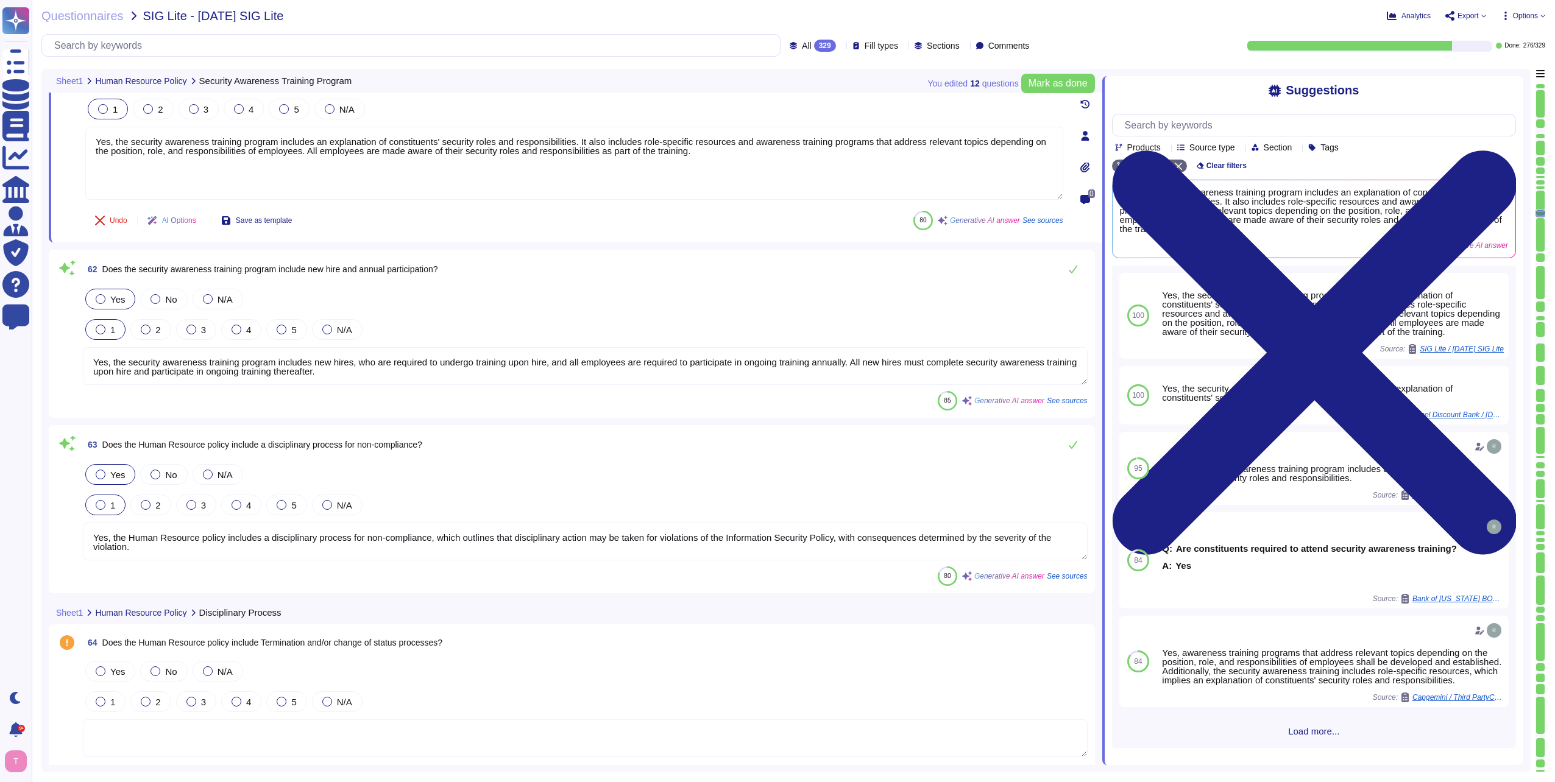
type textarea "Yes, there is a physical security program approved by management, communicated …"
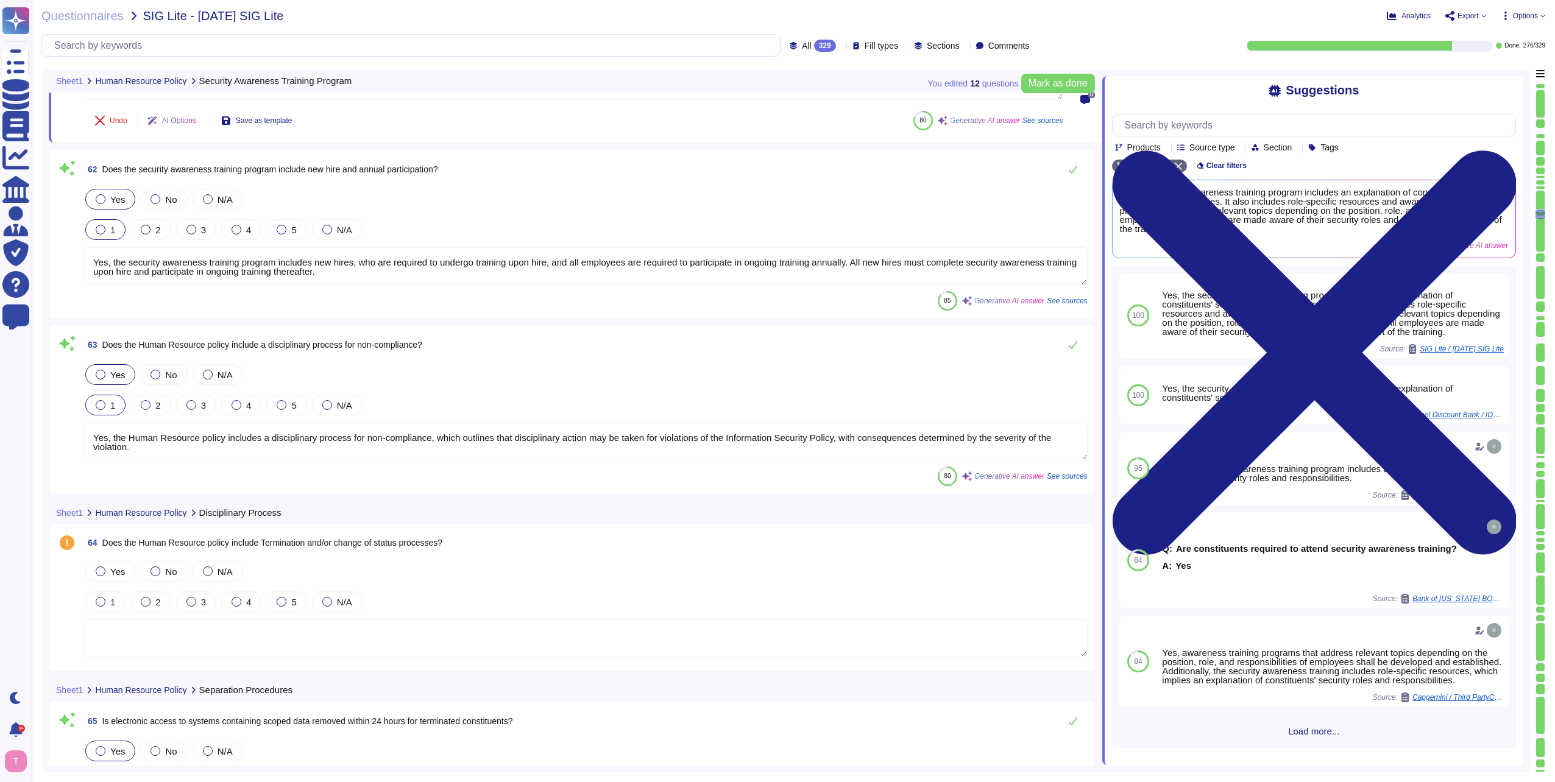
scroll to position [11915, 0]
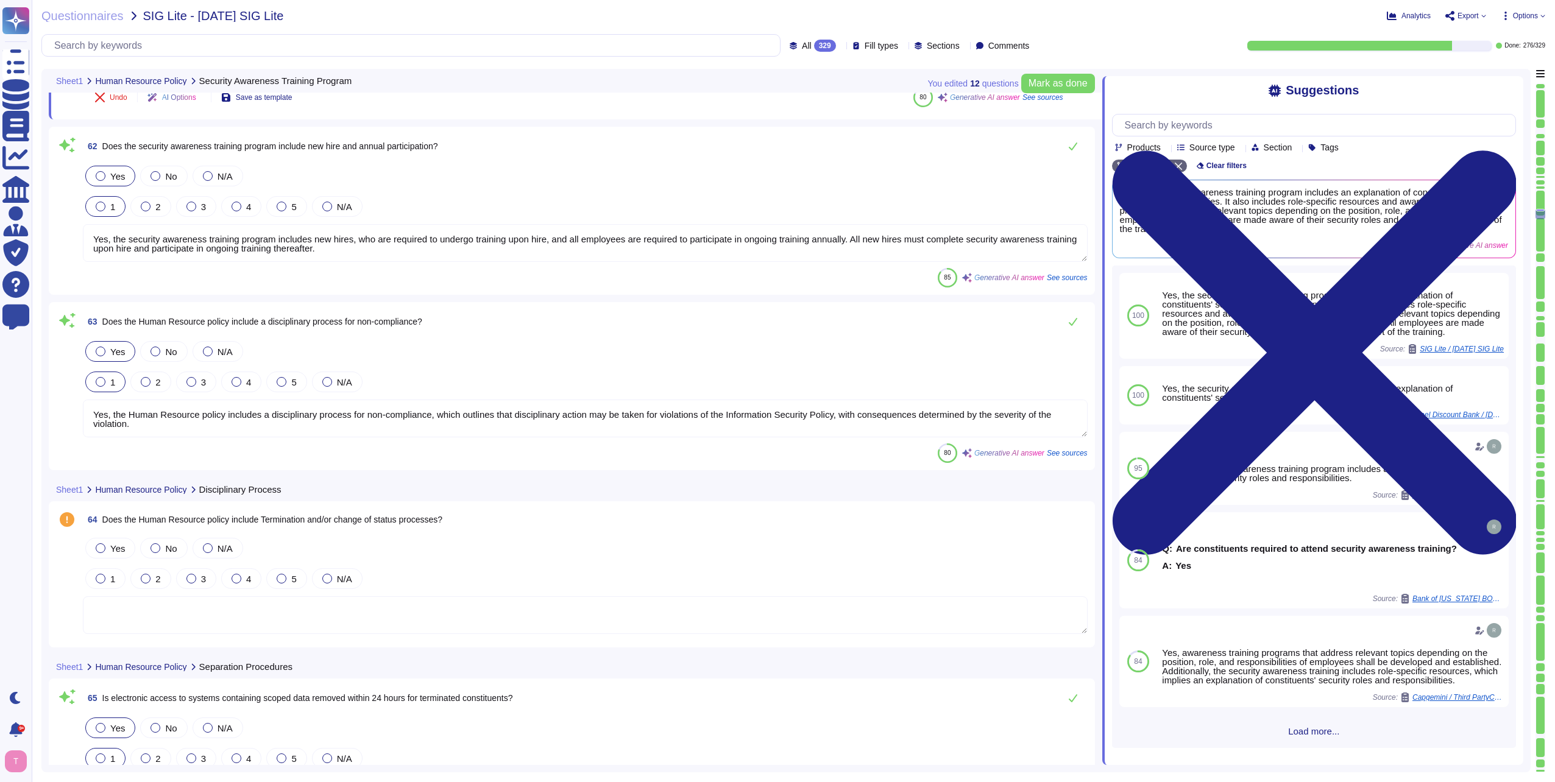
click at [813, 239] on textarea "Yes, the security awareness training program includes new hires, who are requir…" at bounding box center [585, 243] width 1005 height 38
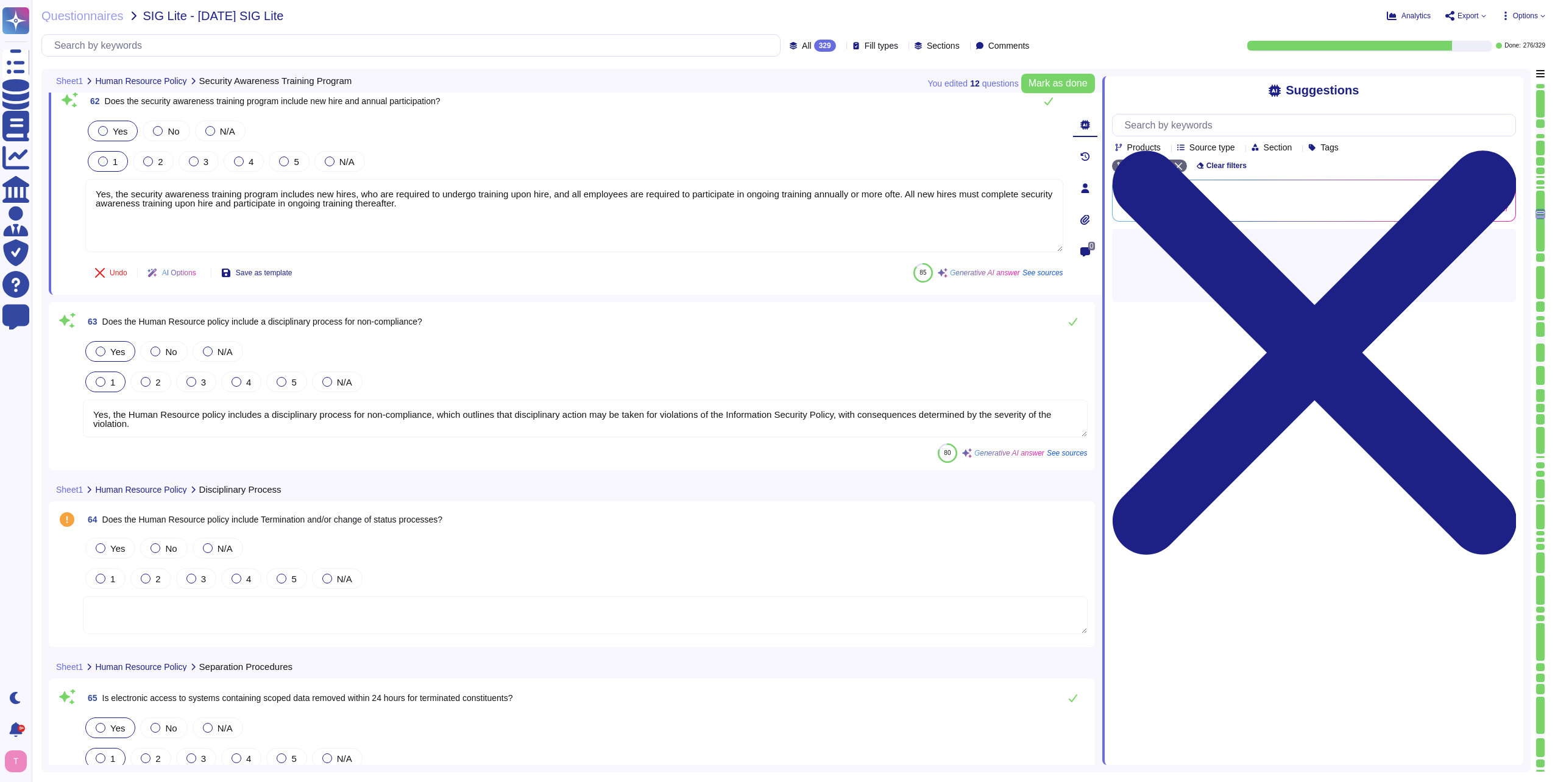
type textarea "Yes, the security awareness training program includes new hires, who are requir…"
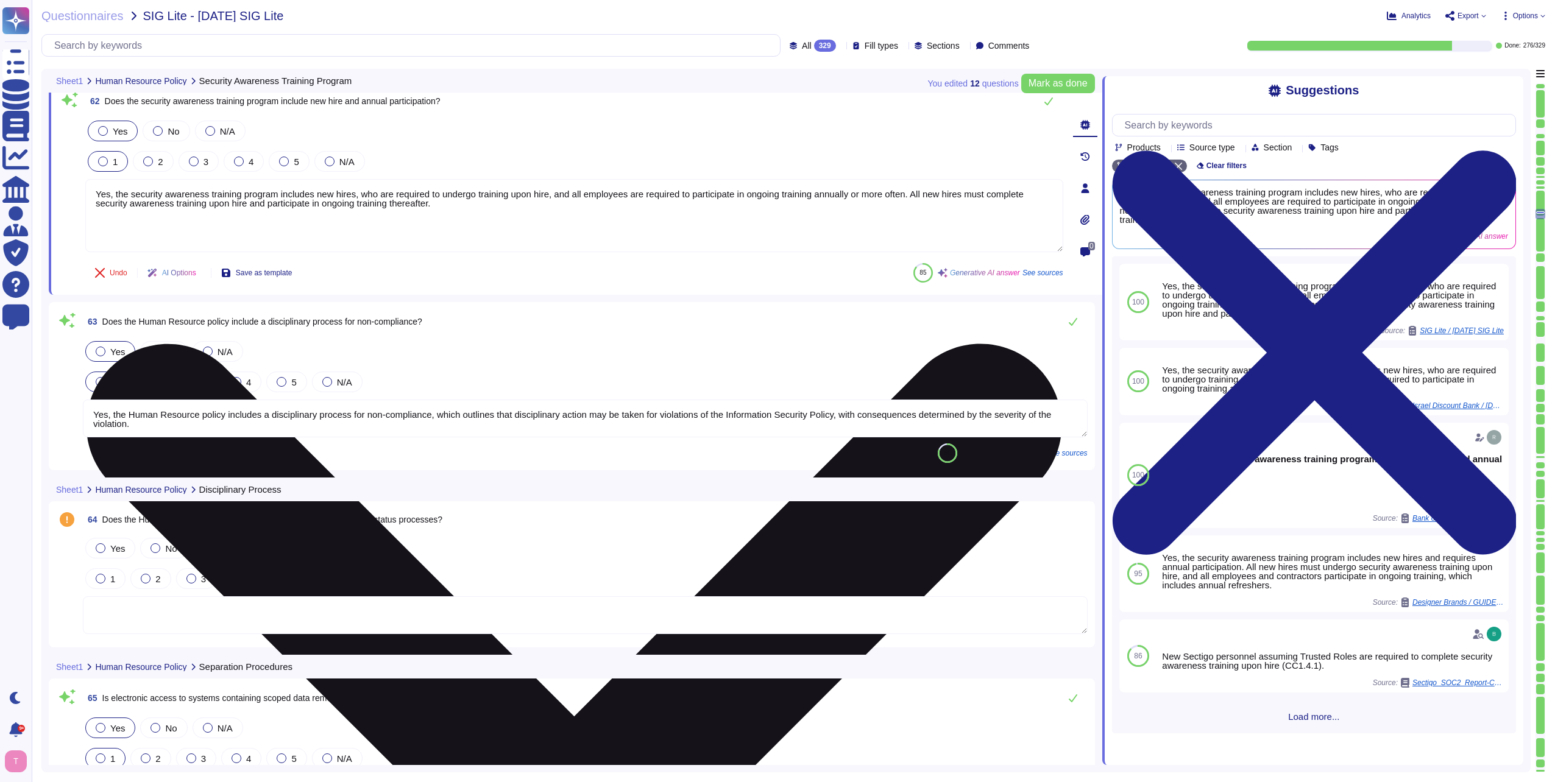
click at [649, 208] on textarea "Yes, the security awareness training program includes new hires, who are requir…" at bounding box center [574, 215] width 978 height 73
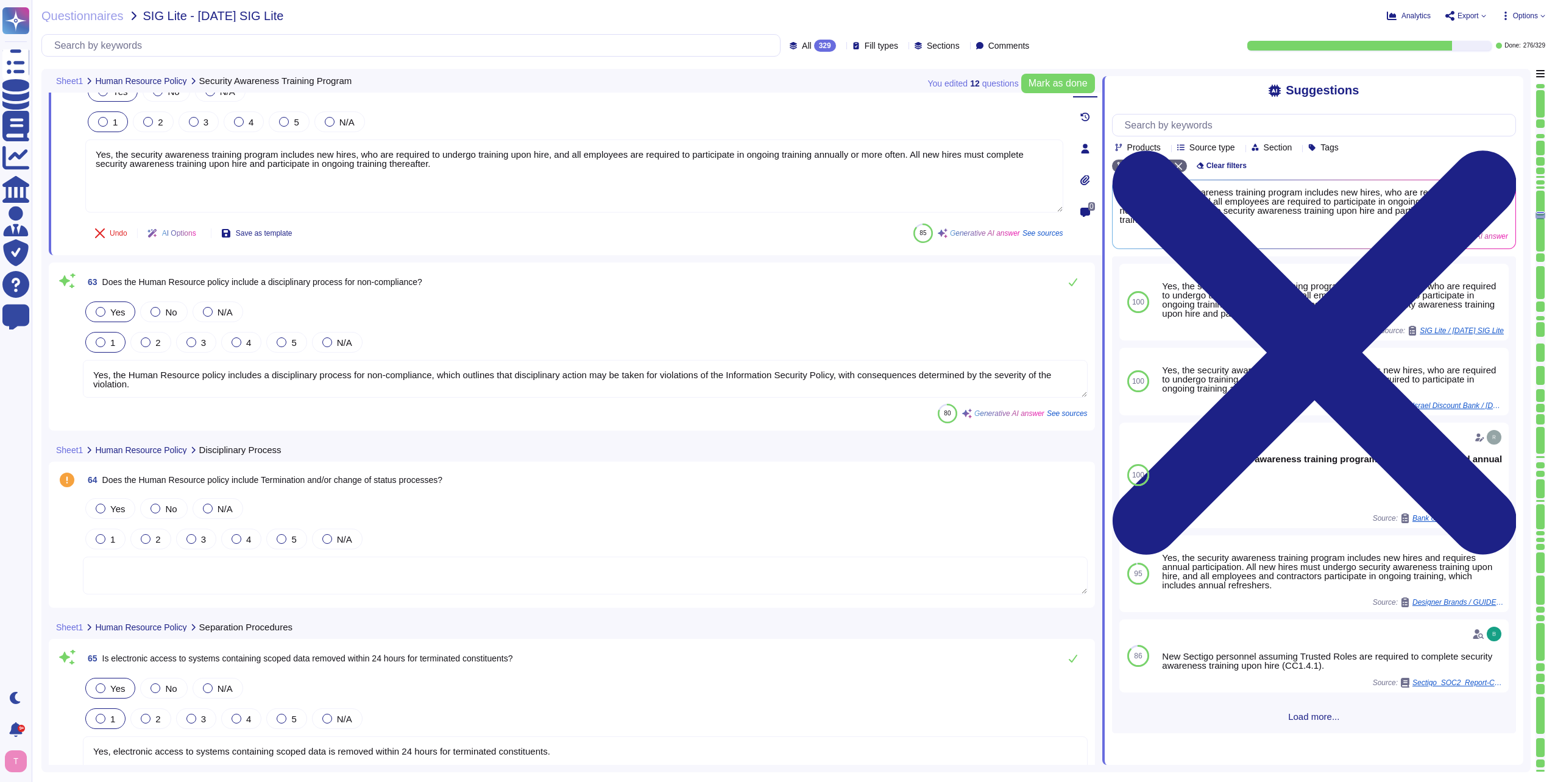
type textarea "Yes, there are physical security controls for all secured facilities, including…"
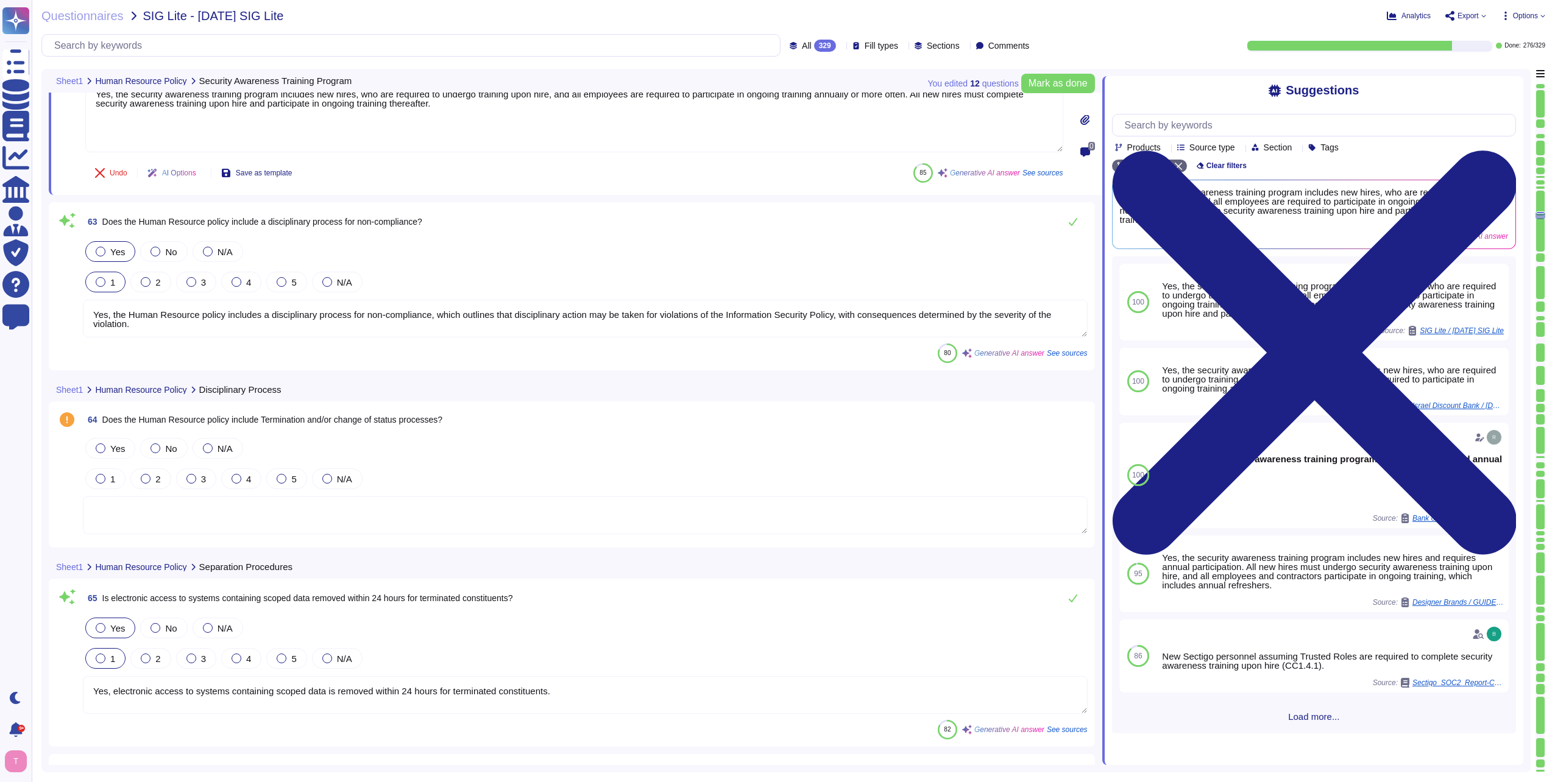
scroll to position [12037, 0]
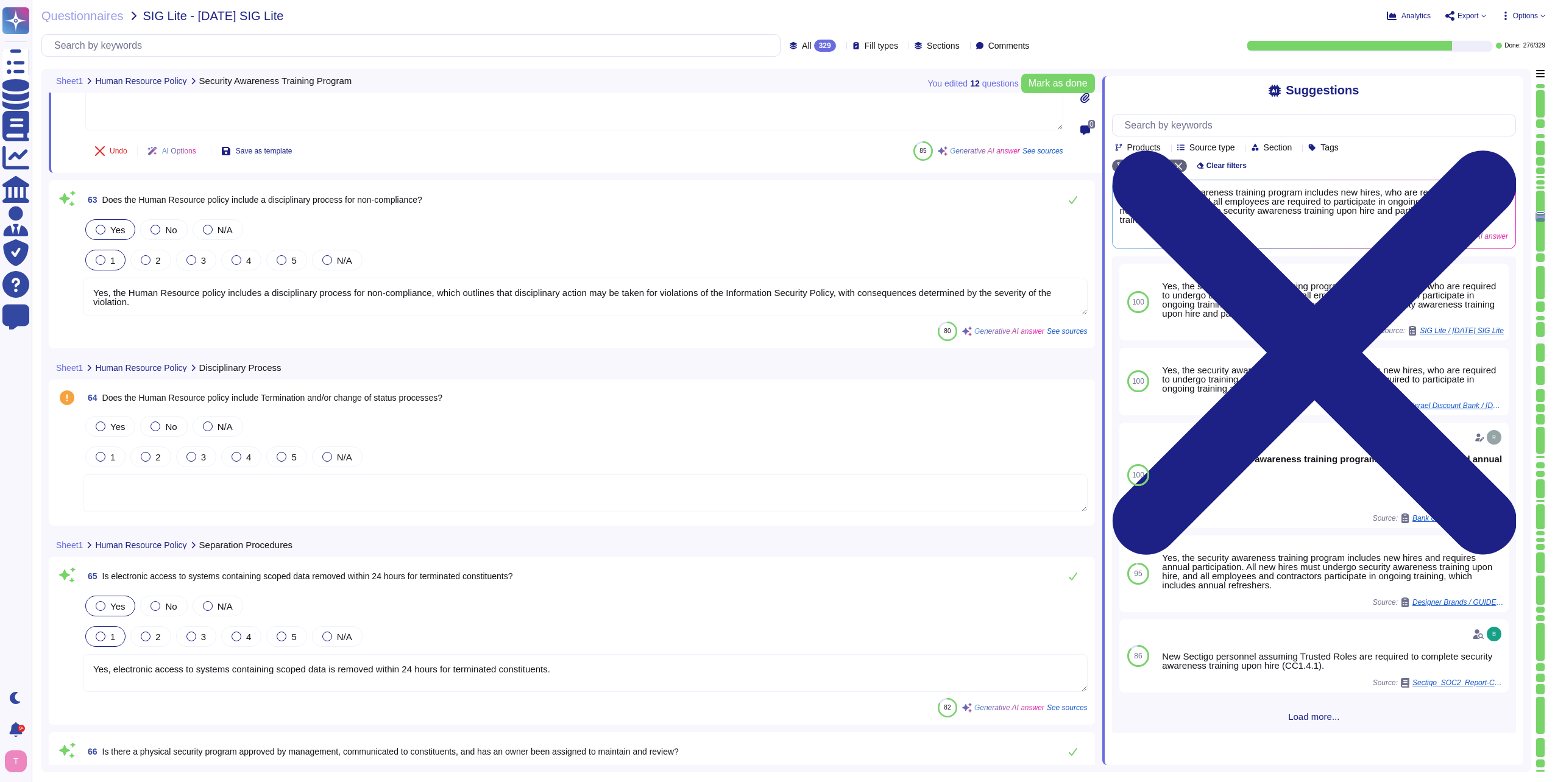
type textarea "Yes, the security awareness training program includes new hires, who are requir…"
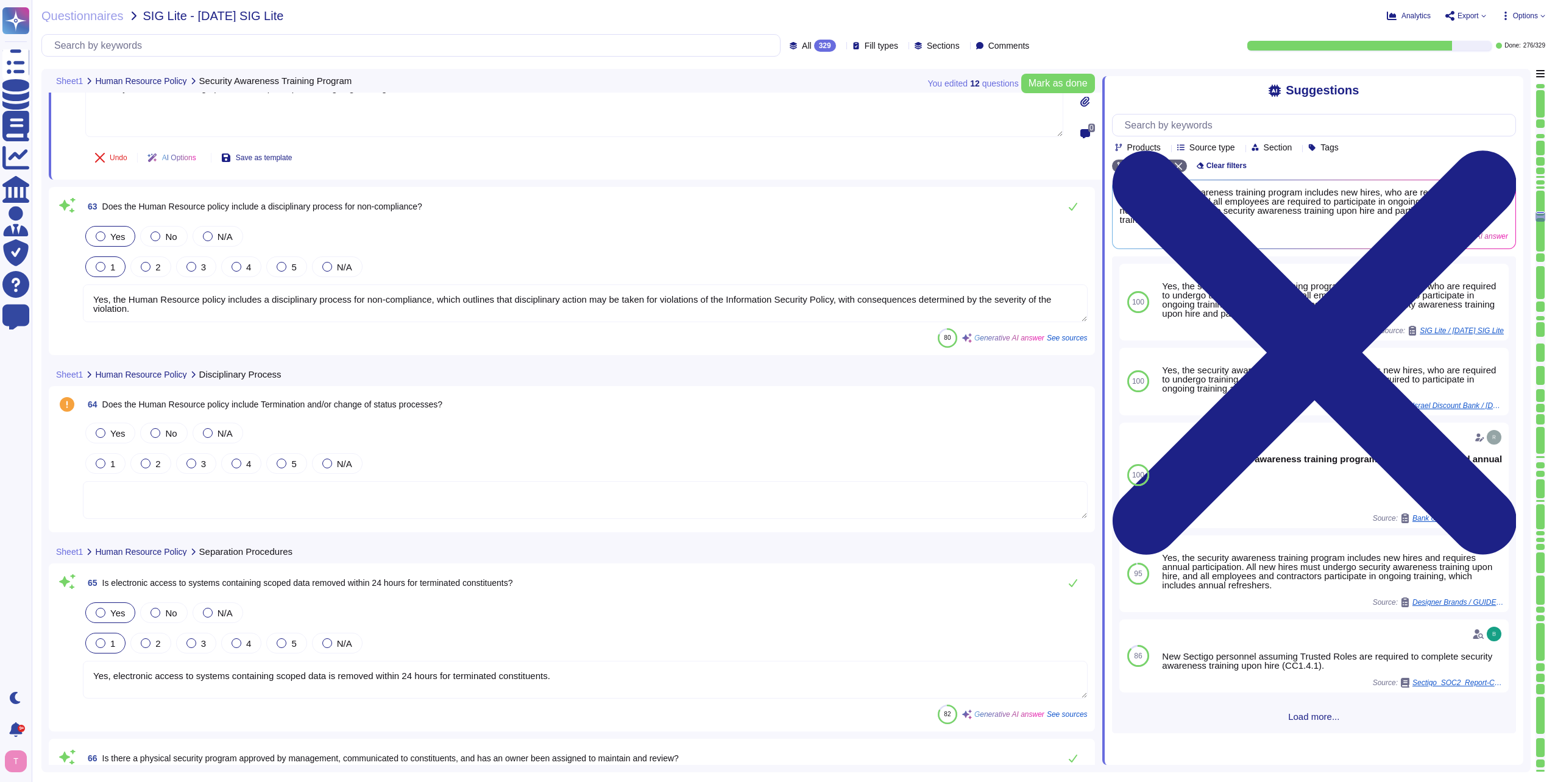
click at [369, 306] on textarea "Yes, the Human Resource policy includes a disciplinary process for non-complian…" at bounding box center [585, 303] width 1005 height 38
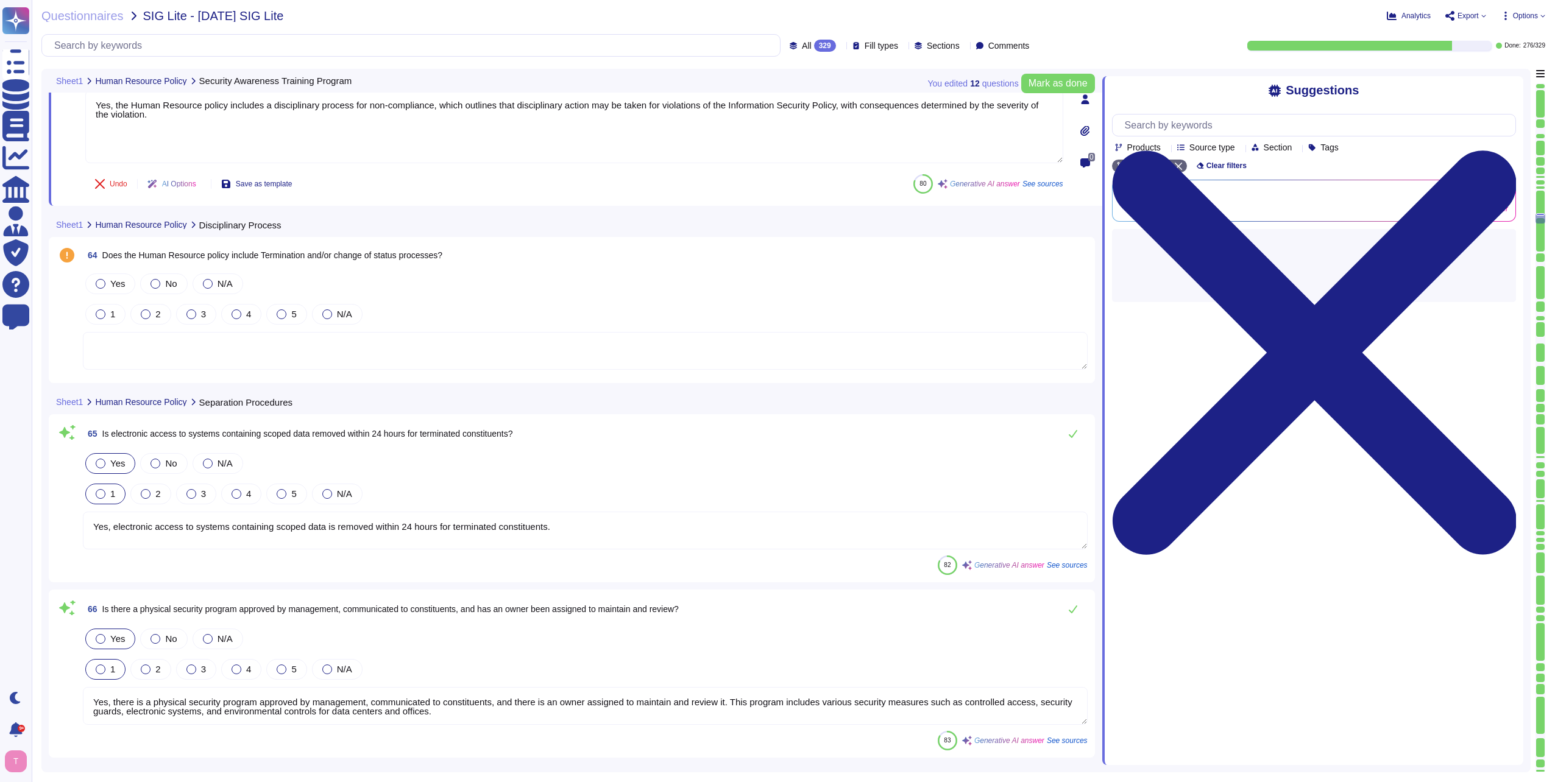
type textarea "Yes, the physical security controls include electronic controlled access system…"
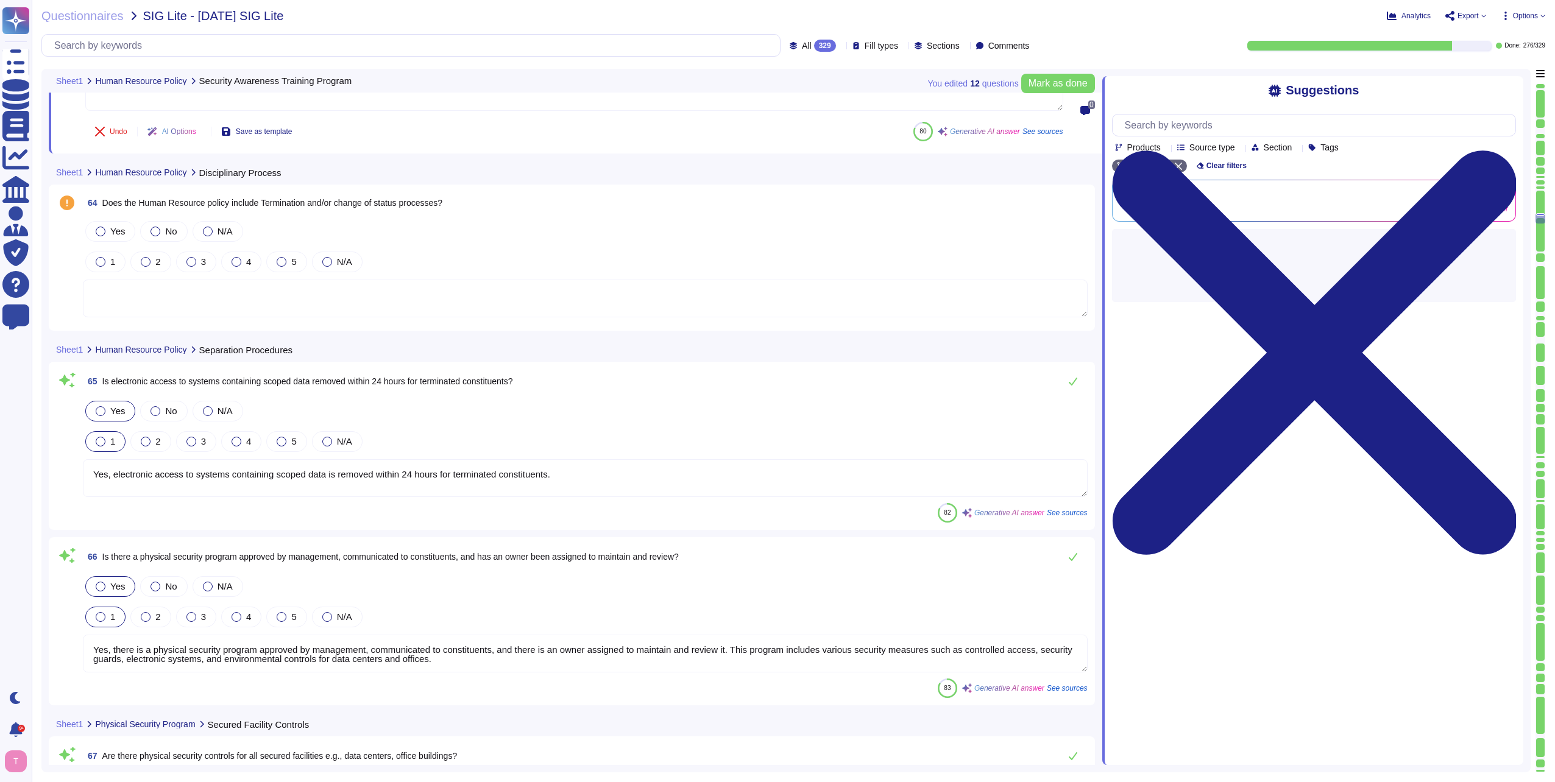
scroll to position [12280, 0]
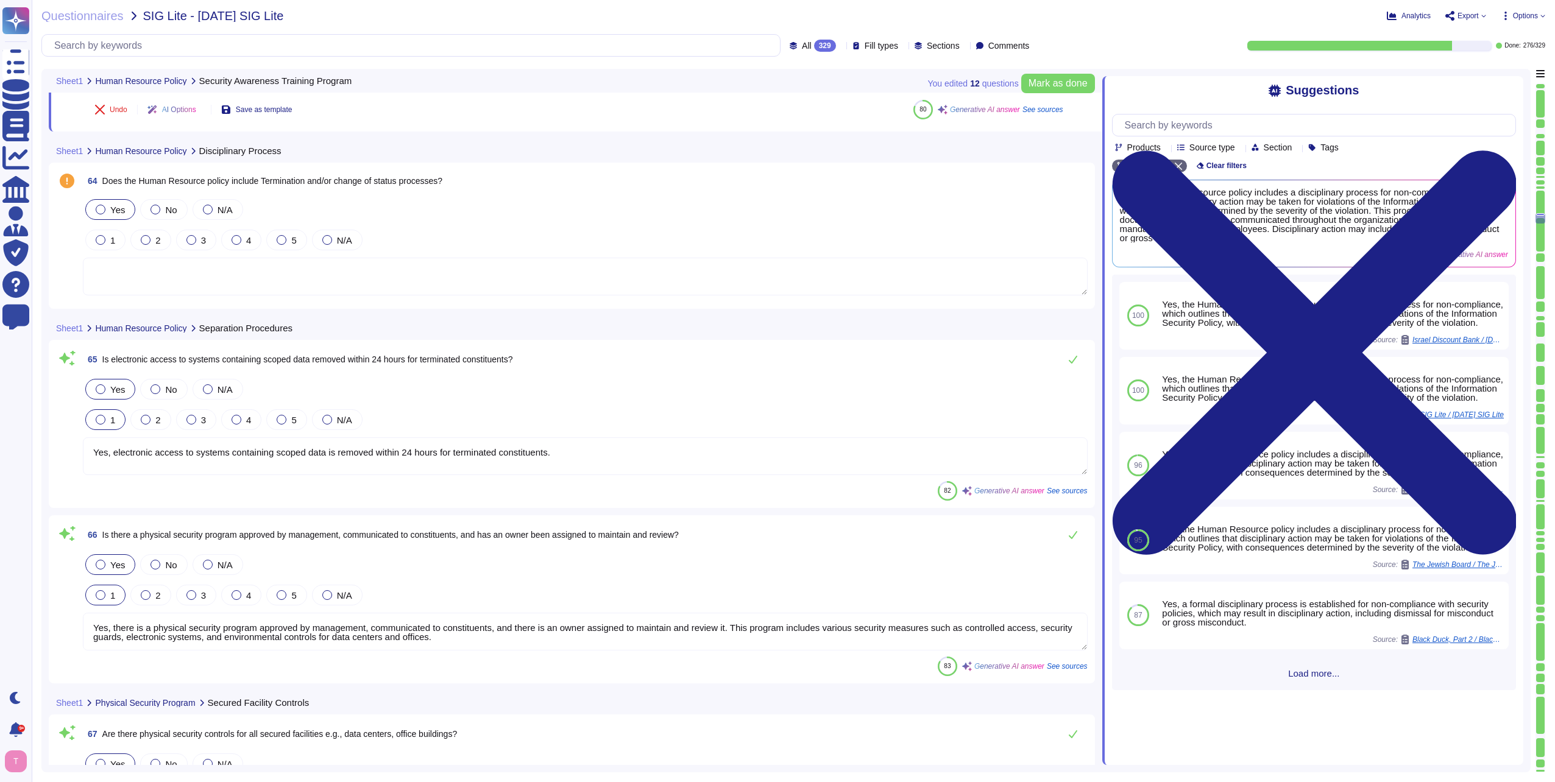
click at [97, 208] on div at bounding box center [101, 210] width 10 height 10
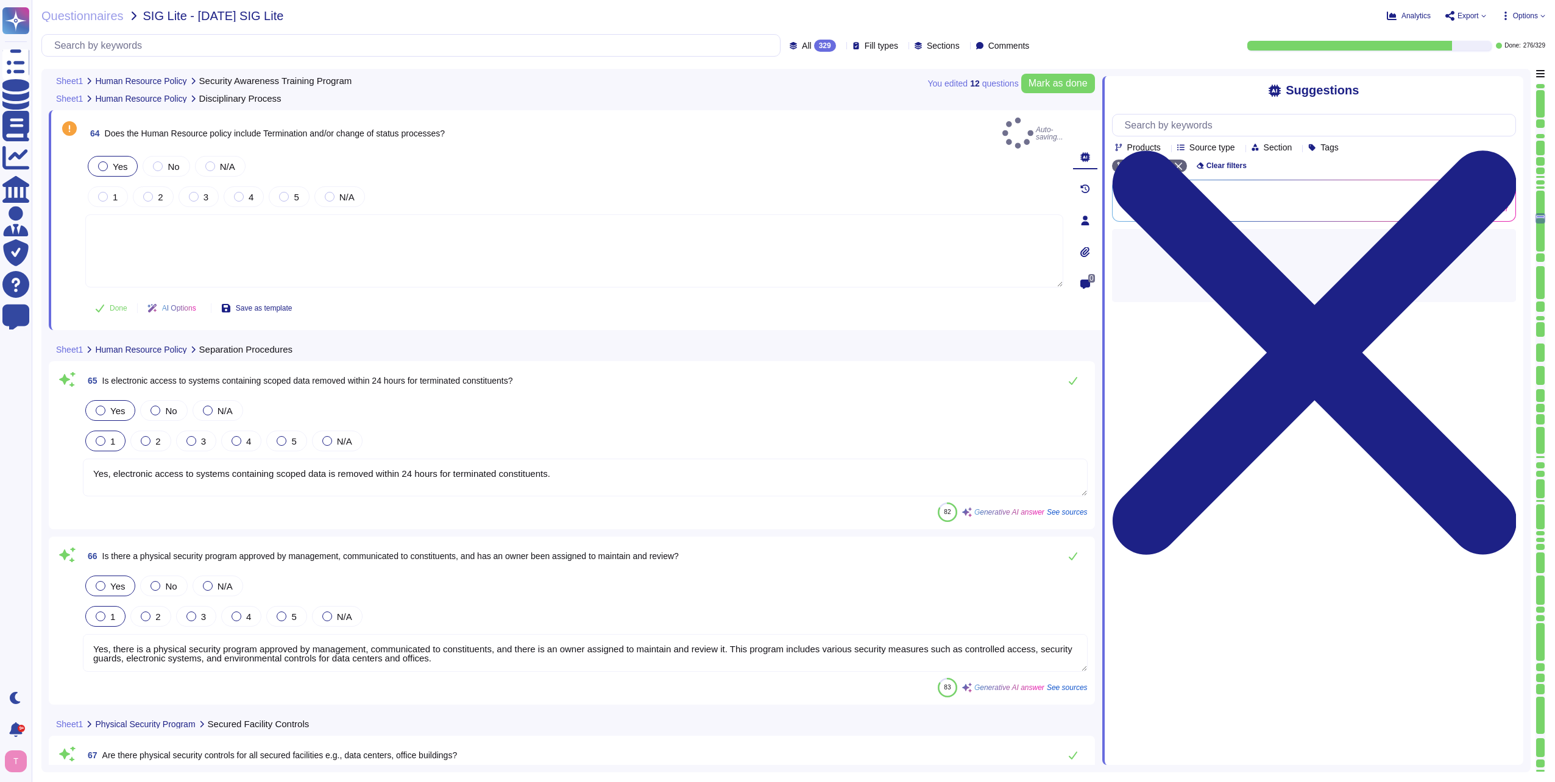
type textarea "Yes, the physical security controls include electronic controlled access system…"
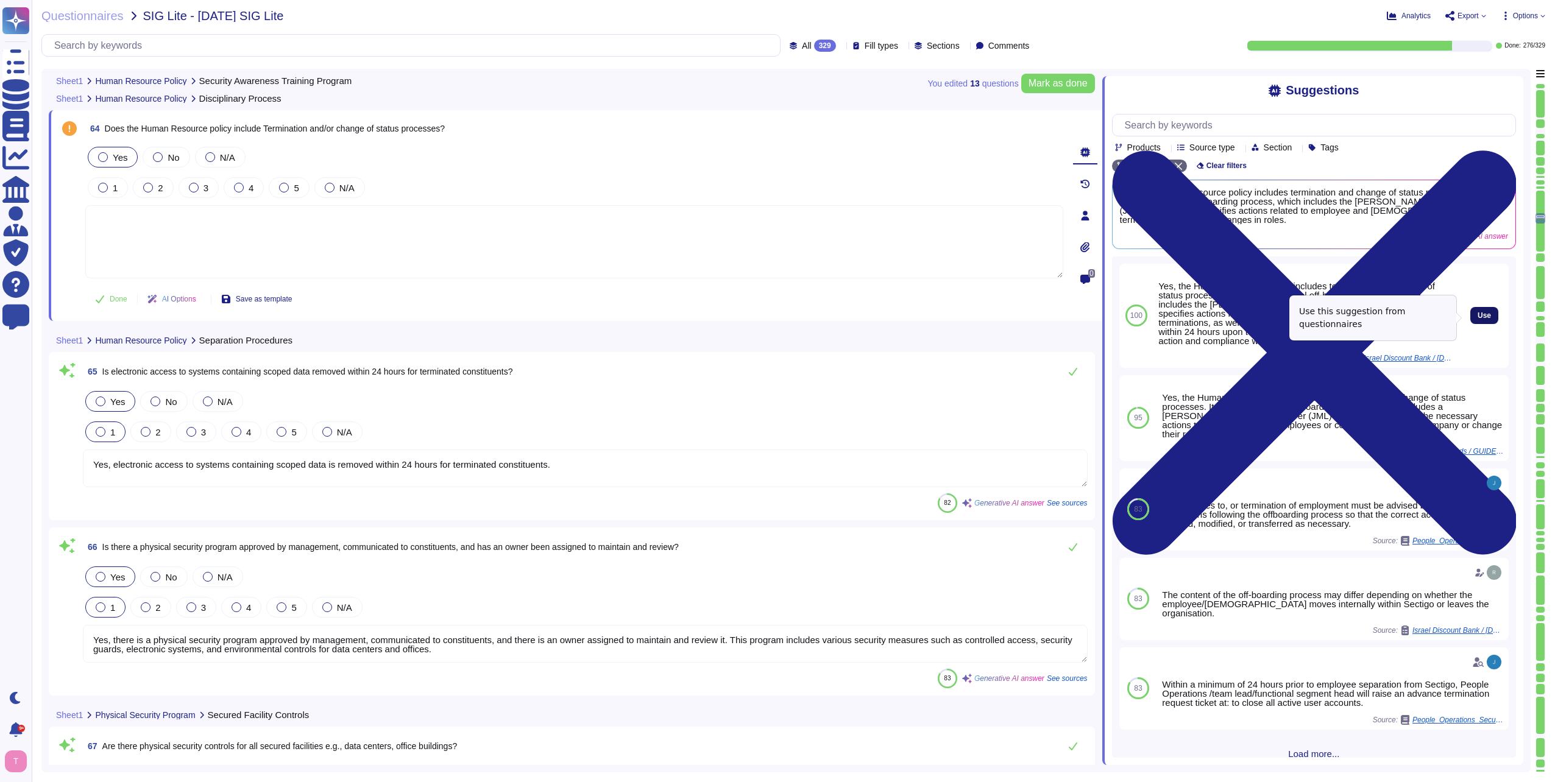
click at [1477, 319] on span "Use" at bounding box center [1483, 315] width 13 height 7
type textarea "Yes, the Human Resource policy includes termination and change of status proces…"
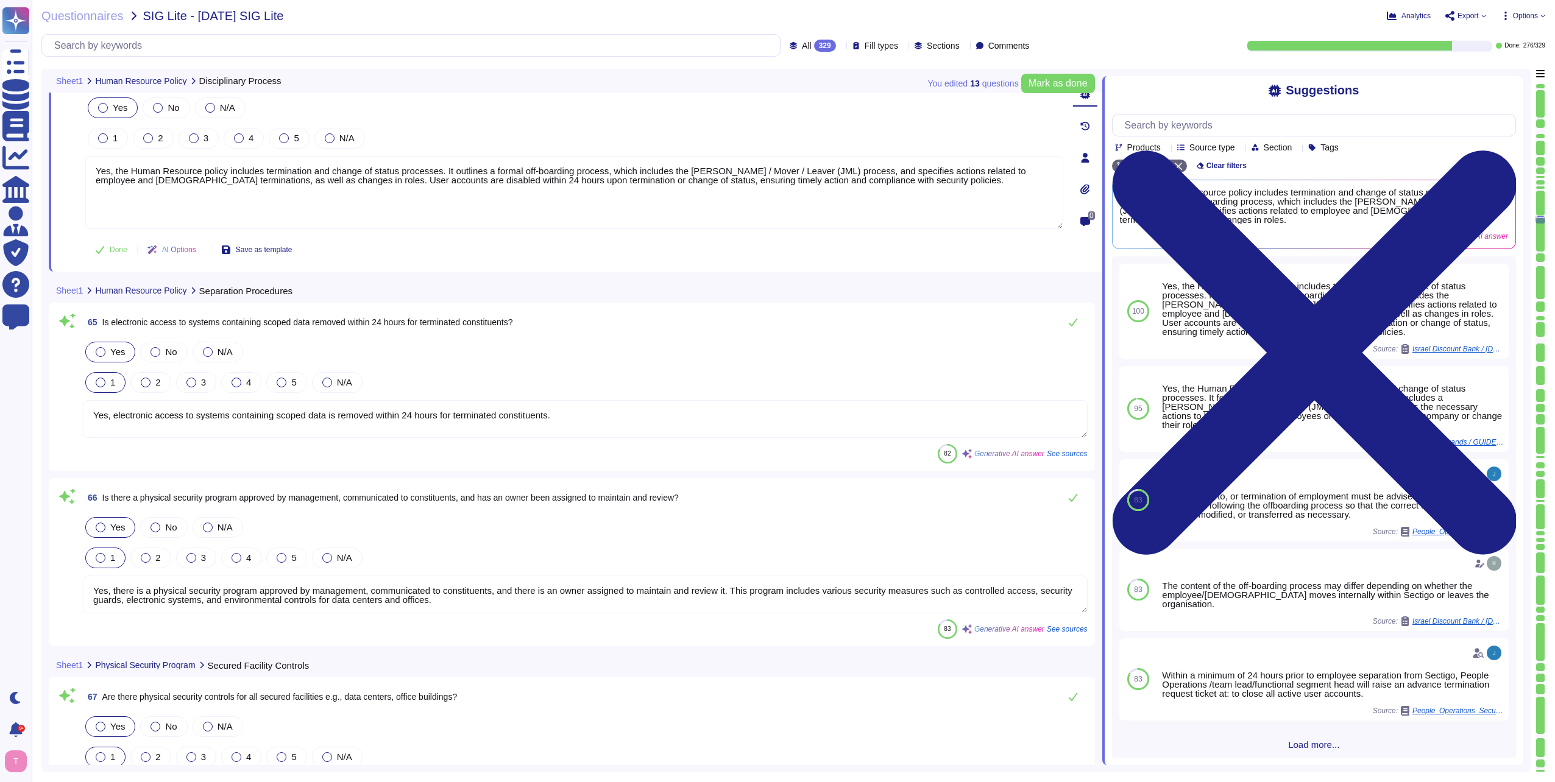
type textarea "Yes, the physical security controls include entry and exit doors that are secur…"
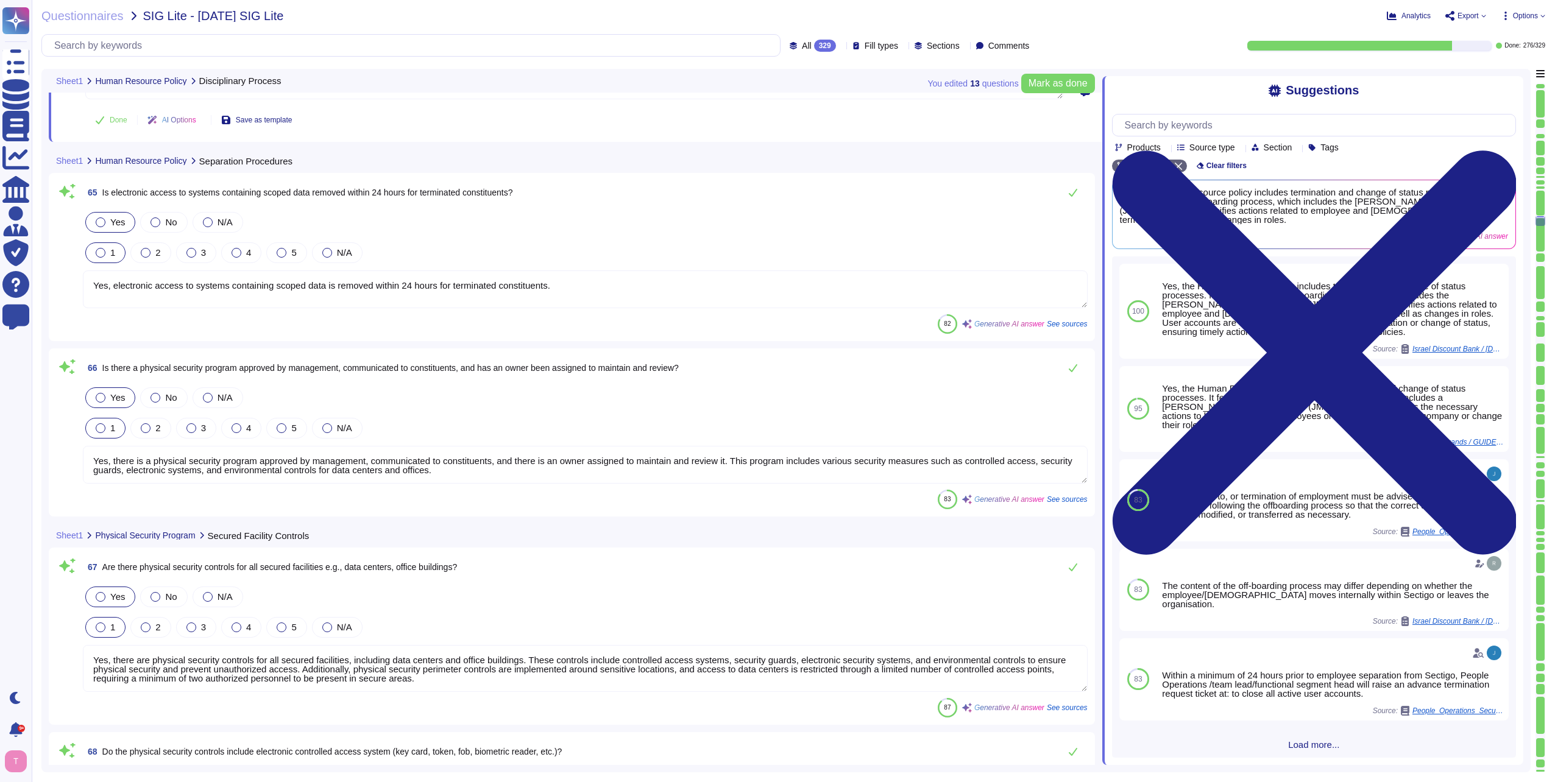
scroll to position [12463, 0]
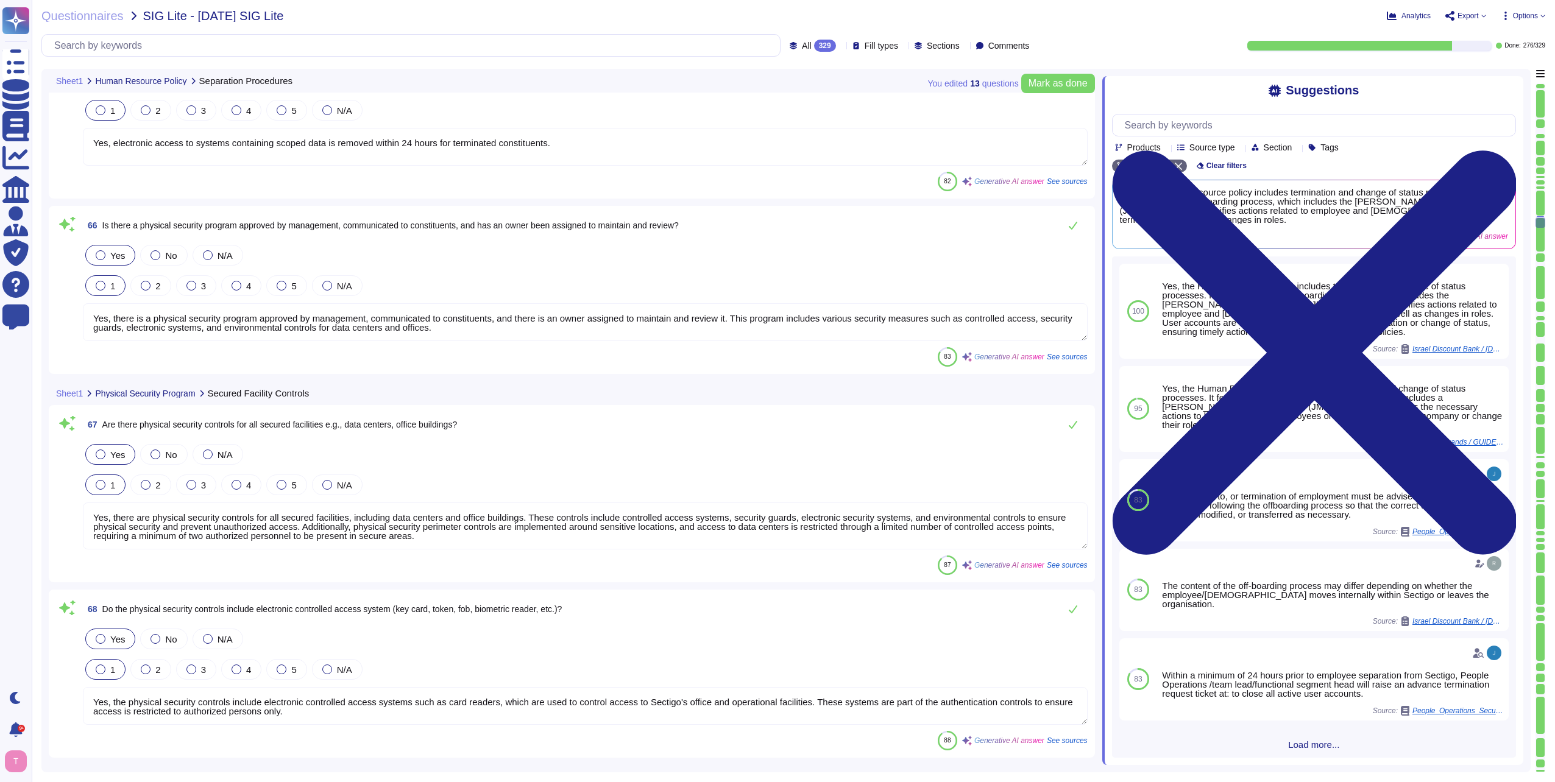
type textarea "Yes, there are physical access controls that include restricted access and logs…"
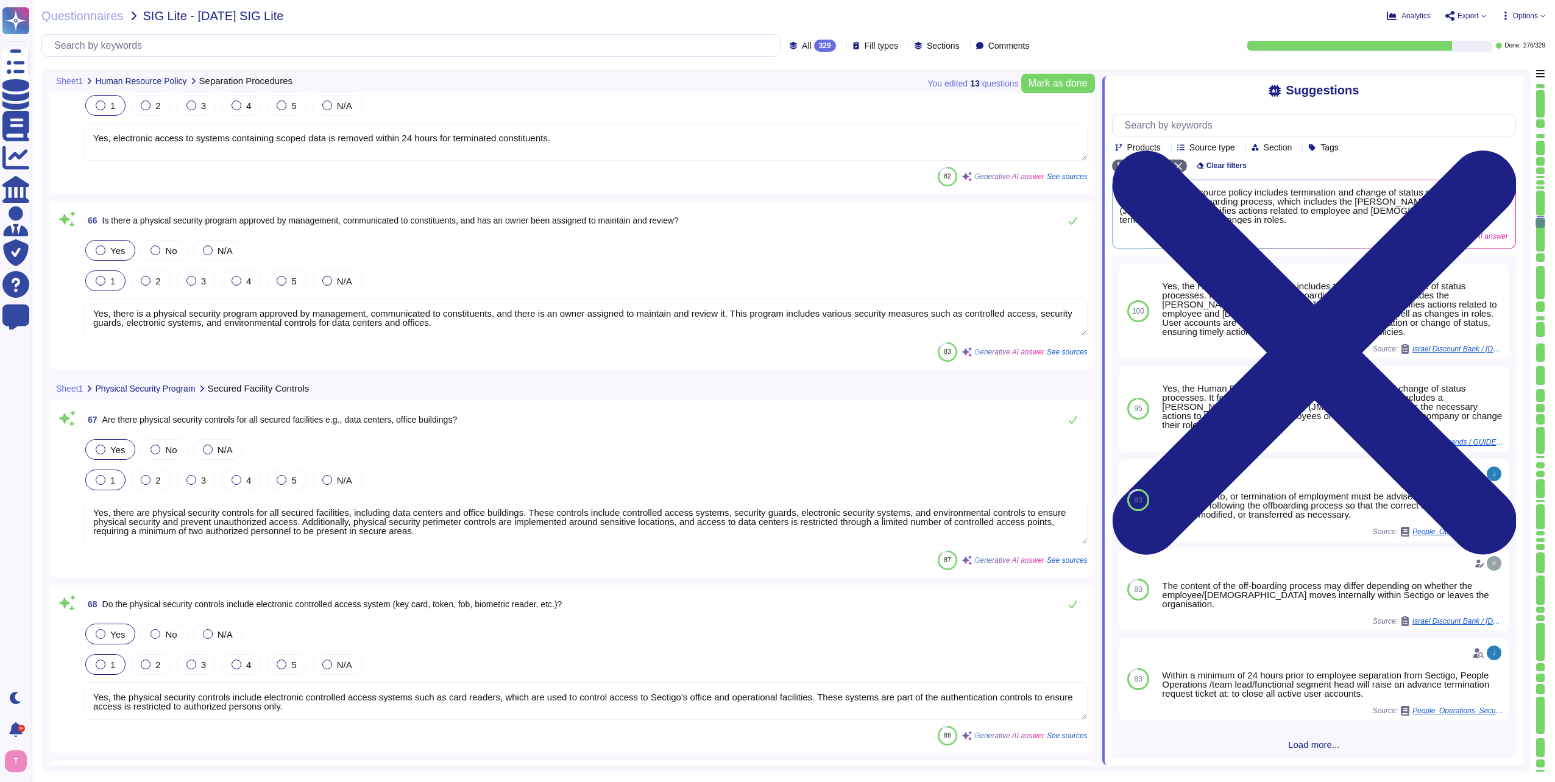
scroll to position [1, 0]
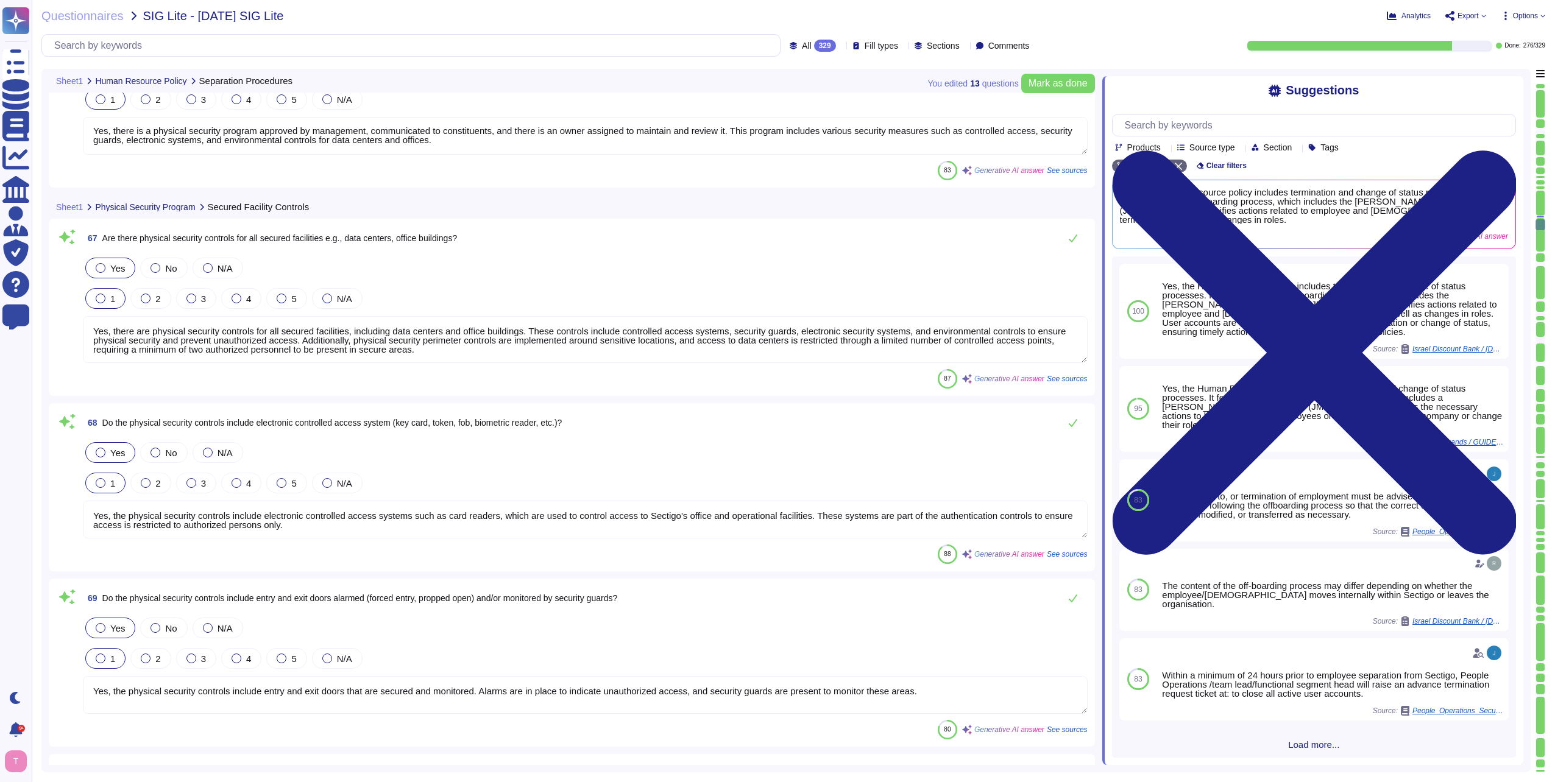
type textarea "Yes, physical access controls include the collection of access equipment such a…"
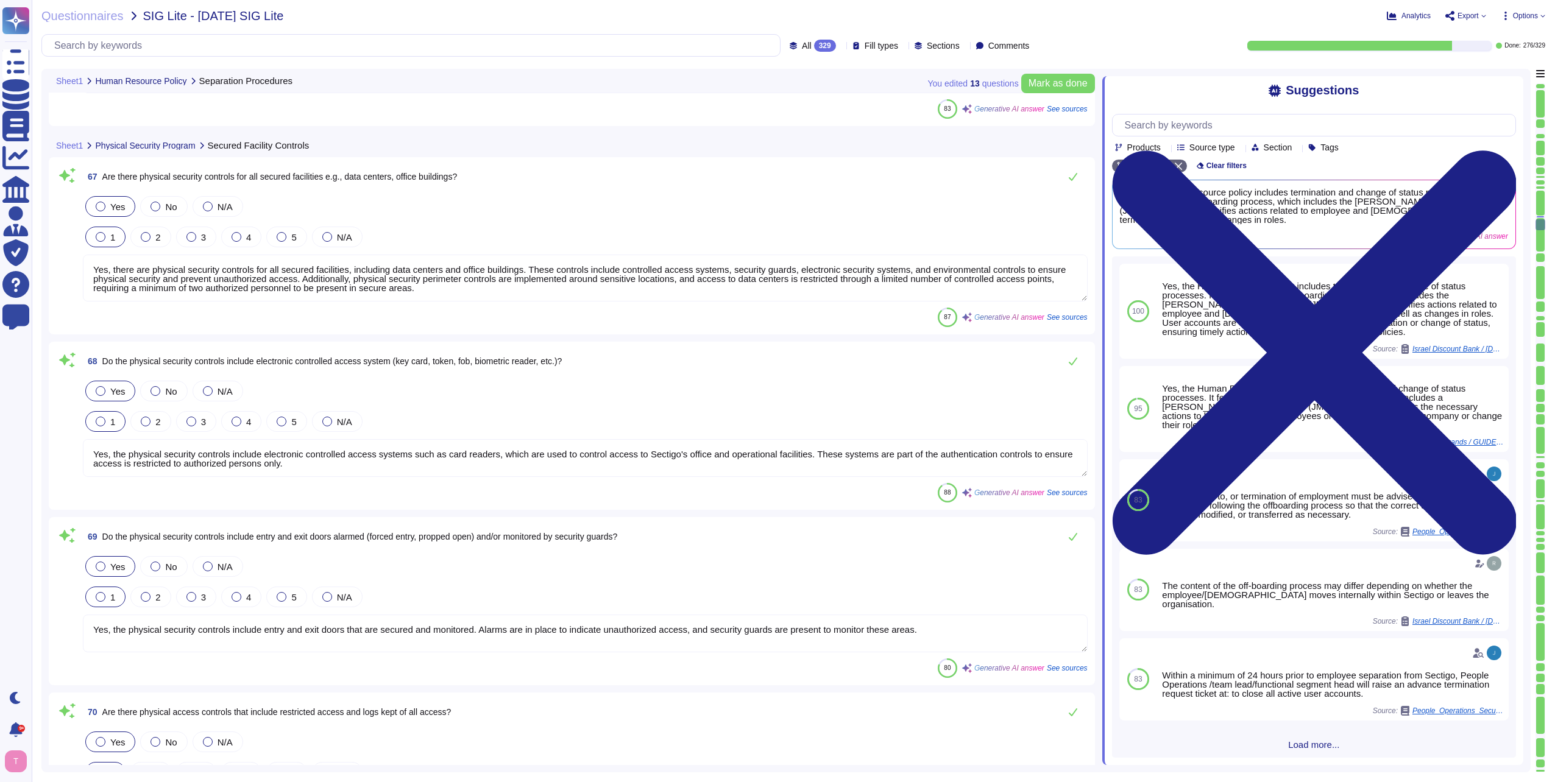
scroll to position [12829, 0]
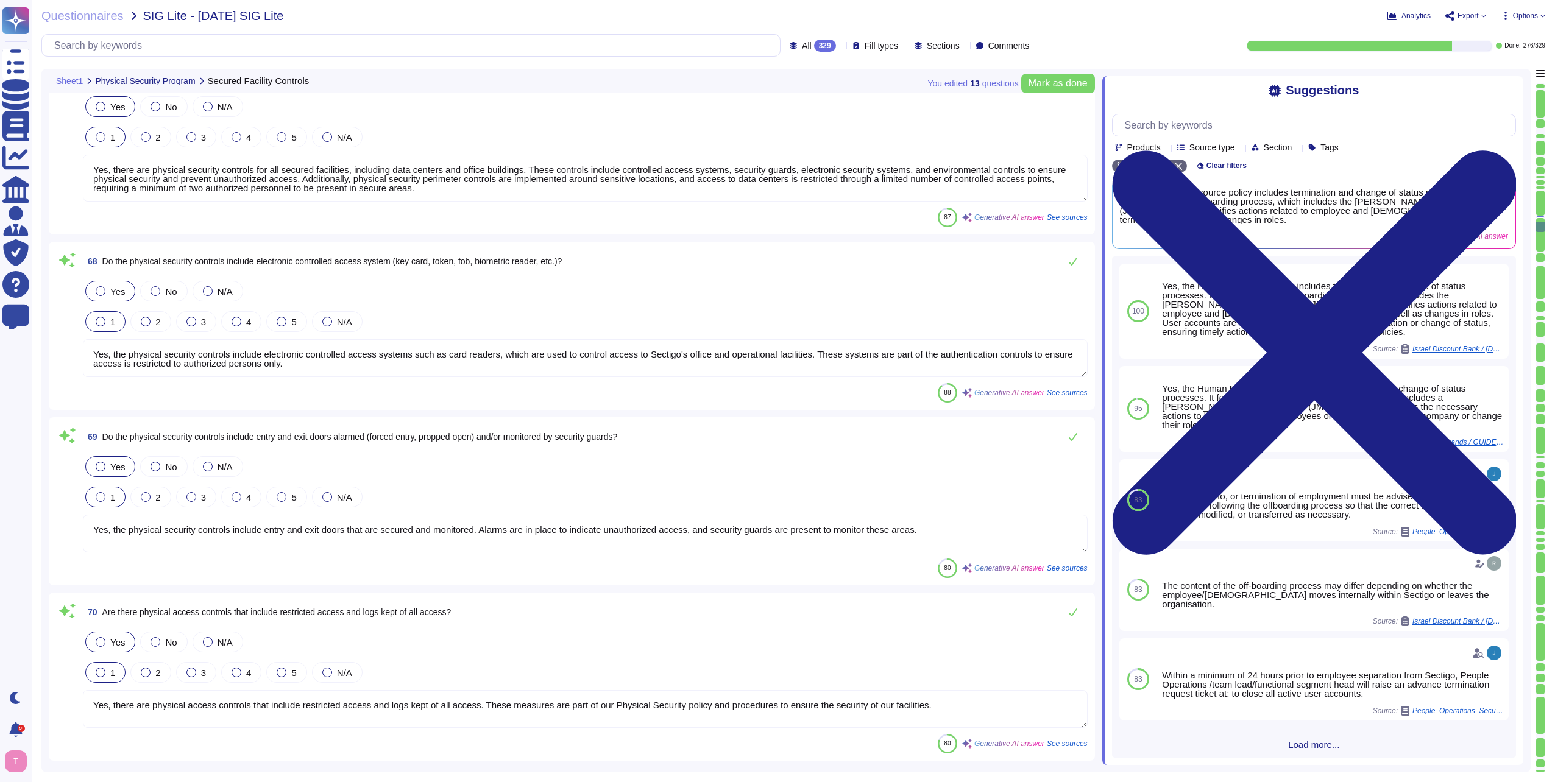
type textarea "Yes, physical access control procedures are documented within the Physical & En…"
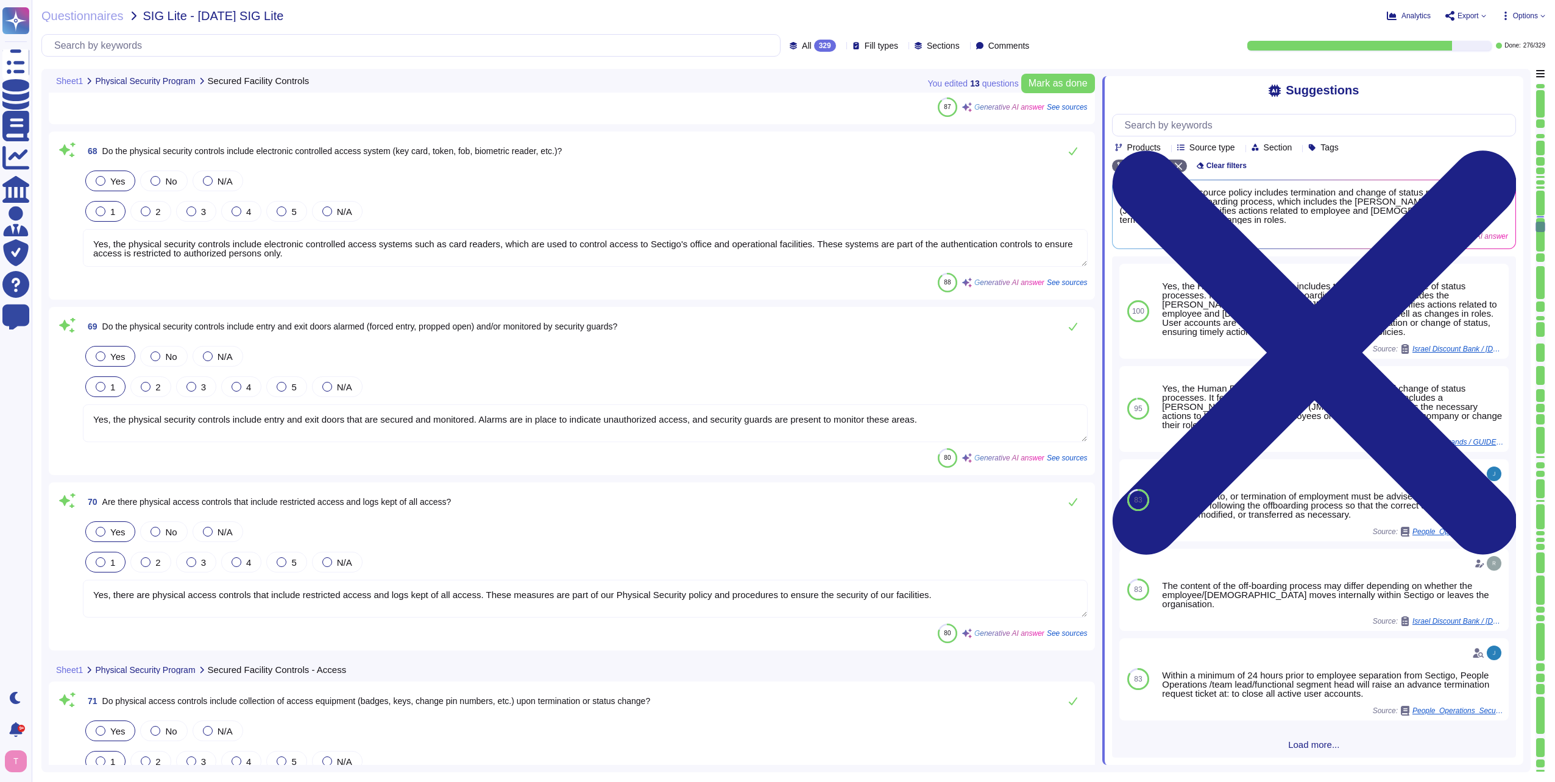
type textarea "Yes, physical access controls require reporting of lost or stolen access cards/…"
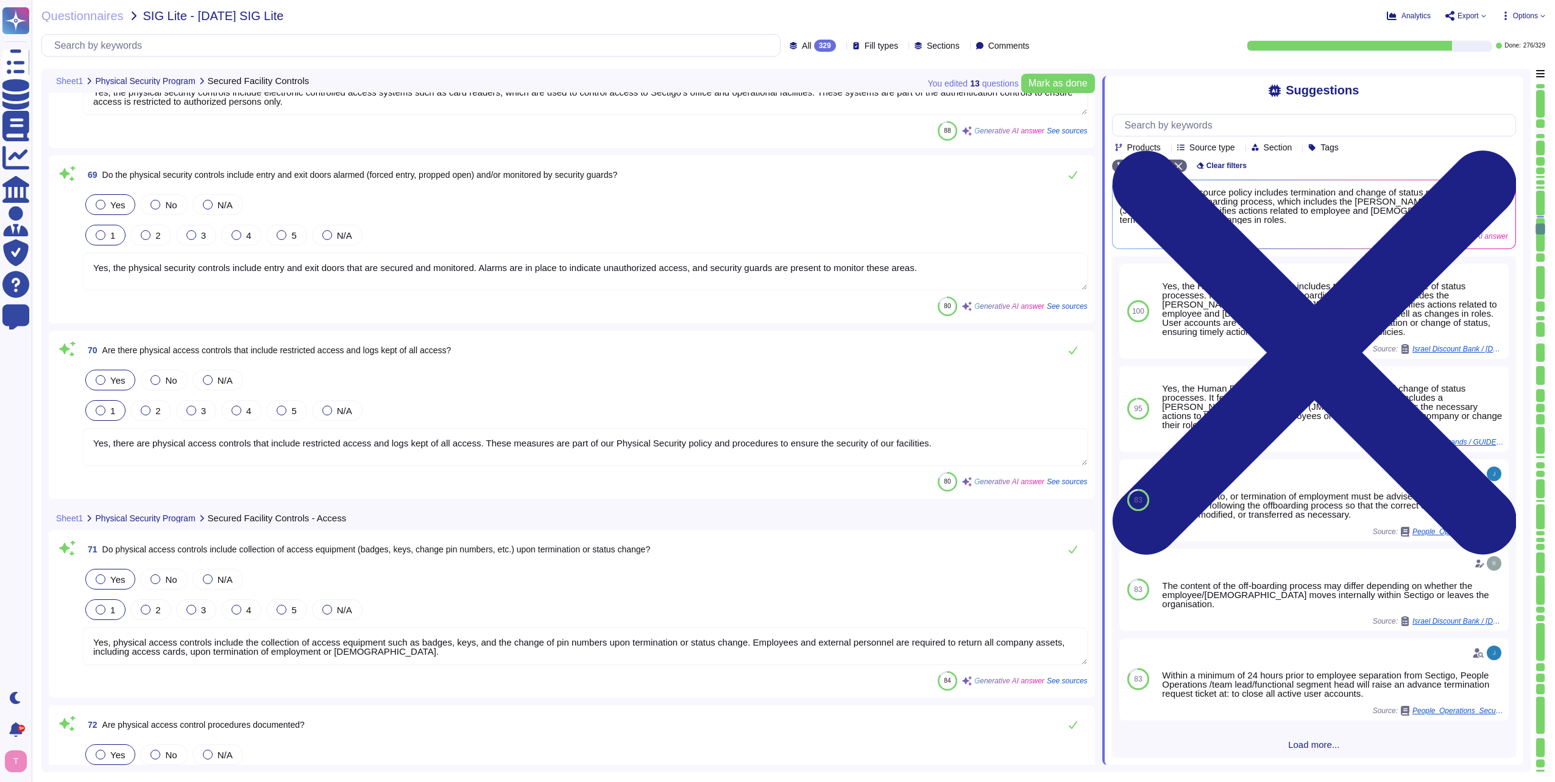
scroll to position [13194, 0]
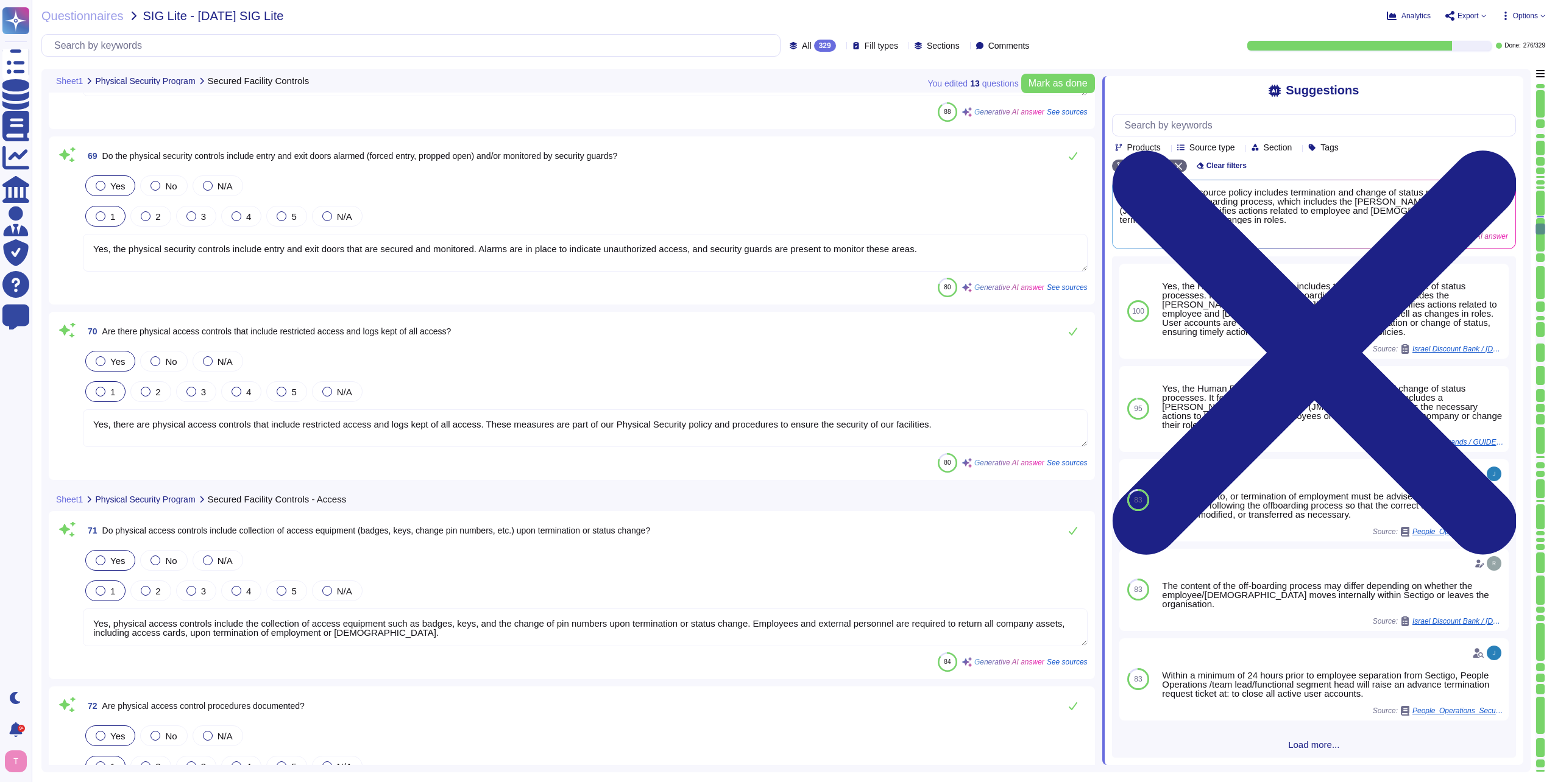
type textarea "Yes, there are environmental controls in secured facilities to protect computer…"
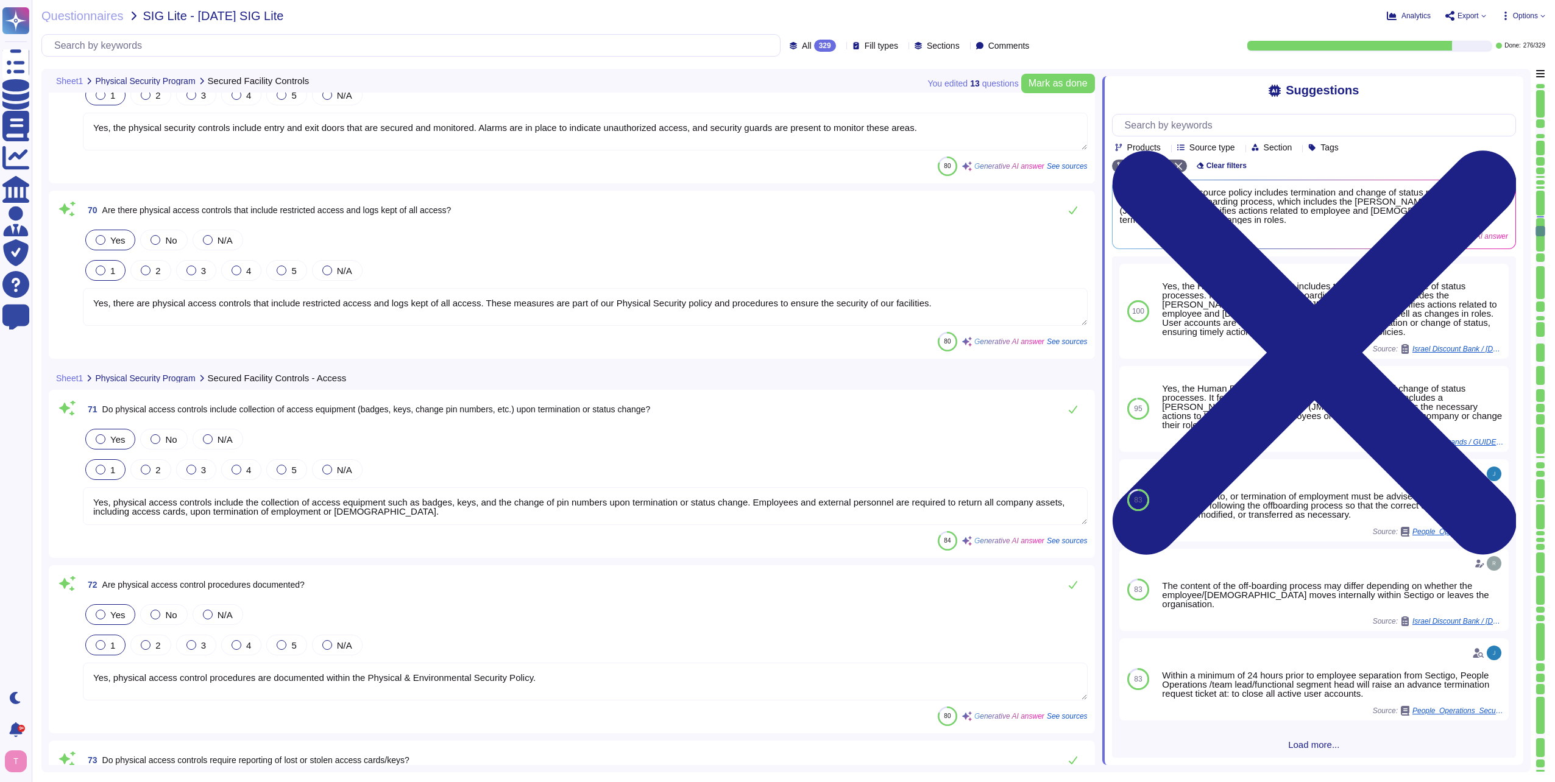
scroll to position [13316, 0]
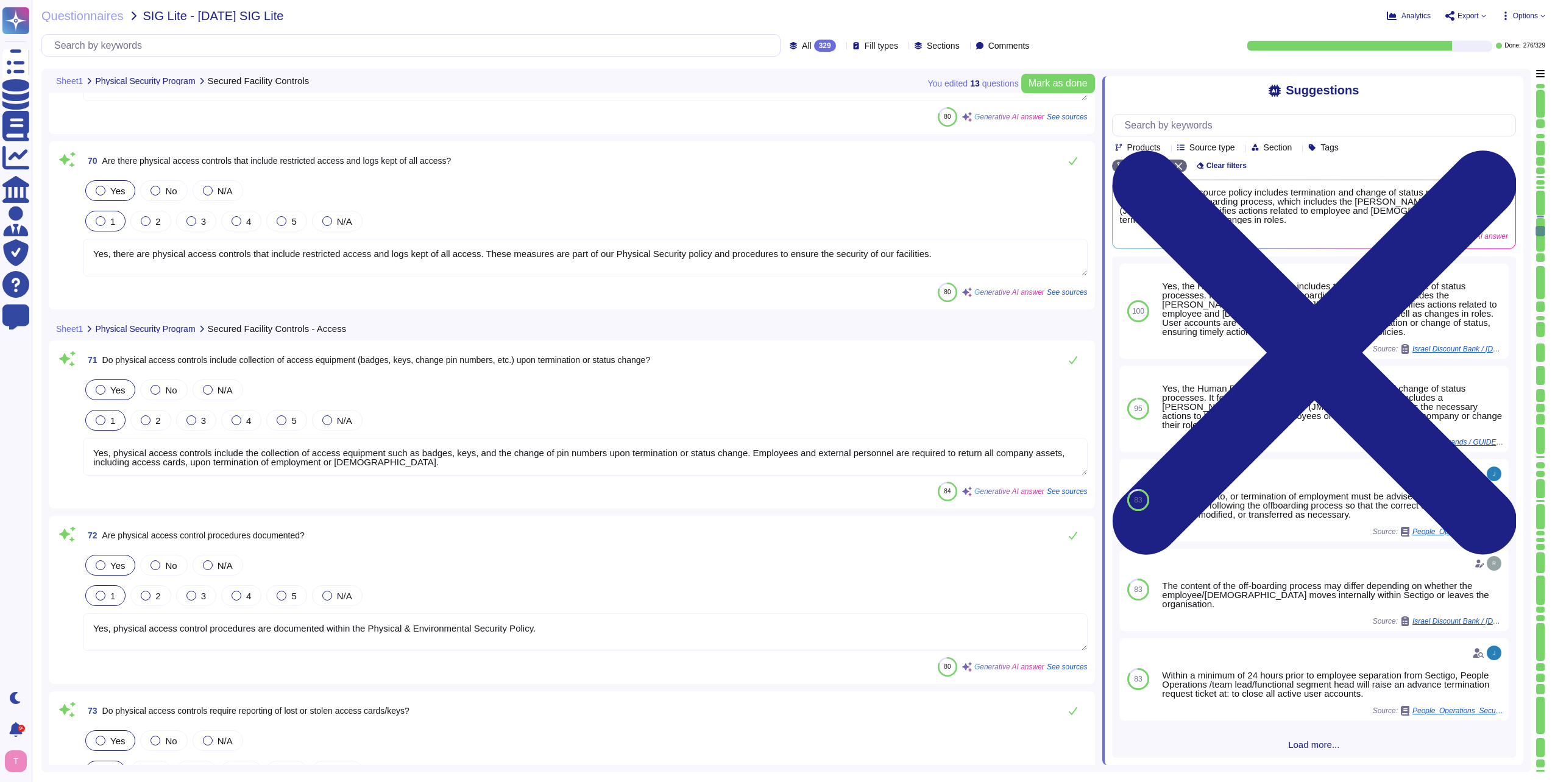
type textarea "Yes, visitors are permitted in the facility, but they must be escorted by an em…"
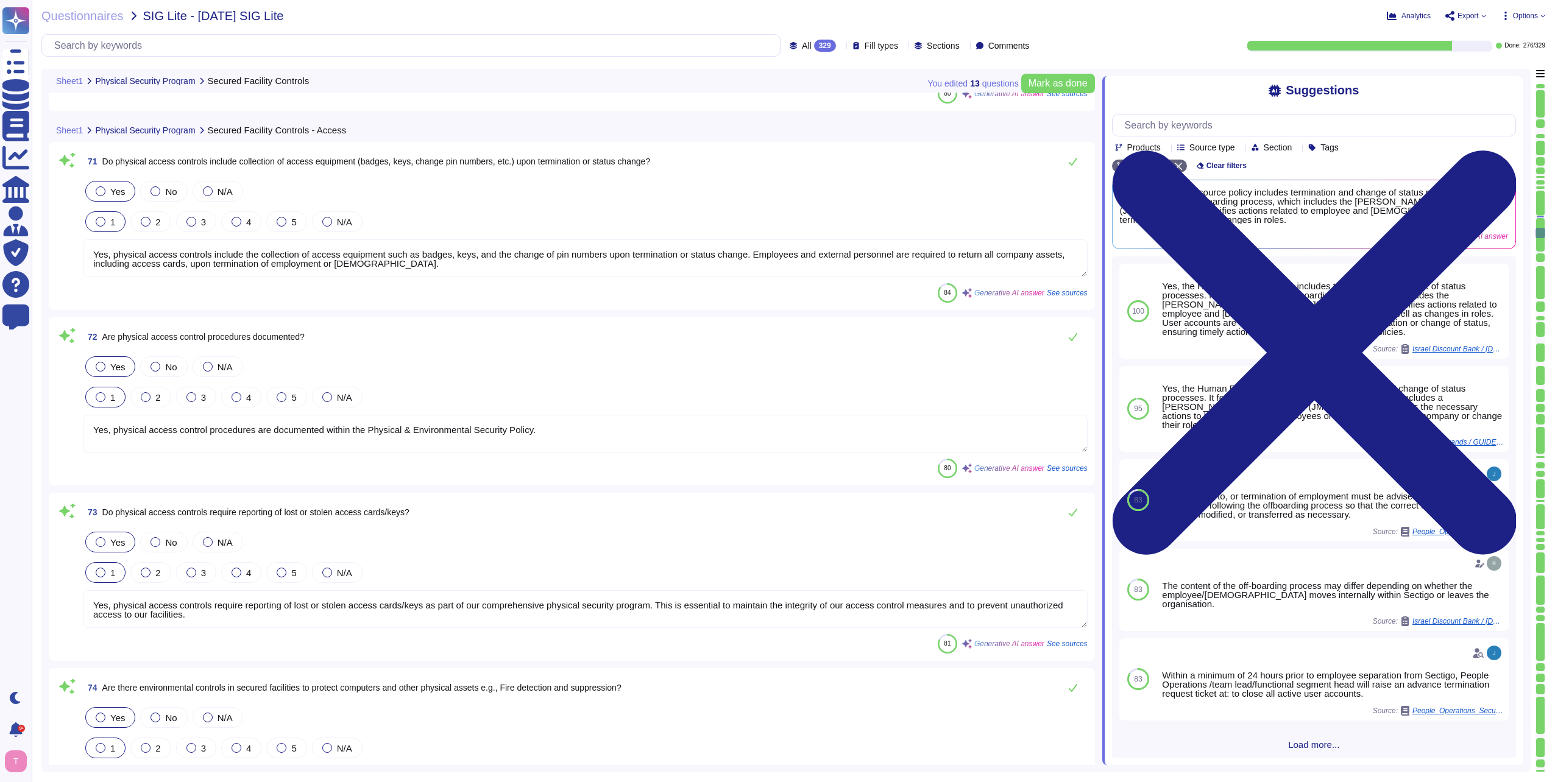
scroll to position [13560, 0]
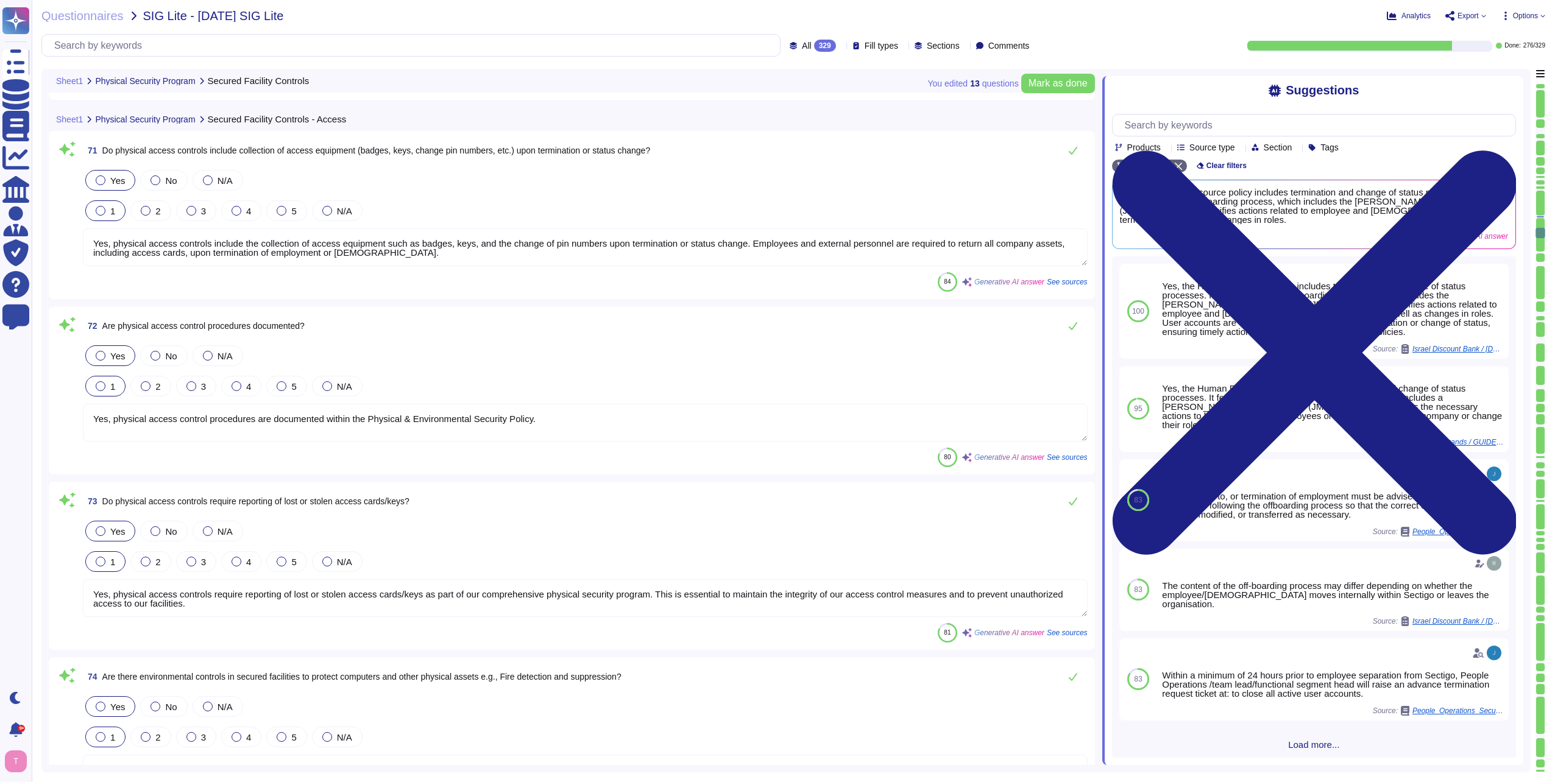
type textarea "Yes, the scoped systems and data reside in data centers, specifically in the co…"
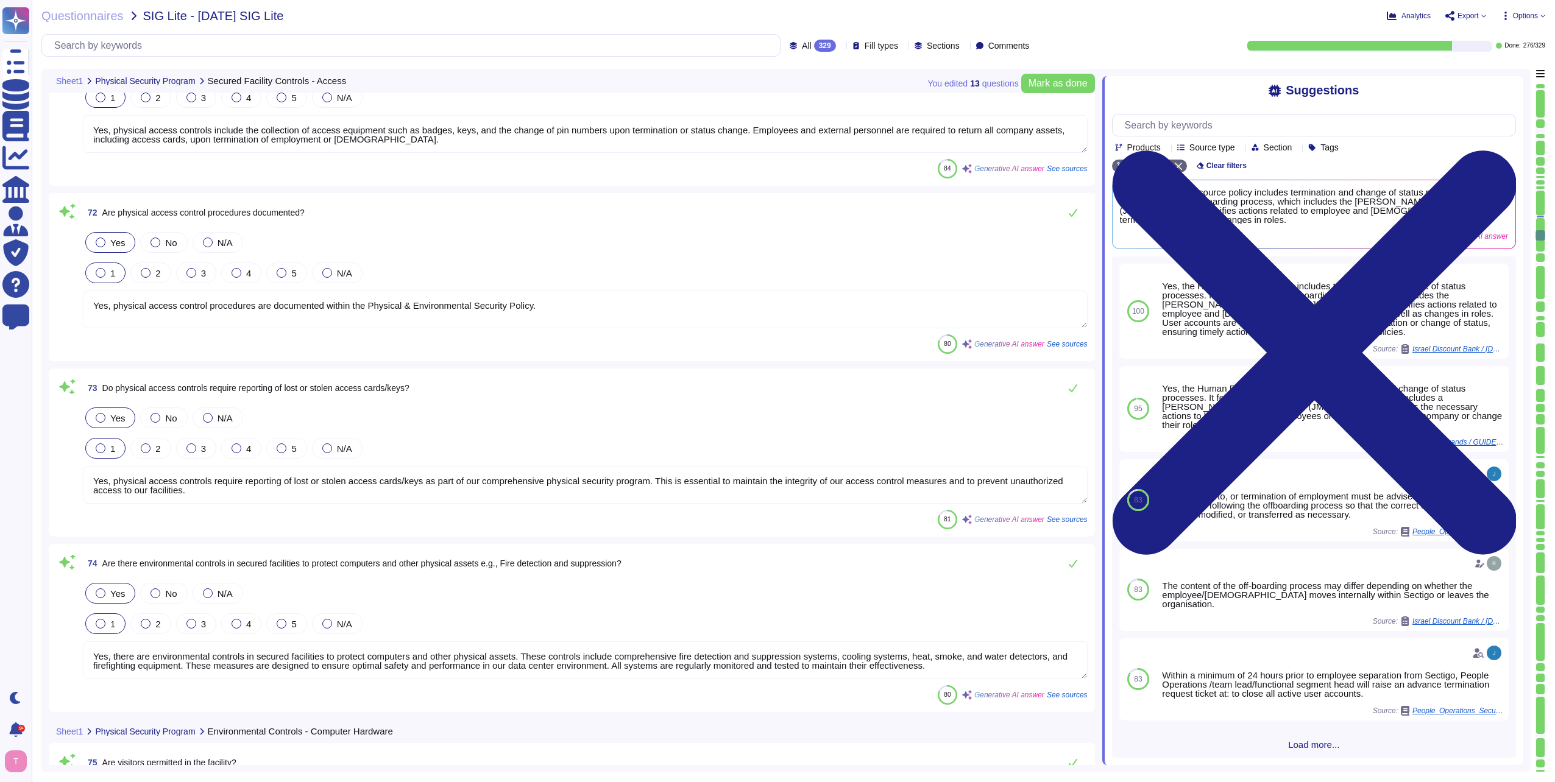
scroll to position [13681, 0]
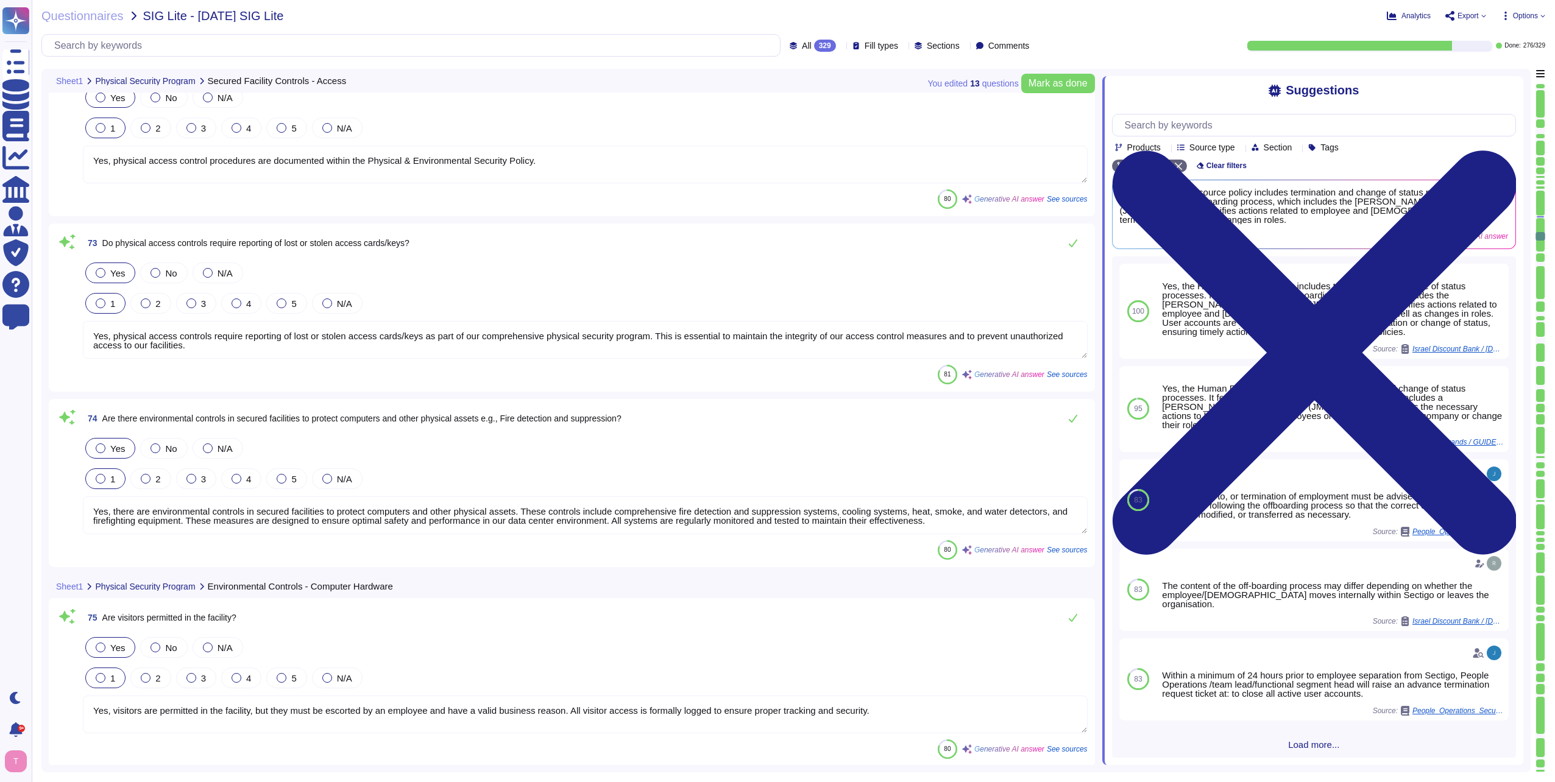
type textarea "Yes, locking screensavers on unattended system displays or locks on consoles ar…"
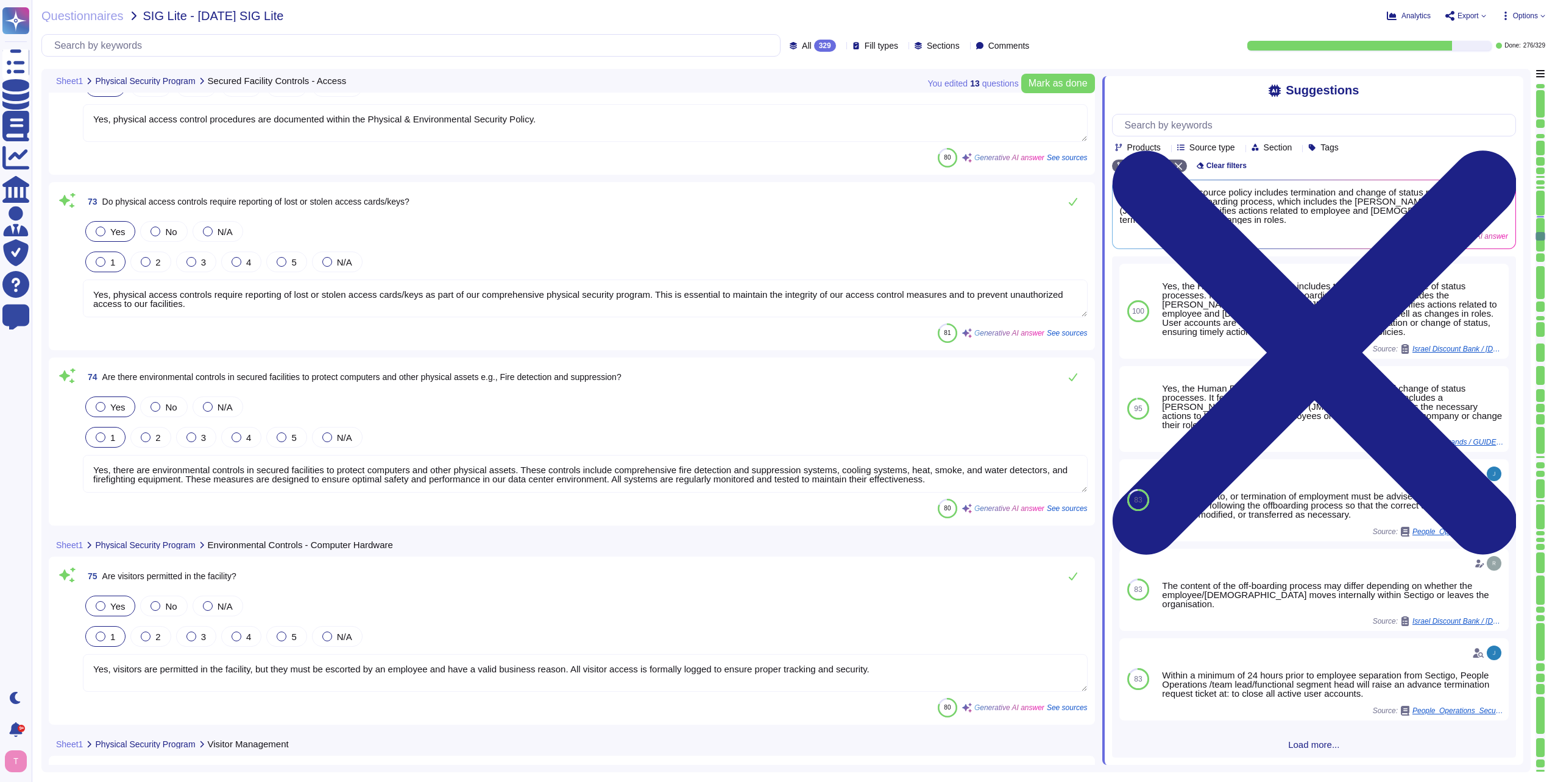
scroll to position [13864, 0]
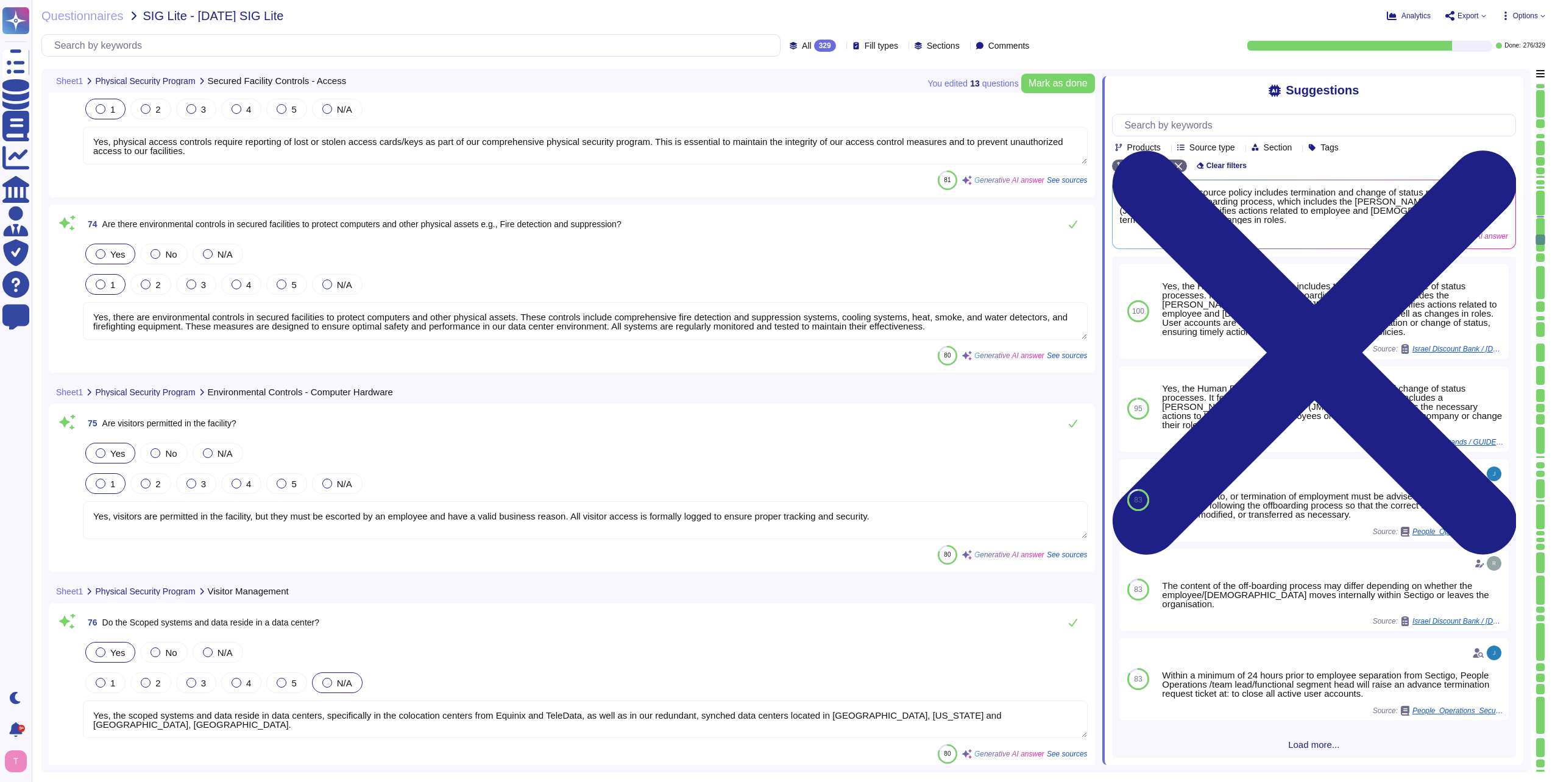
type textarea "Yes, there is a procedure for equipment removal from the data center. The remov…"
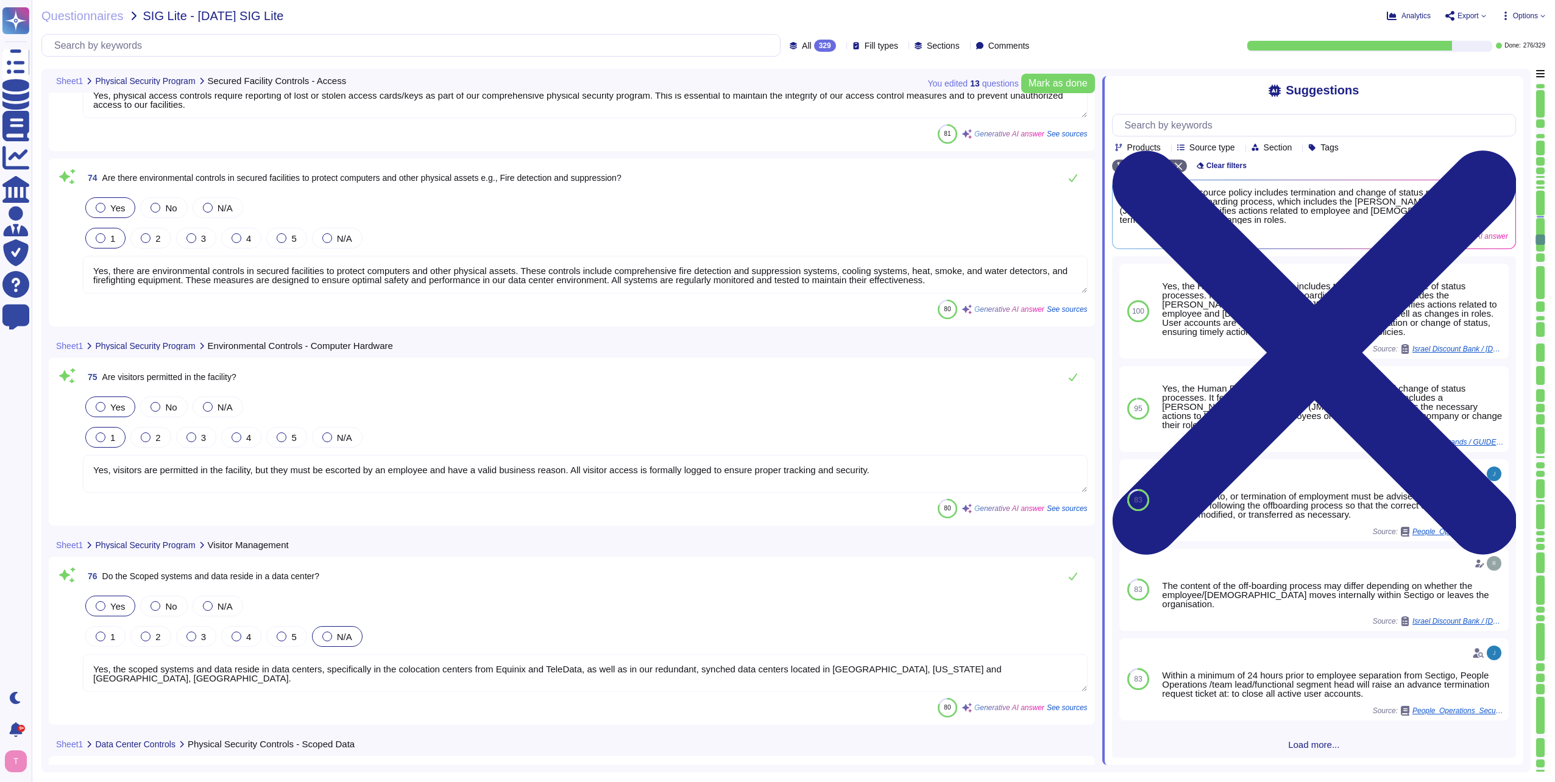
scroll to position [14047, 0]
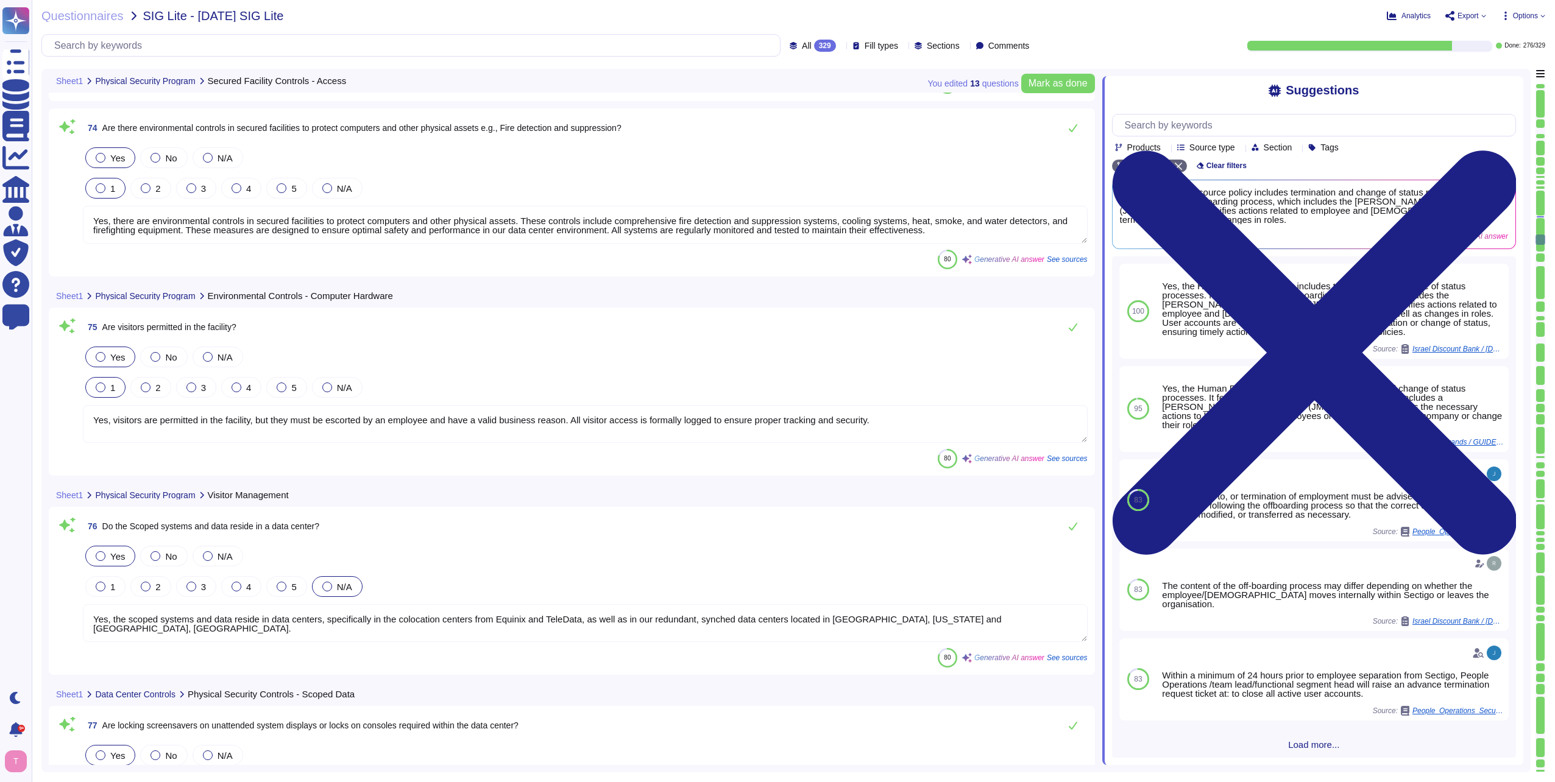
type textarea "Yes, management approved operating procedures are utilized. Sectigo has documen…"
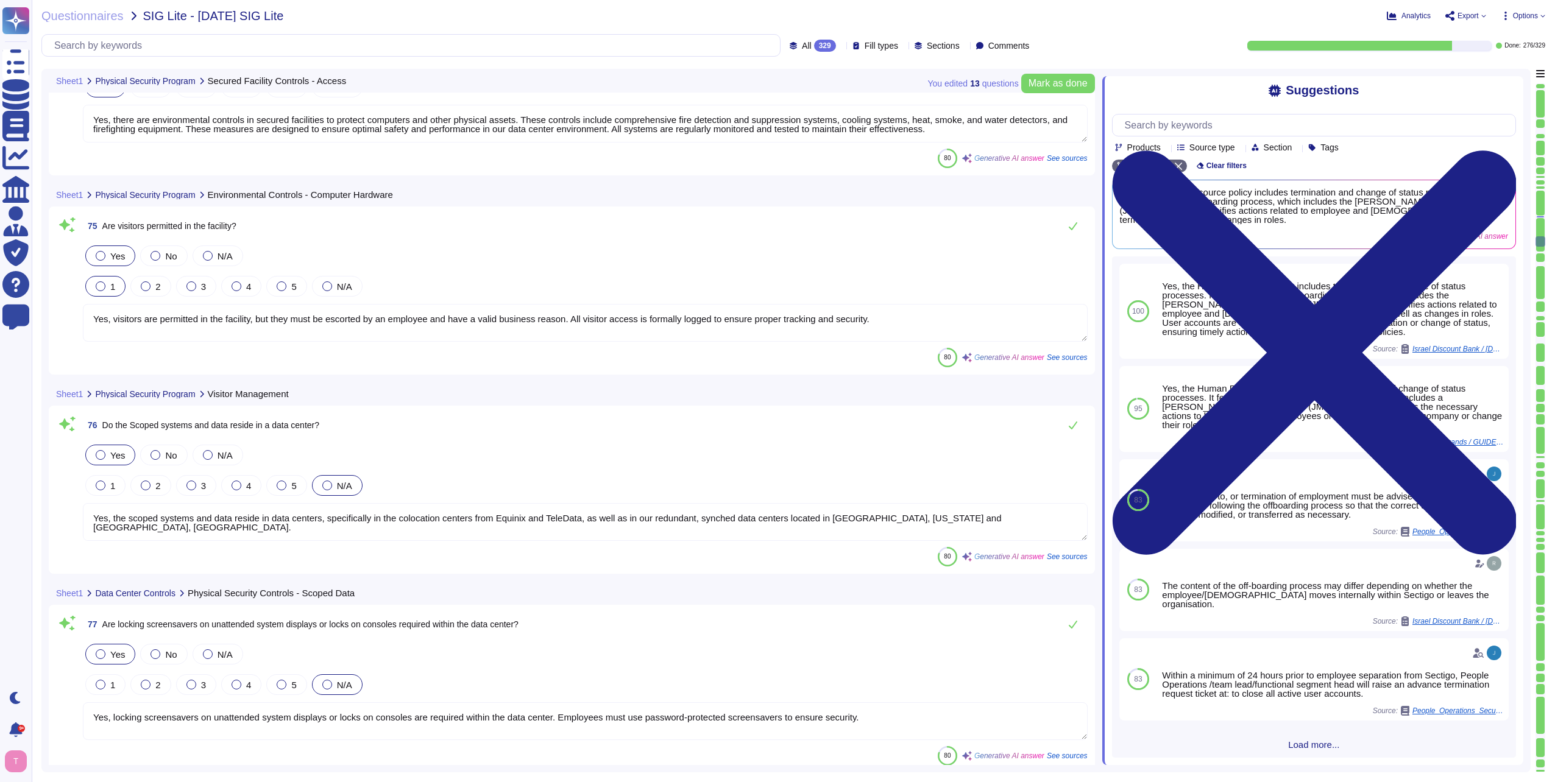
scroll to position [14230, 0]
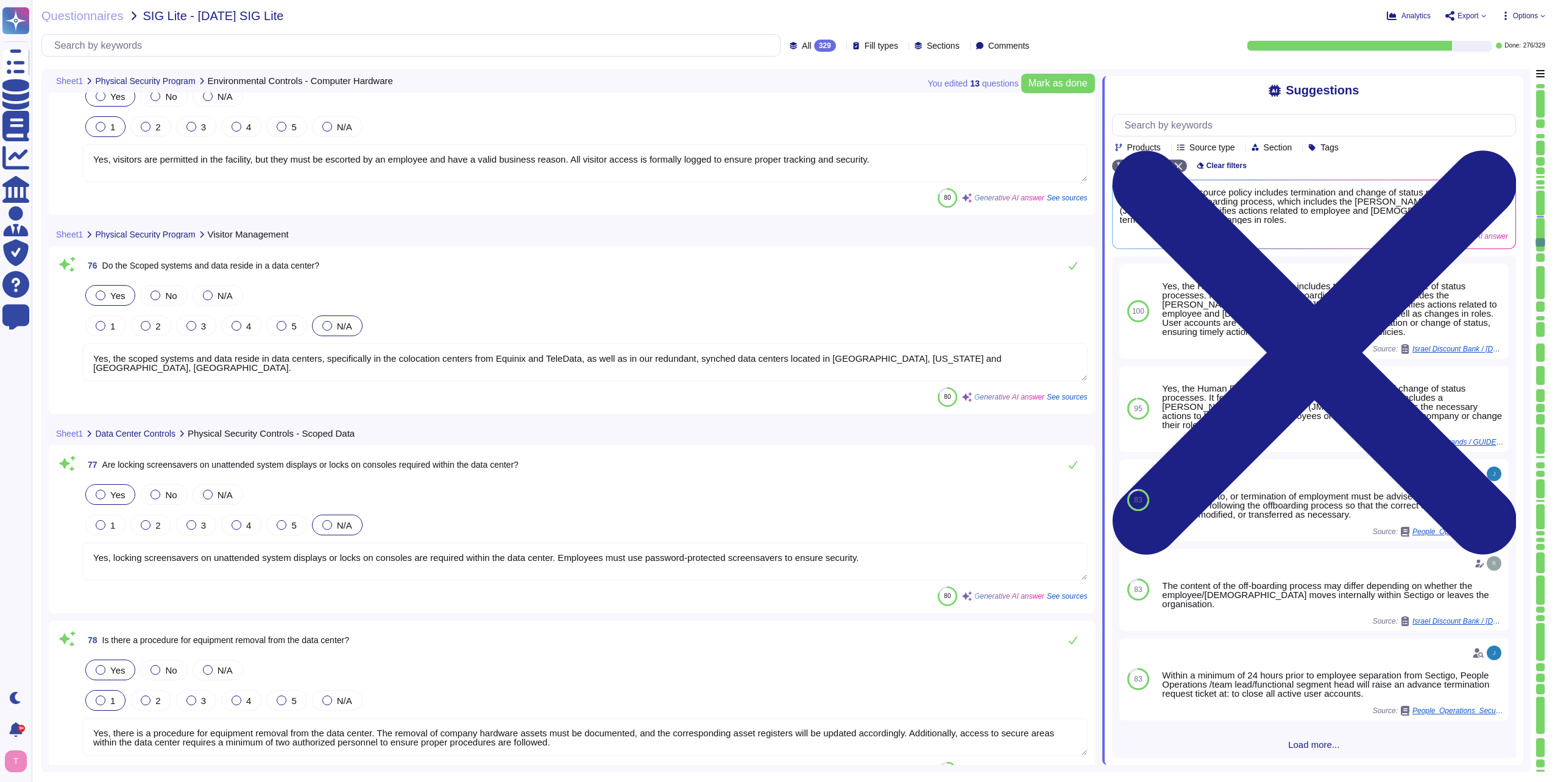
type textarea "Yes, there is an operational Change Management/Change Control policy that has b…"
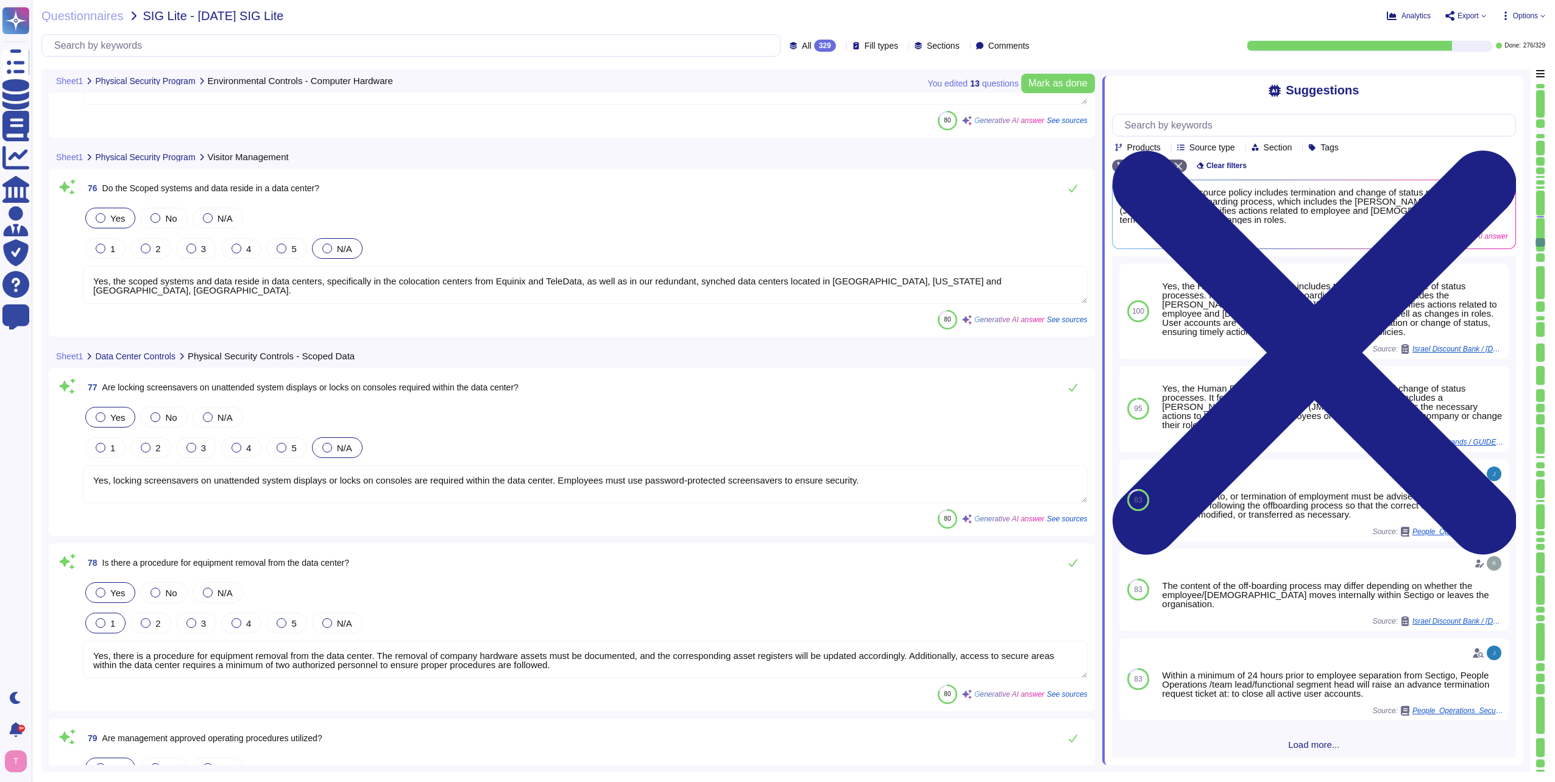
scroll to position [14412, 0]
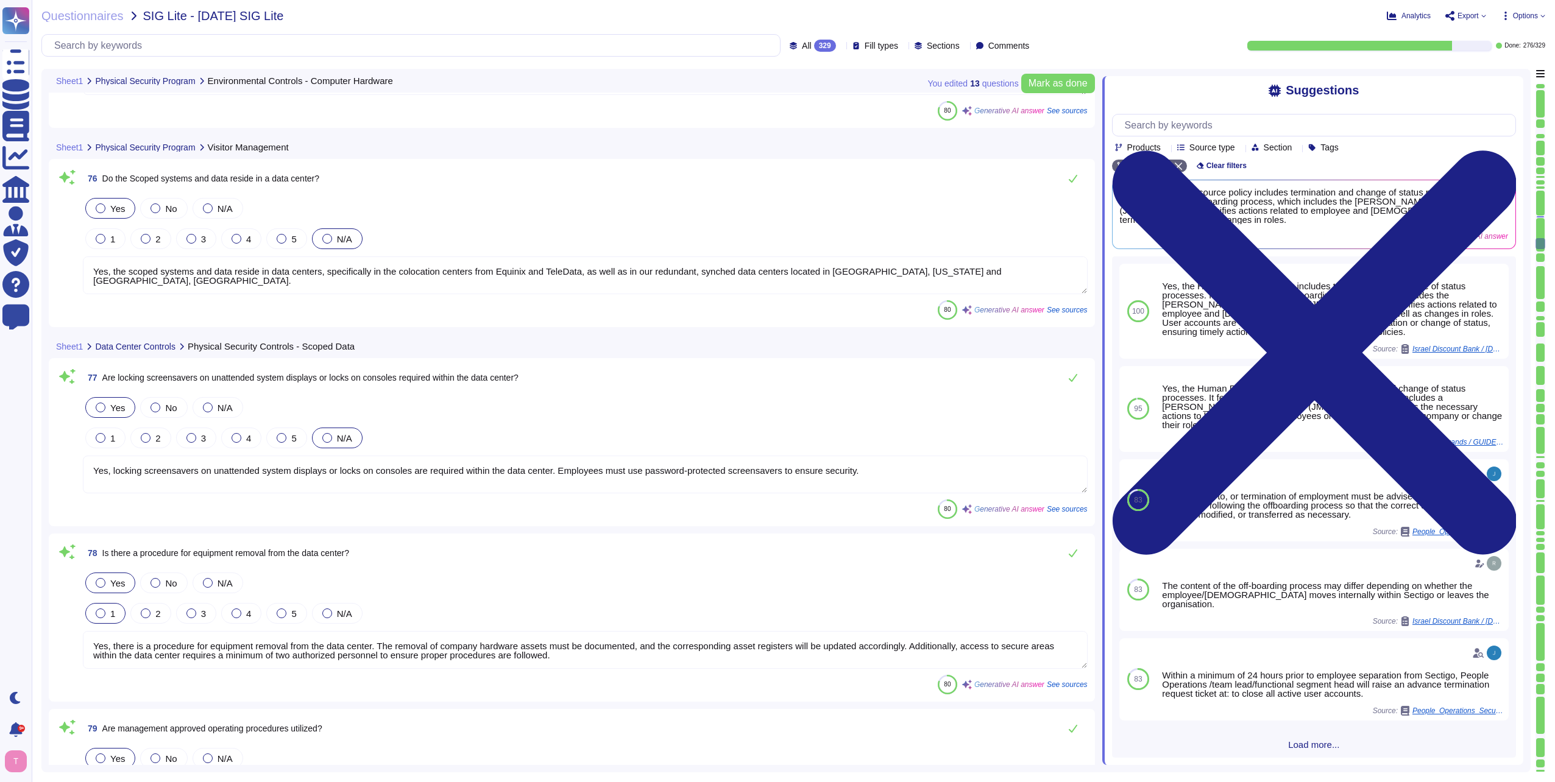
drag, startPoint x: 573, startPoint y: 272, endPoint x: 583, endPoint y: 272, distance: 10.4
click at [583, 272] on textarea "Yes, the scoped systems and data reside in data centers, specifically in the co…" at bounding box center [585, 275] width 1005 height 38
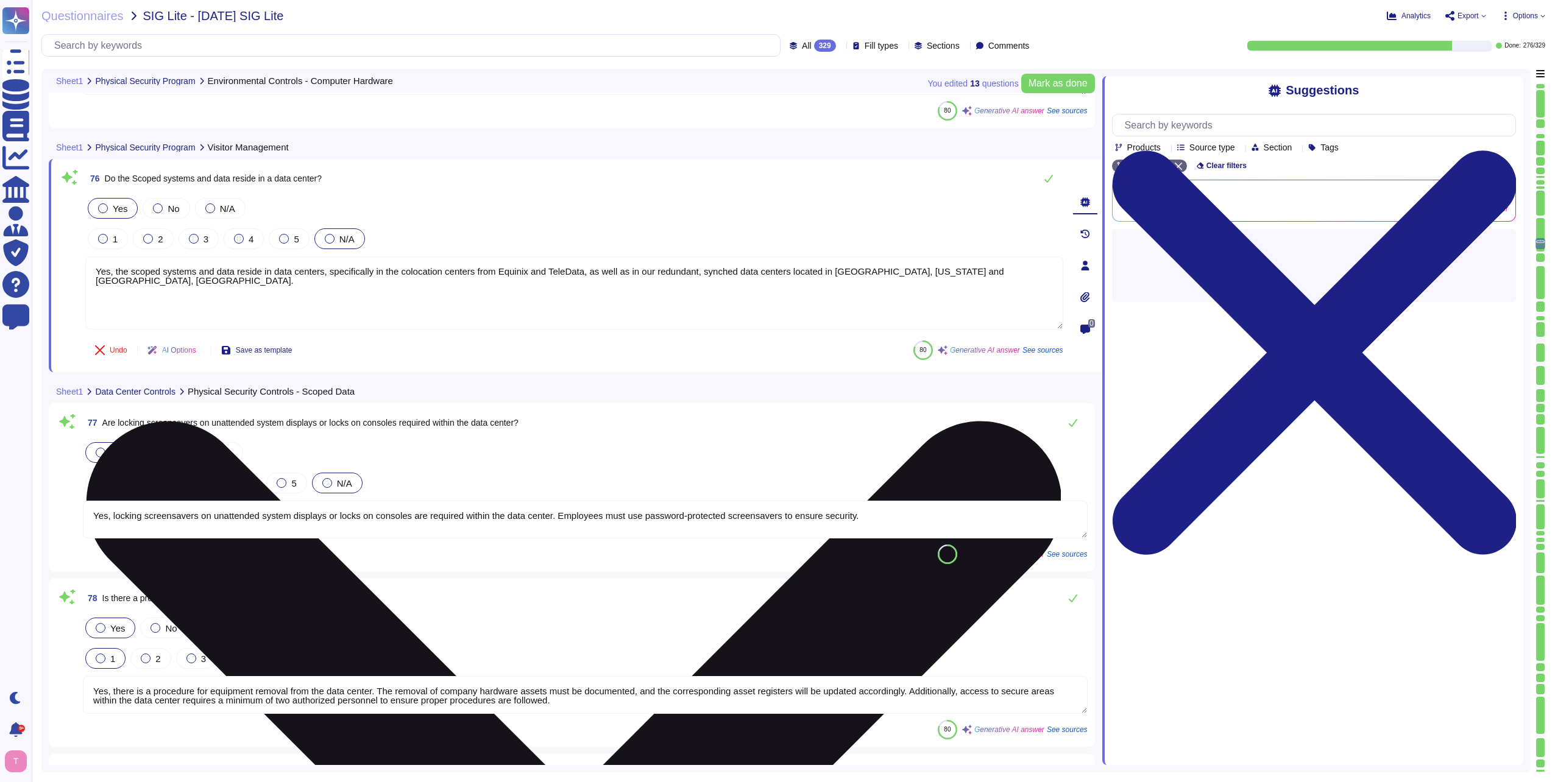
drag, startPoint x: 270, startPoint y: 272, endPoint x: 393, endPoint y: 271, distance: 123.1
click at [393, 271] on textarea "Yes, the scoped systems and data reside in data centers, specifically in the co…" at bounding box center [574, 292] width 978 height 73
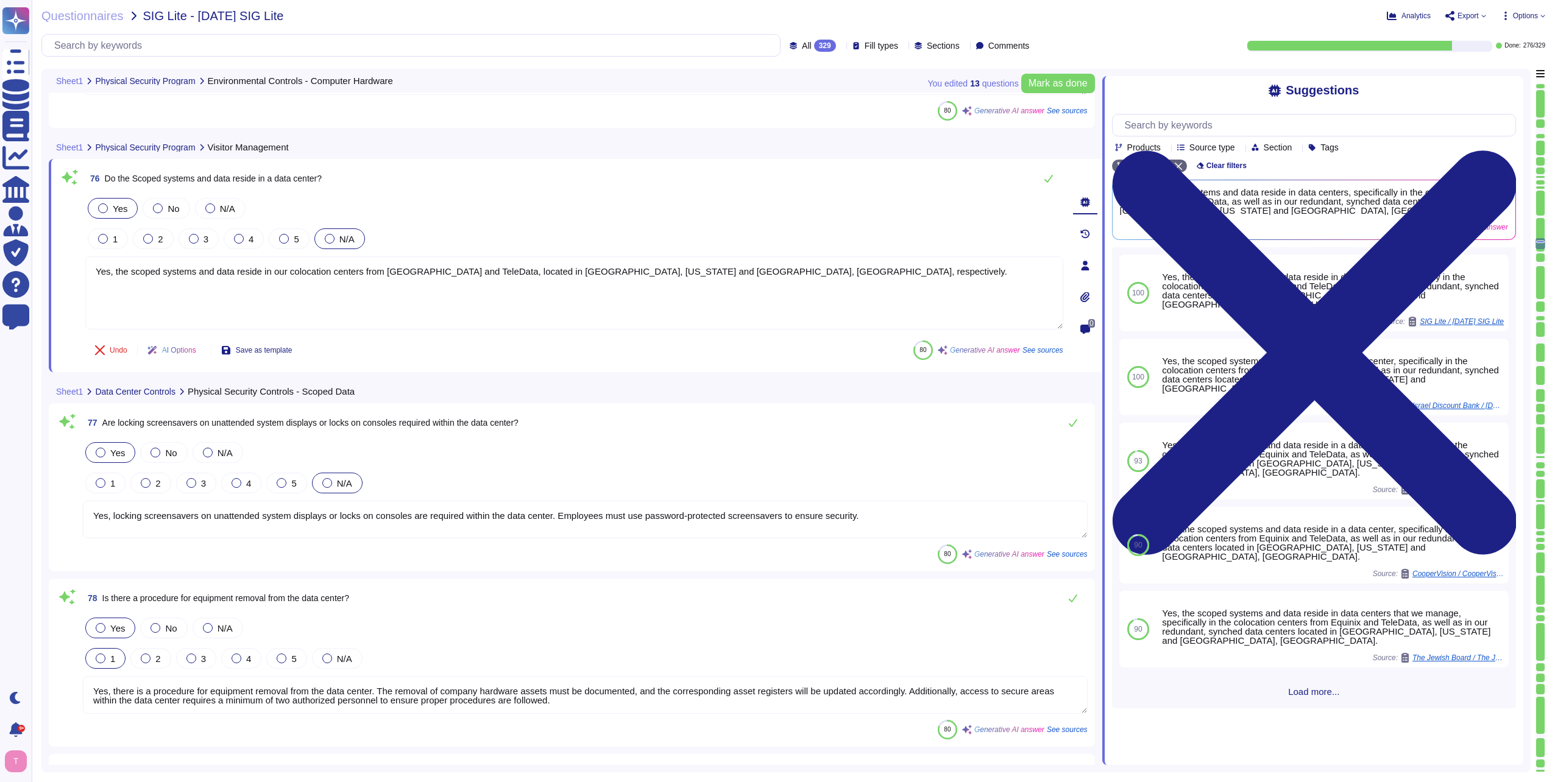
type textarea "Yes, the scoped systems and data reside in our colocation centers from [GEOGRAP…"
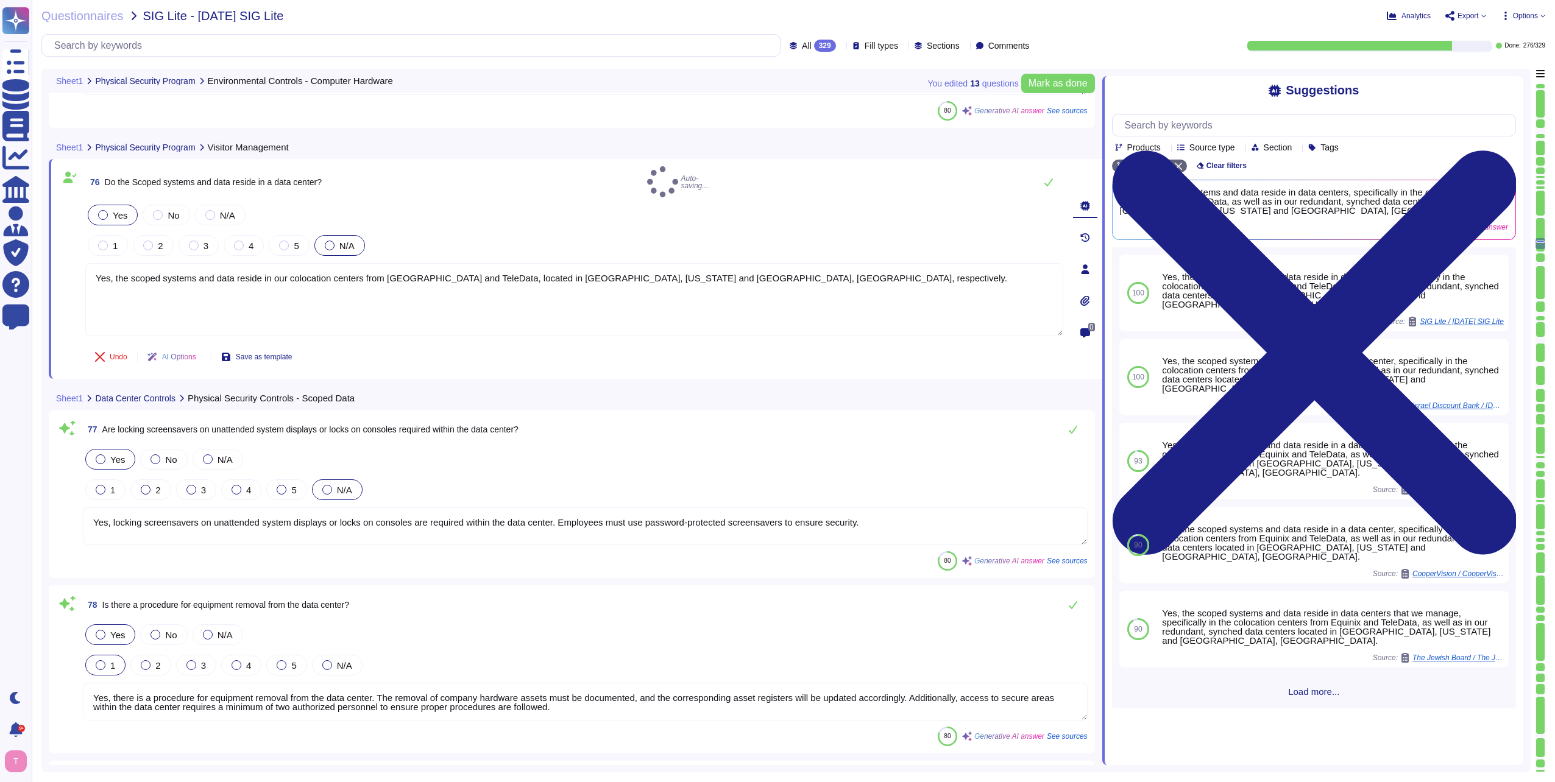
click at [884, 515] on textarea "Yes, locking screensavers on unattended system displays or locks on consoles ar…" at bounding box center [585, 526] width 1005 height 38
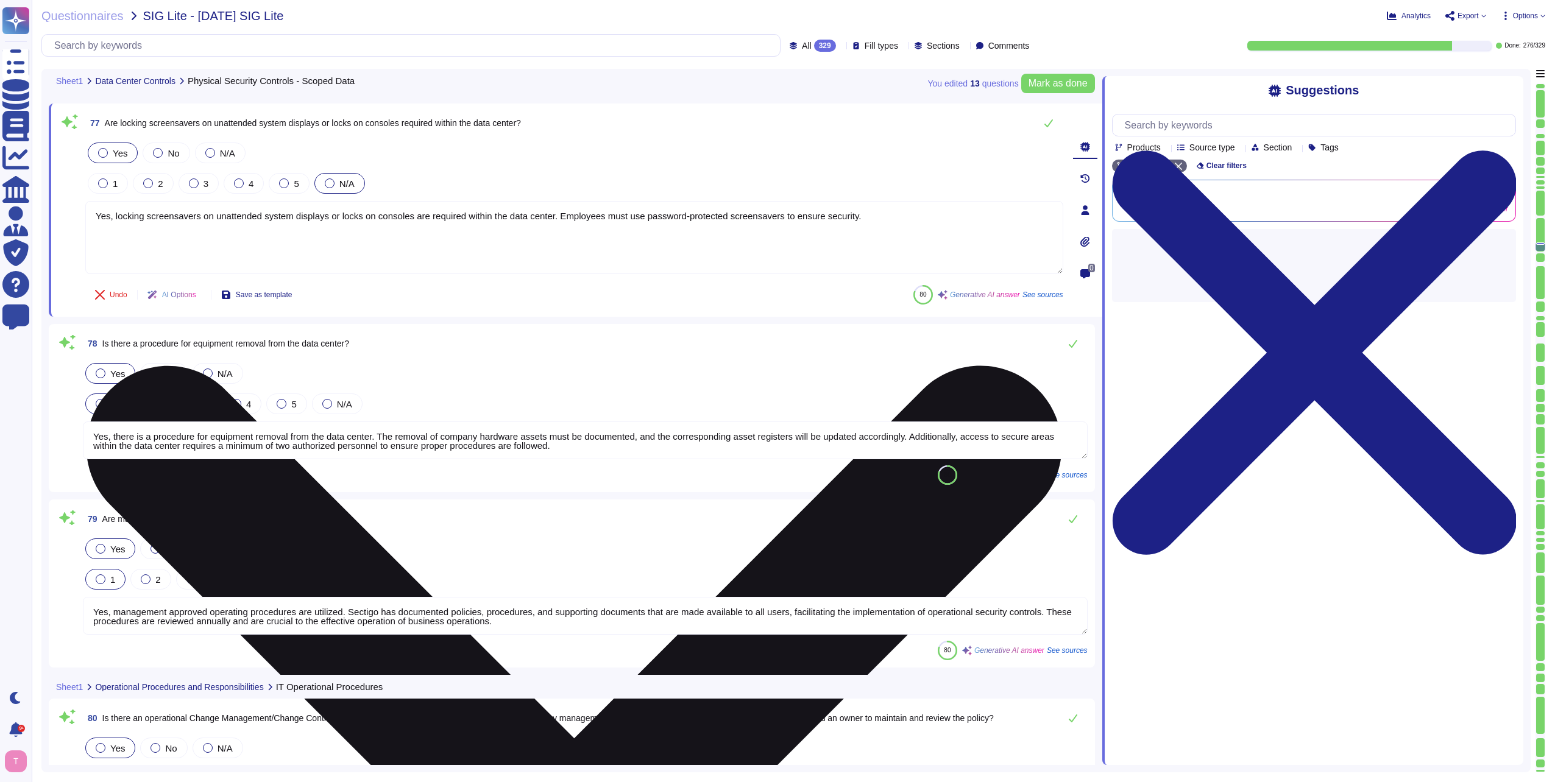
type textarea "Yes, the Change Control process includes a formal process to ensure clients are…"
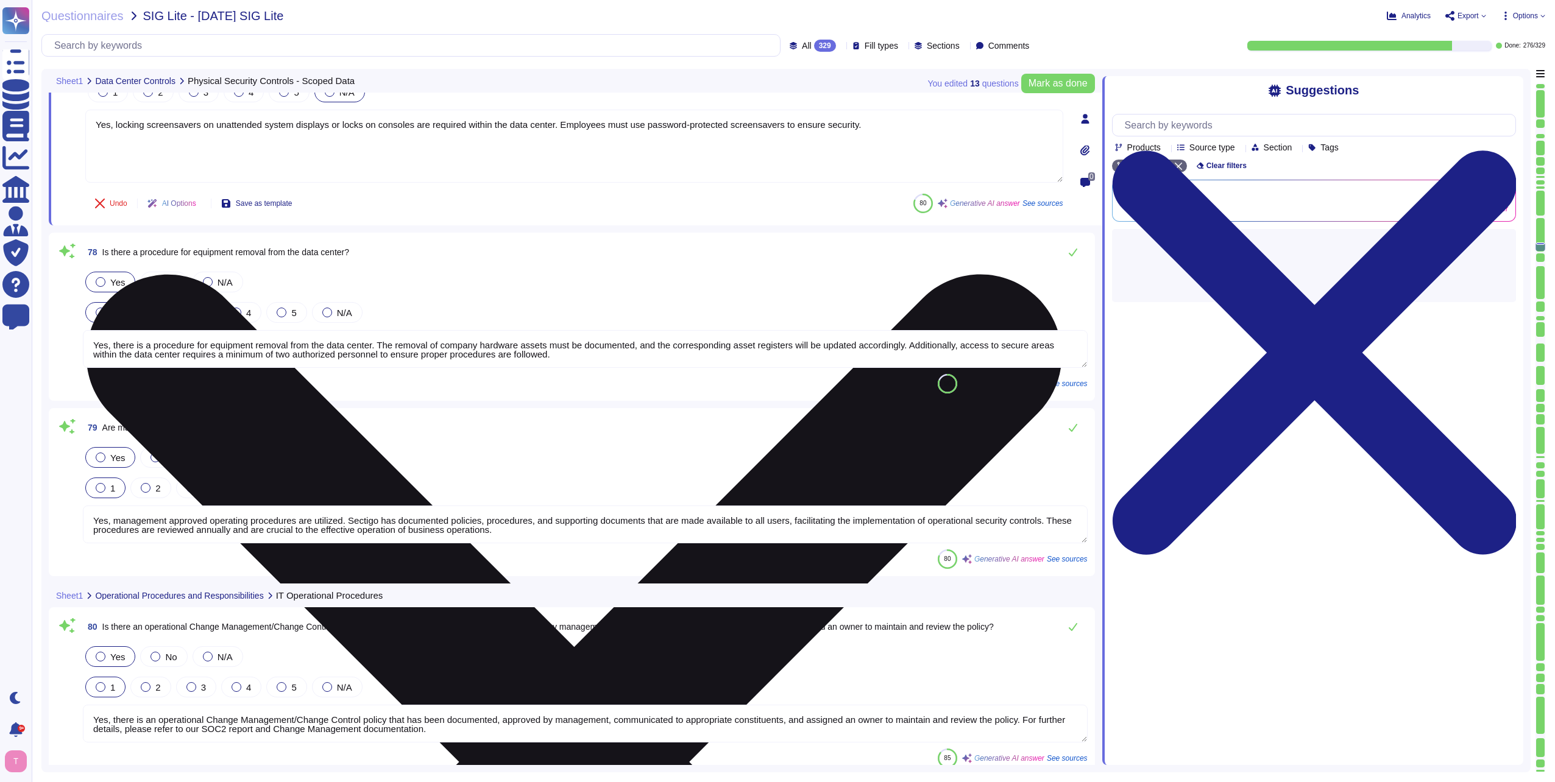
scroll to position [14778, 0]
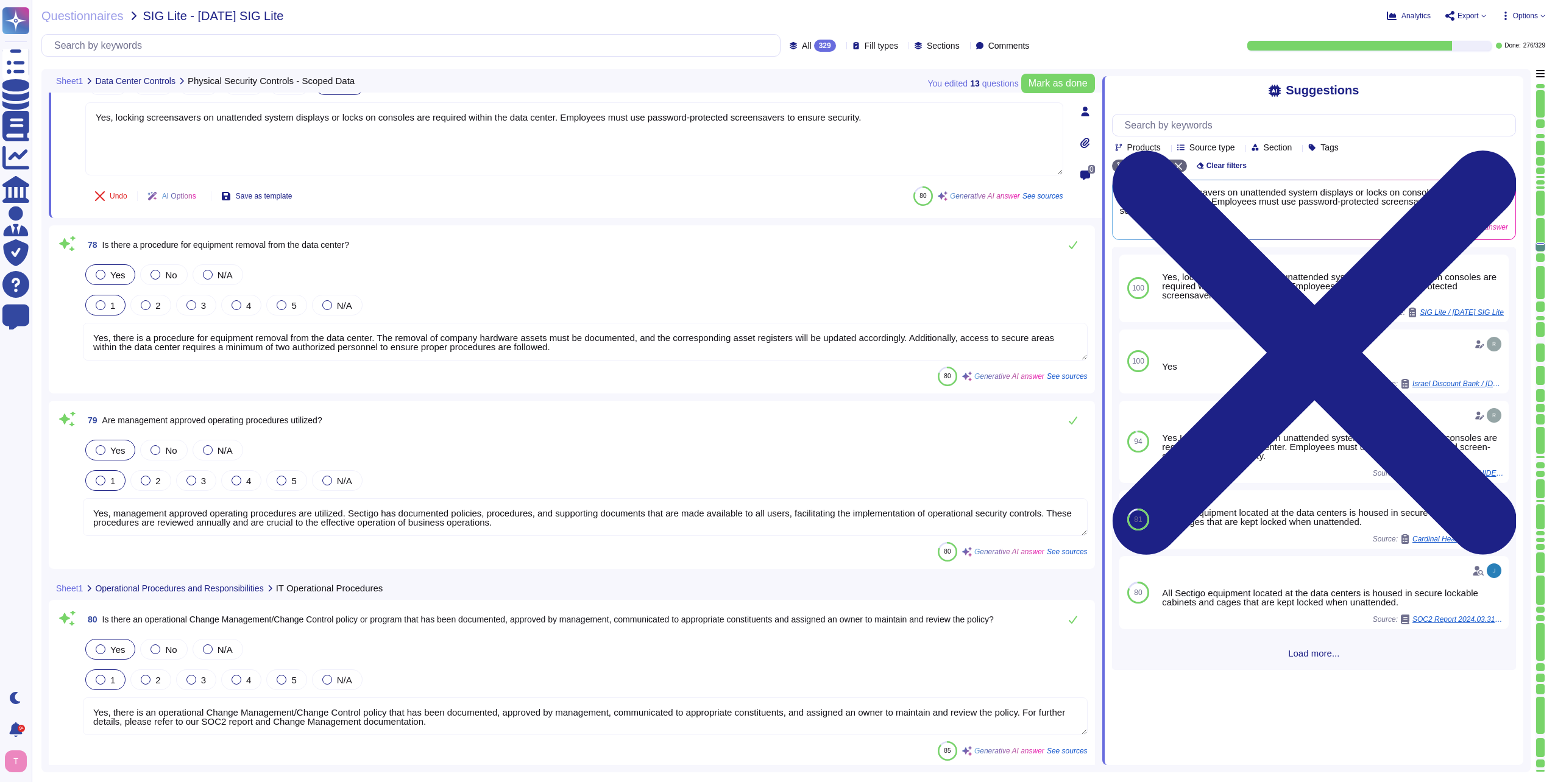
click at [624, 351] on textarea "Yes, there is a procedure for equipment removal from the data center. The remov…" at bounding box center [585, 342] width 1005 height 38
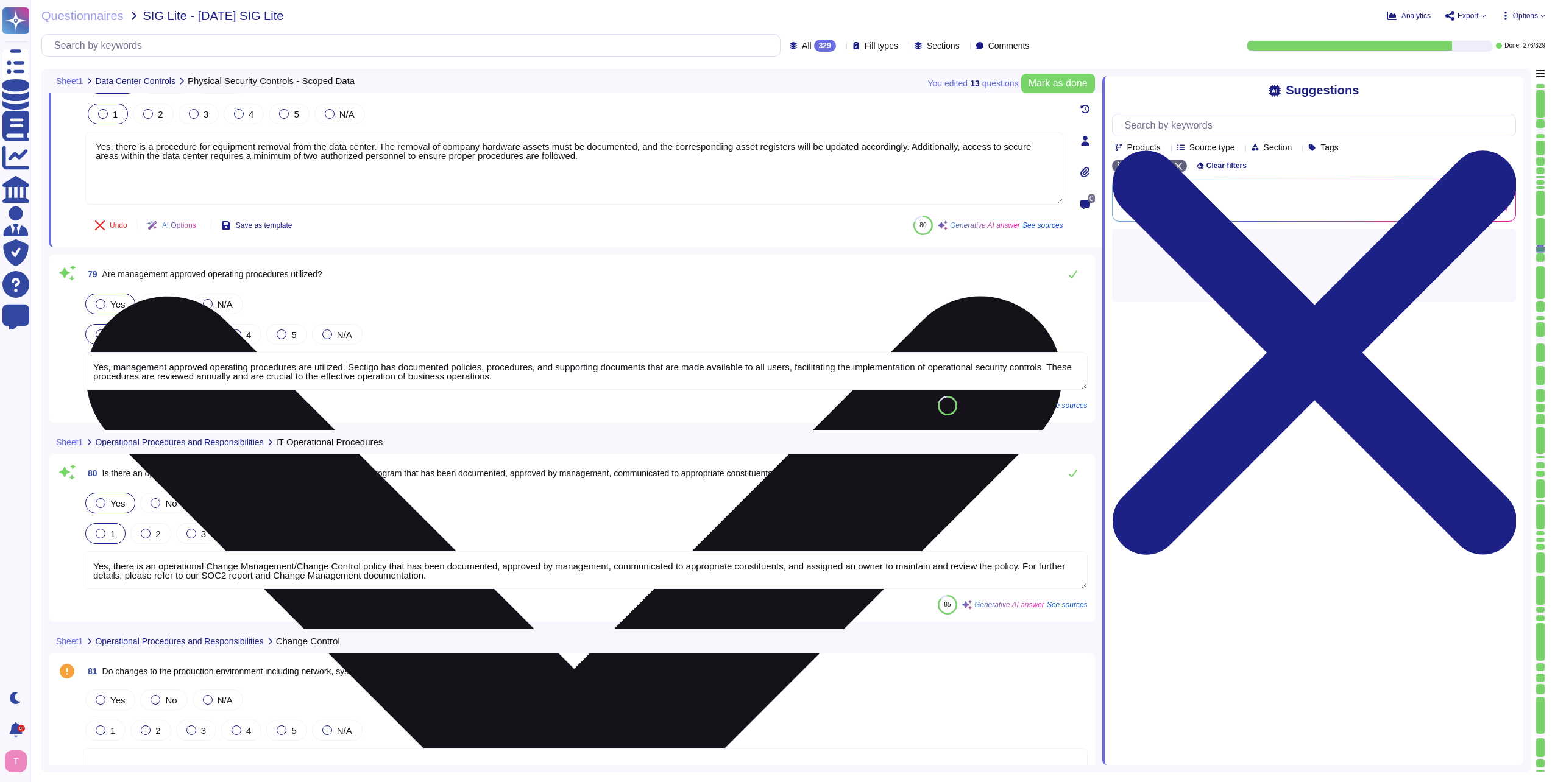
type textarea "Yes, the Change Control process includes a standard scheduled maintenance windo…"
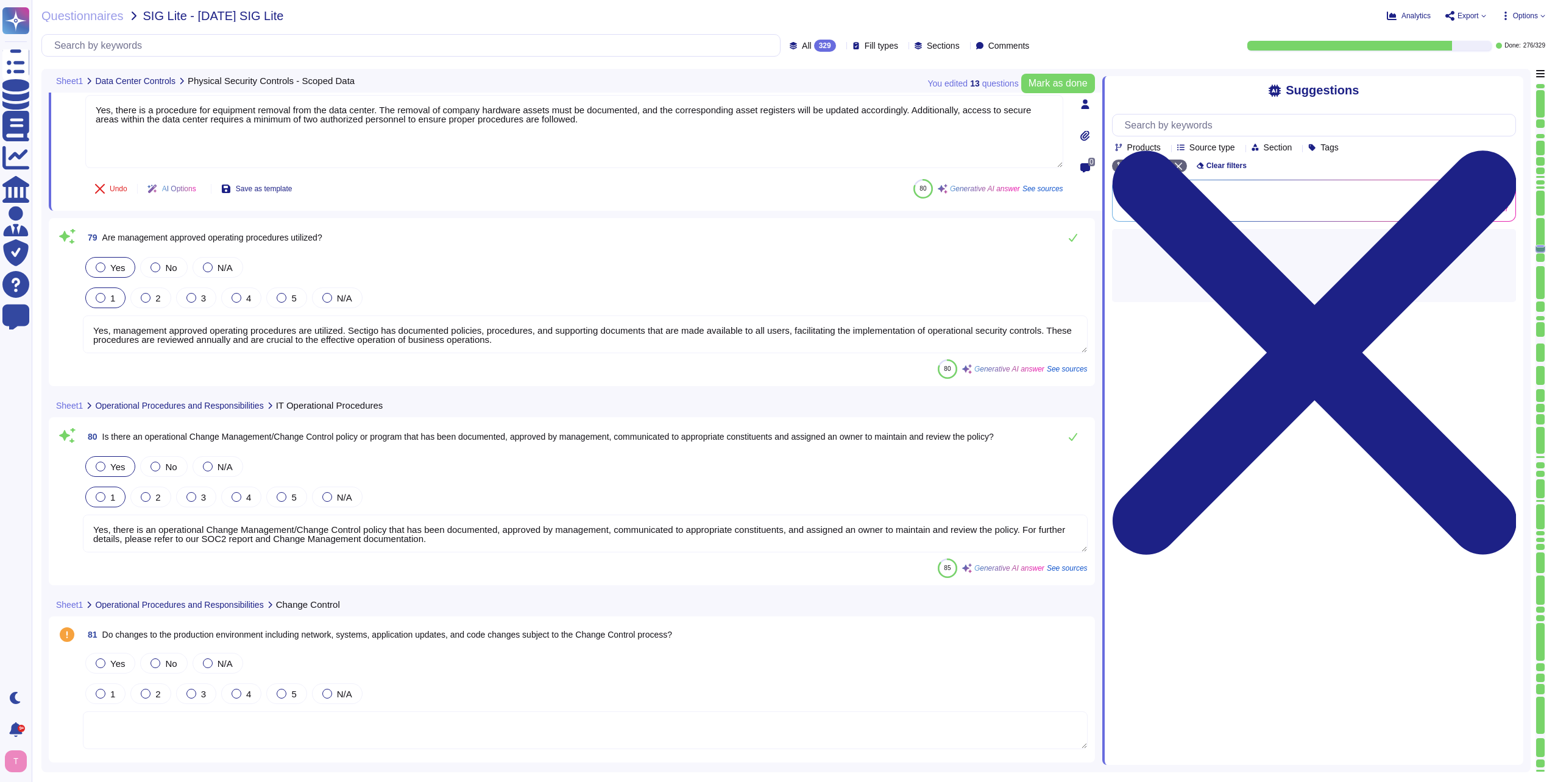
click at [545, 340] on textarea "Yes, management approved operating procedures are utilized. Sectigo has documen…" at bounding box center [585, 335] width 1005 height 38
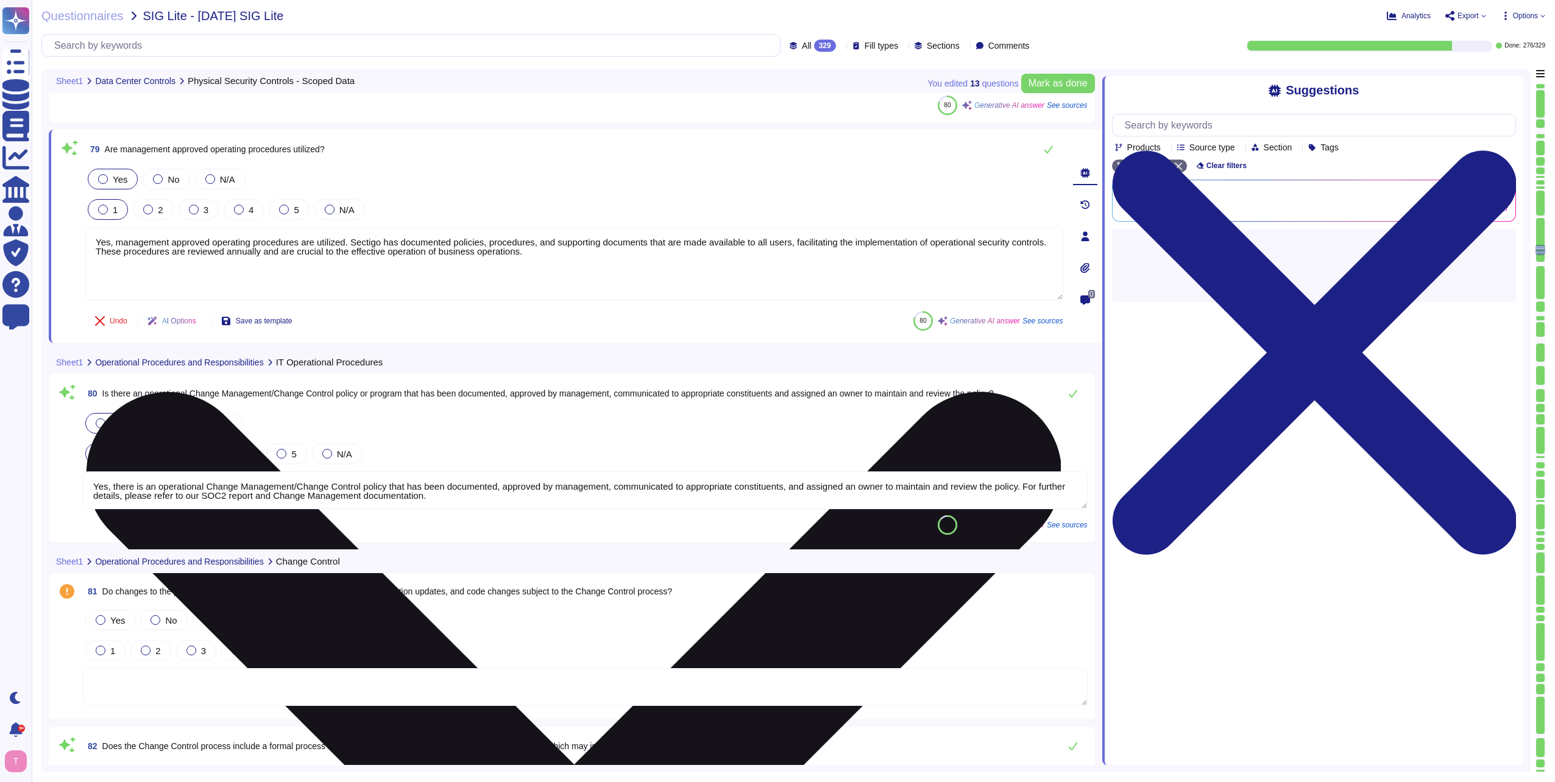
type textarea "Yes, the Change Control process includes a standard scheduled maintenance windo…"
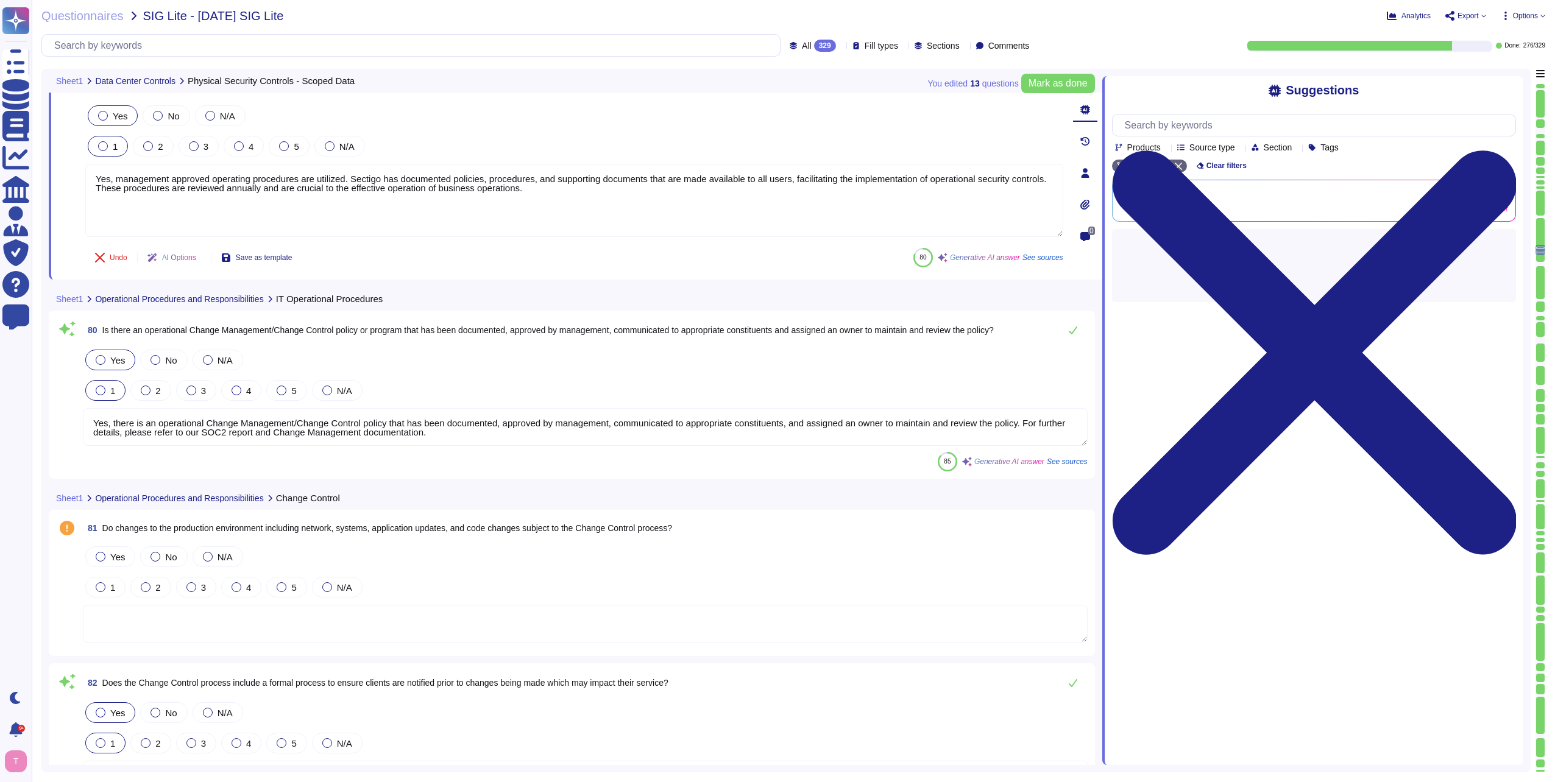
scroll to position [15083, 0]
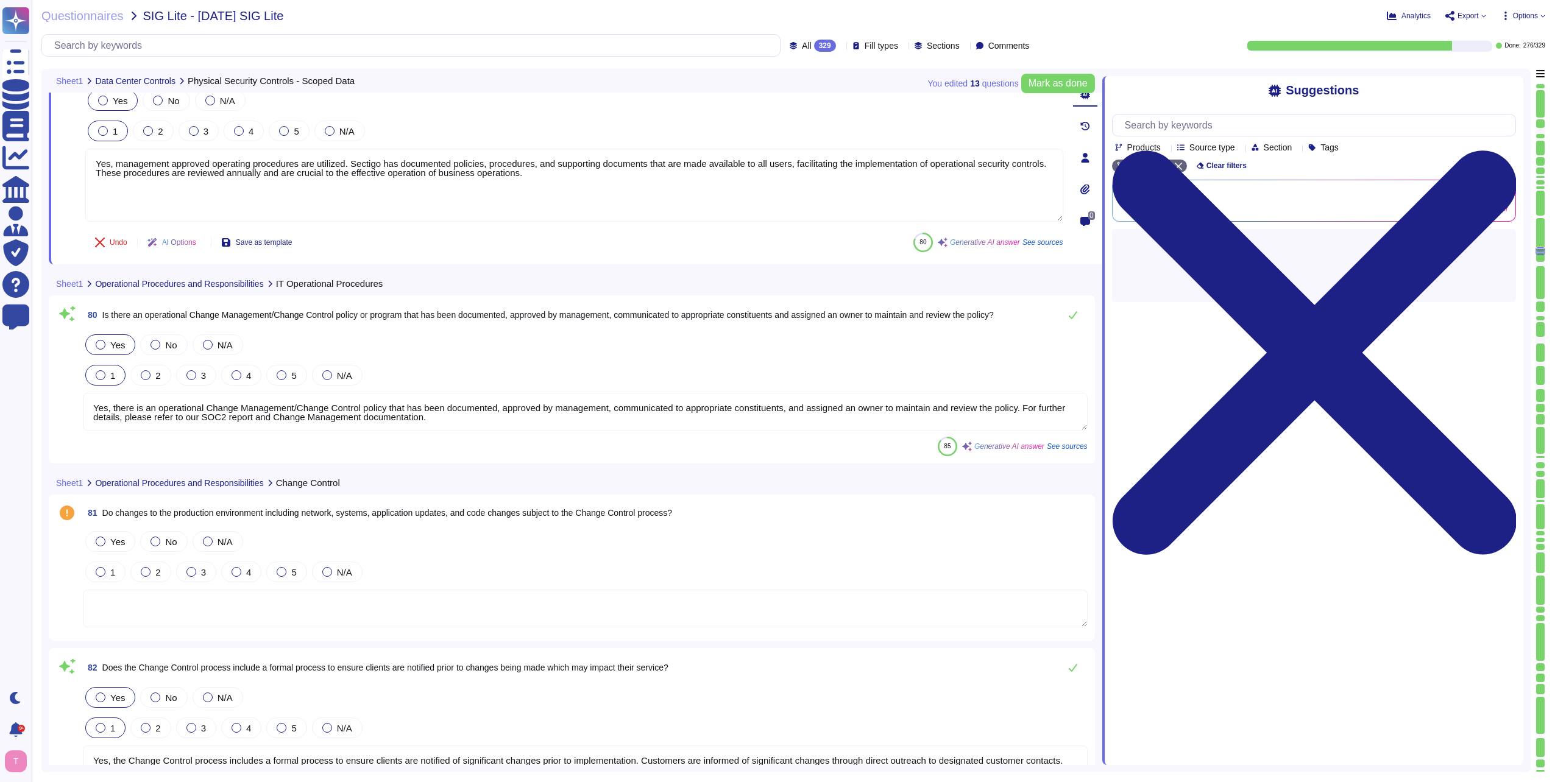
click at [479, 422] on textarea "Yes, there is an operational Change Management/Change Control policy that has b…" at bounding box center [585, 412] width 1005 height 38
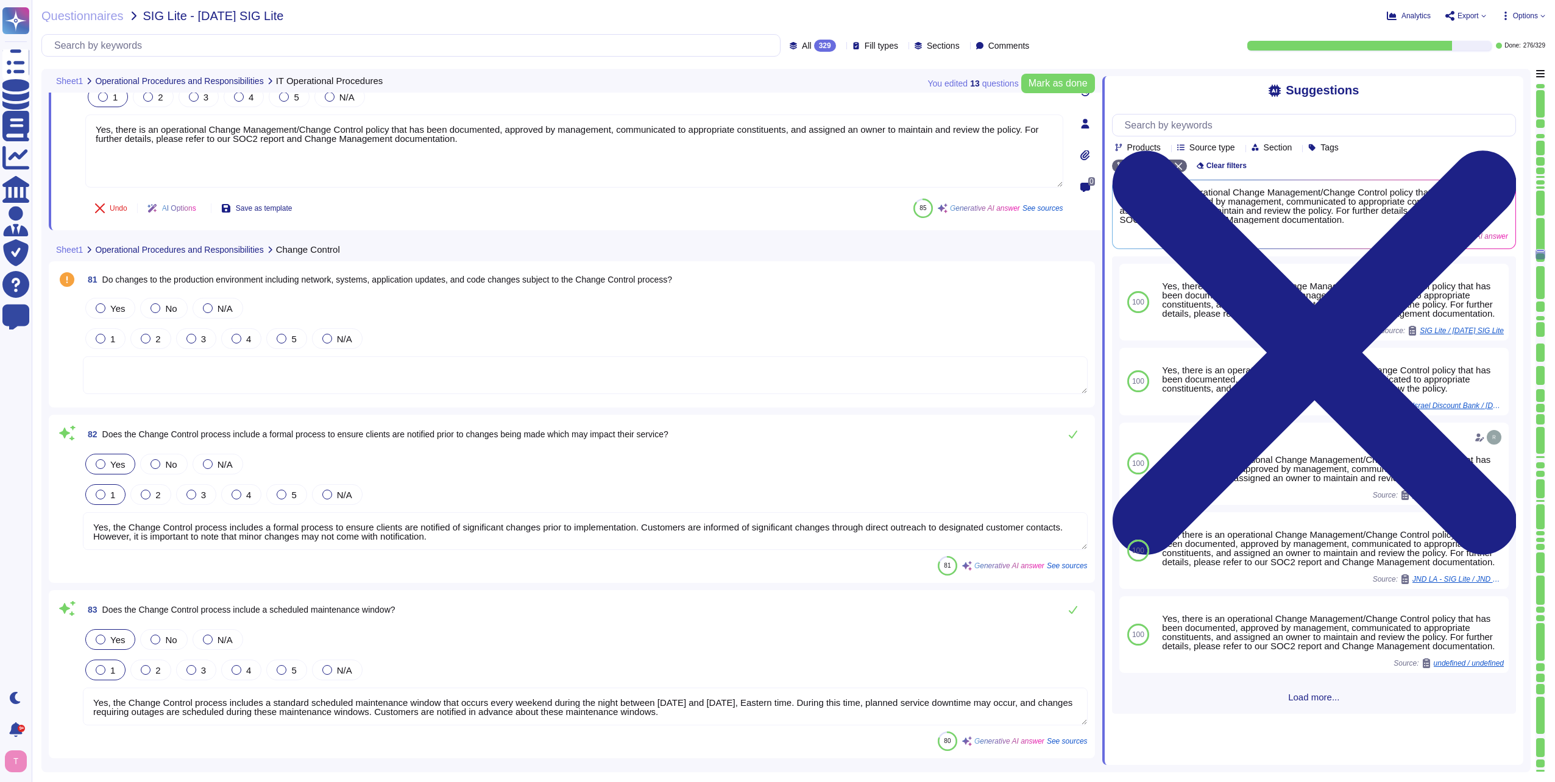
scroll to position [15326, 0]
type textarea "Yes, Information Security requirements are specified and implemented when new s…"
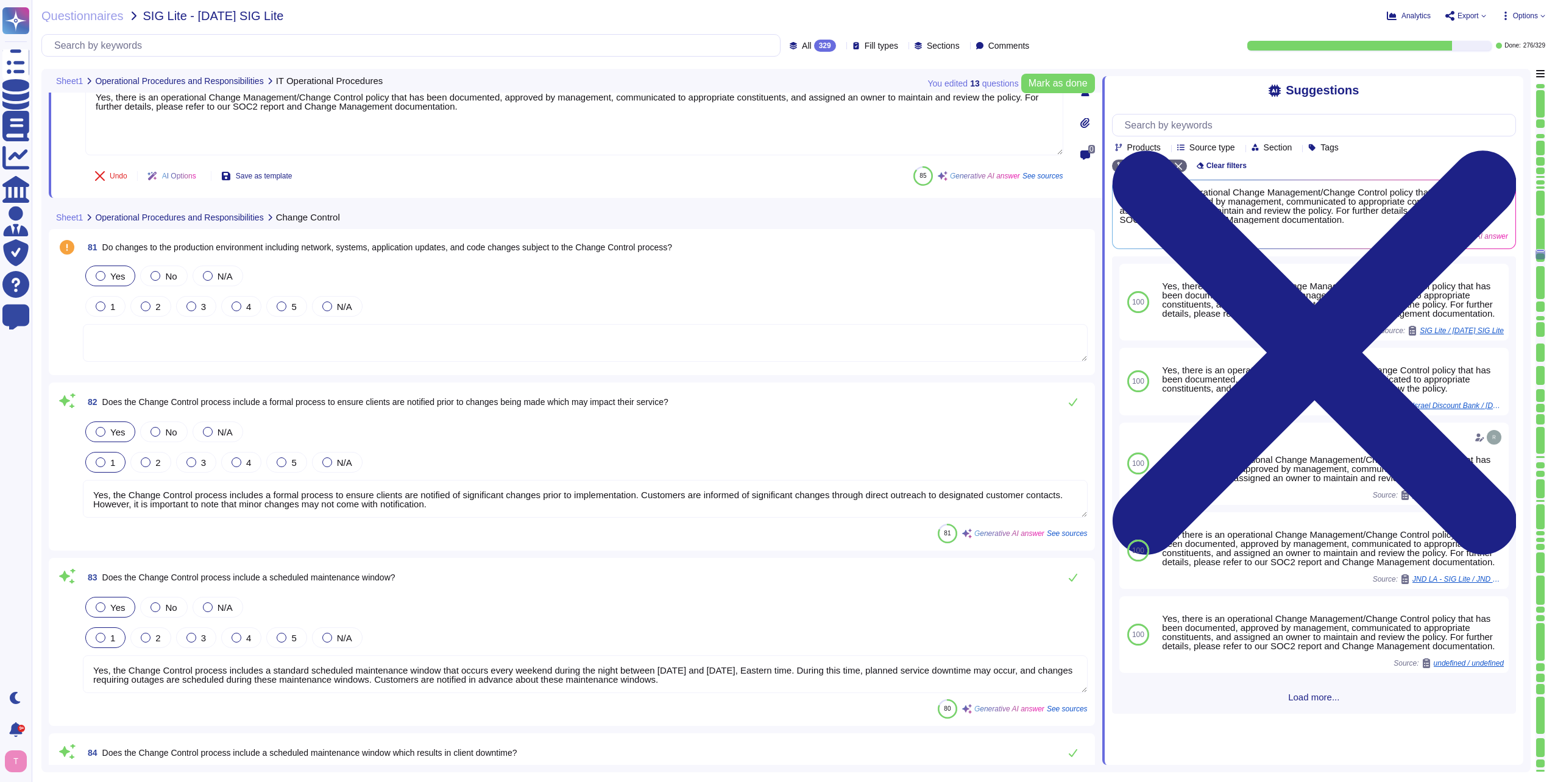
click at [100, 278] on div at bounding box center [101, 276] width 10 height 10
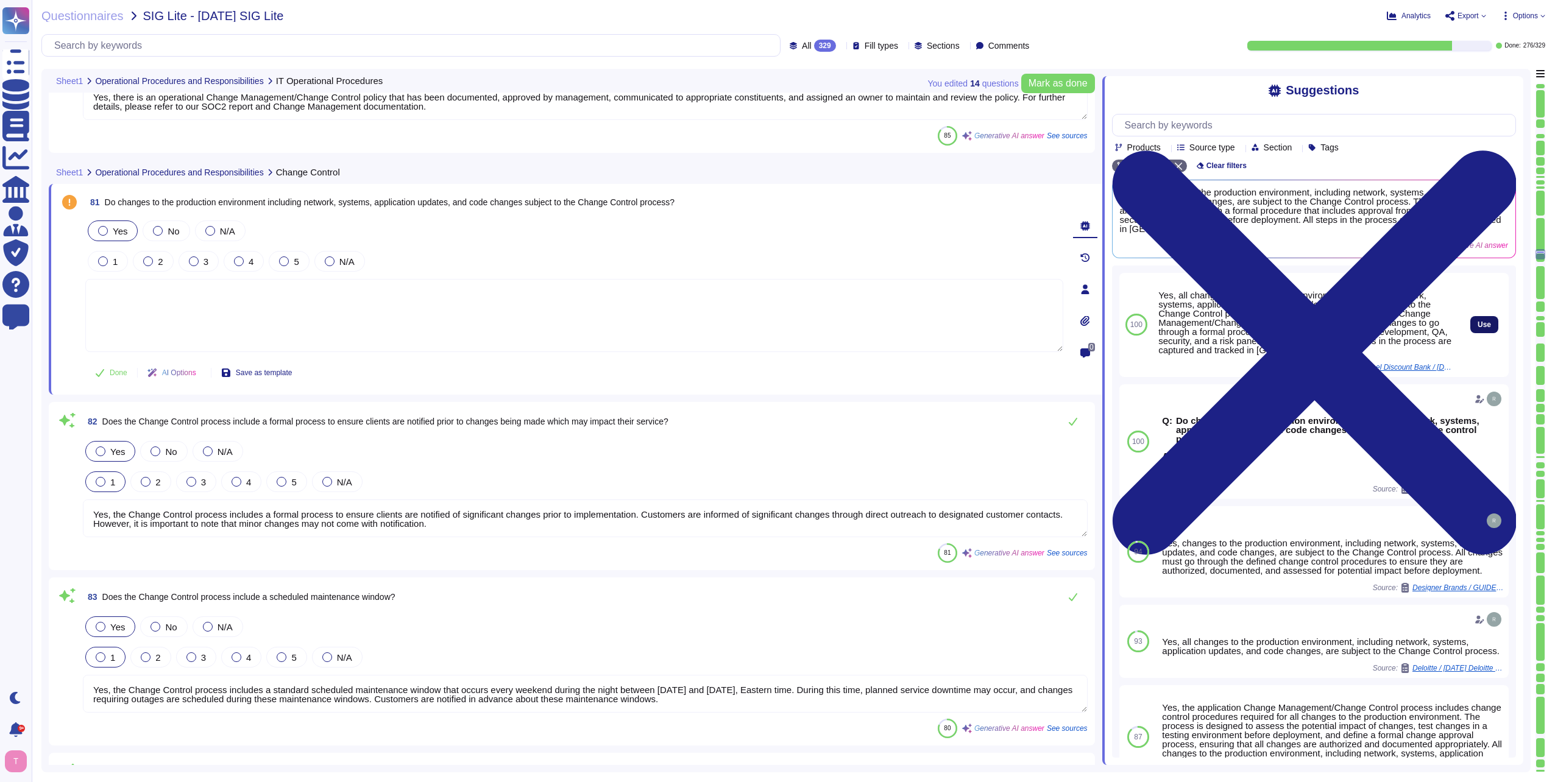
click at [1470, 325] on button "Use" at bounding box center [1484, 324] width 28 height 17
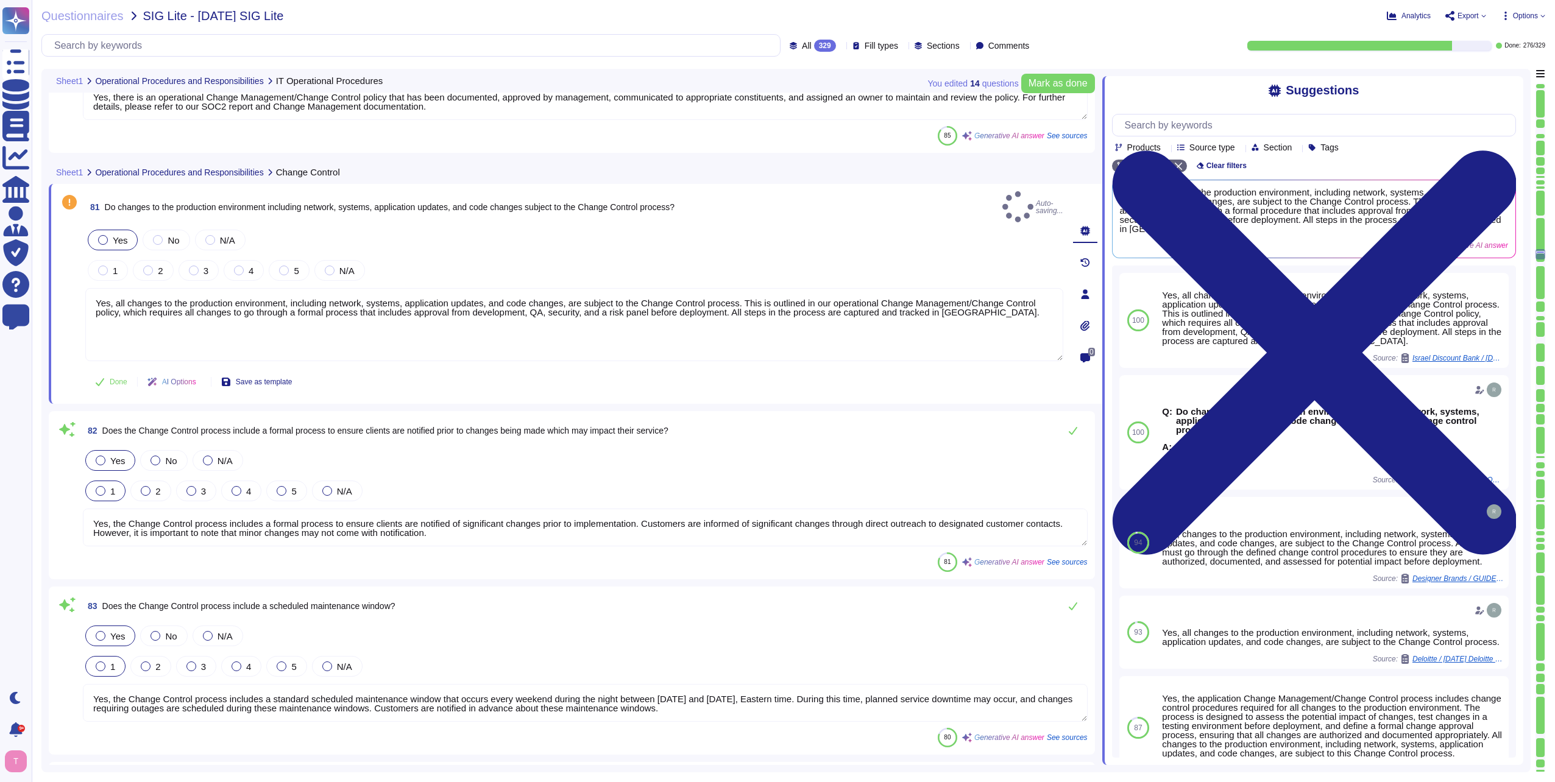
type textarea "Yes, all changes to the production environment, including network, systems, app…"
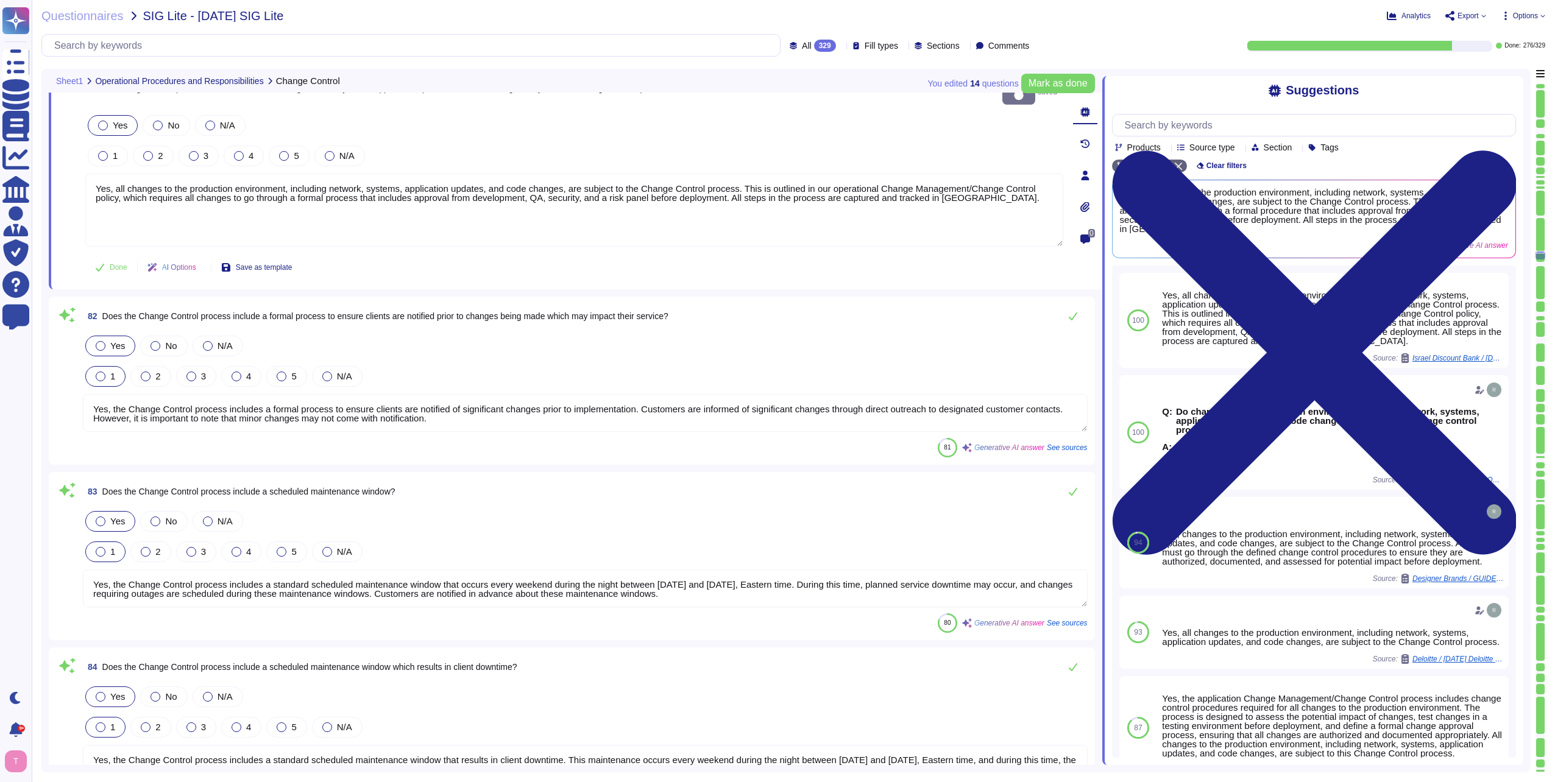
scroll to position [15509, 0]
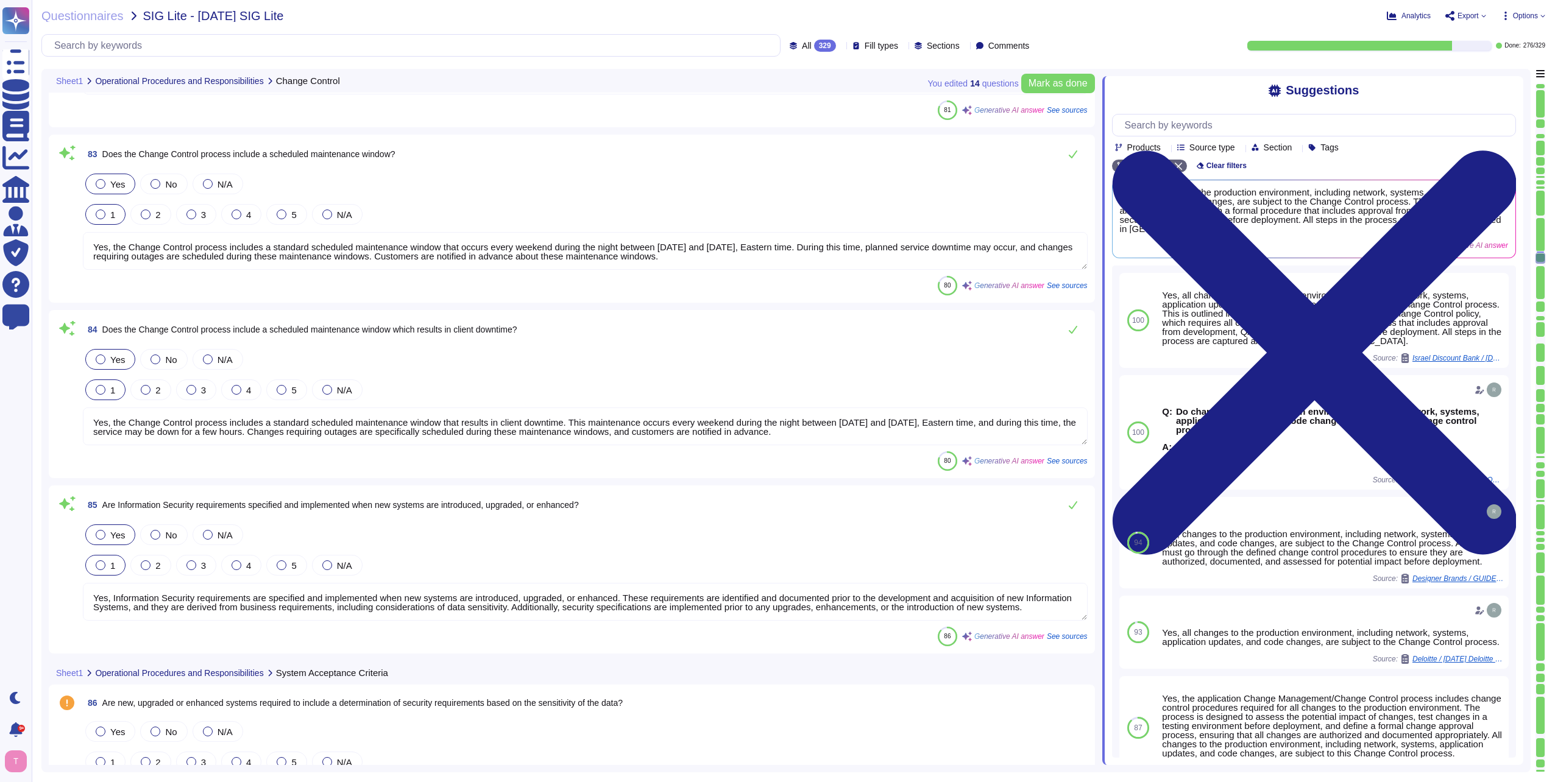
type textarea "Yes, there is an access control program that has been approved by management, c…"
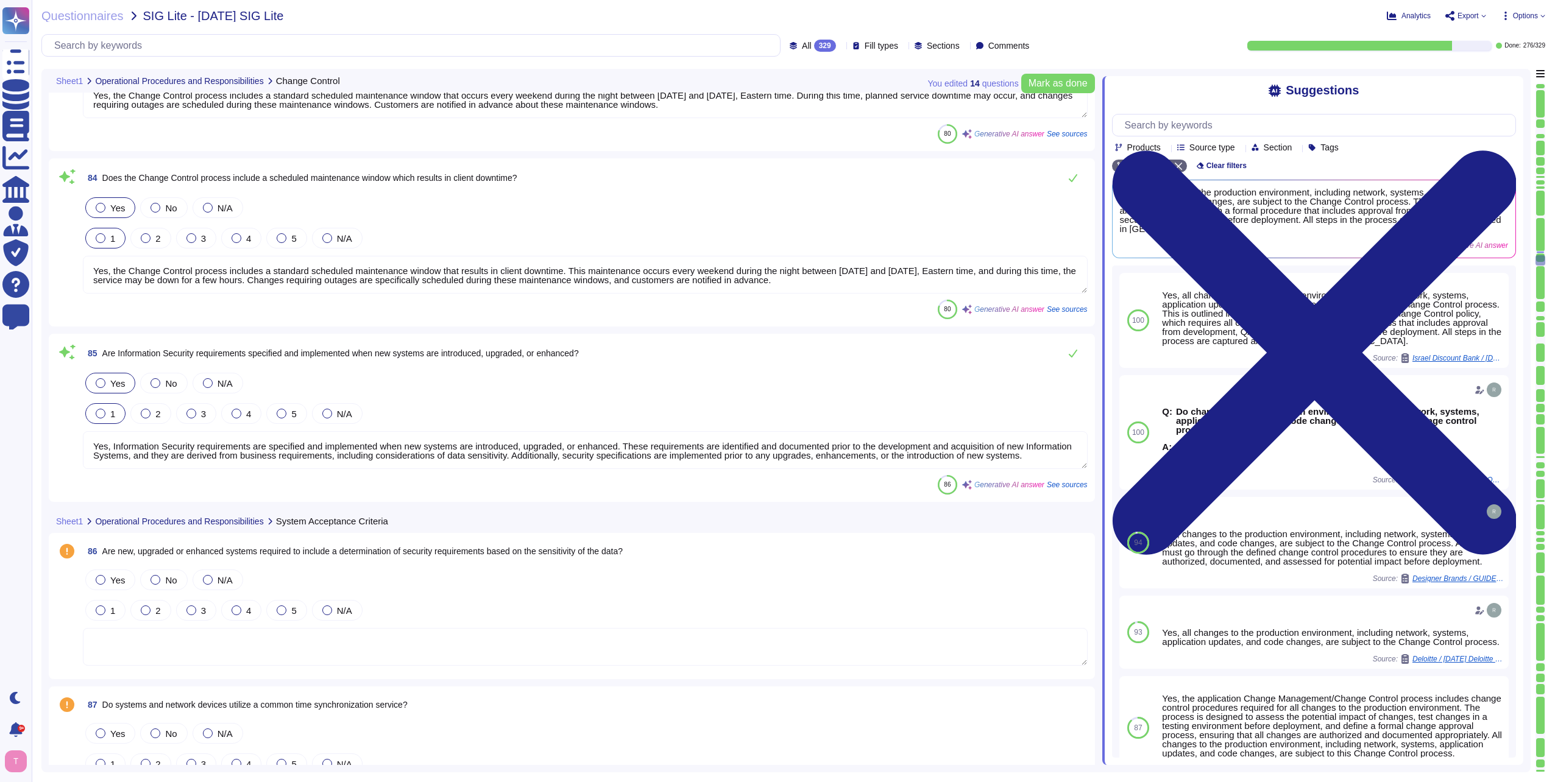
scroll to position [15935, 0]
type textarea "A small number of senior Sectigo personnel with advanced privileges are able to…"
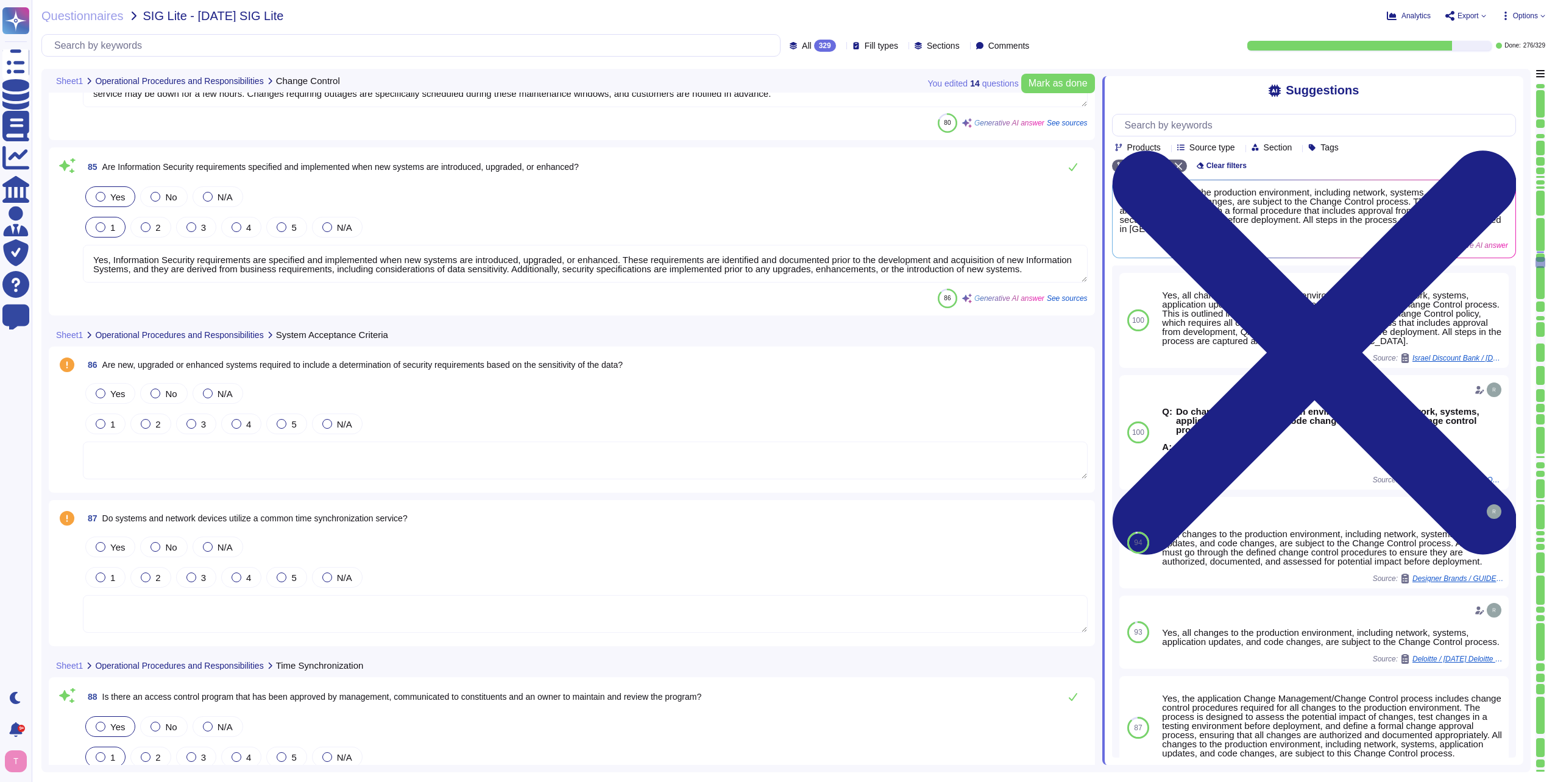
type textarea "Yes, clients are allowed to manage access to their own systems and data. They m…"
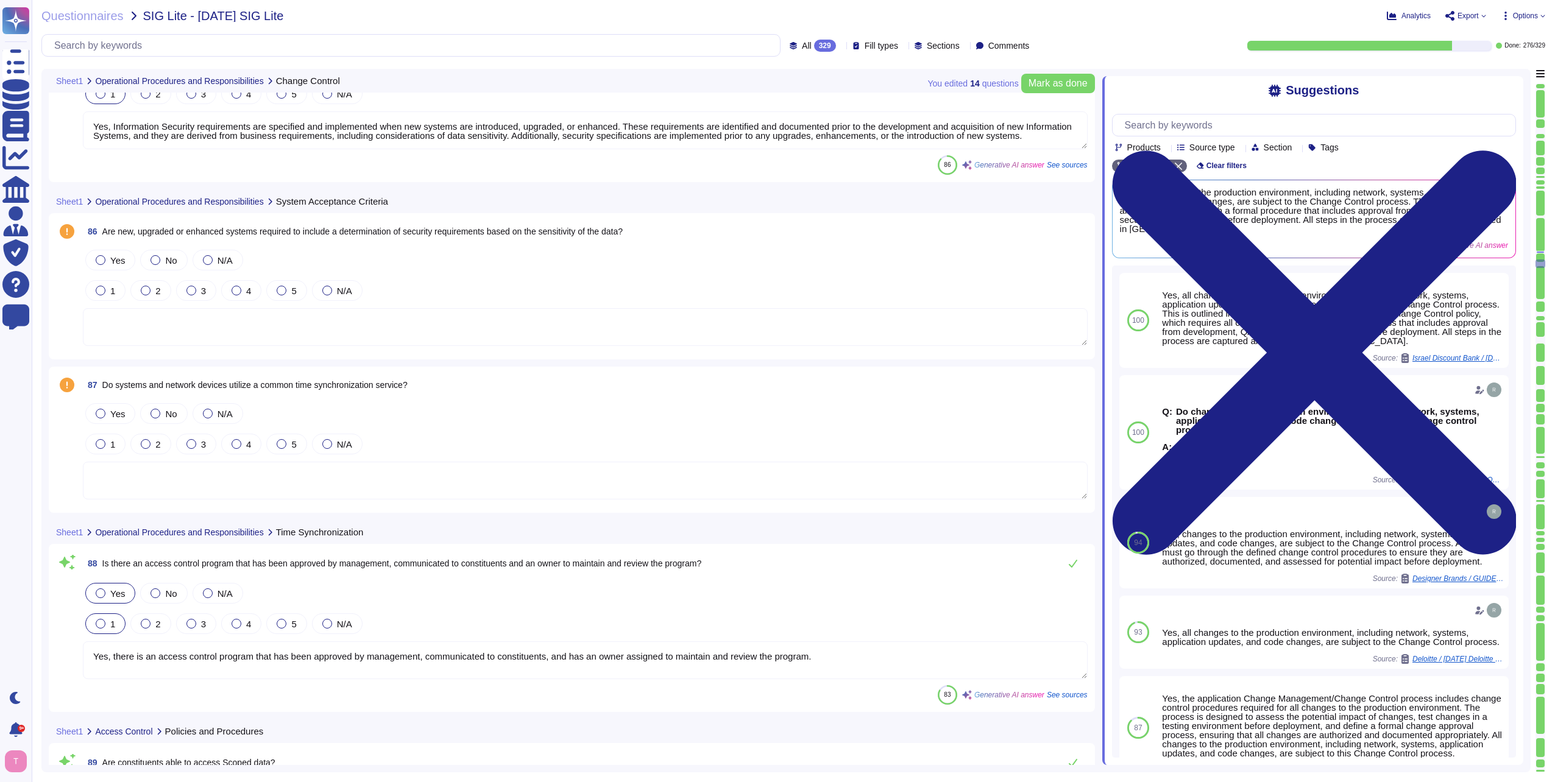
scroll to position [16240, 0]
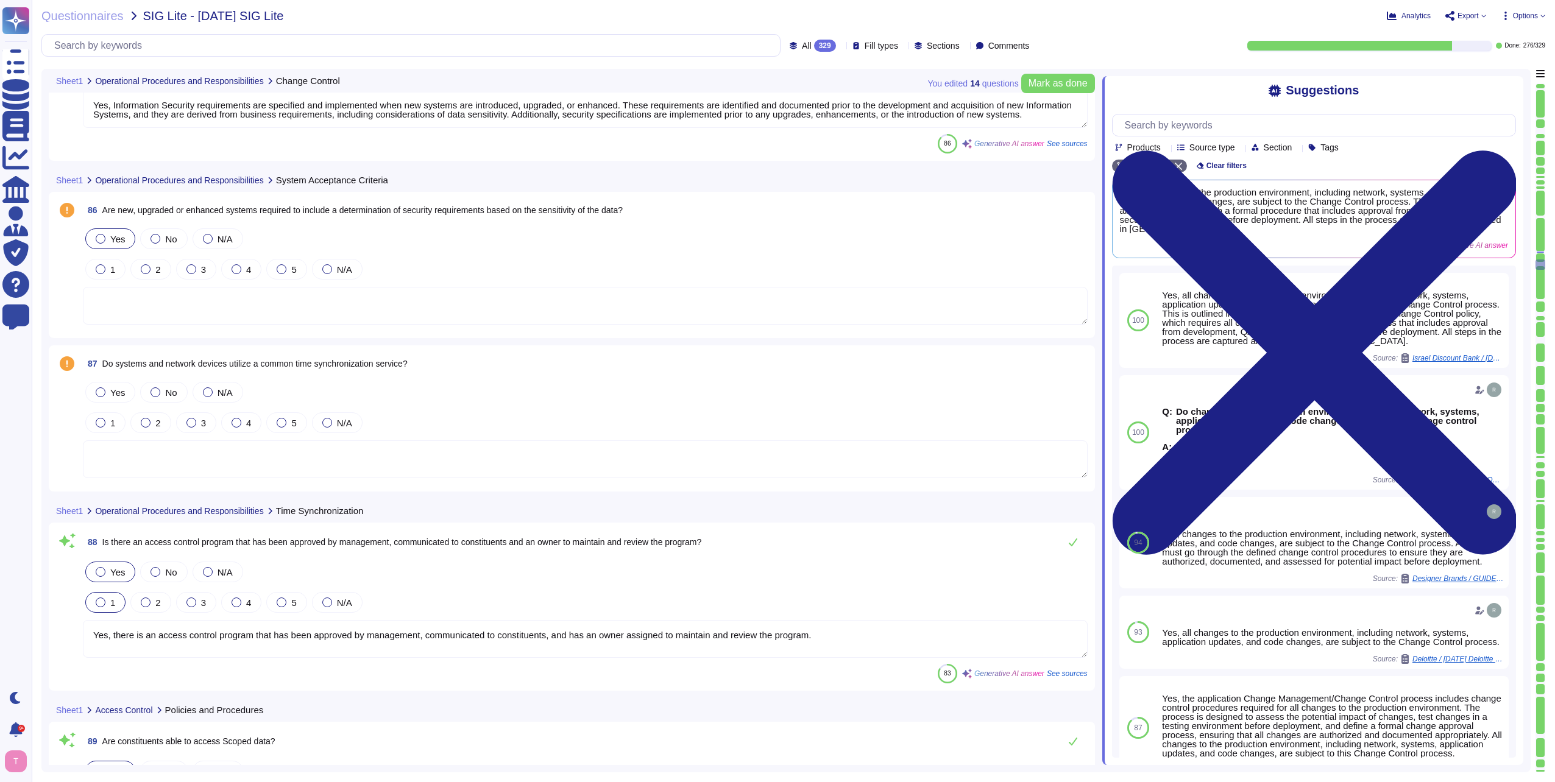
click at [102, 240] on div at bounding box center [101, 239] width 10 height 10
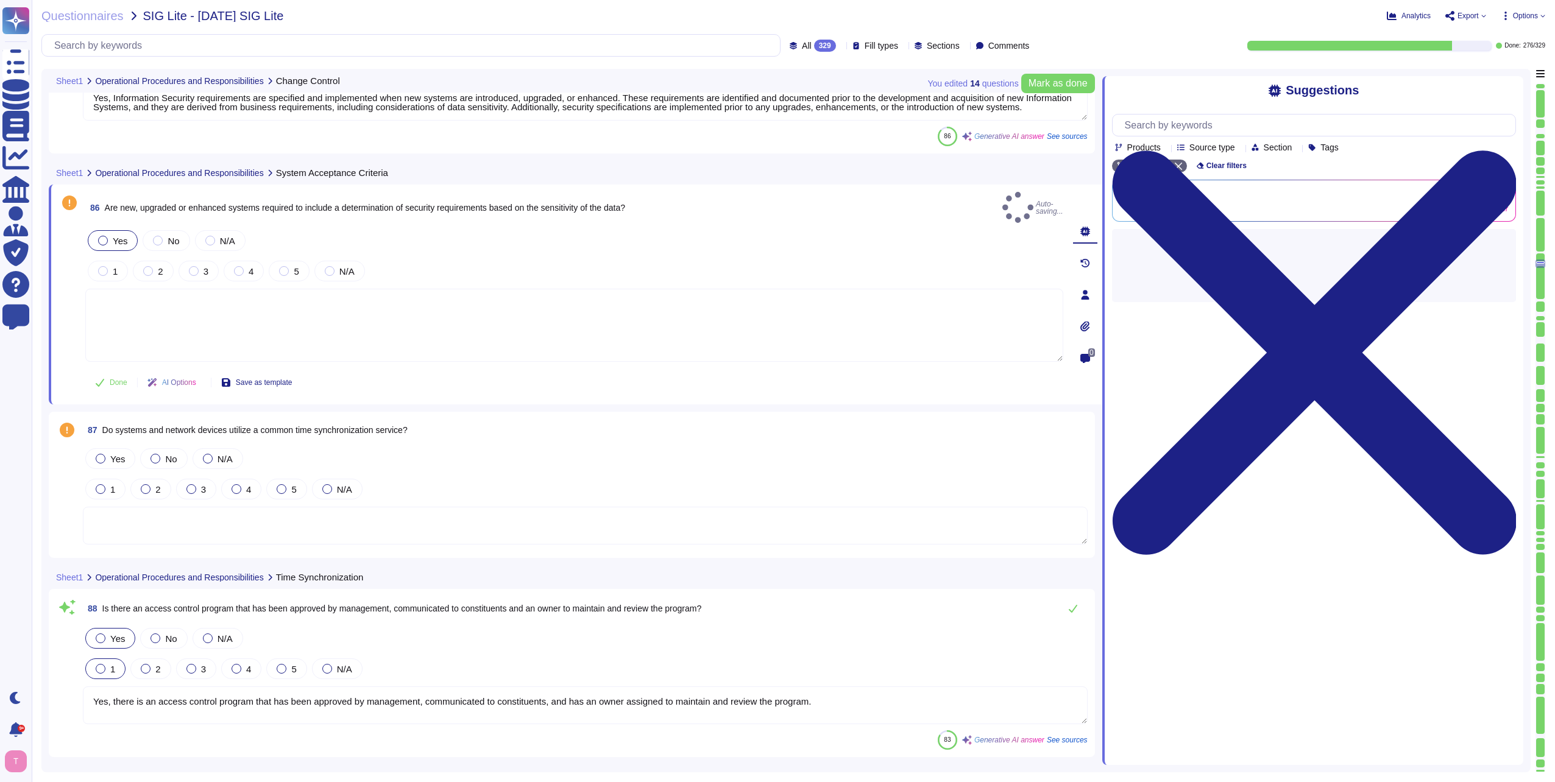
type textarea "Yes, clients are allowed to manage access to their own systems and data. They m…"
